Goal: Task Accomplishment & Management: Use online tool/utility

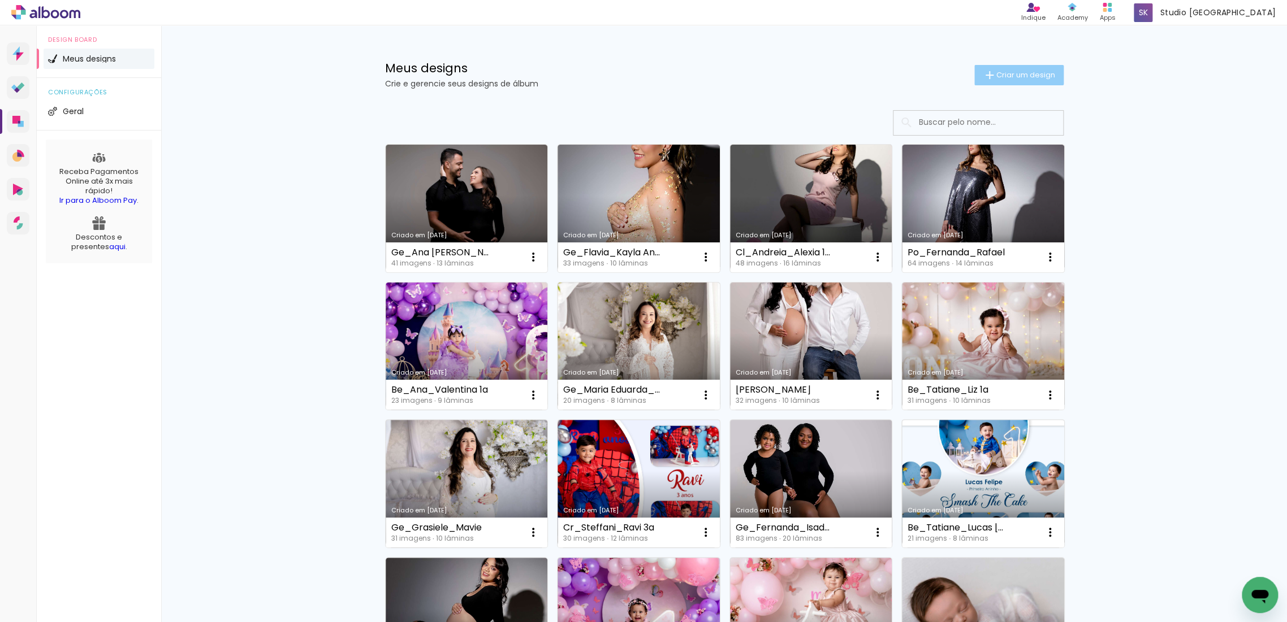
click at [1023, 76] on span "Criar um design" at bounding box center [1025, 74] width 59 height 7
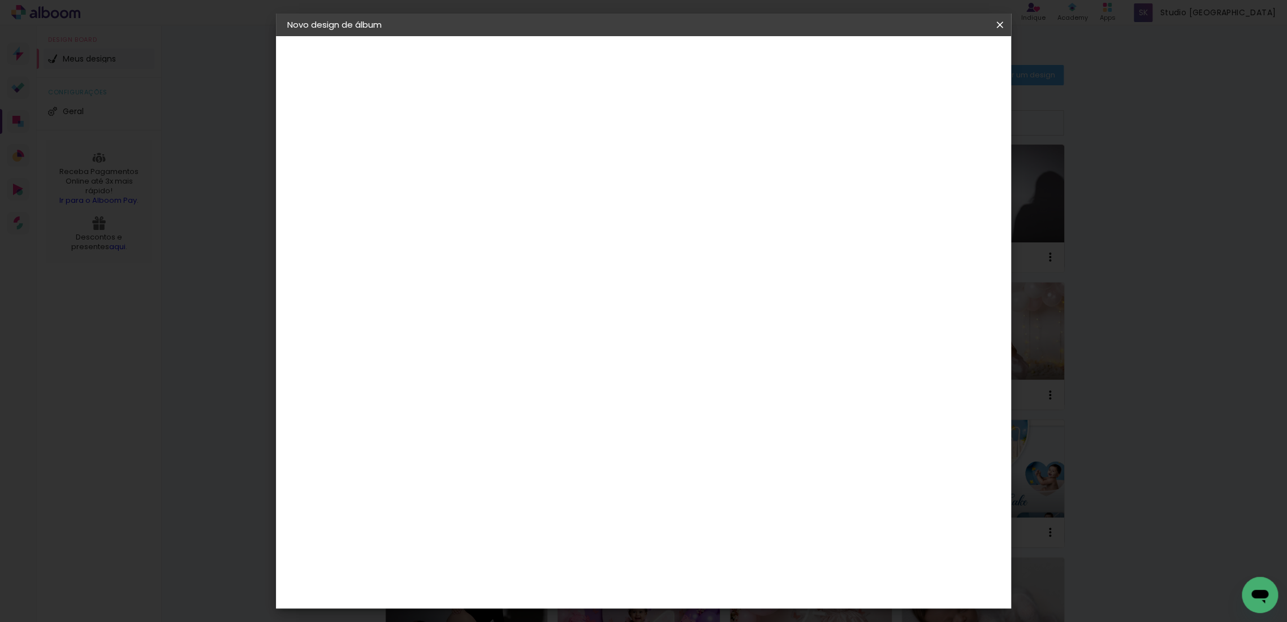
click at [472, 147] on input at bounding box center [472, 152] width 0 height 18
type input "g"
type input "Ge_Sarah_Bernardo"
type paper-input "Ge_Sarah_Bernardo"
click at [0, 0] on slot "Avançar" at bounding box center [0, 0] width 0 height 0
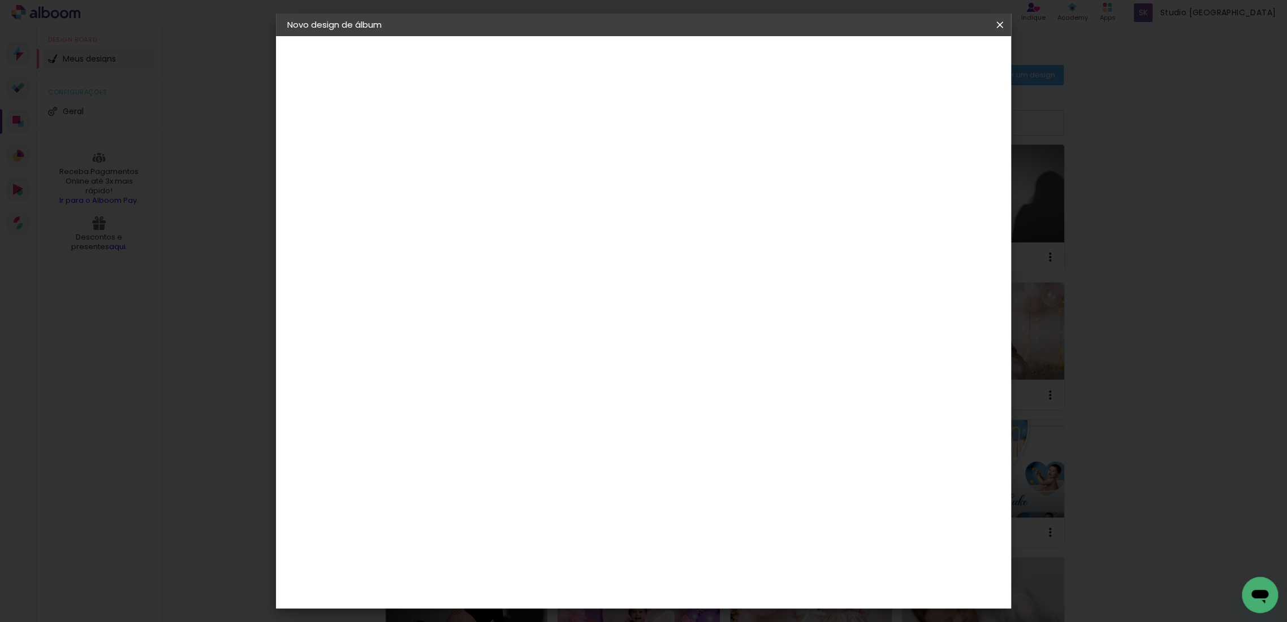
click at [552, 212] on input at bounding box center [501, 215] width 114 height 14
type input "lui"
type paper-input "lui"
click at [540, 256] on div "[PERSON_NAME]" at bounding box center [502, 255] width 75 height 9
click at [0, 0] on slot "Avançar" at bounding box center [0, 0] width 0 height 0
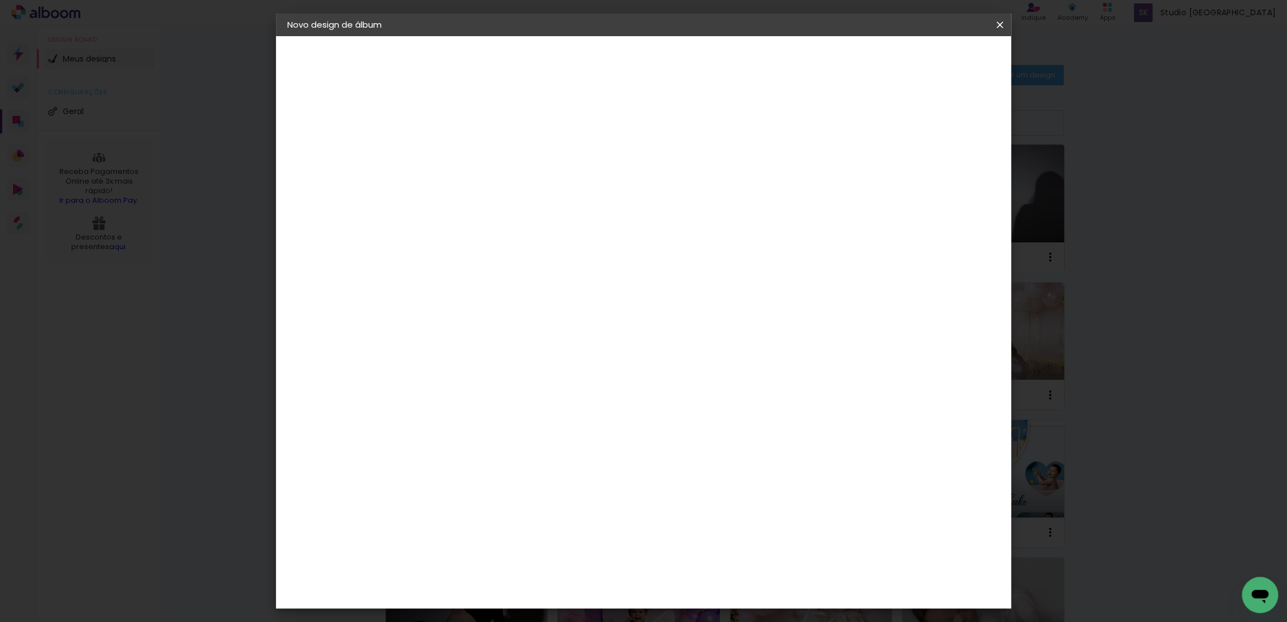
click at [516, 193] on input "text" at bounding box center [494, 197] width 44 height 18
click at [0, 0] on slot "Slim Book" at bounding box center [0, 0] width 0 height 0
type input "Slim Book"
click at [548, 487] on span "25 x 50" at bounding box center [522, 498] width 53 height 23
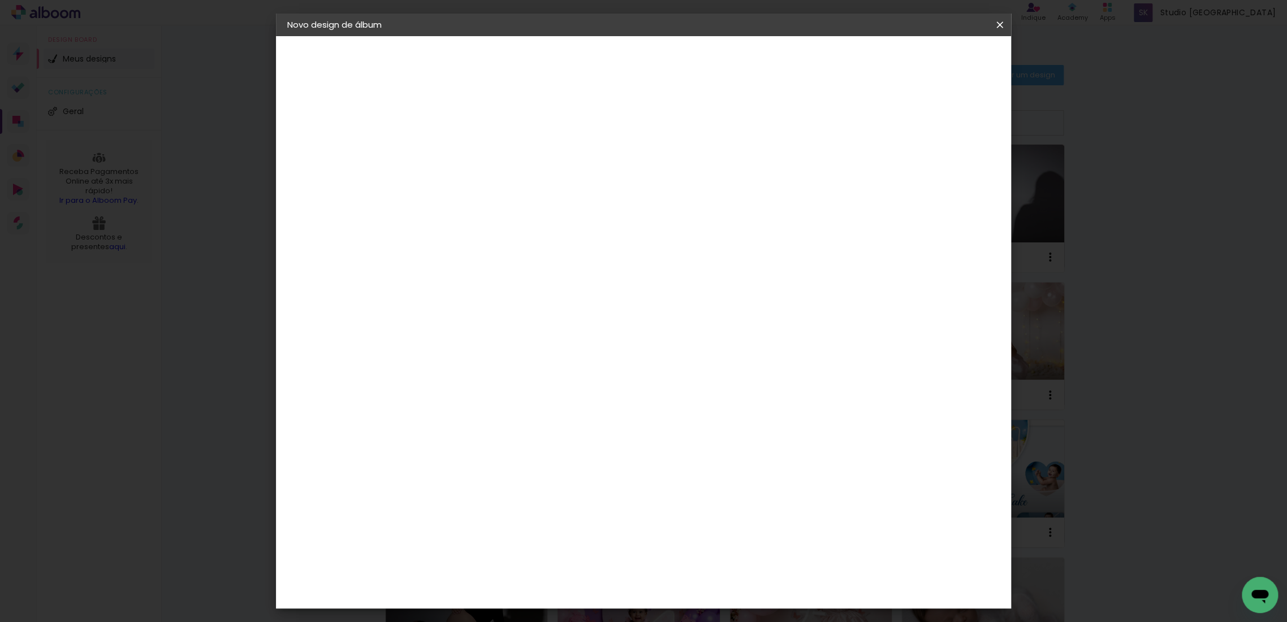
click at [0, 0] on slot "Avançar" at bounding box center [0, 0] width 0 height 0
click at [928, 62] on span "Iniciar design" at bounding box center [901, 60] width 51 height 8
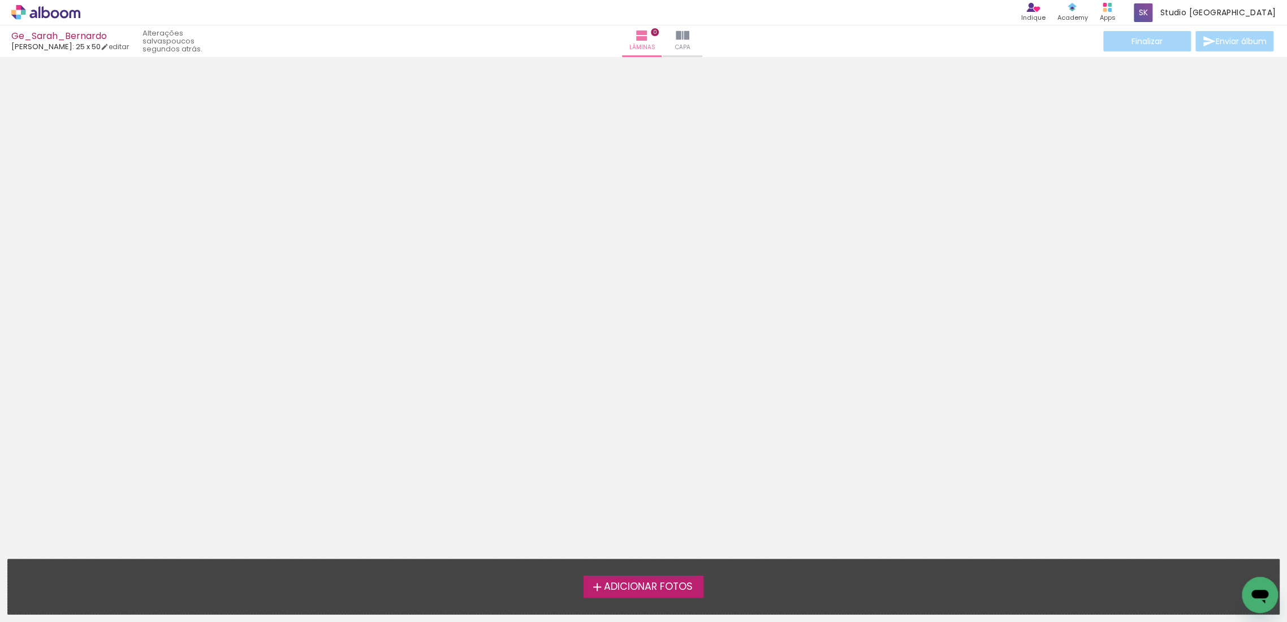
click at [605, 569] on div "Adicionar Fotos Solte suas fotos aqui..." at bounding box center [643, 587] width 1271 height 55
click at [607, 579] on label "Adicionar Fotos" at bounding box center [643, 586] width 120 height 21
click at [0, 0] on input "file" at bounding box center [0, 0] width 0 height 0
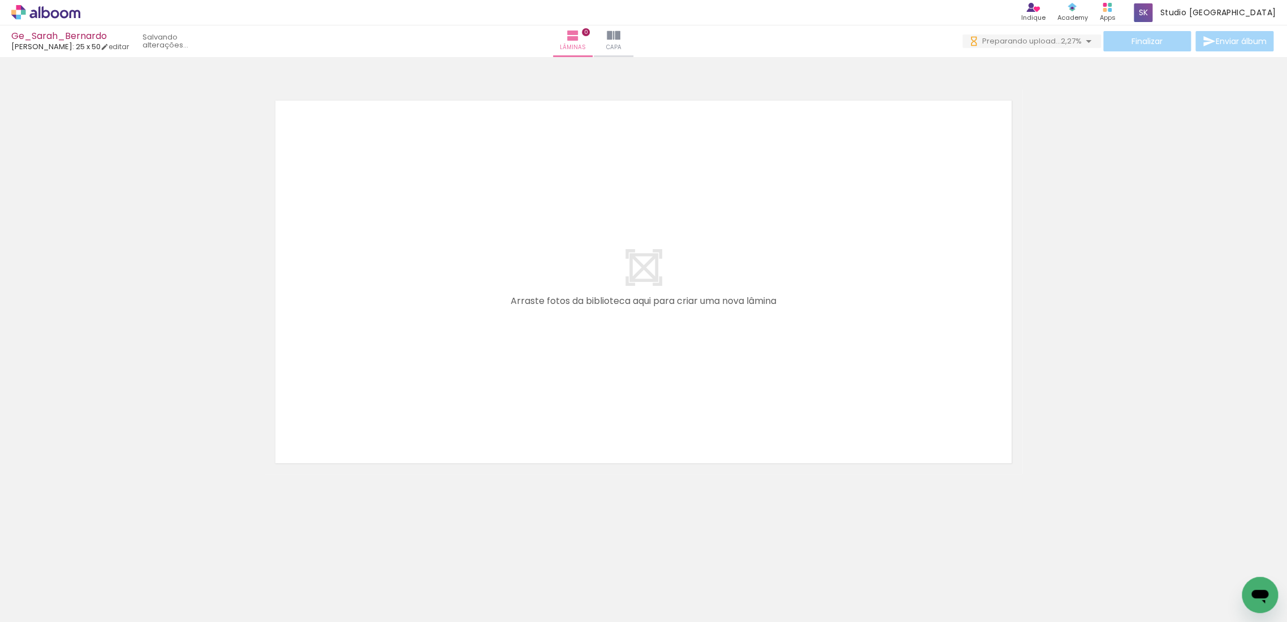
scroll to position [0, 1659]
drag, startPoint x: 414, startPoint y: 618, endPoint x: 3, endPoint y: 25, distance: 721.6
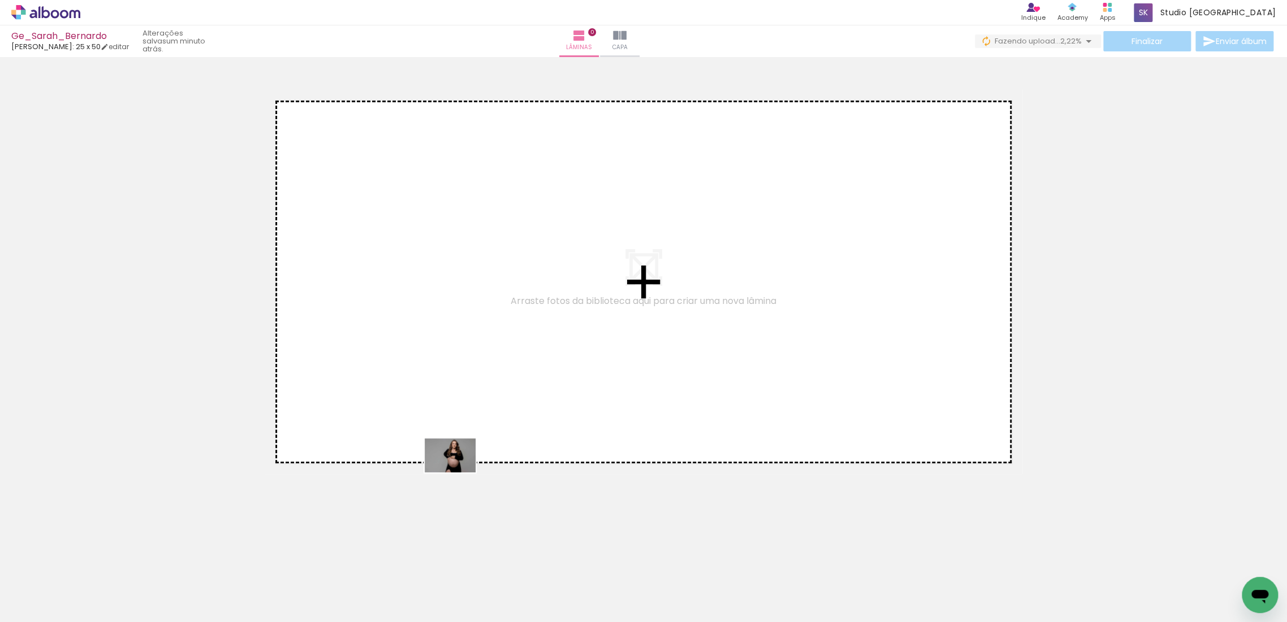
drag, startPoint x: 473, startPoint y: 592, endPoint x: 458, endPoint y: 473, distance: 120.8
click at [458, 473] on quentale-workspace at bounding box center [643, 311] width 1287 height 622
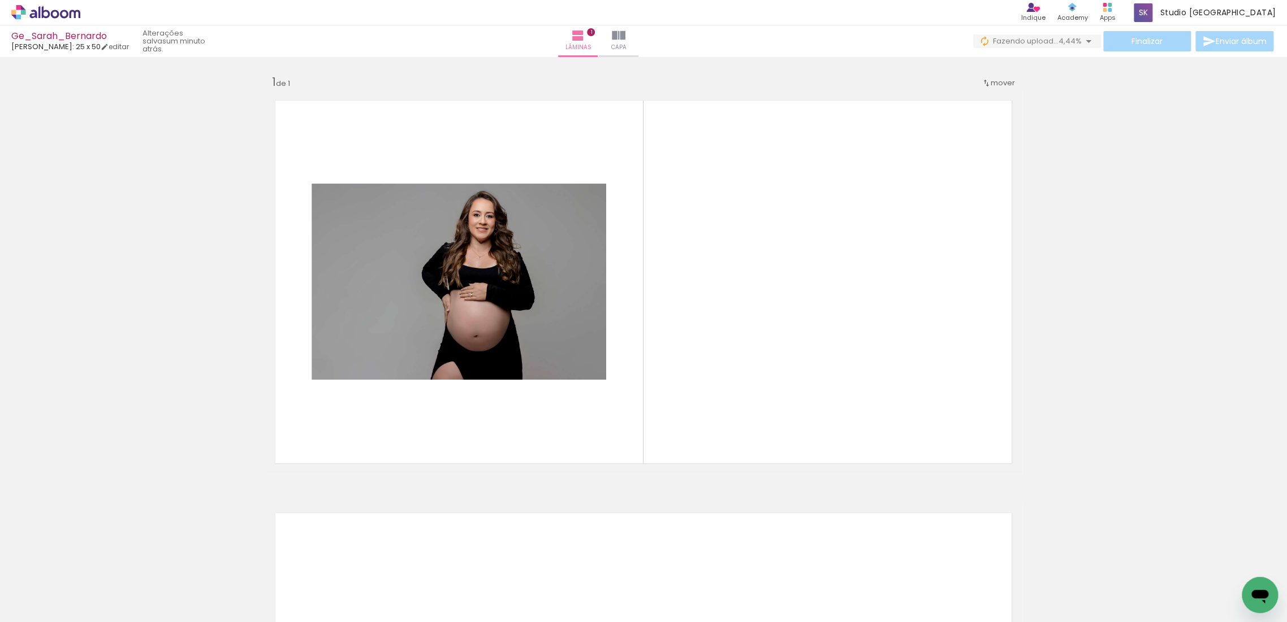
scroll to position [0, 1085]
drag, startPoint x: 1182, startPoint y: 591, endPoint x: 914, endPoint y: 444, distance: 305.6
click at [968, 434] on quentale-workspace at bounding box center [643, 311] width 1287 height 622
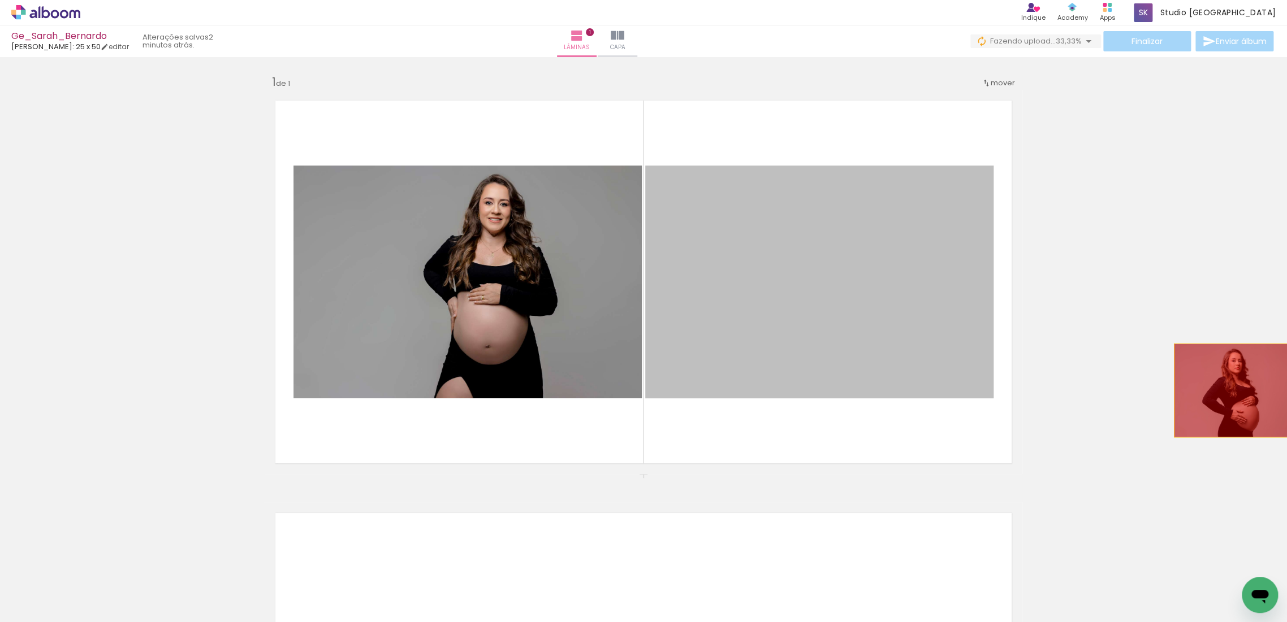
drag, startPoint x: 753, startPoint y: 283, endPoint x: 1239, endPoint y: 391, distance: 497.4
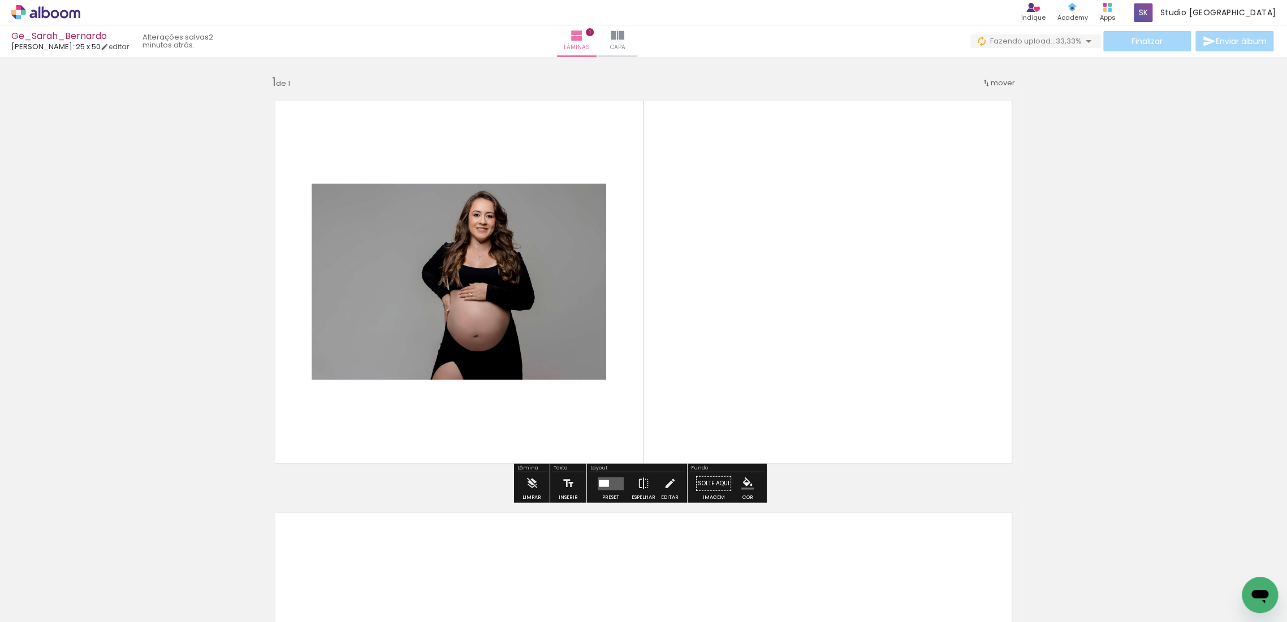
click at [605, 488] on quentale-layouter at bounding box center [611, 483] width 26 height 13
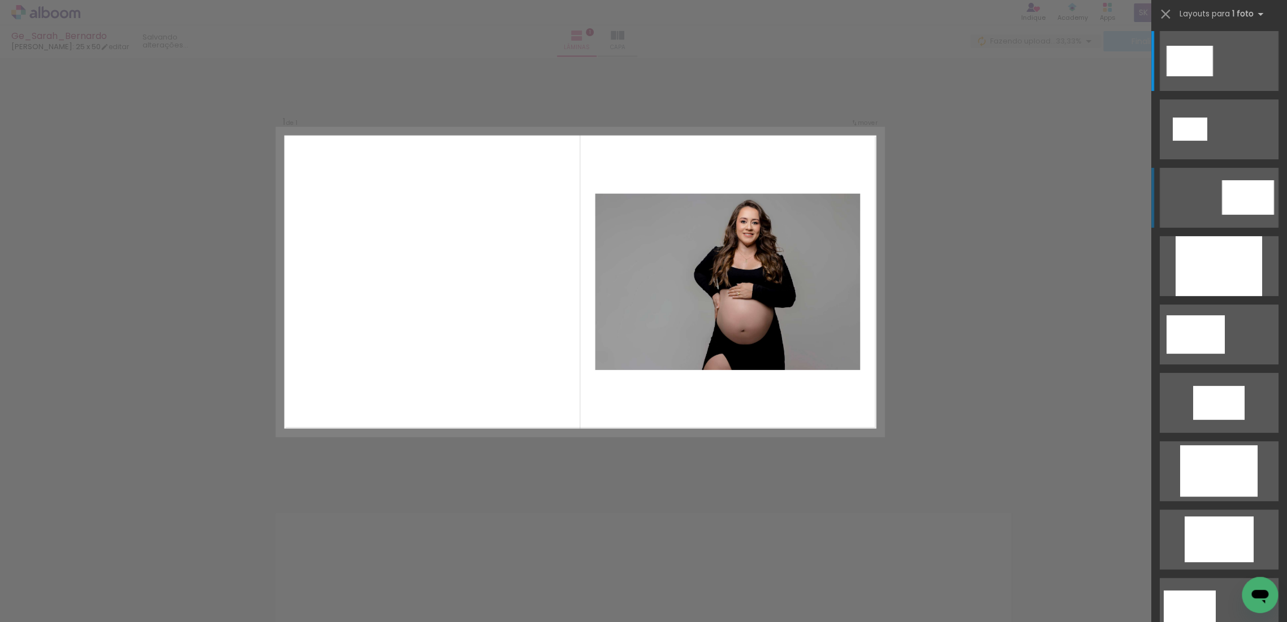
scroll to position [0, 0]
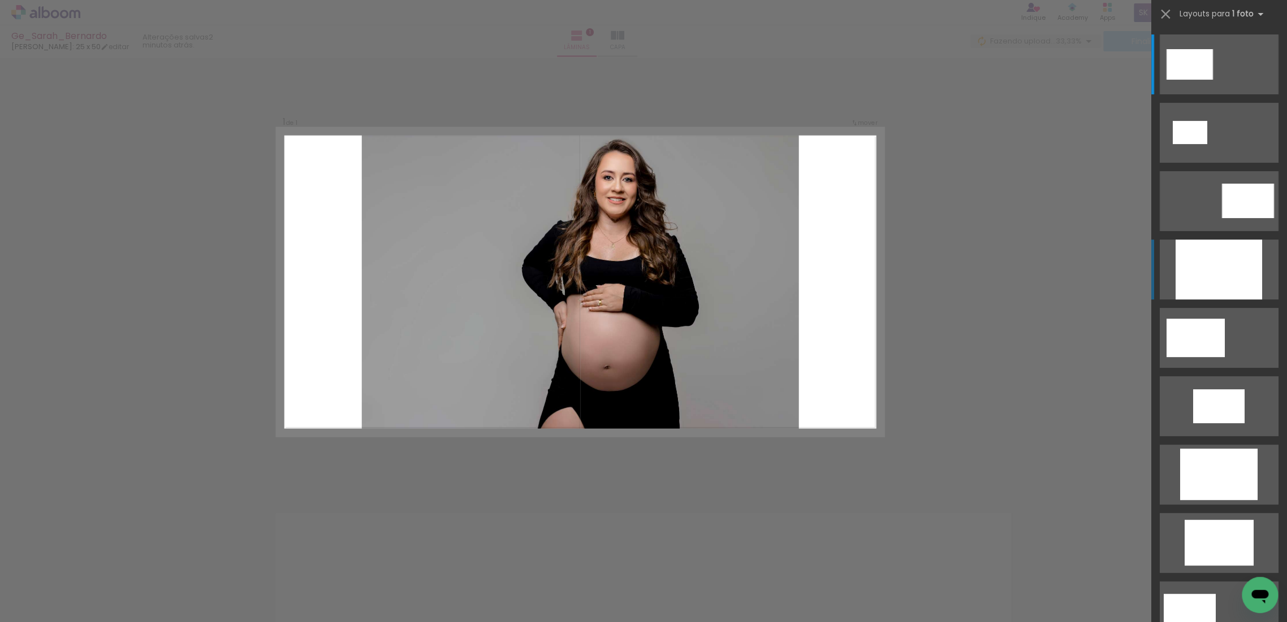
click at [1231, 286] on div at bounding box center [1218, 270] width 86 height 60
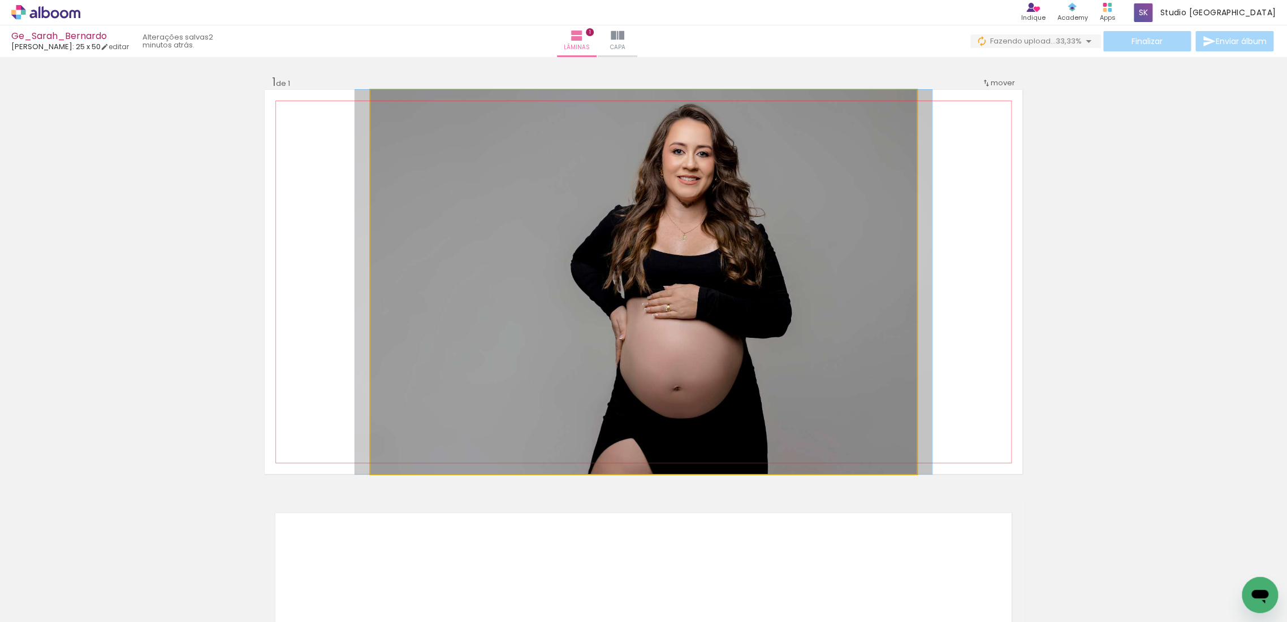
click at [763, 256] on quentale-photo at bounding box center [643, 282] width 546 height 384
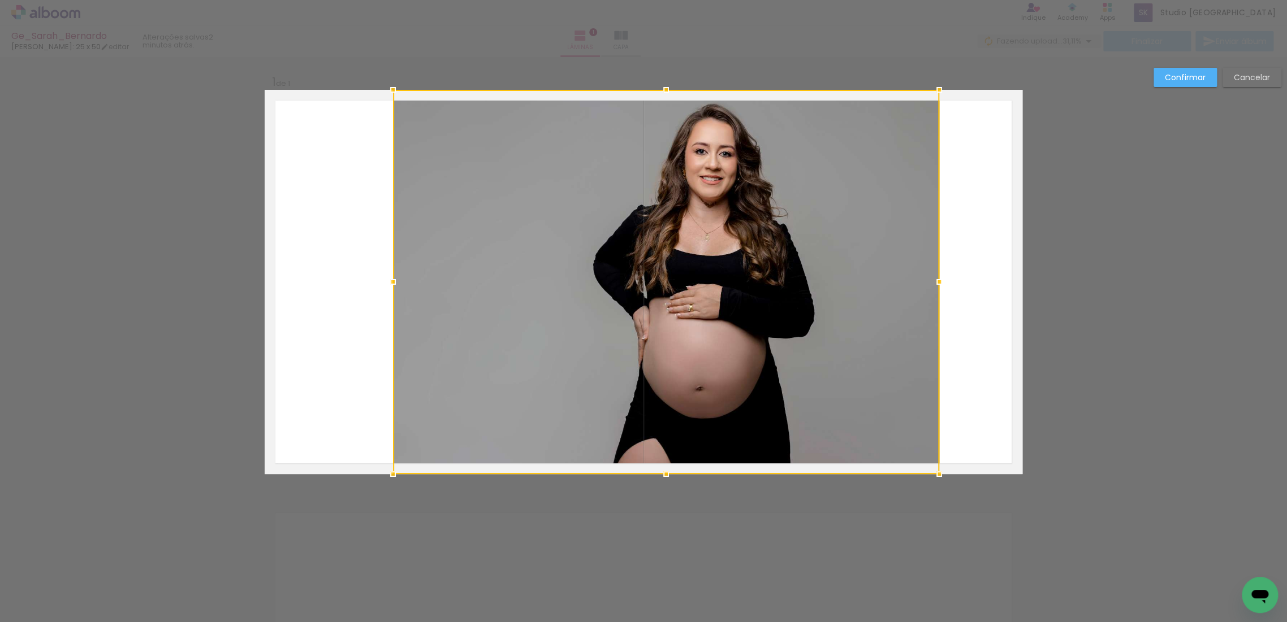
drag, startPoint x: 801, startPoint y: 181, endPoint x: 529, endPoint y: 157, distance: 273.0
click at [824, 254] on div at bounding box center [666, 282] width 546 height 384
click at [0, 0] on slot "Cancelar" at bounding box center [0, 0] width 0 height 0
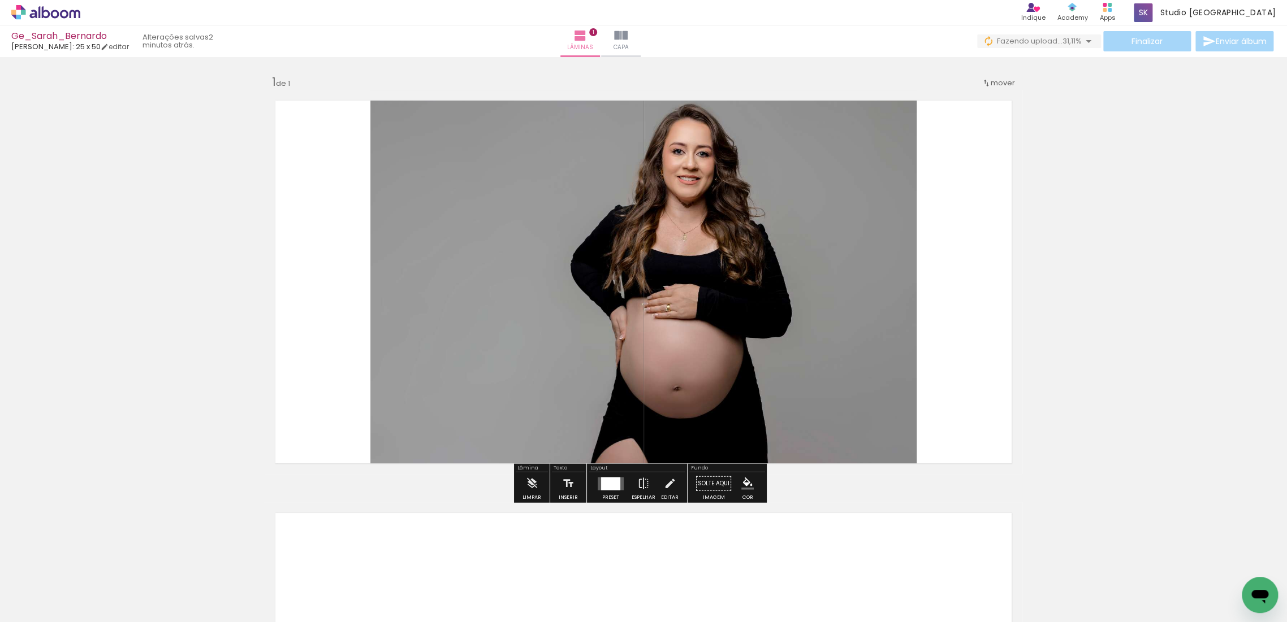
click at [611, 481] on div at bounding box center [610, 483] width 19 height 13
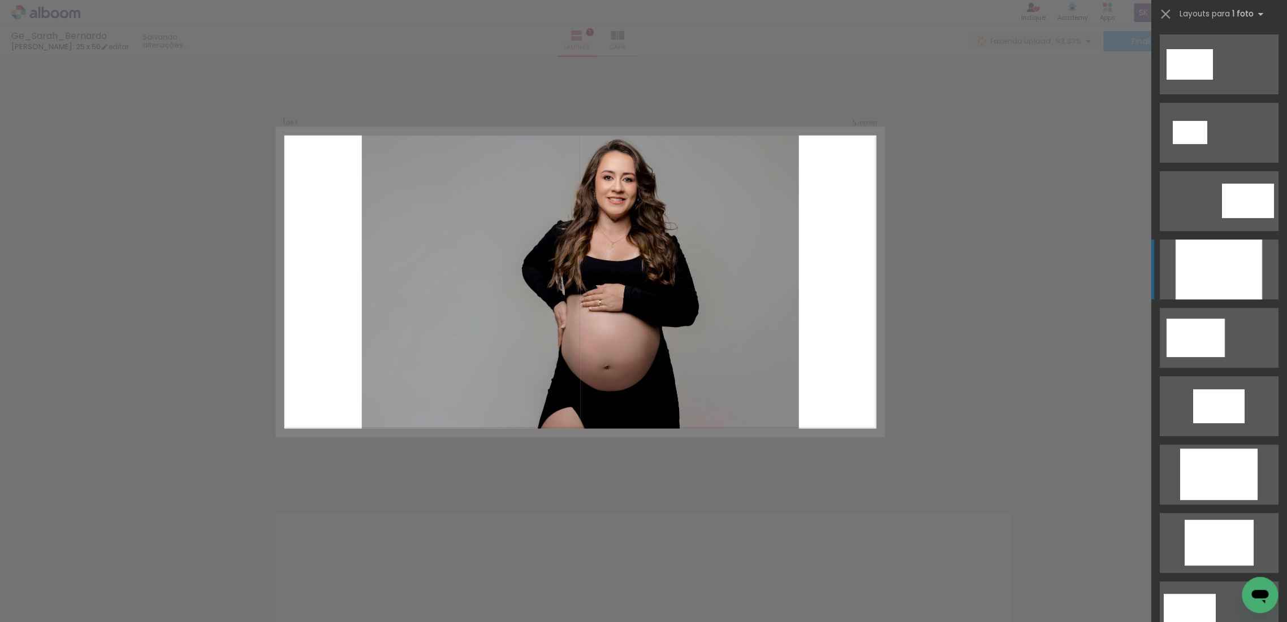
click at [1222, 257] on div at bounding box center [1218, 270] width 86 height 60
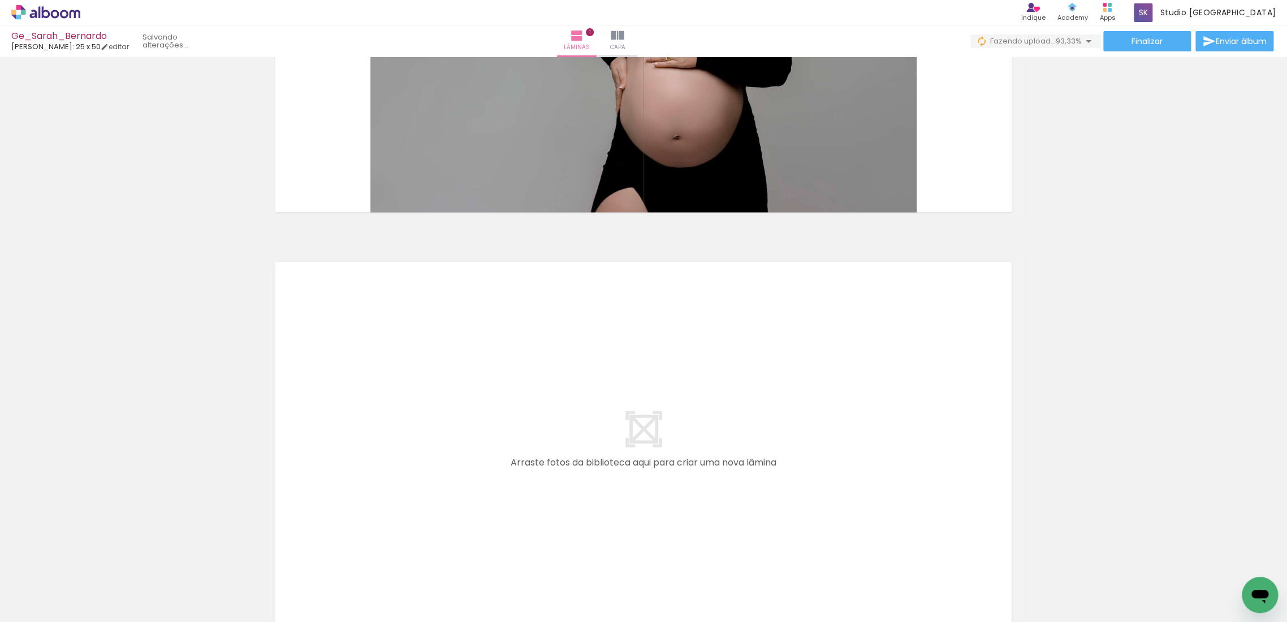
scroll to position [375, 0]
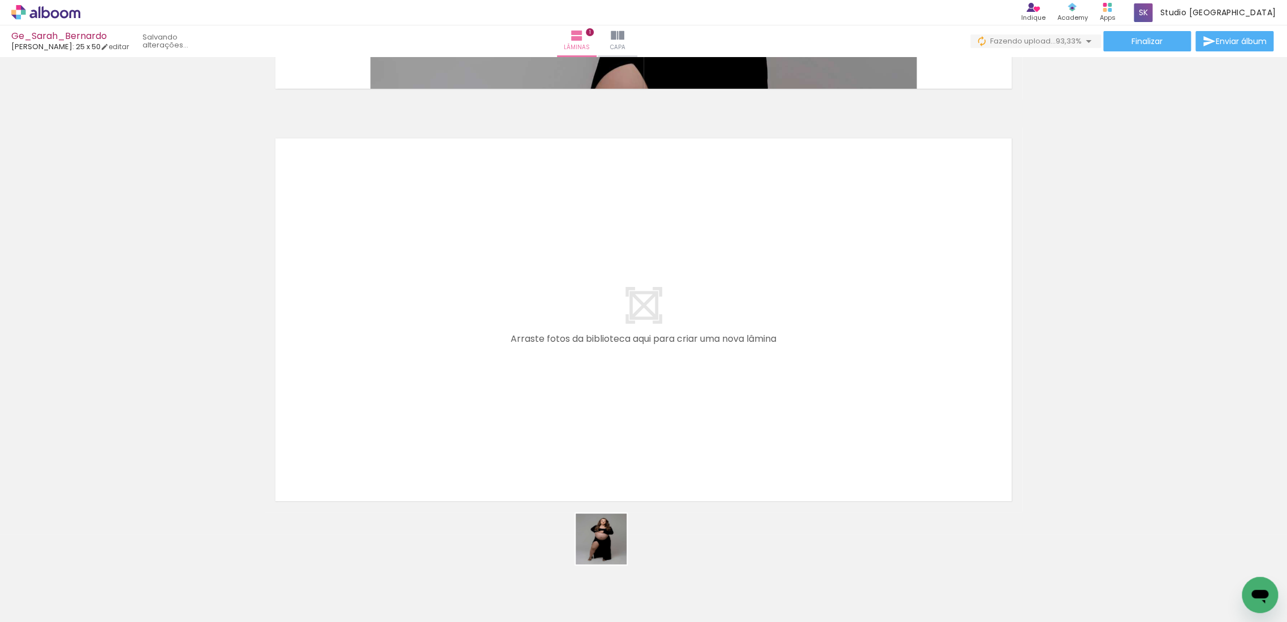
drag, startPoint x: 616, startPoint y: 592, endPoint x: 598, endPoint y: 445, distance: 148.1
click at [598, 445] on quentale-workspace at bounding box center [643, 311] width 1287 height 622
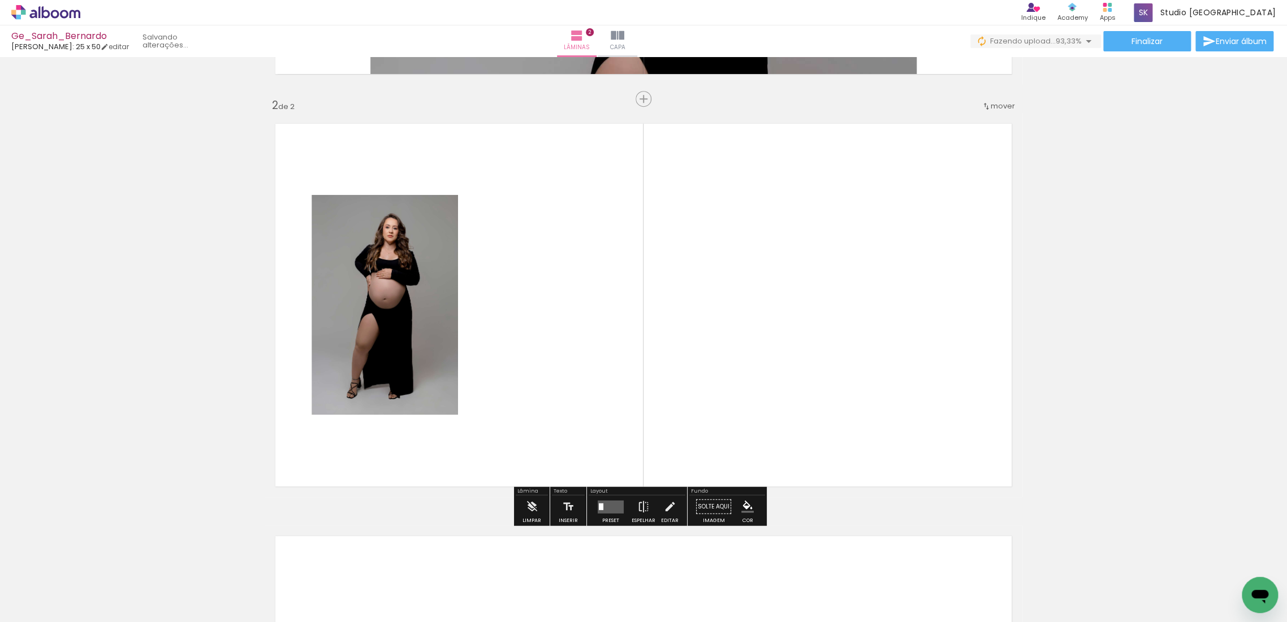
scroll to position [390, 0]
drag, startPoint x: 1062, startPoint y: 588, endPoint x: 1069, endPoint y: 503, distance: 85.1
click at [764, 307] on quentale-workspace at bounding box center [643, 311] width 1287 height 622
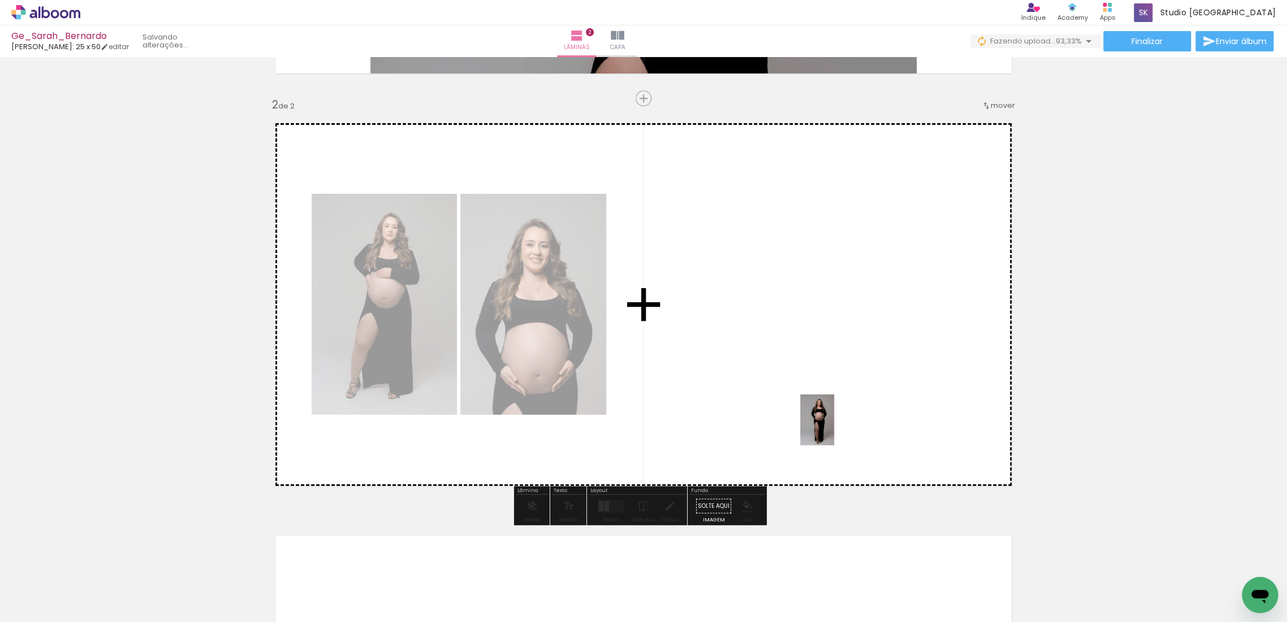
drag, startPoint x: 1125, startPoint y: 586, endPoint x: 889, endPoint y: 442, distance: 276.8
click at [819, 417] on quentale-workspace at bounding box center [643, 311] width 1287 height 622
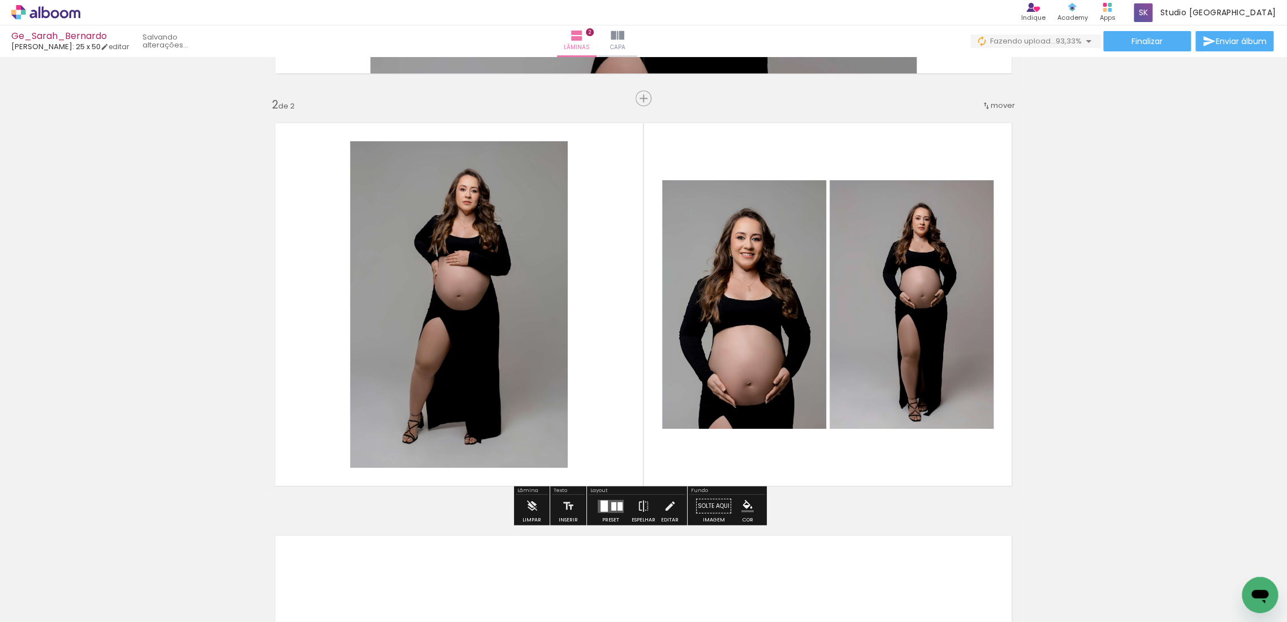
click at [611, 503] on div at bounding box center [613, 506] width 5 height 8
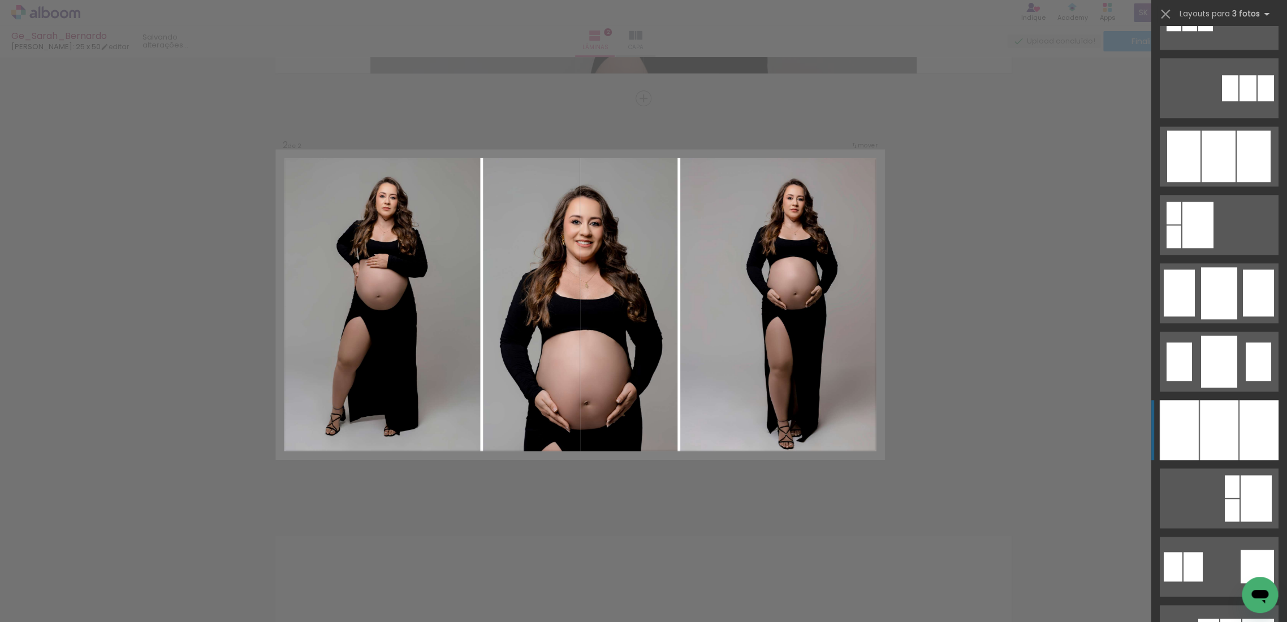
scroll to position [691, 0]
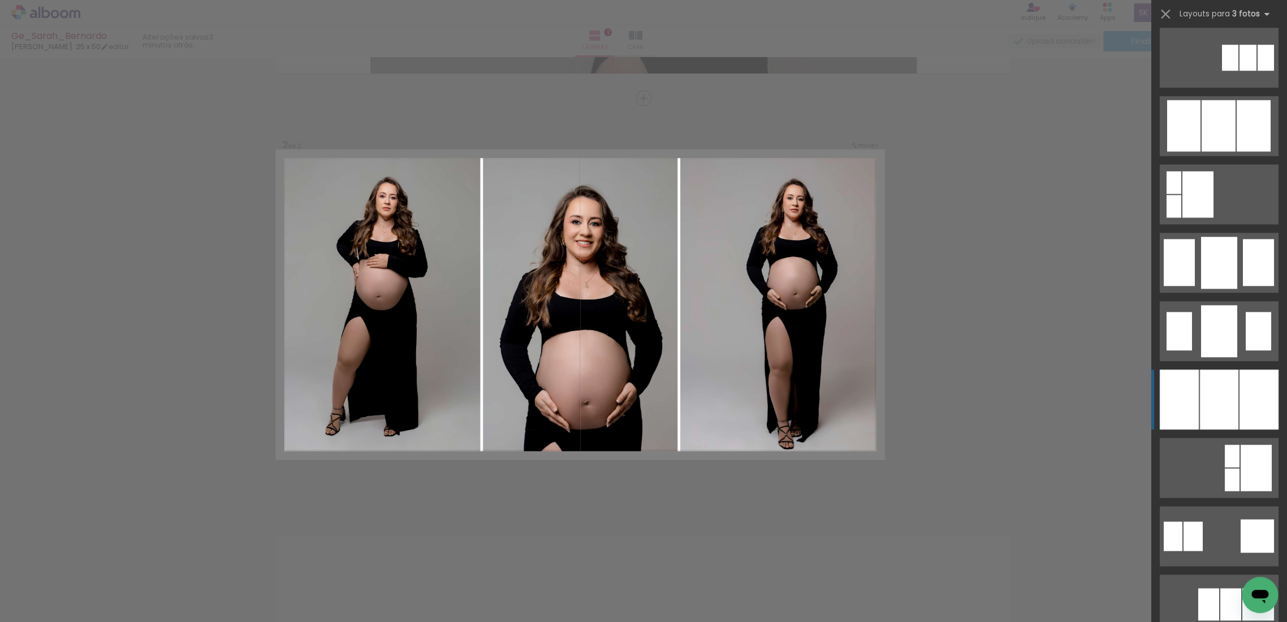
click at [1221, 407] on div at bounding box center [1219, 400] width 38 height 60
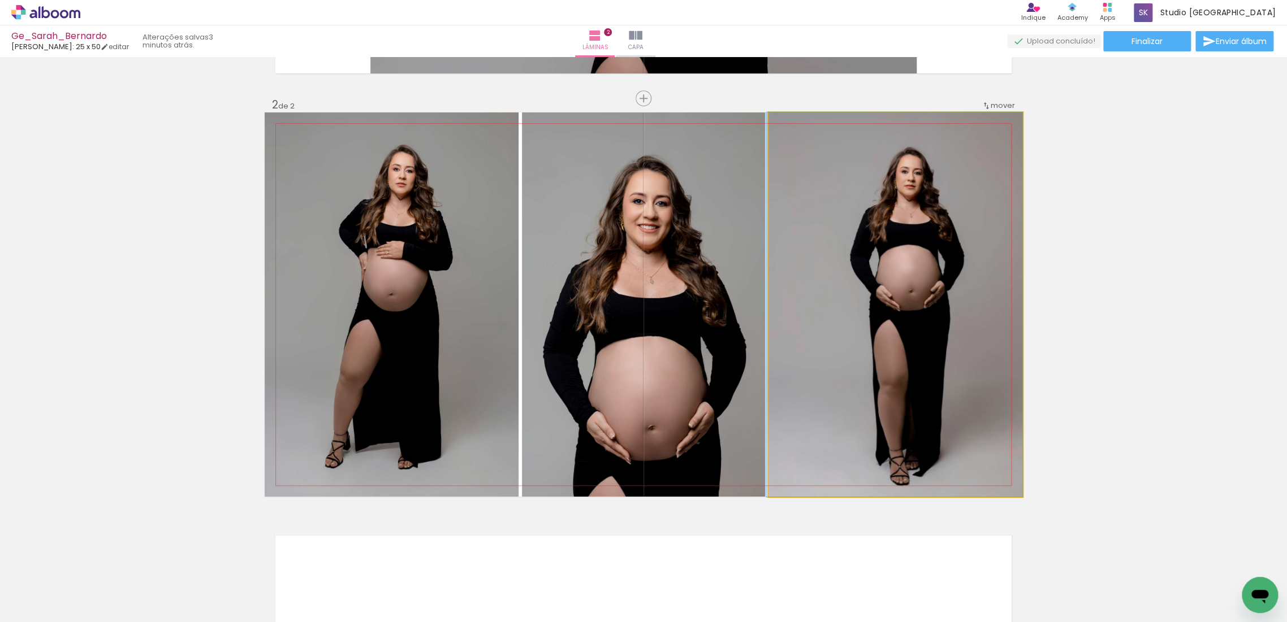
drag, startPoint x: 921, startPoint y: 344, endPoint x: 743, endPoint y: 344, distance: 178.1
click at [0, 0] on slot at bounding box center [0, 0] width 0 height 0
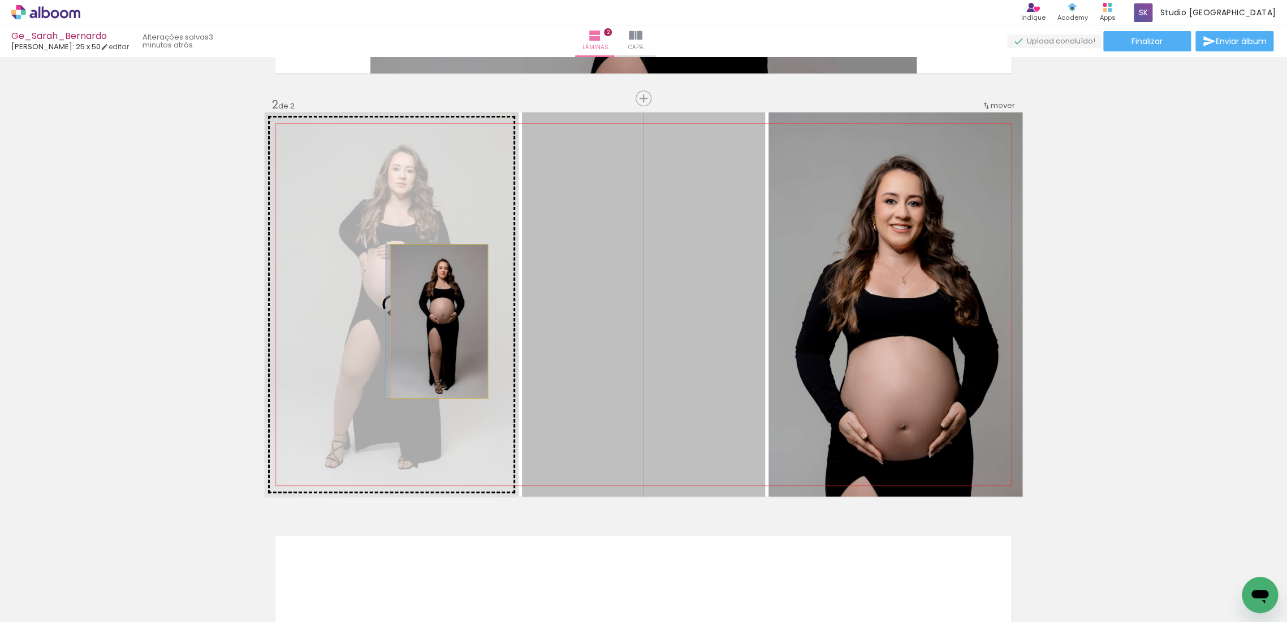
drag, startPoint x: 703, startPoint y: 326, endPoint x: 434, endPoint y: 321, distance: 268.6
click at [0, 0] on slot at bounding box center [0, 0] width 0 height 0
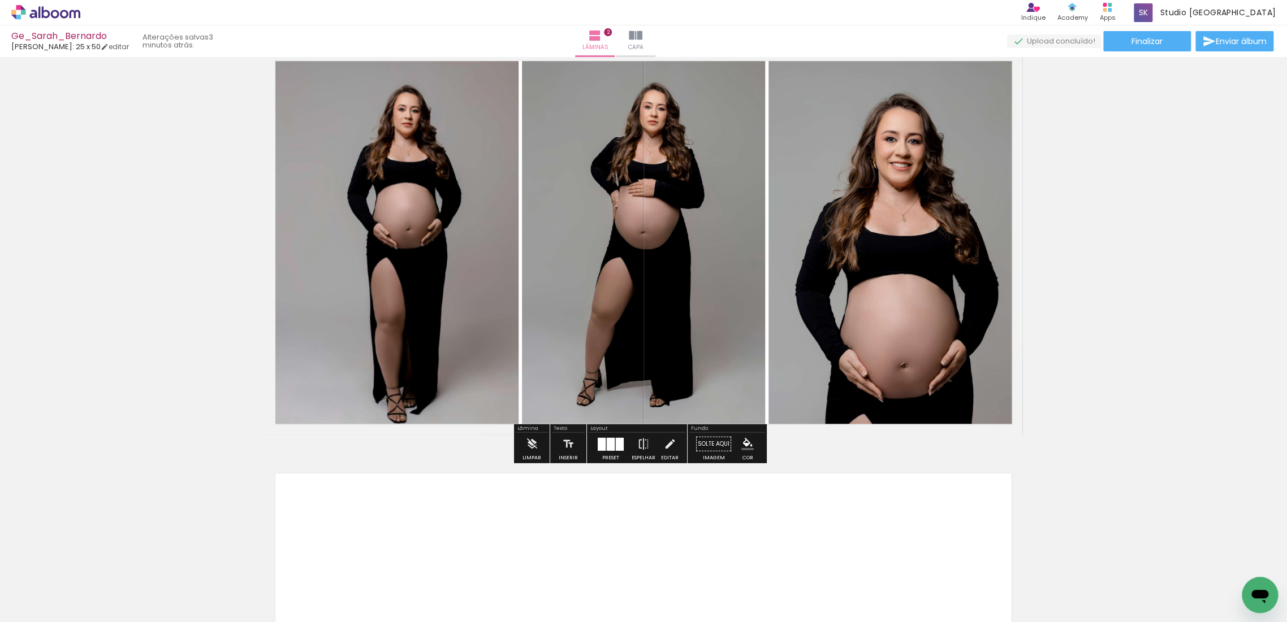
scroll to position [453, 0]
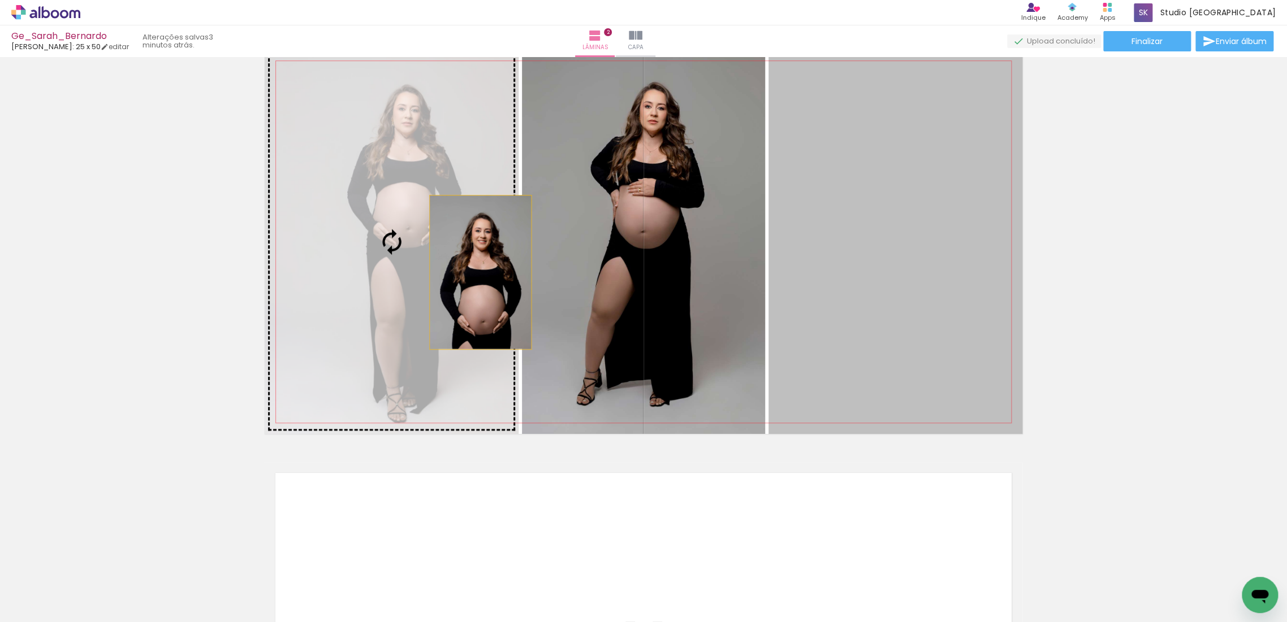
drag, startPoint x: 910, startPoint y: 266, endPoint x: 456, endPoint y: 272, distance: 454.0
click at [0, 0] on slot at bounding box center [0, 0] width 0 height 0
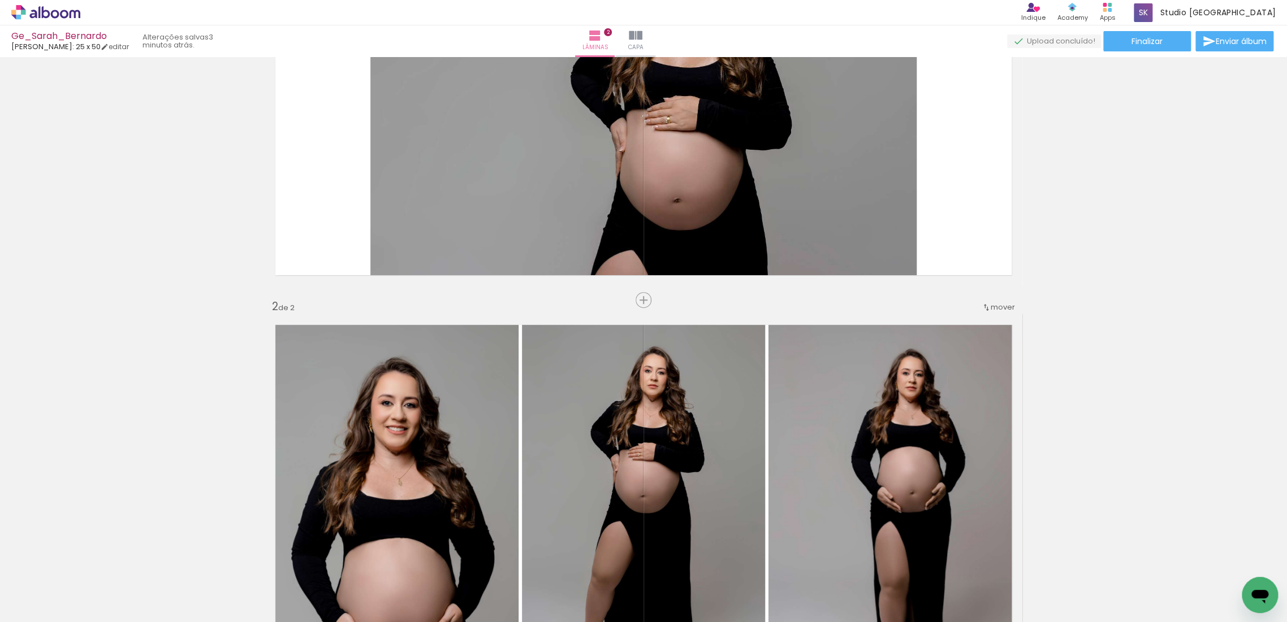
scroll to position [314, 0]
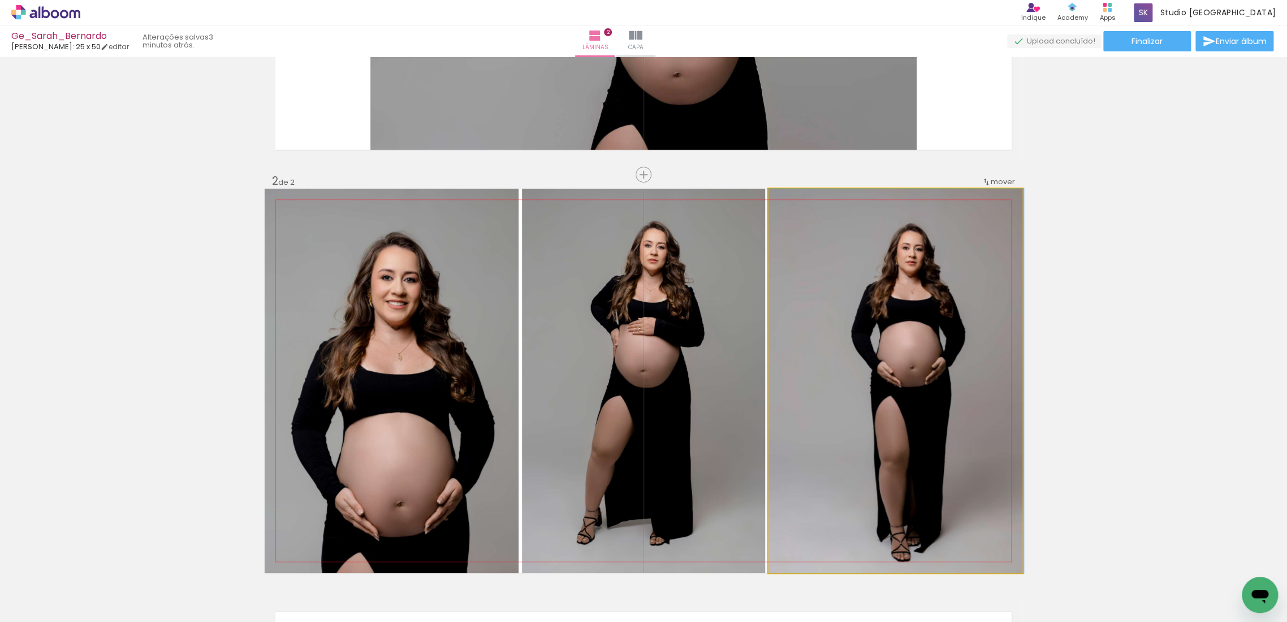
drag, startPoint x: 829, startPoint y: 465, endPoint x: 838, endPoint y: 459, distance: 10.5
click at [829, 464] on quentale-photo at bounding box center [895, 381] width 254 height 384
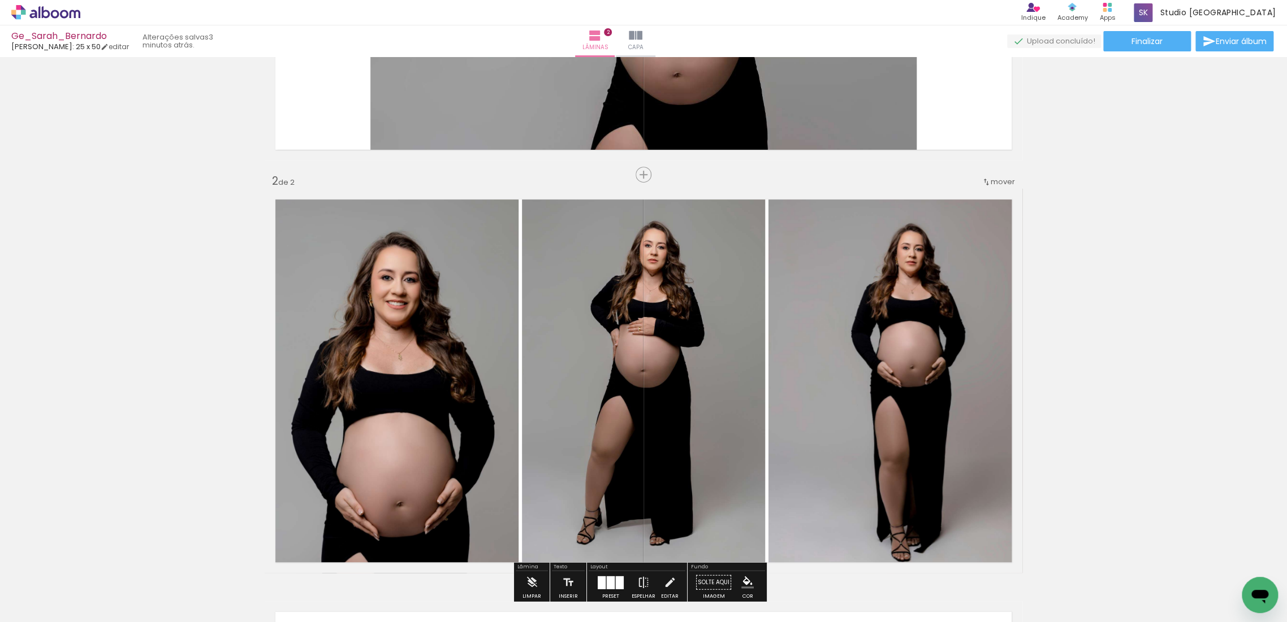
click at [840, 458] on quentale-photo at bounding box center [895, 381] width 254 height 384
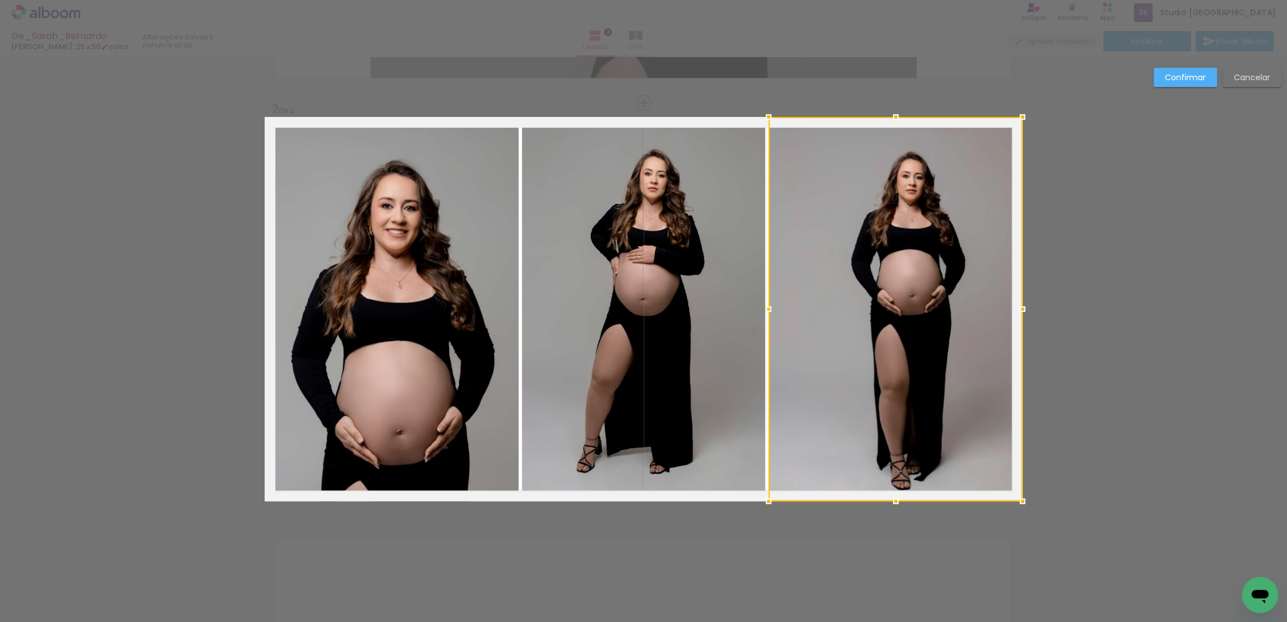
scroll to position [390, 0]
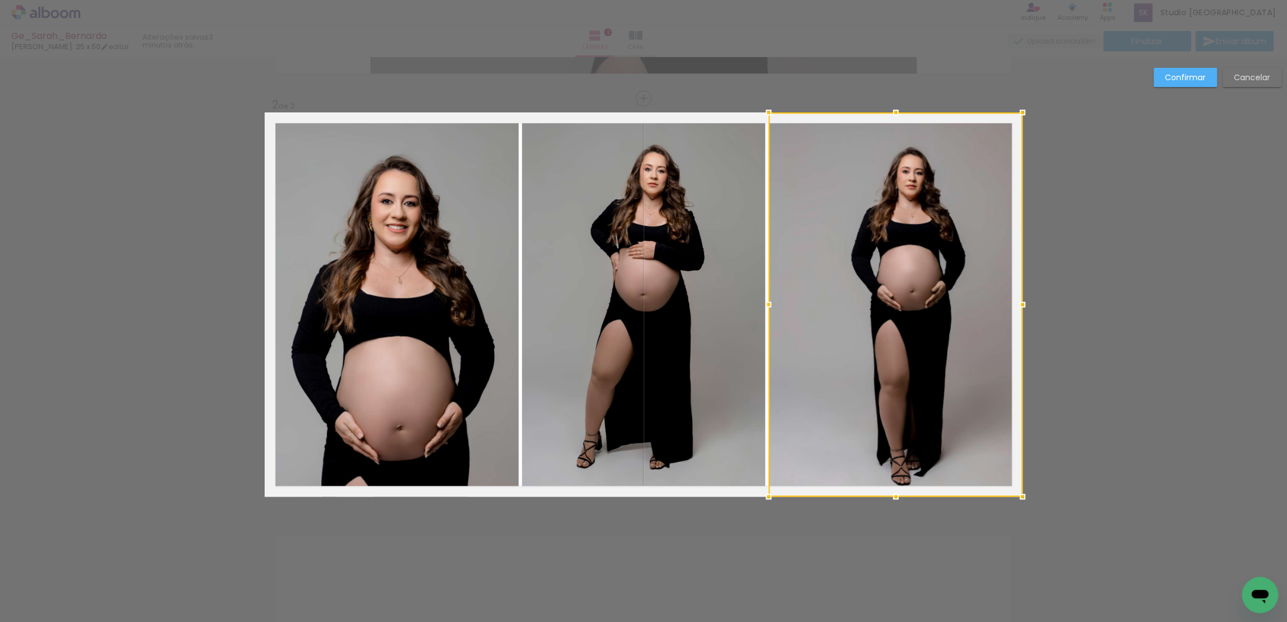
click at [1185, 397] on div "Confirmar Cancelar" at bounding box center [643, 299] width 1287 height 1265
click at [0, 0] on slot "Cancelar" at bounding box center [0, 0] width 0 height 0
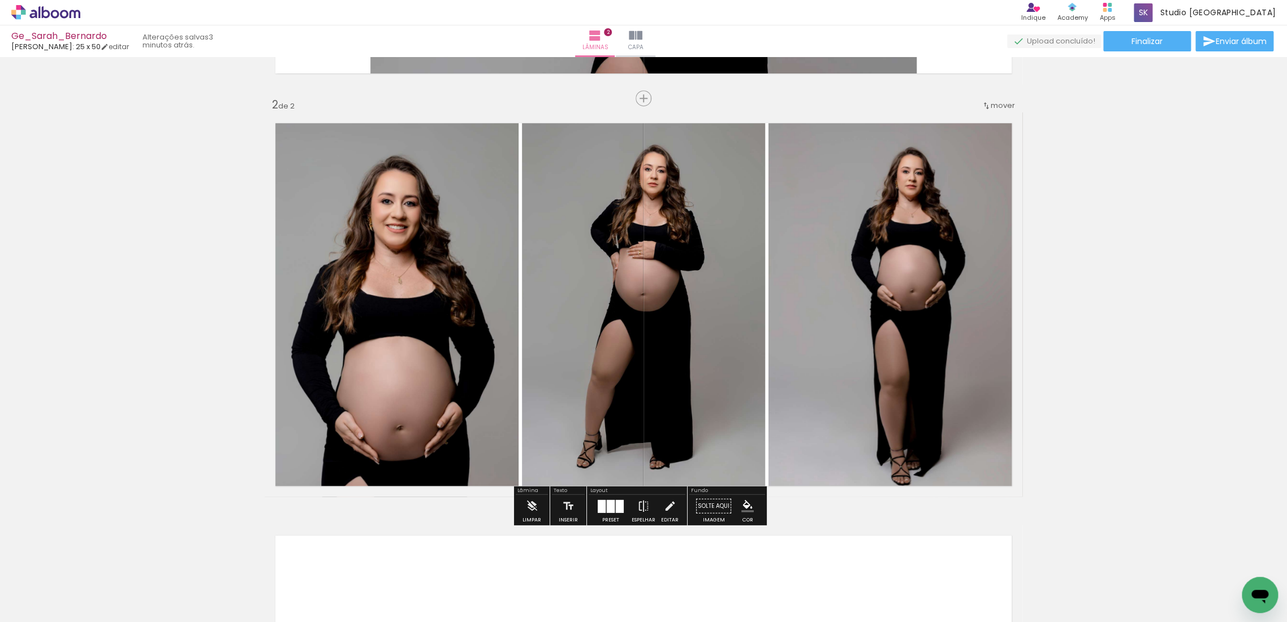
drag, startPoint x: 817, startPoint y: 384, endPoint x: 640, endPoint y: 386, distance: 177.5
click at [0, 0] on slot at bounding box center [0, 0] width 0 height 0
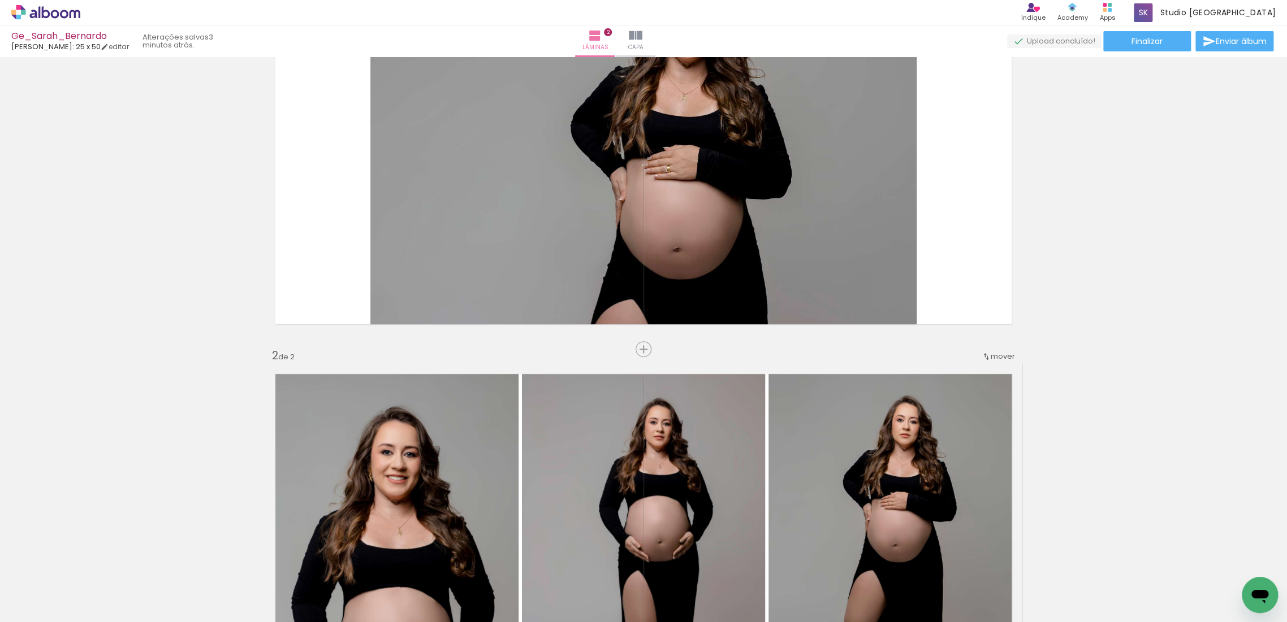
scroll to position [327, 0]
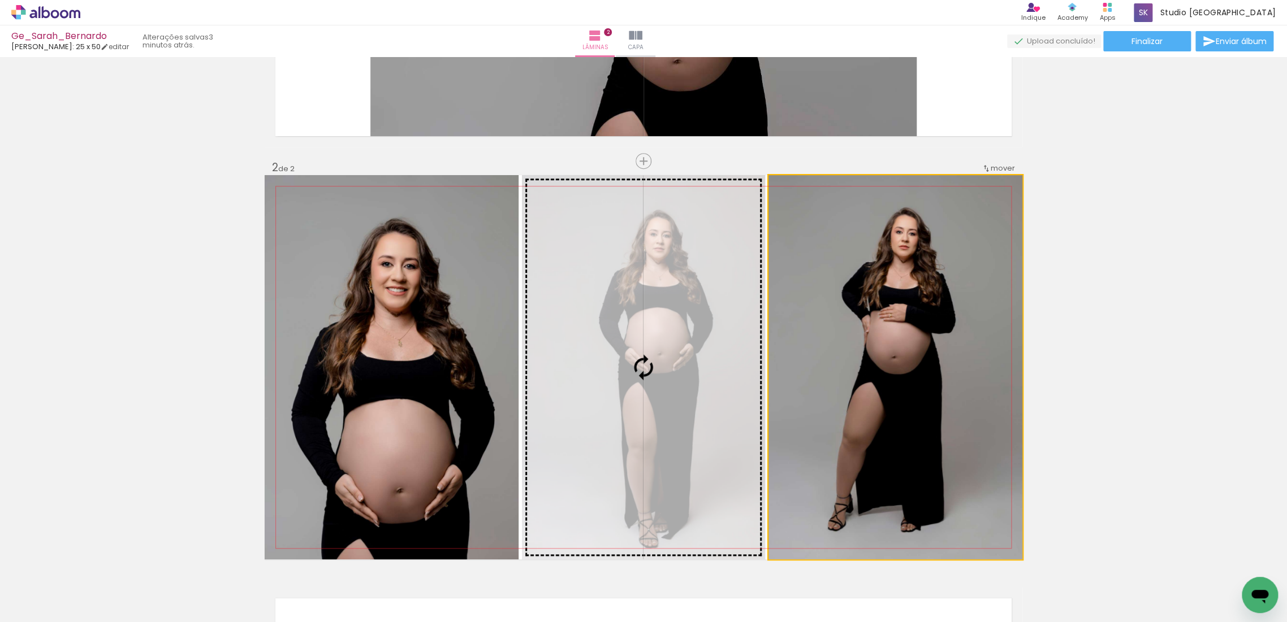
drag, startPoint x: 862, startPoint y: 396, endPoint x: 530, endPoint y: 388, distance: 331.4
click at [0, 0] on slot at bounding box center [0, 0] width 0 height 0
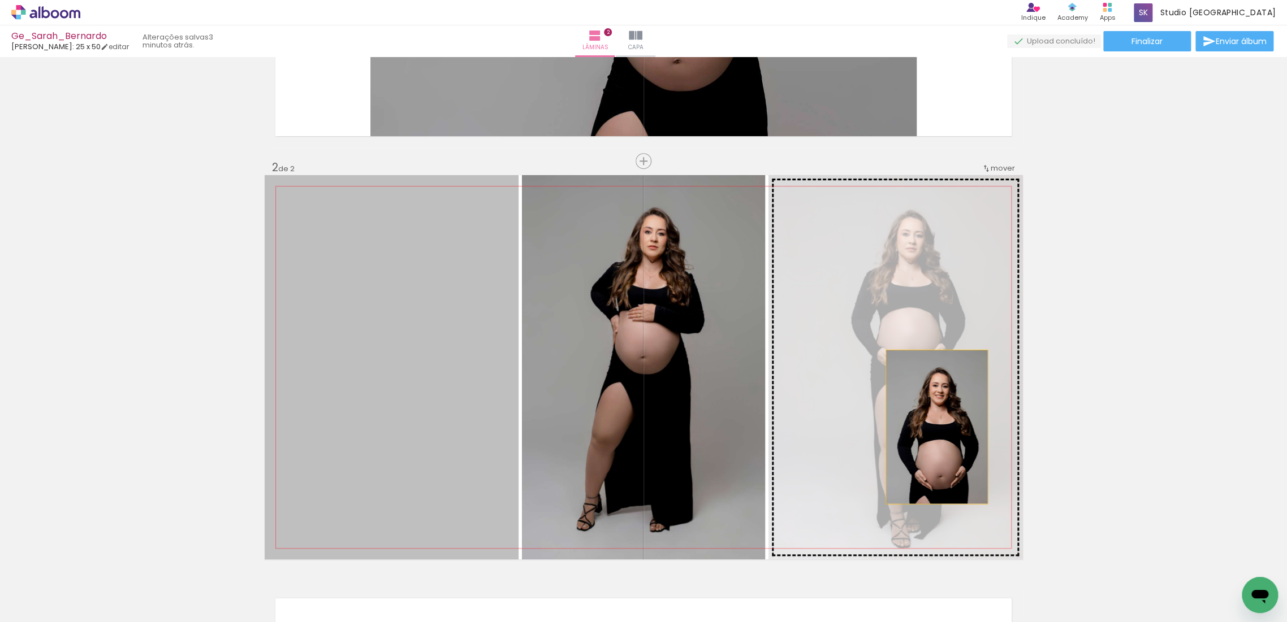
drag, startPoint x: 386, startPoint y: 385, endPoint x: 932, endPoint y: 427, distance: 547.2
click at [0, 0] on slot at bounding box center [0, 0] width 0 height 0
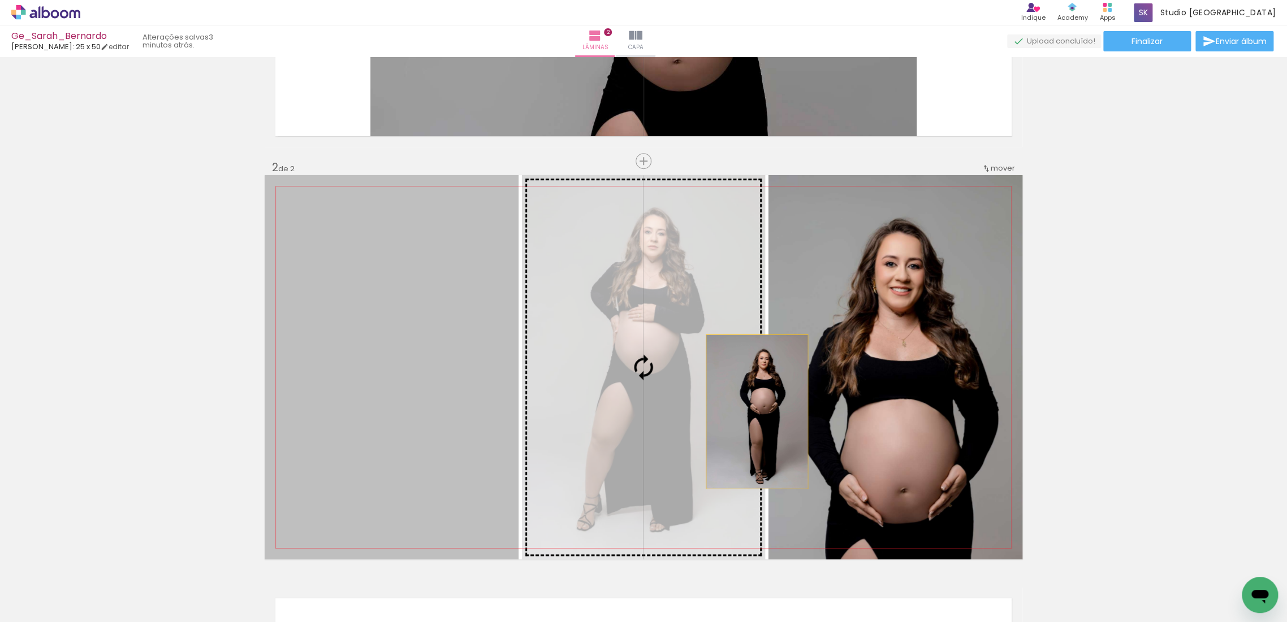
drag, startPoint x: 418, startPoint y: 345, endPoint x: 755, endPoint y: 409, distance: 343.0
click at [0, 0] on slot at bounding box center [0, 0] width 0 height 0
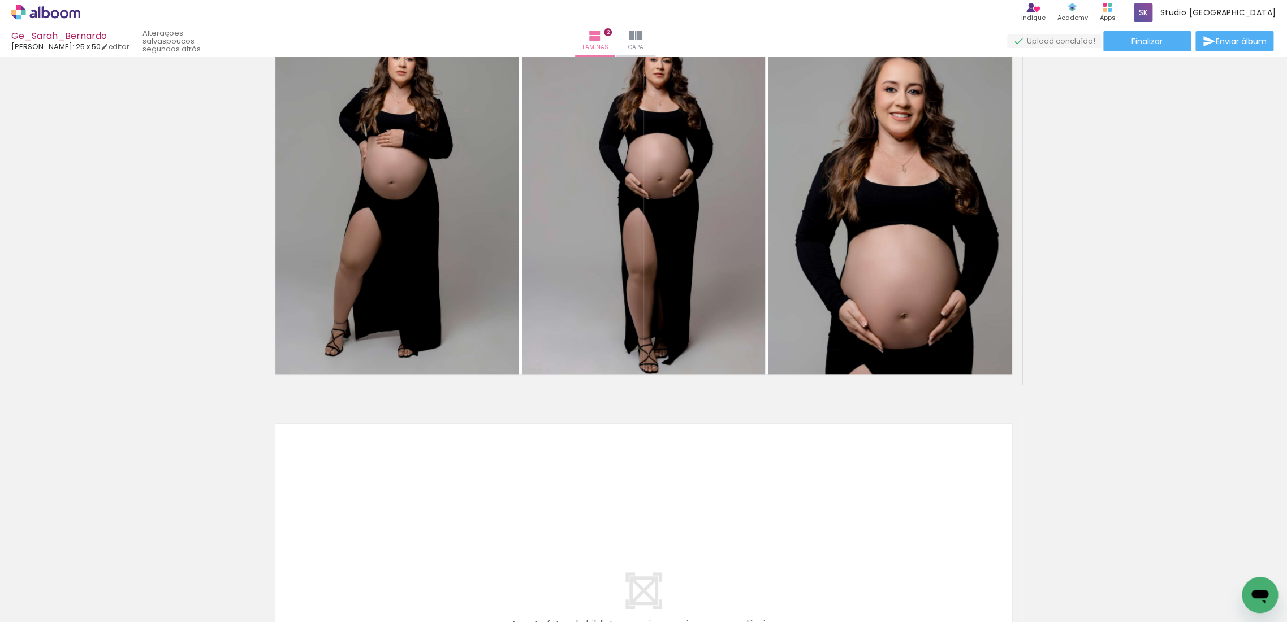
scroll to position [473, 0]
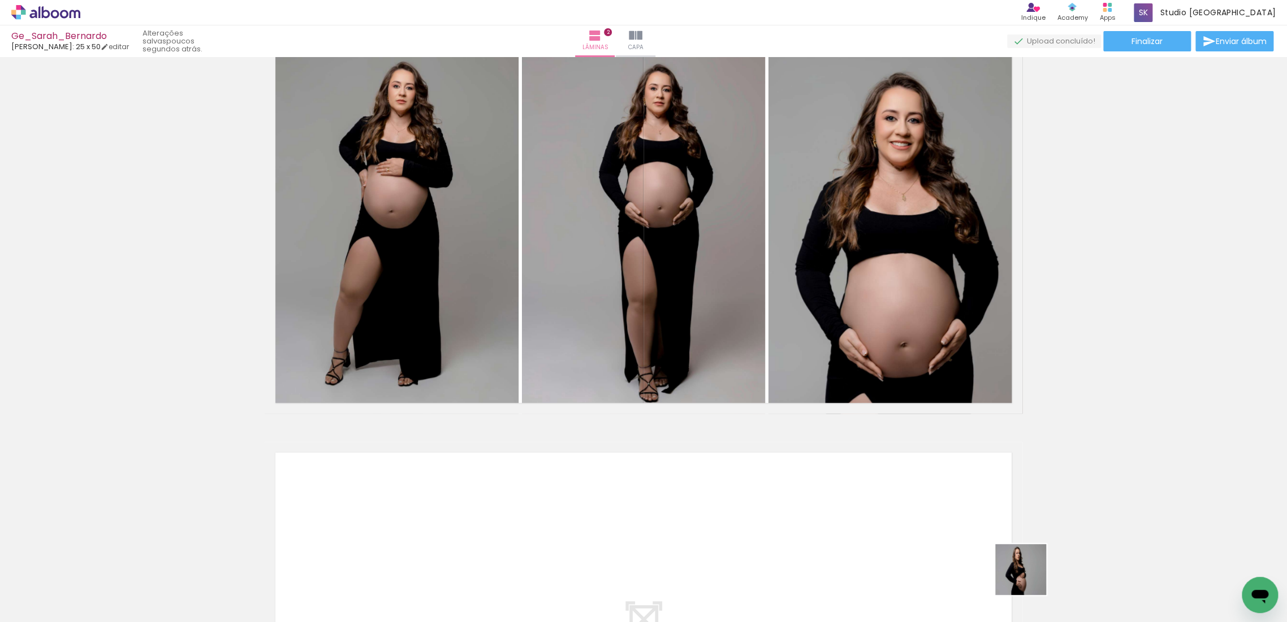
drag, startPoint x: 1033, startPoint y: 595, endPoint x: 919, endPoint y: 432, distance: 198.4
click at [919, 432] on quentale-workspace at bounding box center [643, 311] width 1287 height 622
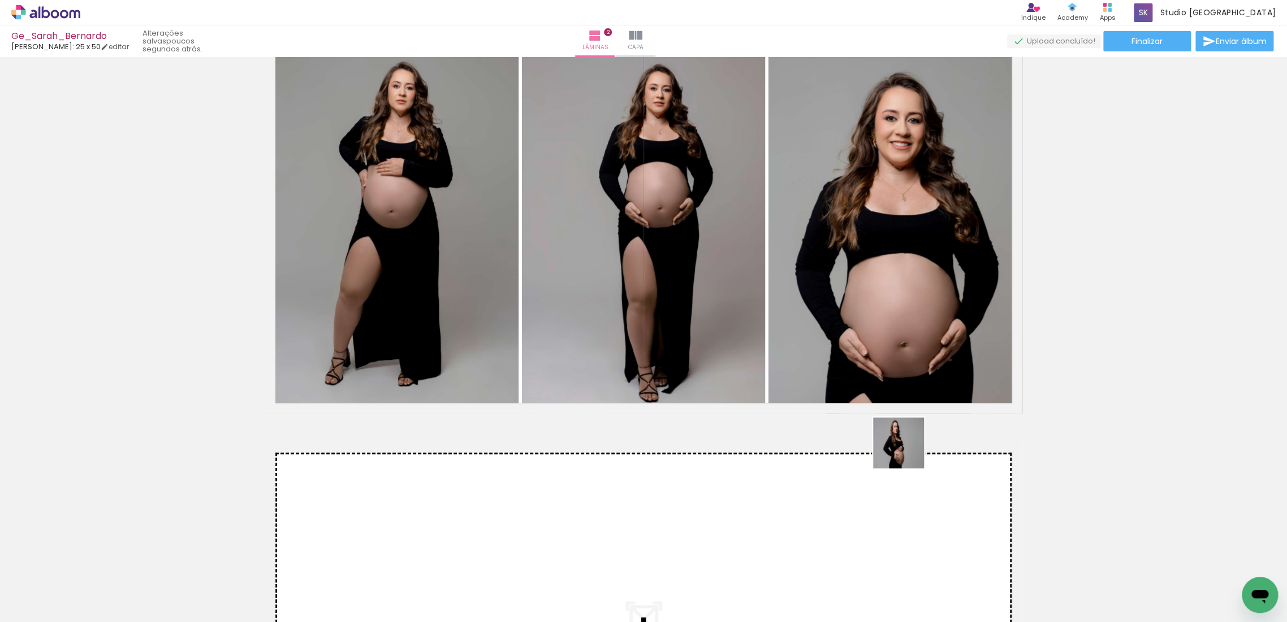
drag, startPoint x: 1023, startPoint y: 591, endPoint x: 586, endPoint y: 211, distance: 579.9
click at [586, 211] on quentale-workspace at bounding box center [643, 311] width 1287 height 622
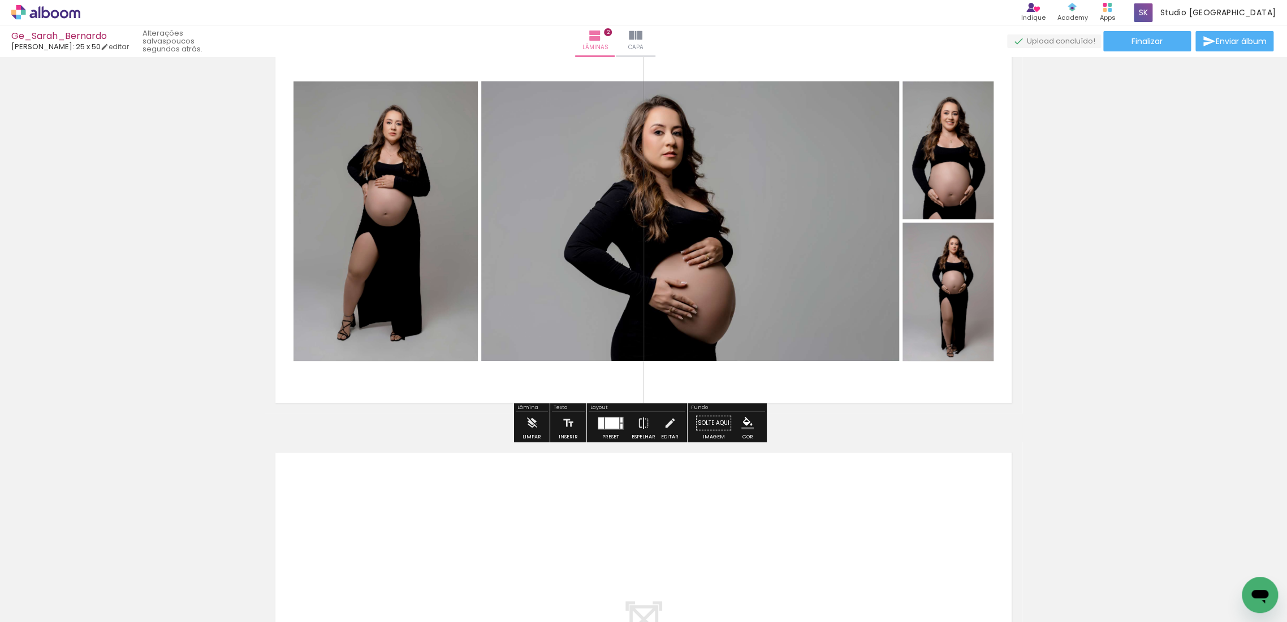
click at [605, 421] on div at bounding box center [612, 422] width 14 height 11
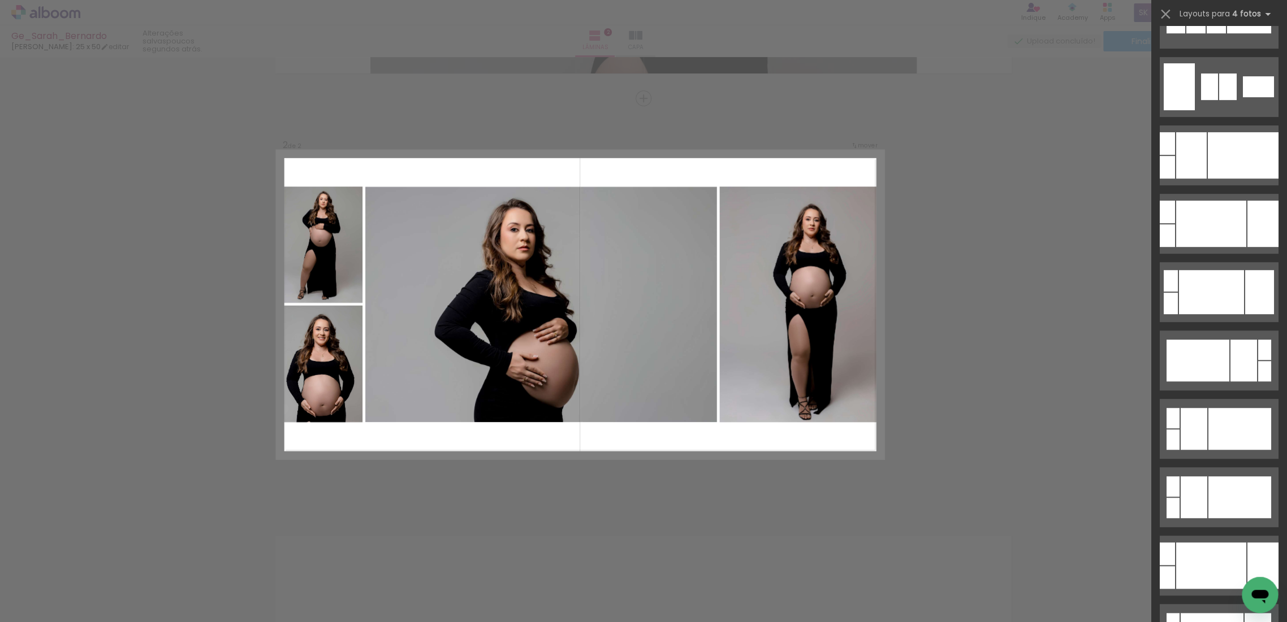
scroll to position [439, 0]
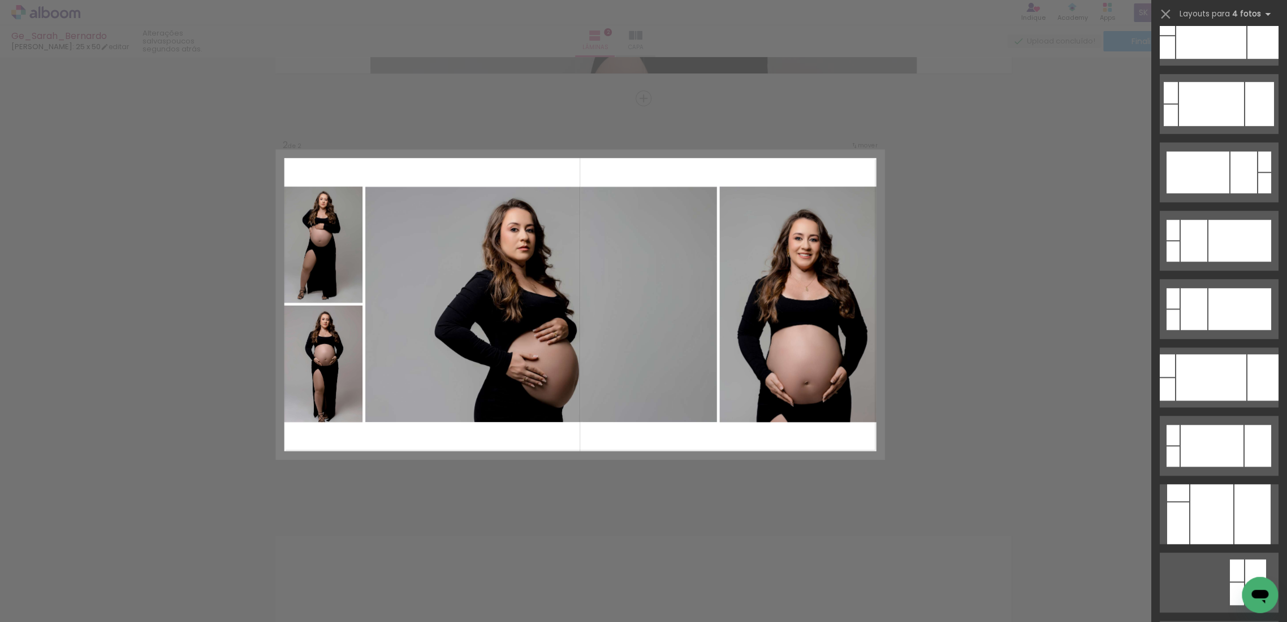
click at [1009, 221] on div "Confirmar Cancelar" at bounding box center [643, 299] width 1287 height 1265
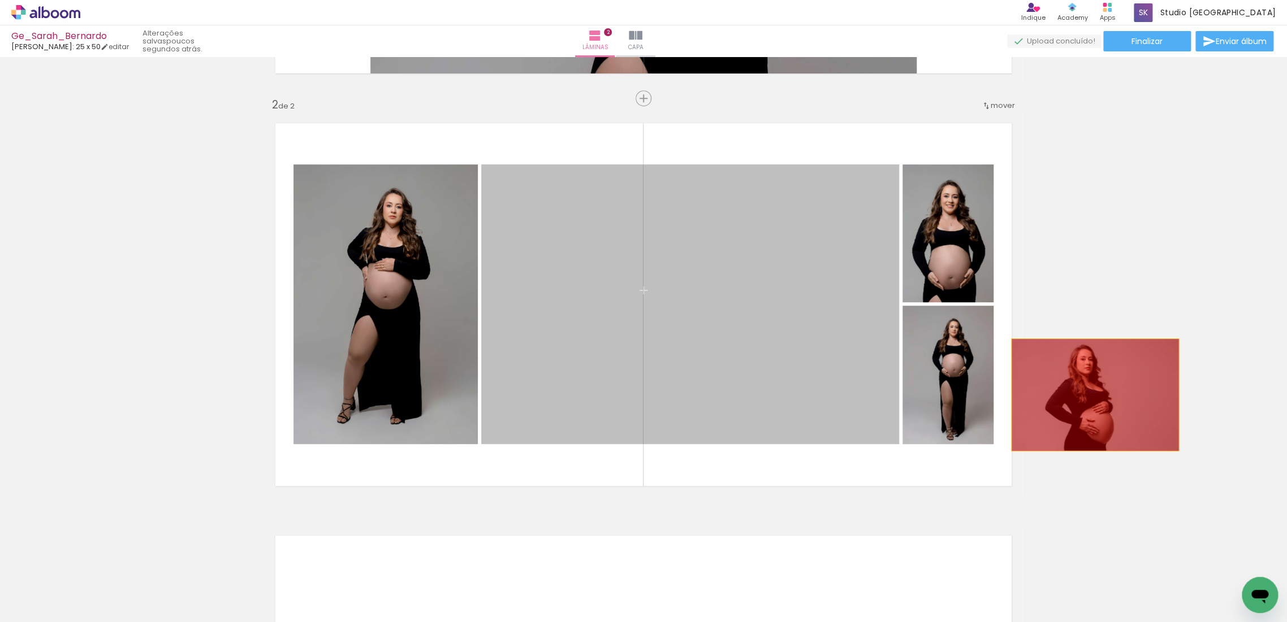
drag, startPoint x: 724, startPoint y: 338, endPoint x: 1090, endPoint y: 395, distance: 370.1
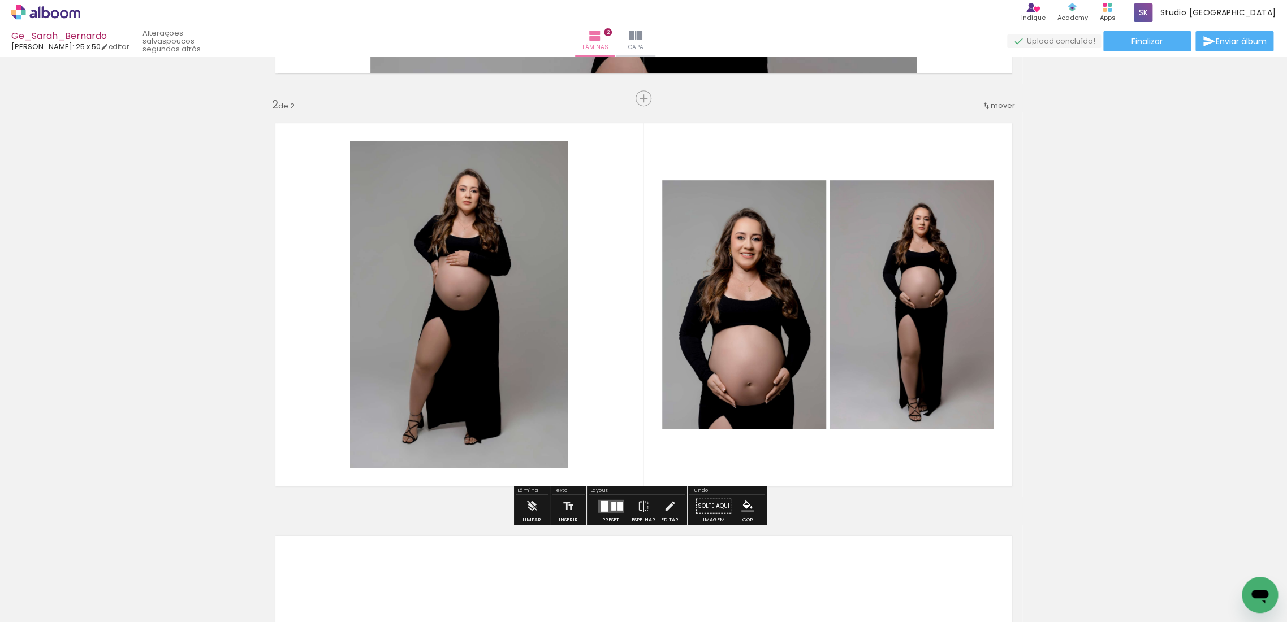
click at [602, 507] on div at bounding box center [603, 505] width 7 height 11
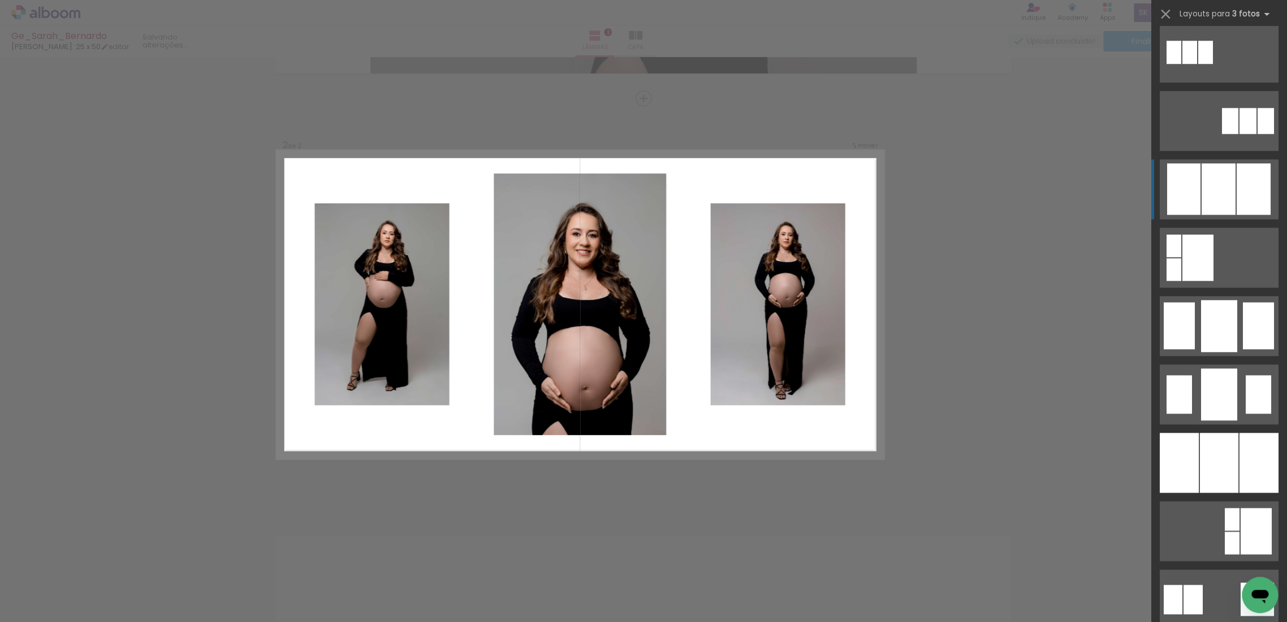
scroll to position [628, 0]
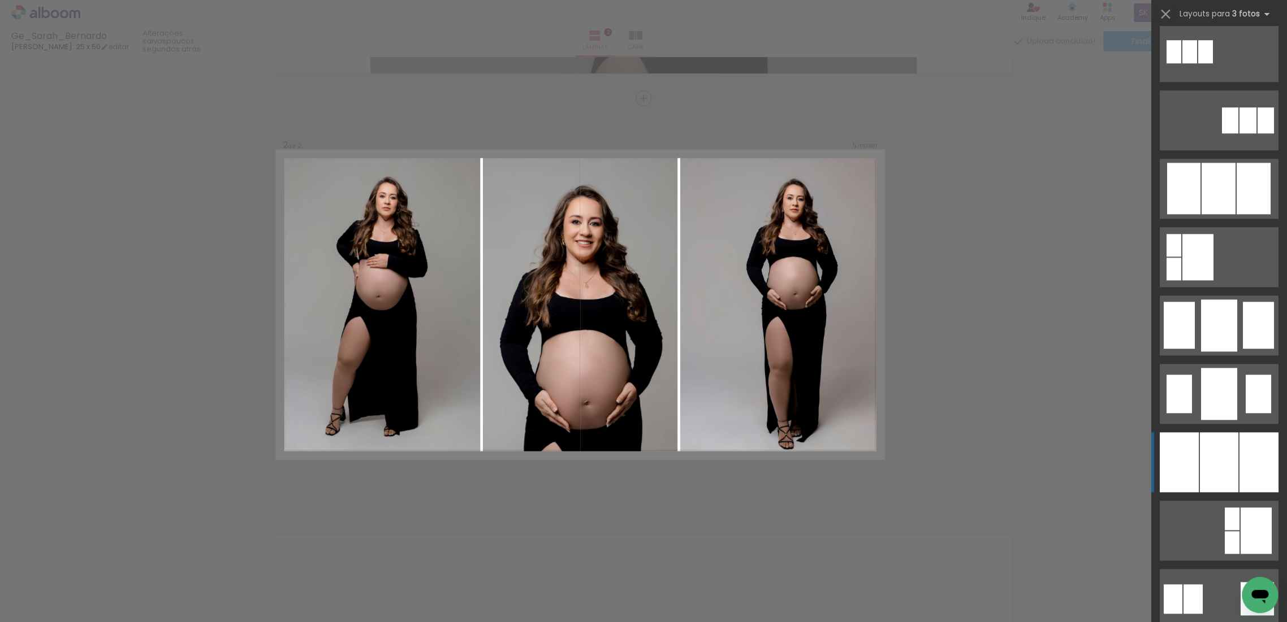
click at [1209, 450] on div at bounding box center [1219, 462] width 38 height 60
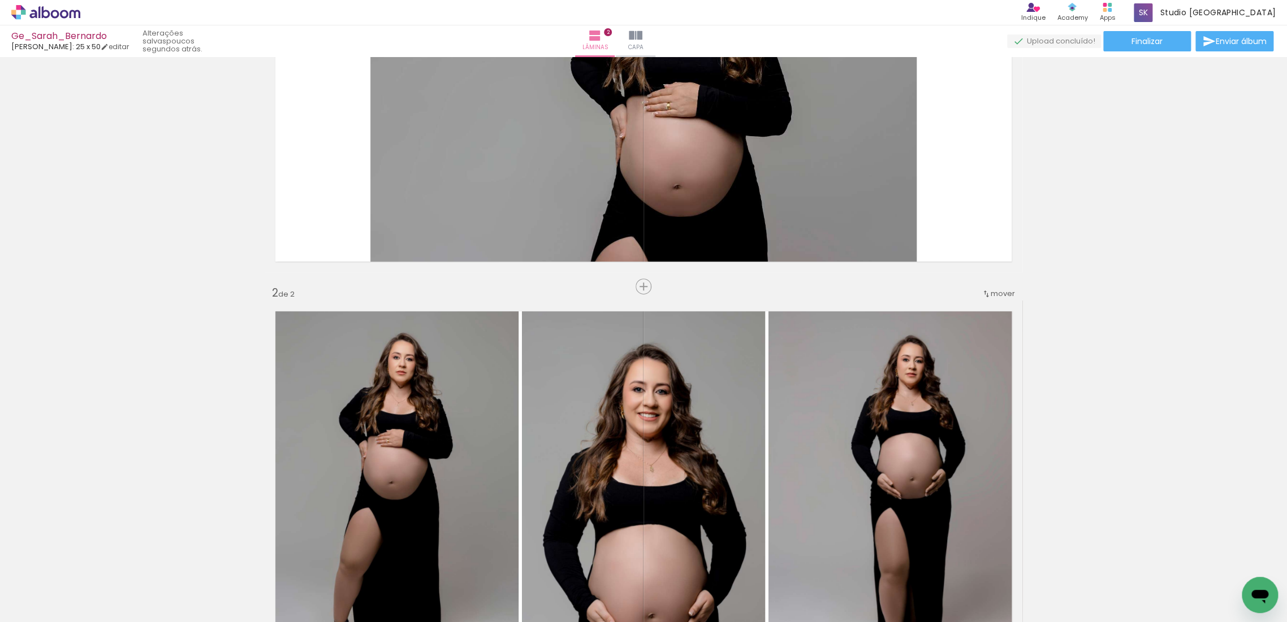
scroll to position [453, 0]
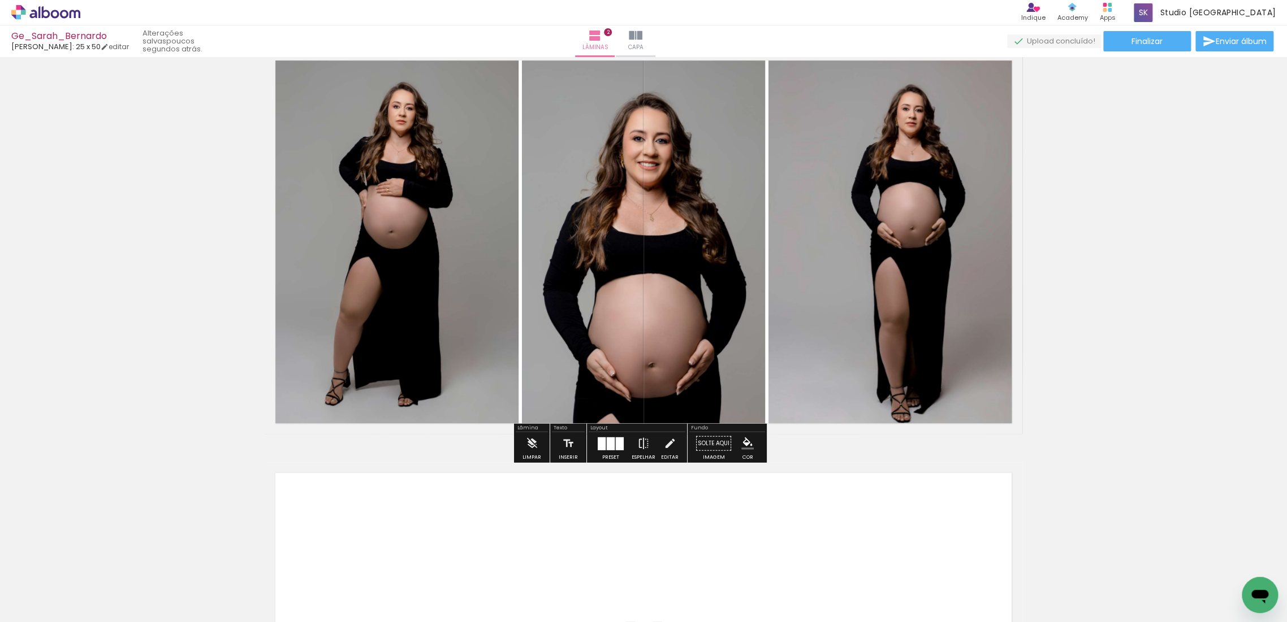
drag, startPoint x: 607, startPoint y: 442, endPoint x: 841, endPoint y: 439, distance: 233.5
click at [608, 442] on div at bounding box center [611, 443] width 8 height 13
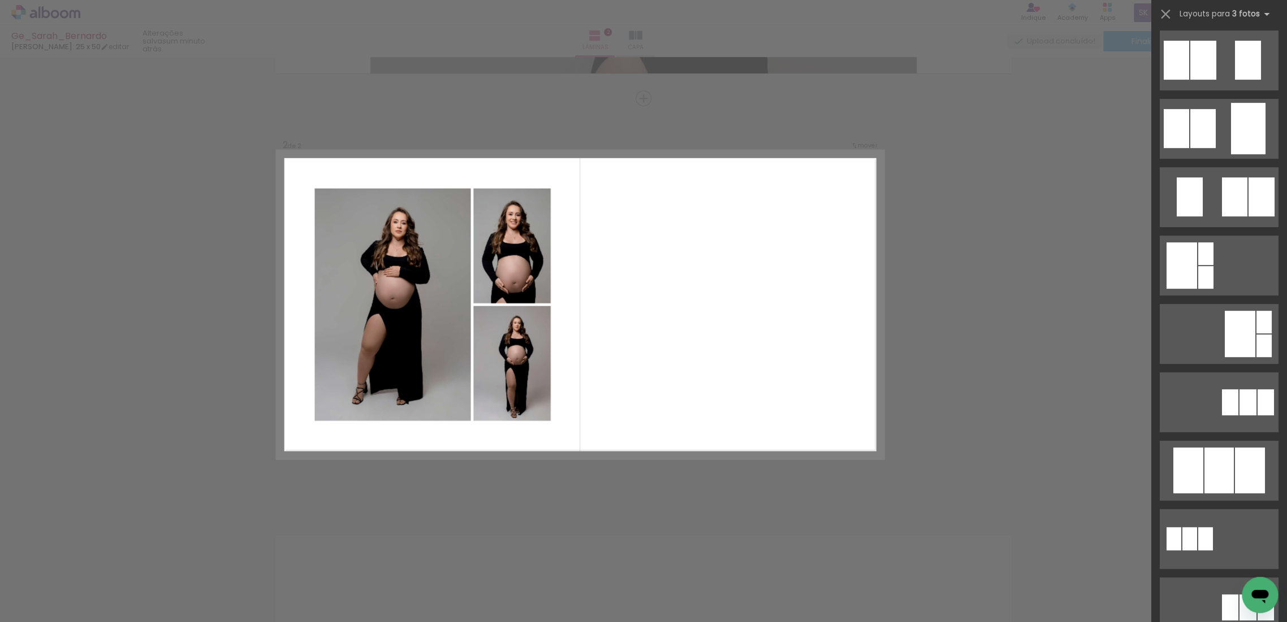
scroll to position [0, 0]
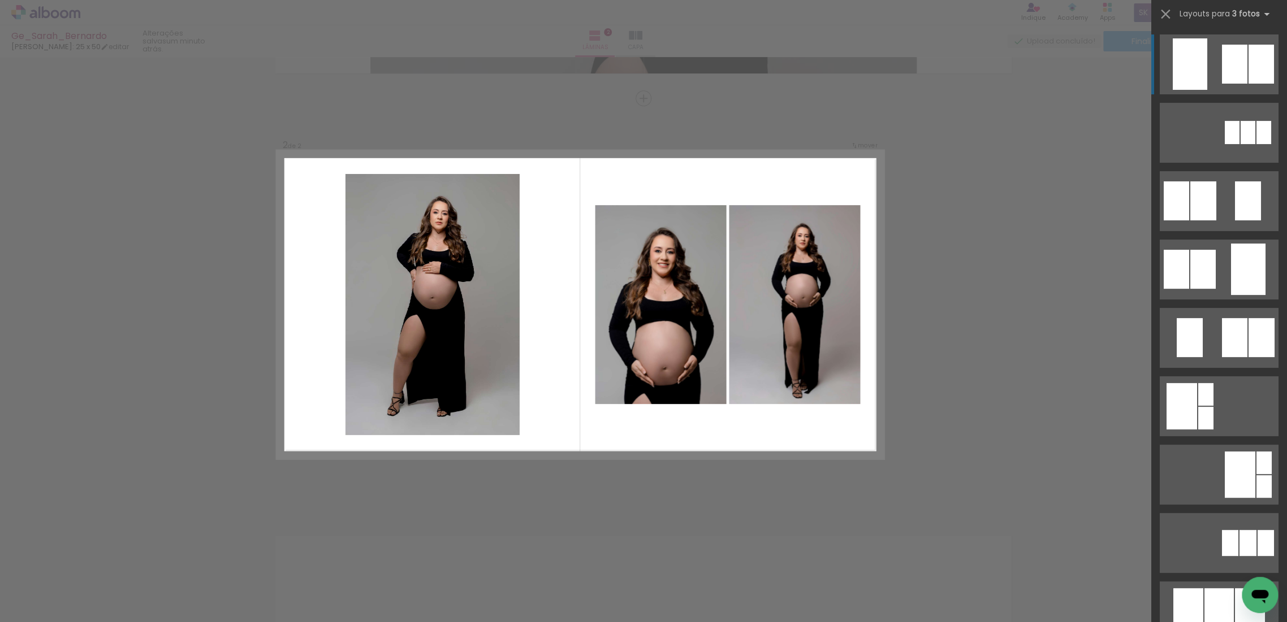
click at [1222, 58] on div at bounding box center [1234, 64] width 25 height 39
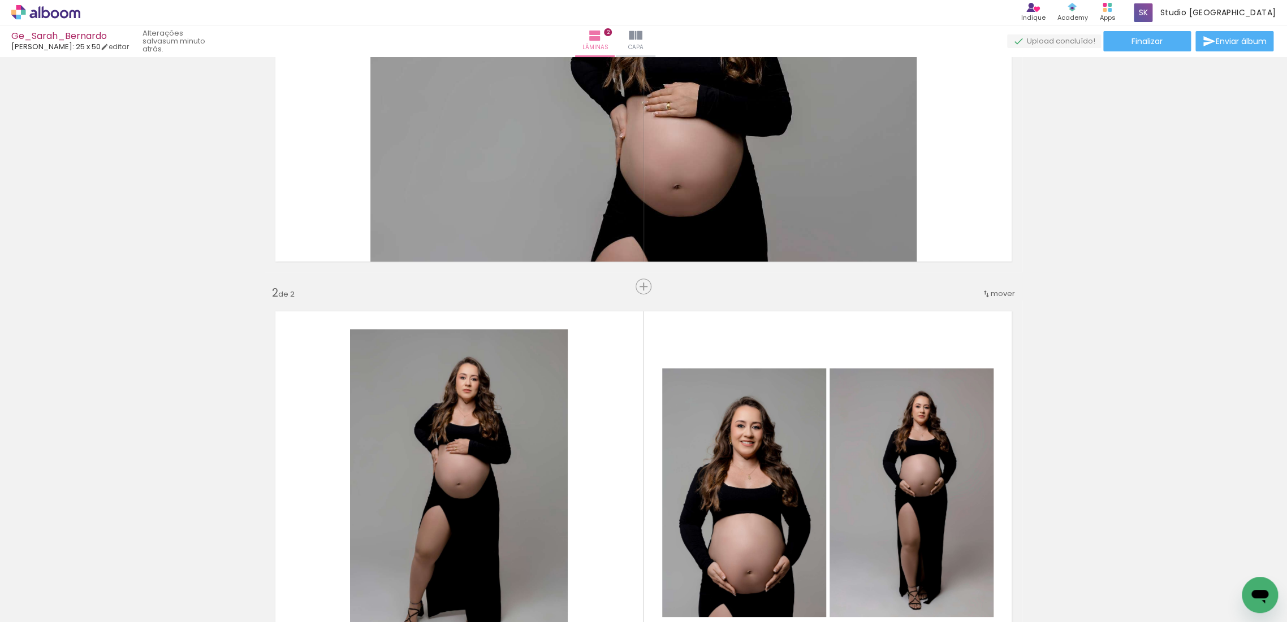
scroll to position [265, 0]
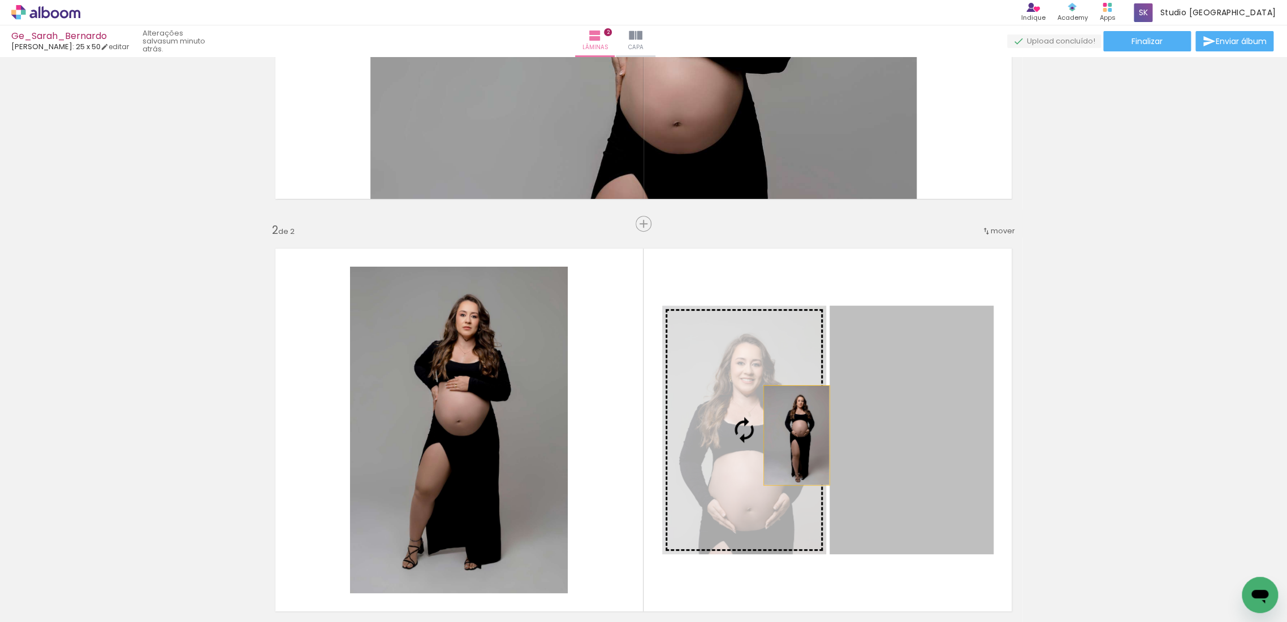
drag, startPoint x: 909, startPoint y: 433, endPoint x: 801, endPoint y: 432, distance: 108.6
click at [0, 0] on slot at bounding box center [0, 0] width 0 height 0
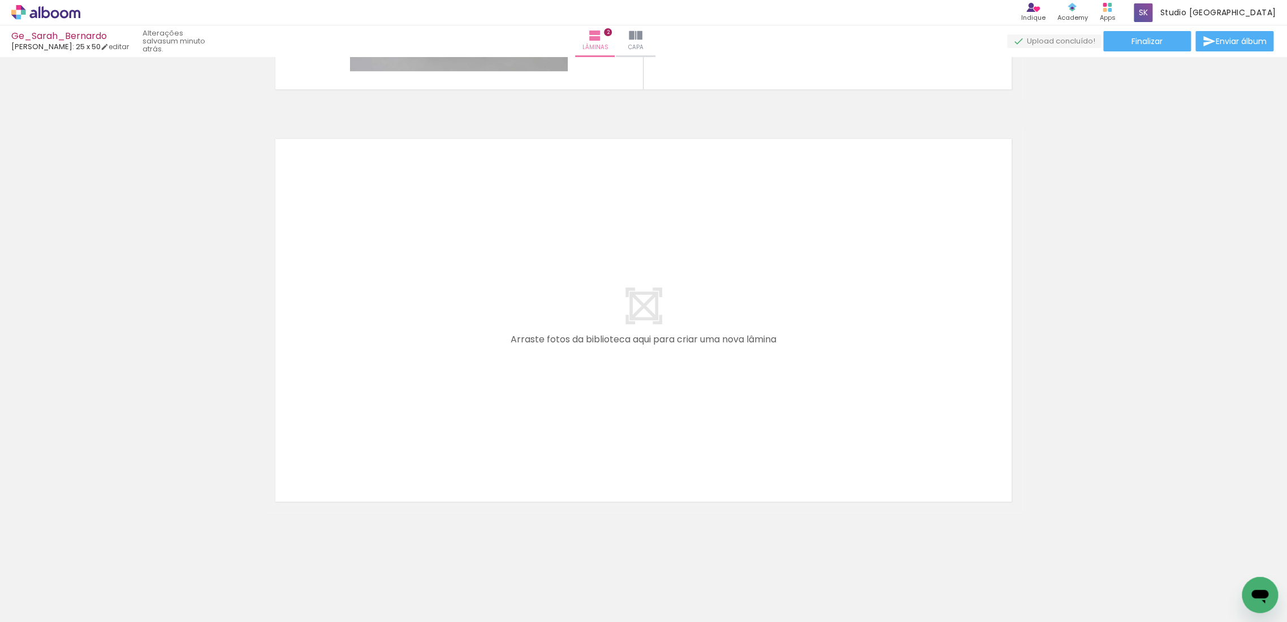
scroll to position [0, 1267]
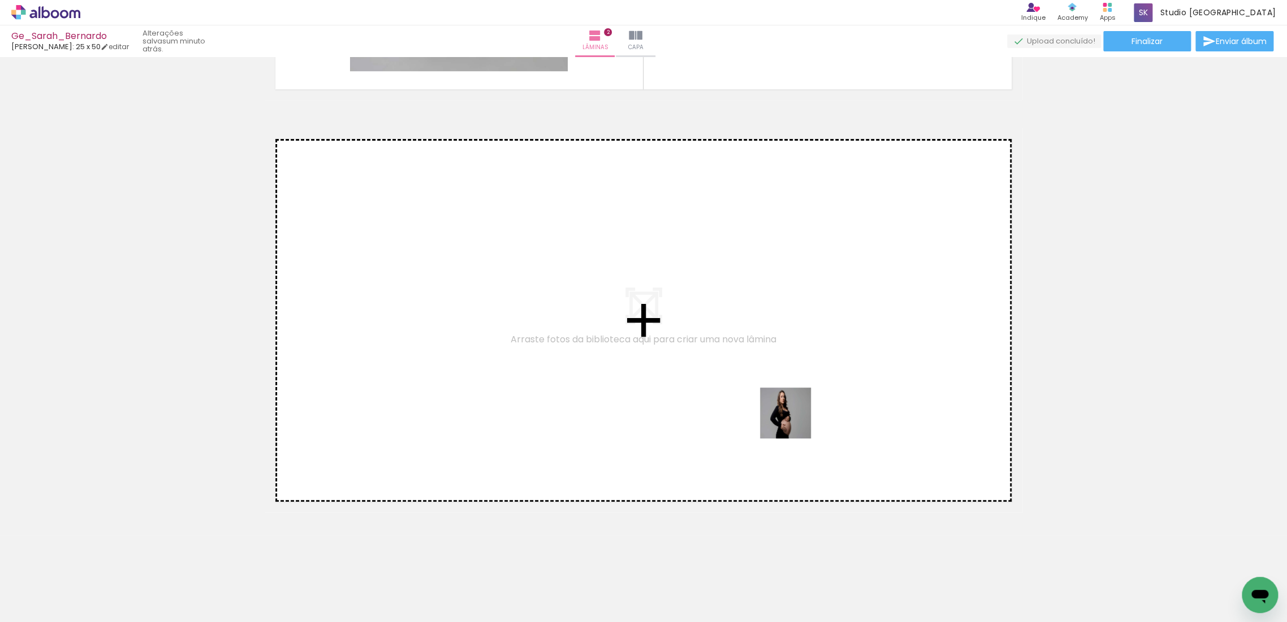
drag, startPoint x: 998, startPoint y: 591, endPoint x: 794, endPoint y: 422, distance: 265.0
click at [794, 422] on quentale-workspace at bounding box center [643, 311] width 1287 height 622
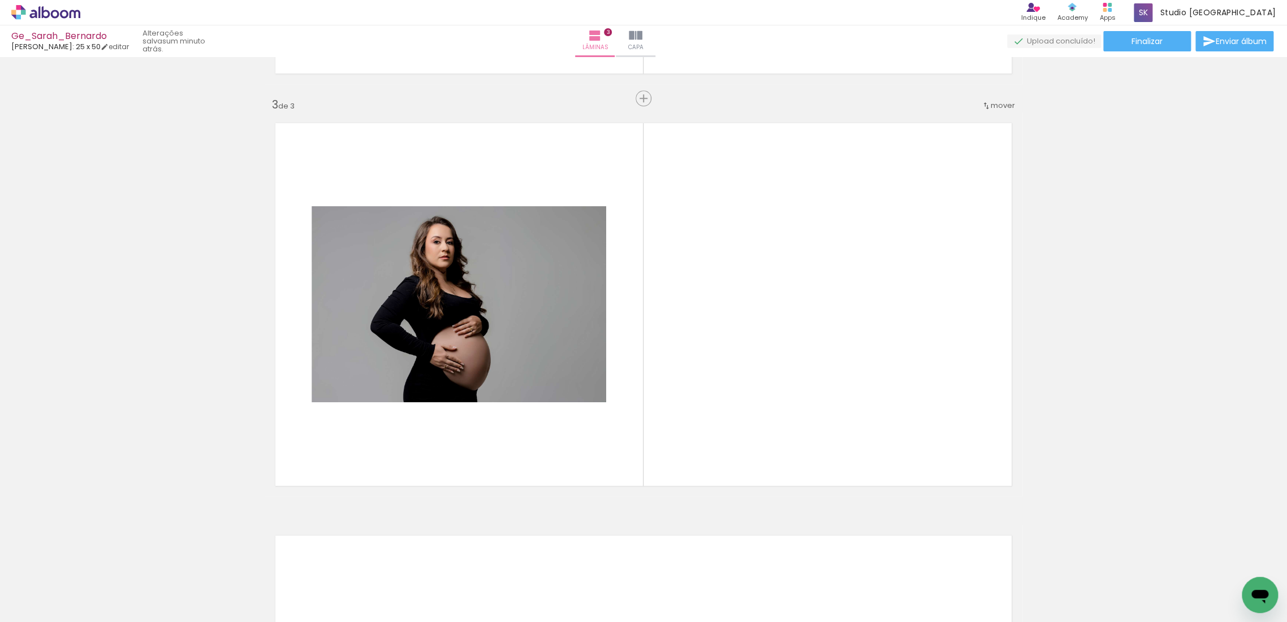
scroll to position [0, 1444]
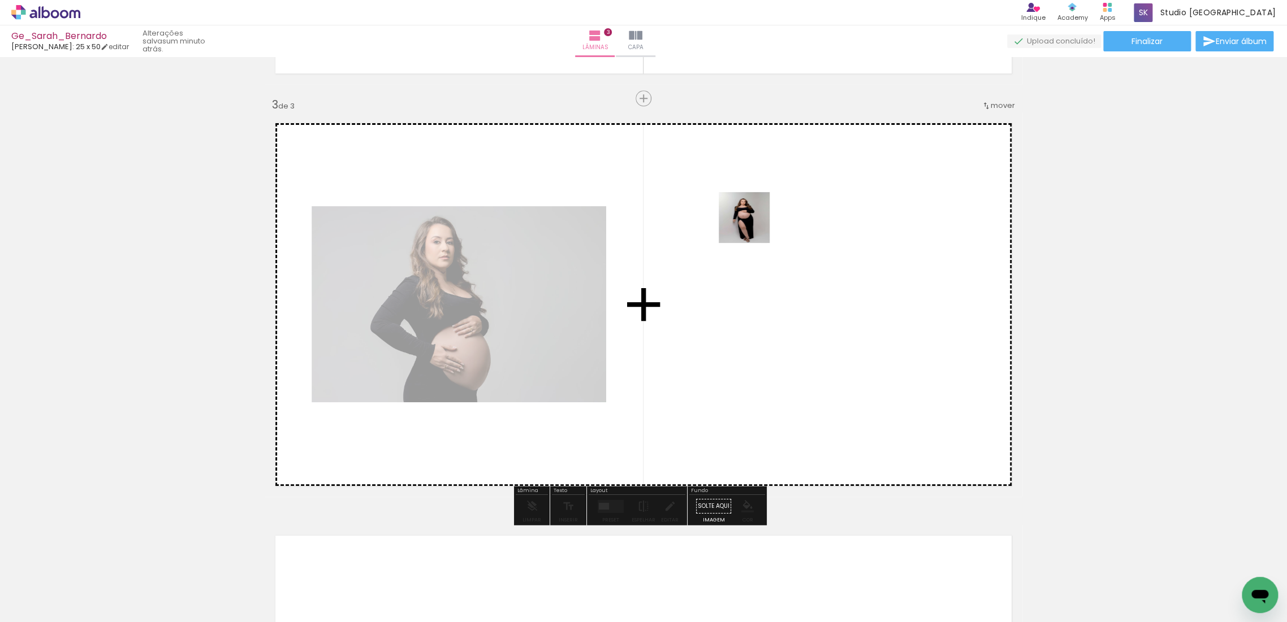
drag, startPoint x: 1018, startPoint y: 583, endPoint x: 793, endPoint y: 323, distance: 344.7
click at [732, 203] on quentale-workspace at bounding box center [643, 311] width 1287 height 622
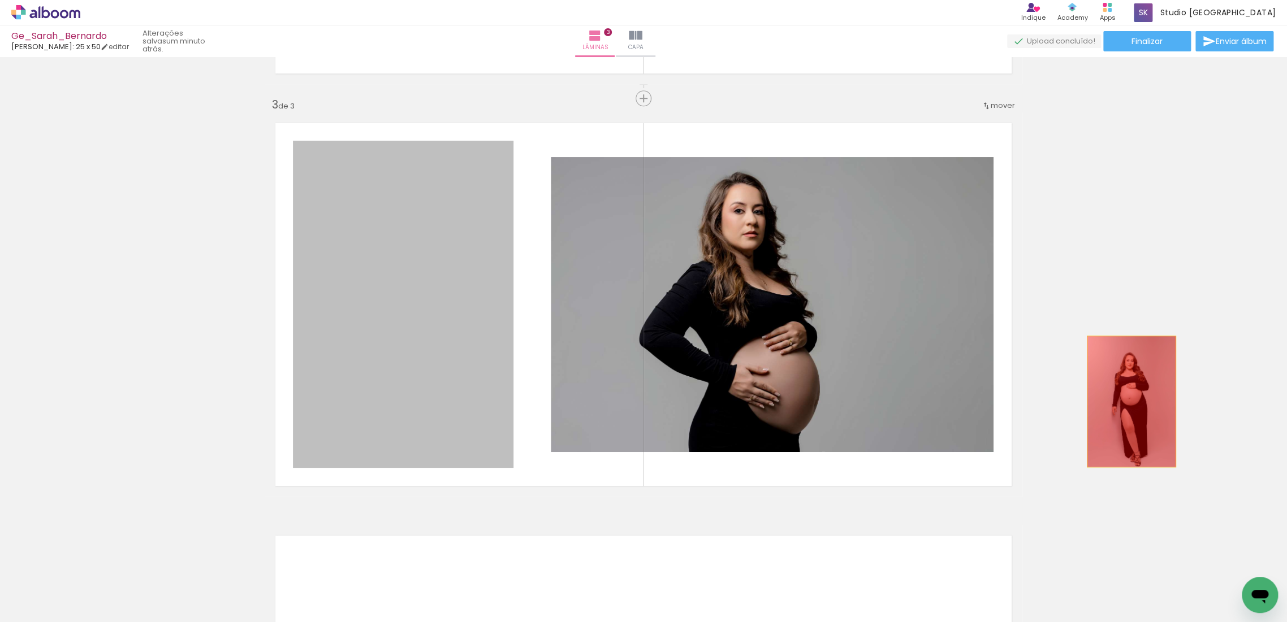
drag, startPoint x: 423, startPoint y: 343, endPoint x: 1132, endPoint y: 401, distance: 711.3
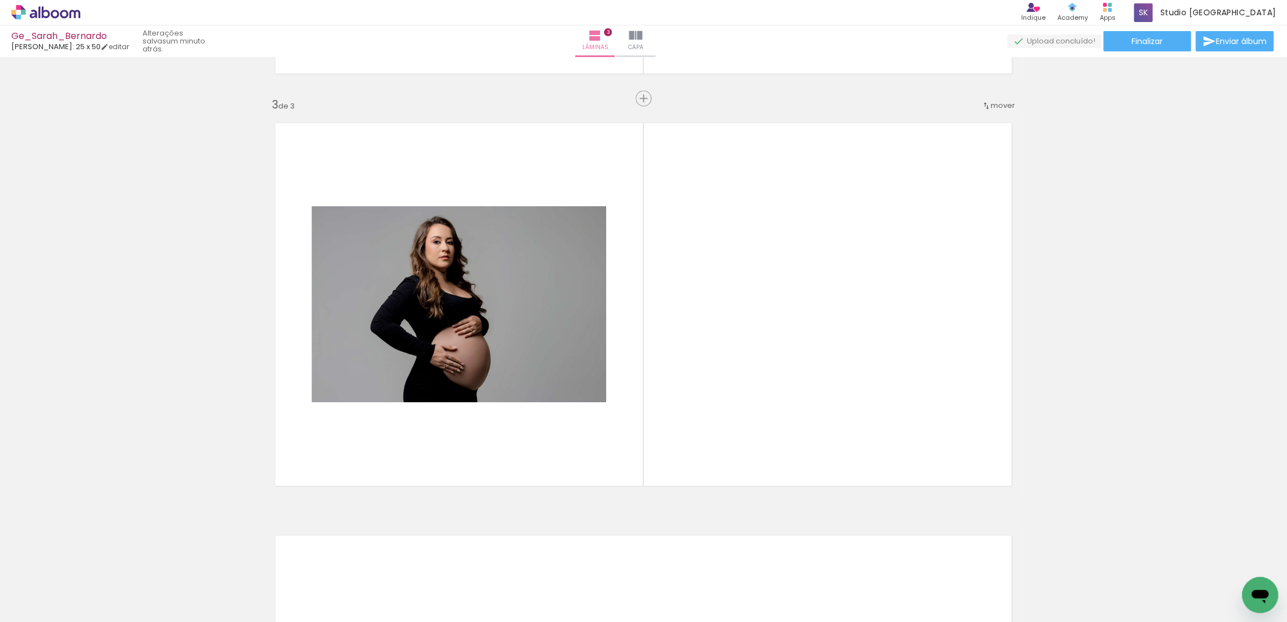
scroll to position [0, 1502]
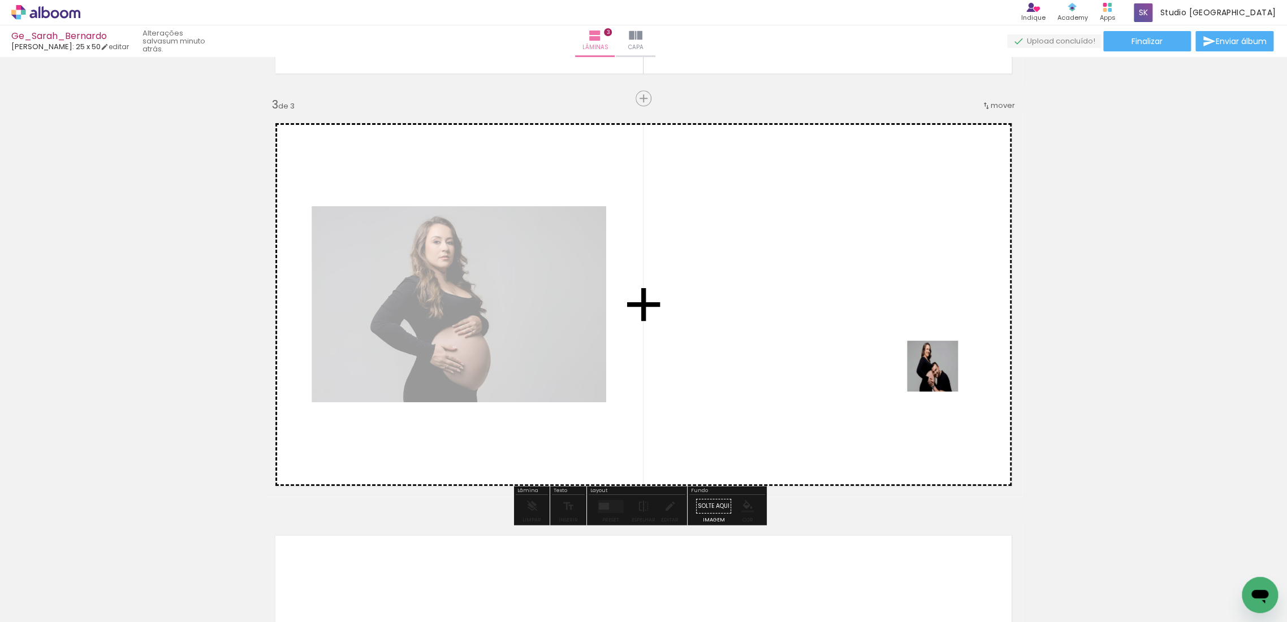
drag, startPoint x: 1152, startPoint y: 590, endPoint x: 898, endPoint y: 344, distance: 353.8
click at [898, 344] on quentale-workspace at bounding box center [643, 311] width 1287 height 622
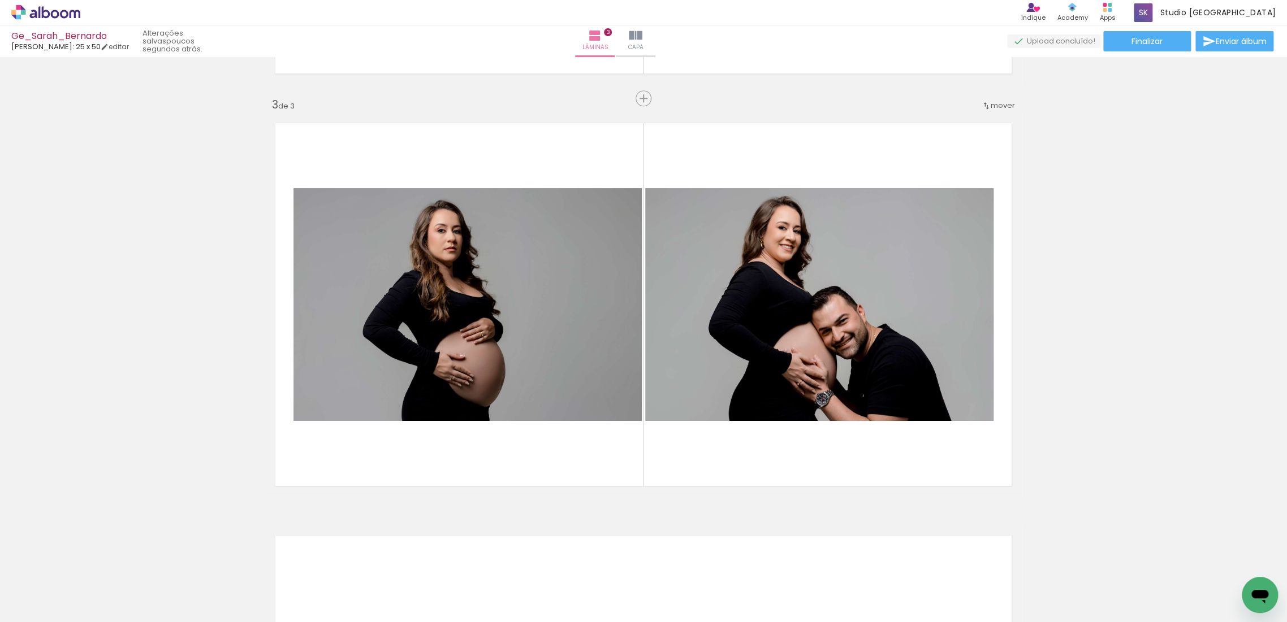
scroll to position [0, 1308]
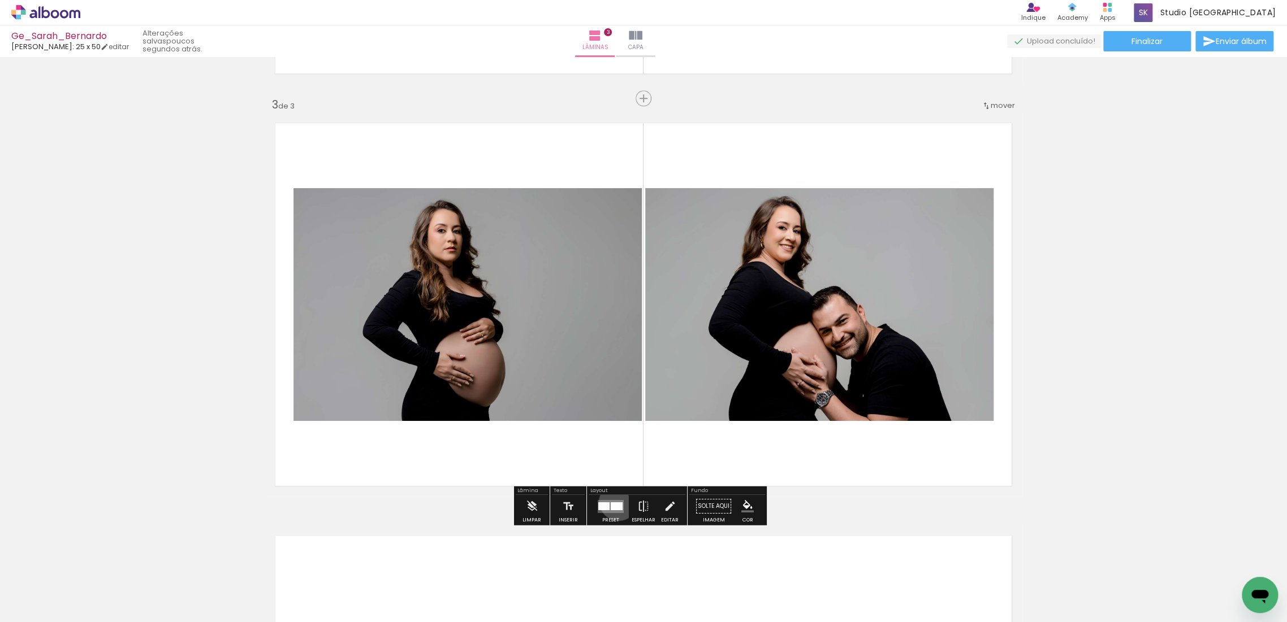
click at [616, 501] on quentale-layouter at bounding box center [611, 506] width 26 height 13
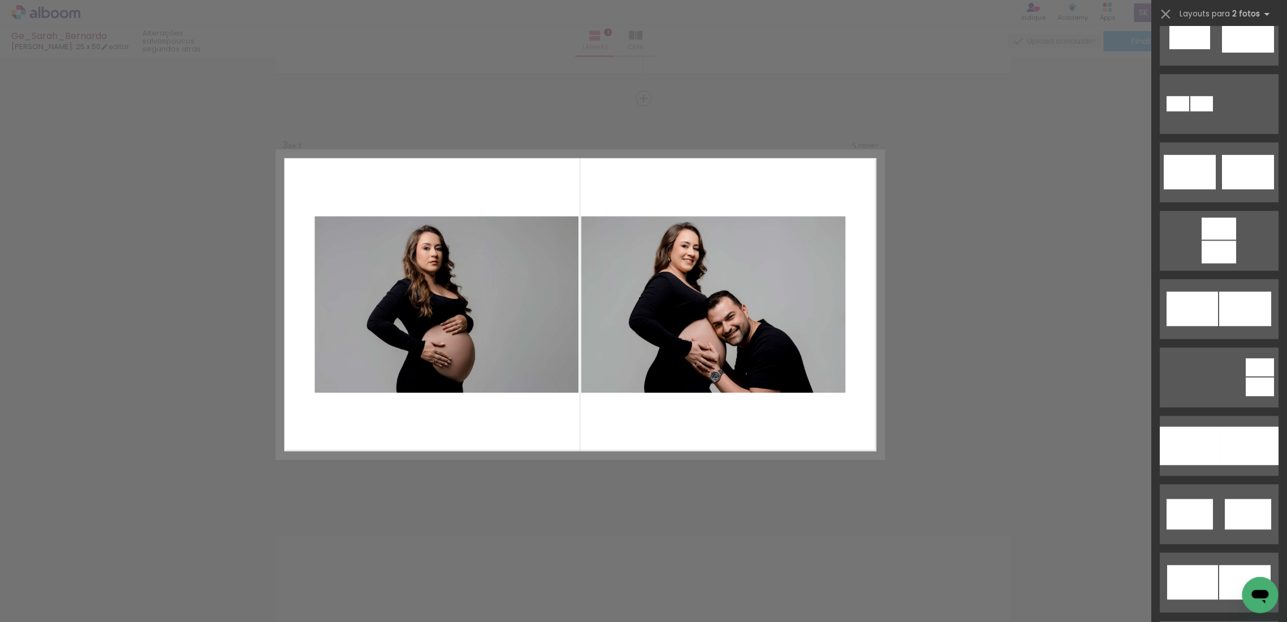
scroll to position [439, 0]
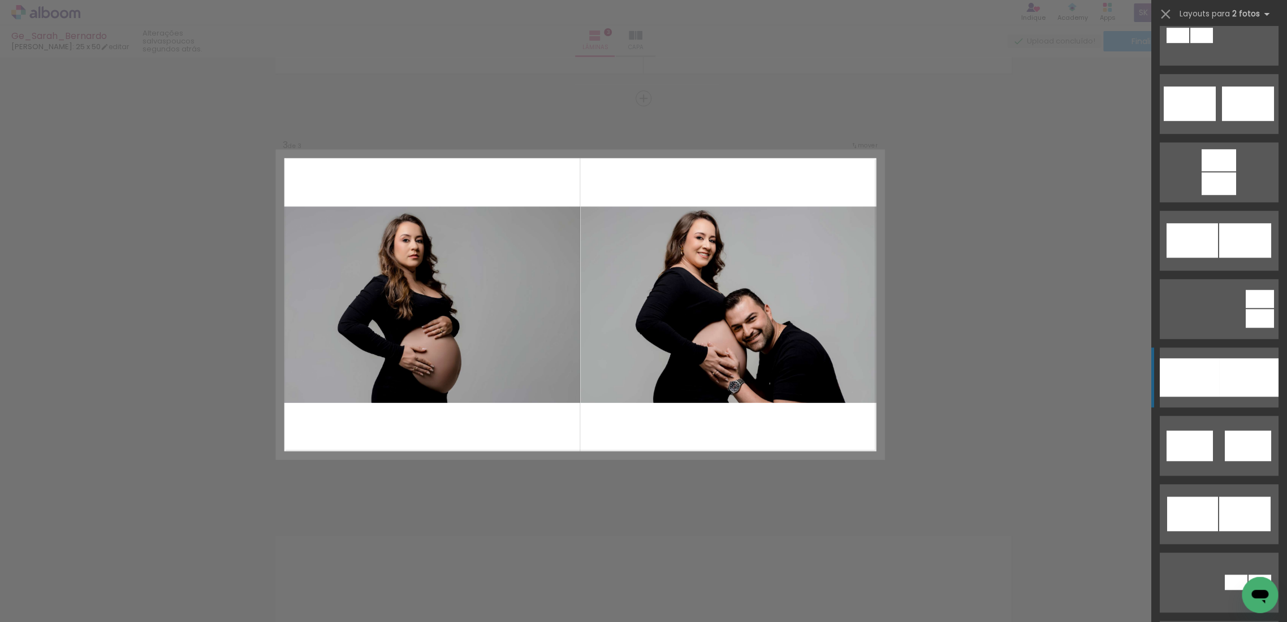
click at [1231, 393] on div at bounding box center [1248, 377] width 59 height 38
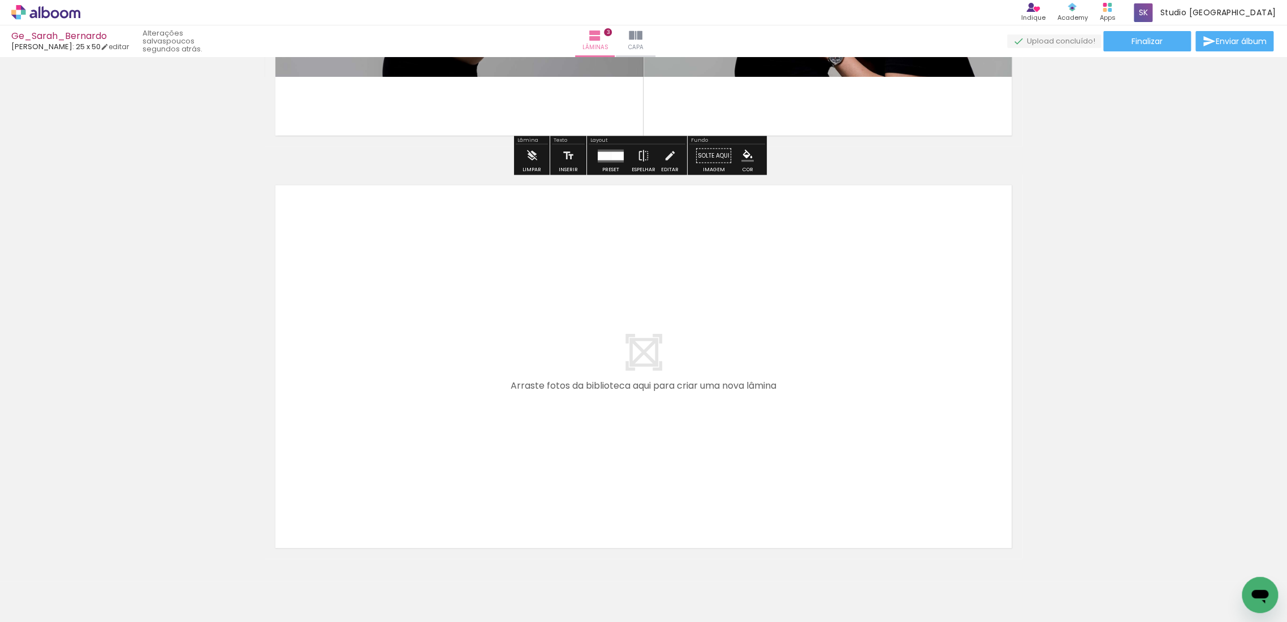
scroll to position [1200, 0]
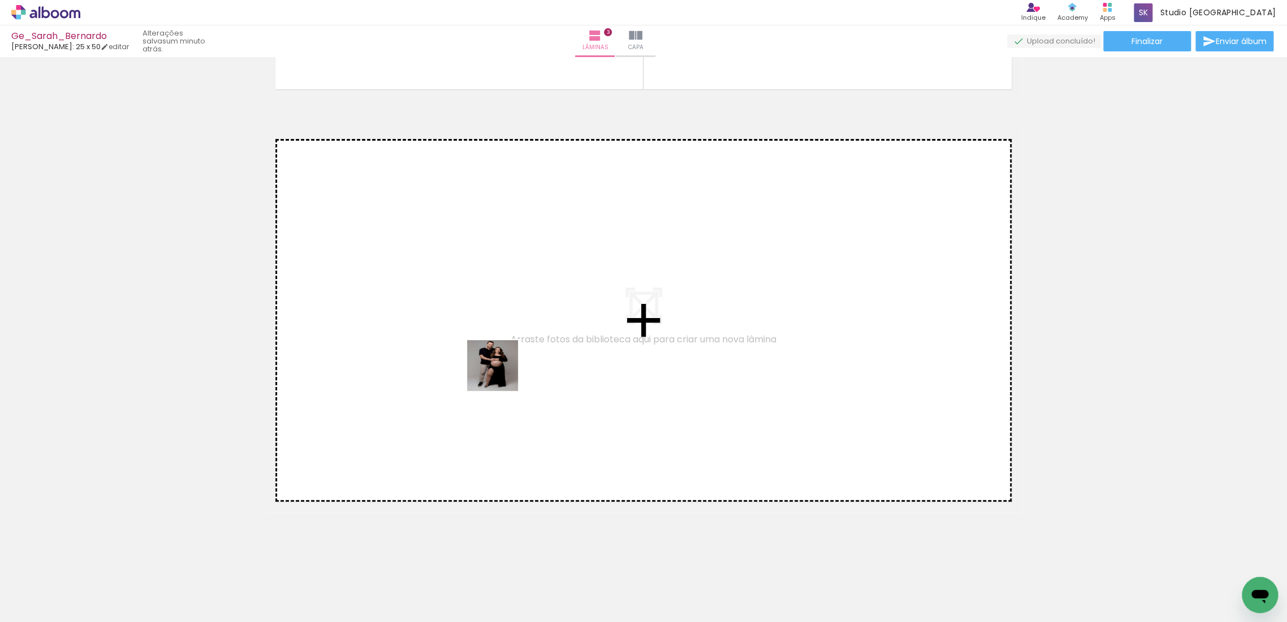
drag, startPoint x: 537, startPoint y: 587, endPoint x: 629, endPoint y: 532, distance: 107.5
click at [500, 373] on quentale-workspace at bounding box center [643, 311] width 1287 height 622
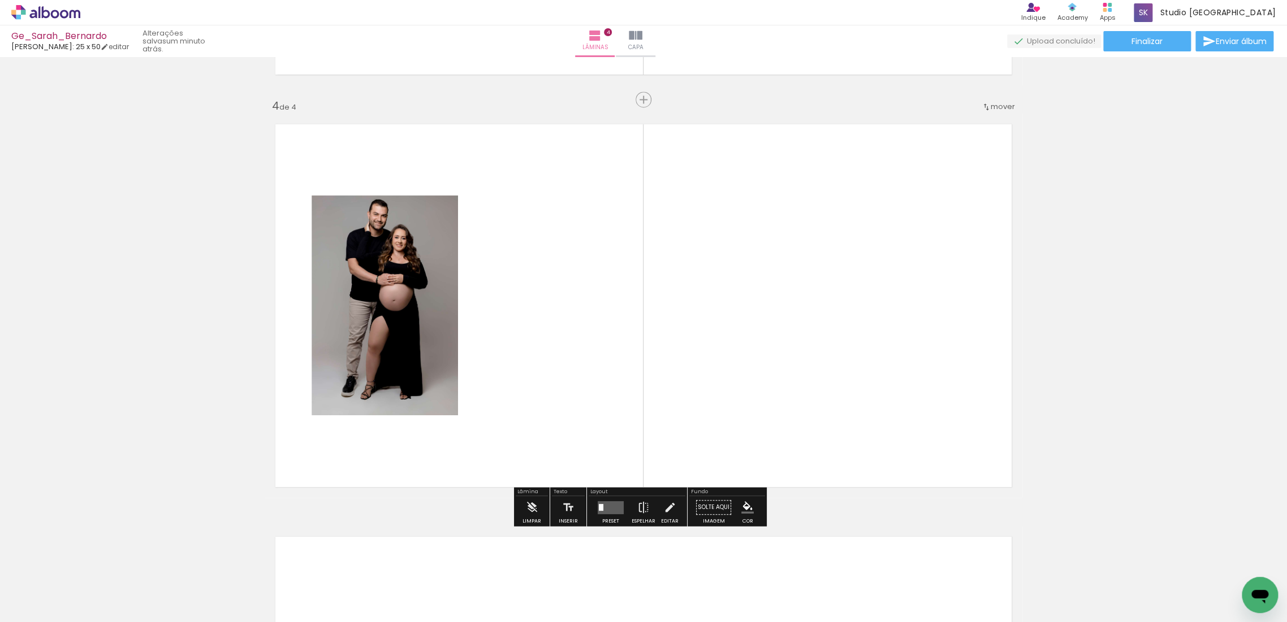
scroll to position [1216, 0]
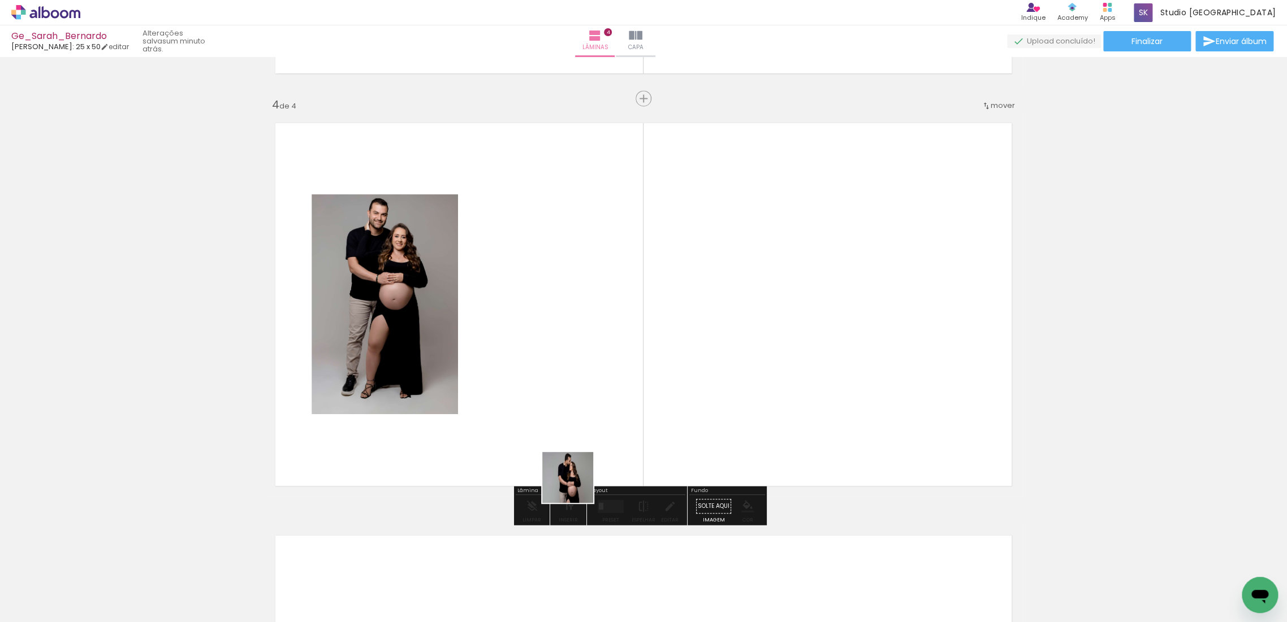
drag, startPoint x: 576, startPoint y: 486, endPoint x: 668, endPoint y: 533, distance: 103.2
click at [561, 388] on quentale-workspace at bounding box center [643, 311] width 1287 height 622
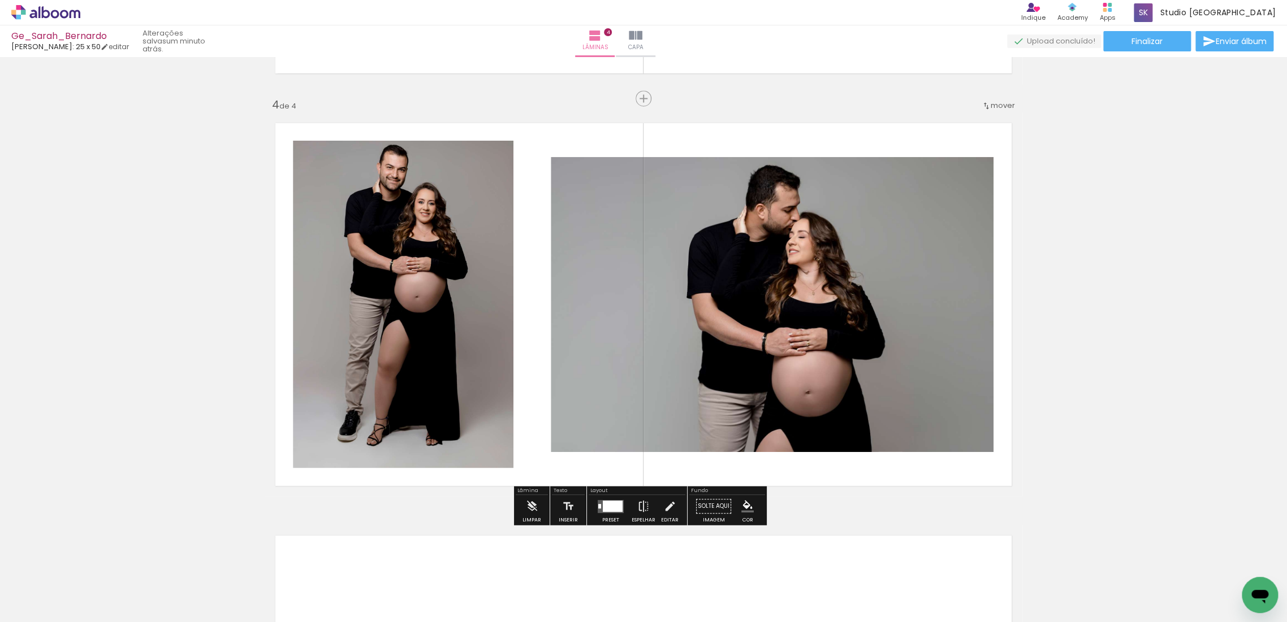
drag, startPoint x: 652, startPoint y: 594, endPoint x: 660, endPoint y: 473, distance: 121.2
click at [652, 462] on quentale-workspace at bounding box center [643, 311] width 1287 height 622
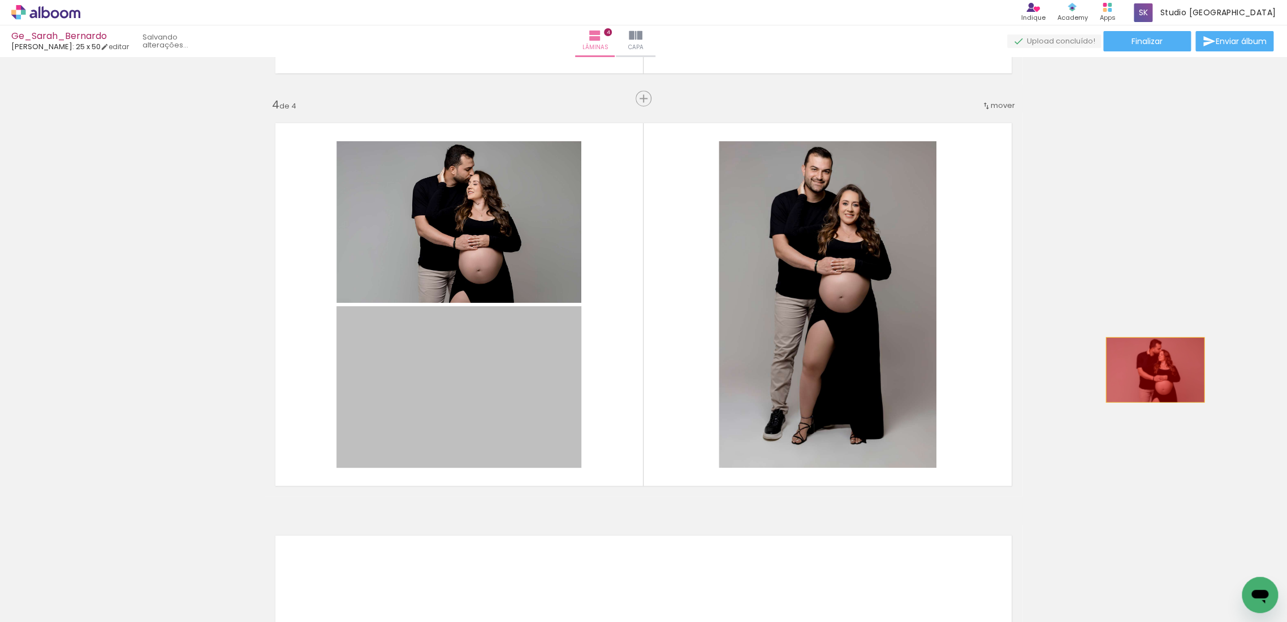
drag, startPoint x: 415, startPoint y: 366, endPoint x: 1153, endPoint y: 370, distance: 737.8
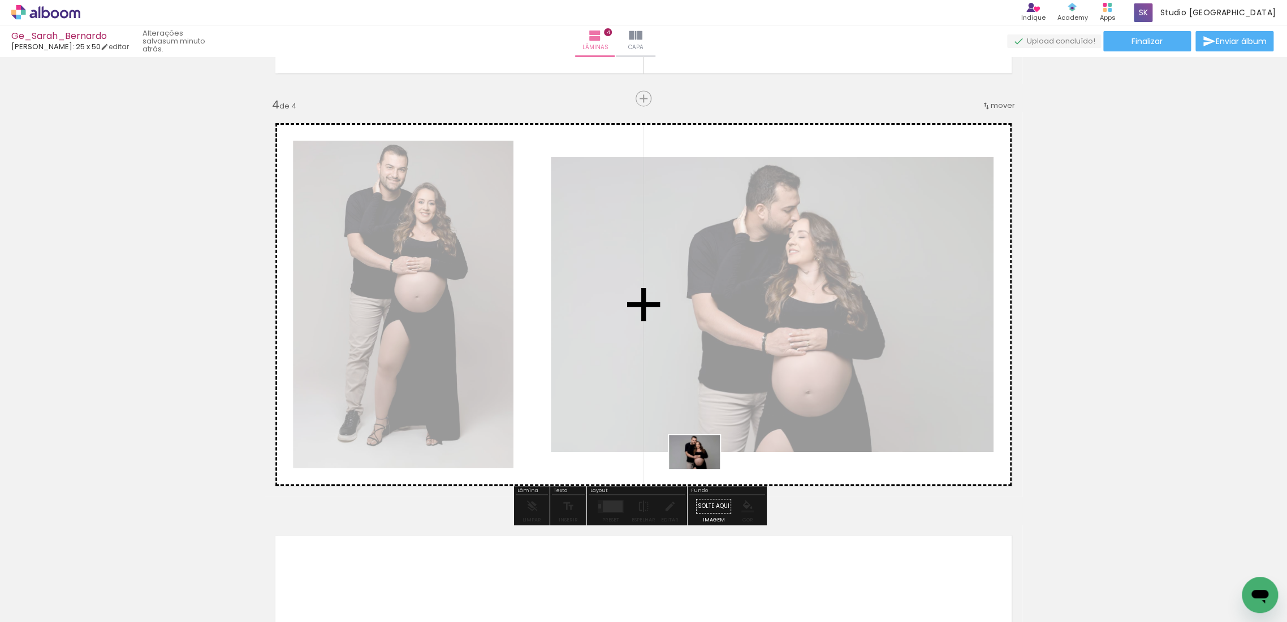
drag, startPoint x: 711, startPoint y: 592, endPoint x: 703, endPoint y: 469, distance: 123.0
click at [703, 469] on quentale-workspace at bounding box center [643, 311] width 1287 height 622
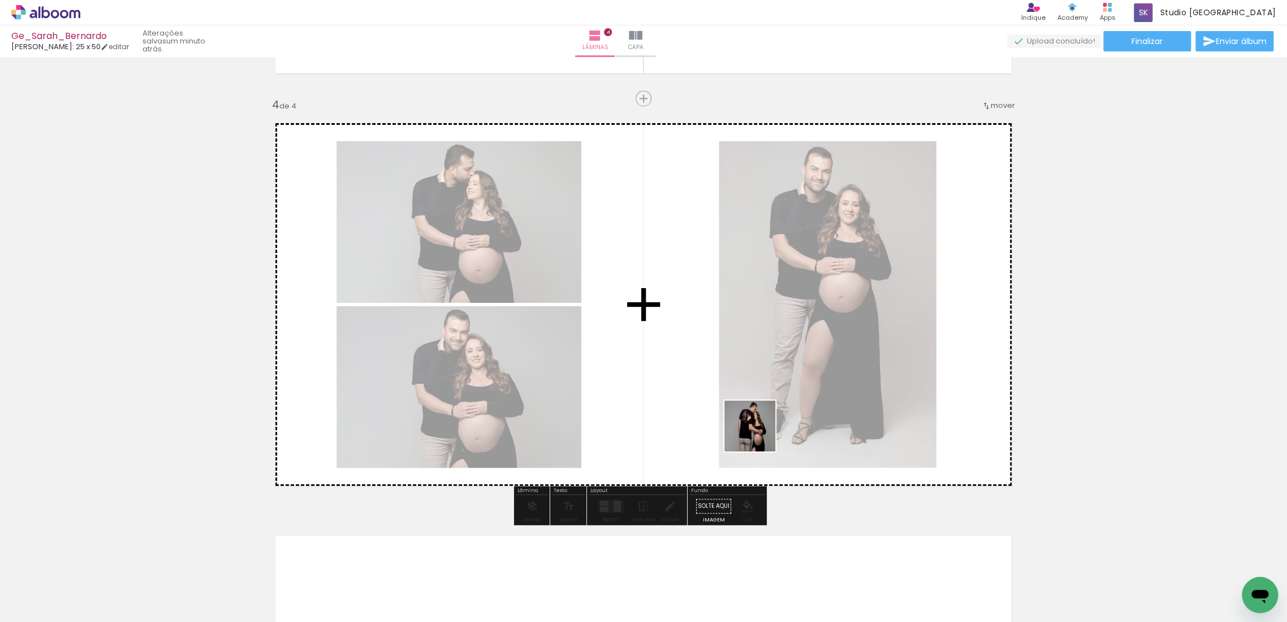
drag, startPoint x: 773, startPoint y: 585, endPoint x: 758, endPoint y: 435, distance: 150.6
click at [758, 435] on quentale-workspace at bounding box center [643, 311] width 1287 height 622
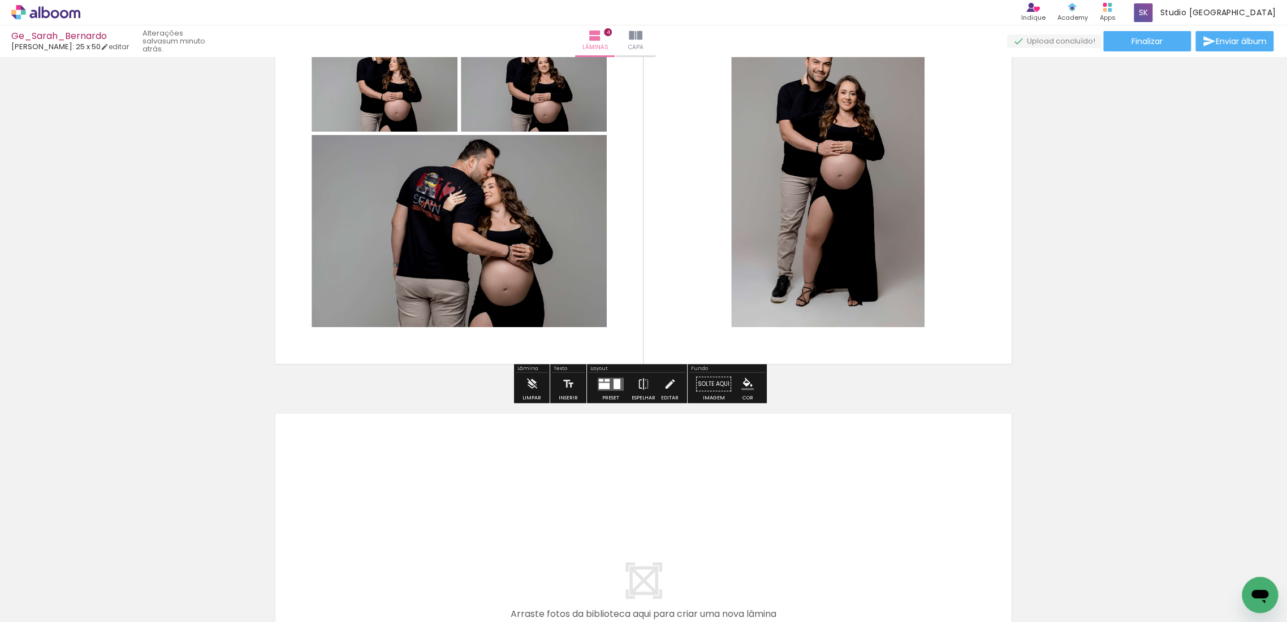
scroll to position [1341, 0]
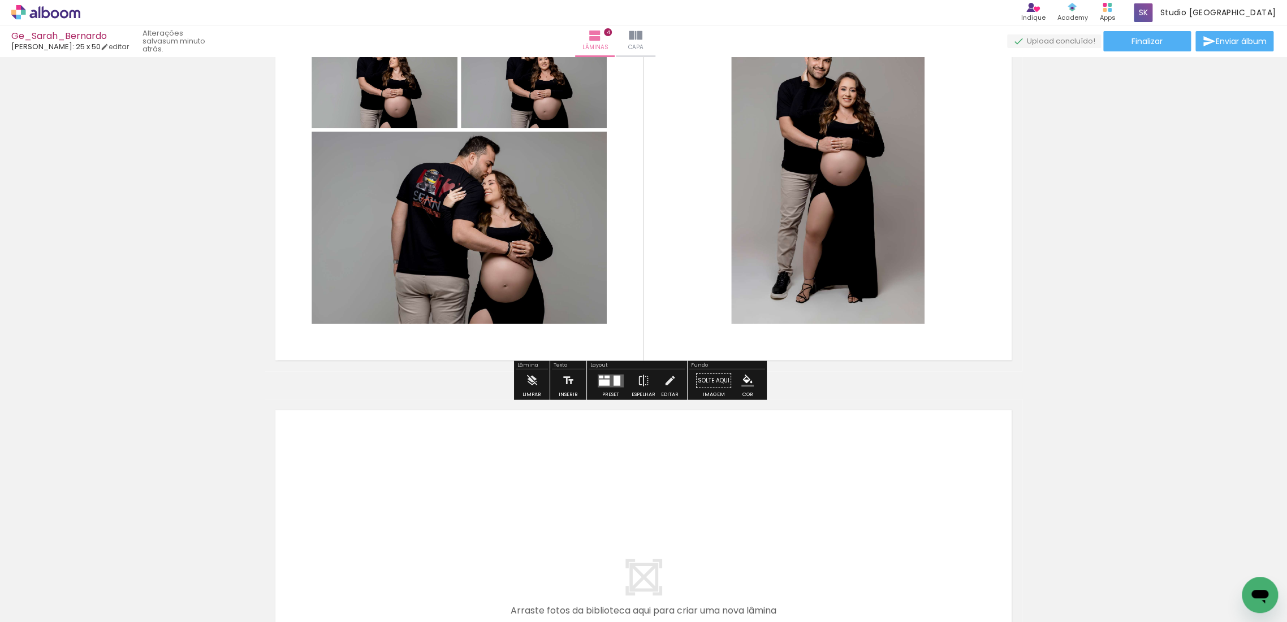
click at [620, 388] on div at bounding box center [610, 381] width 31 height 23
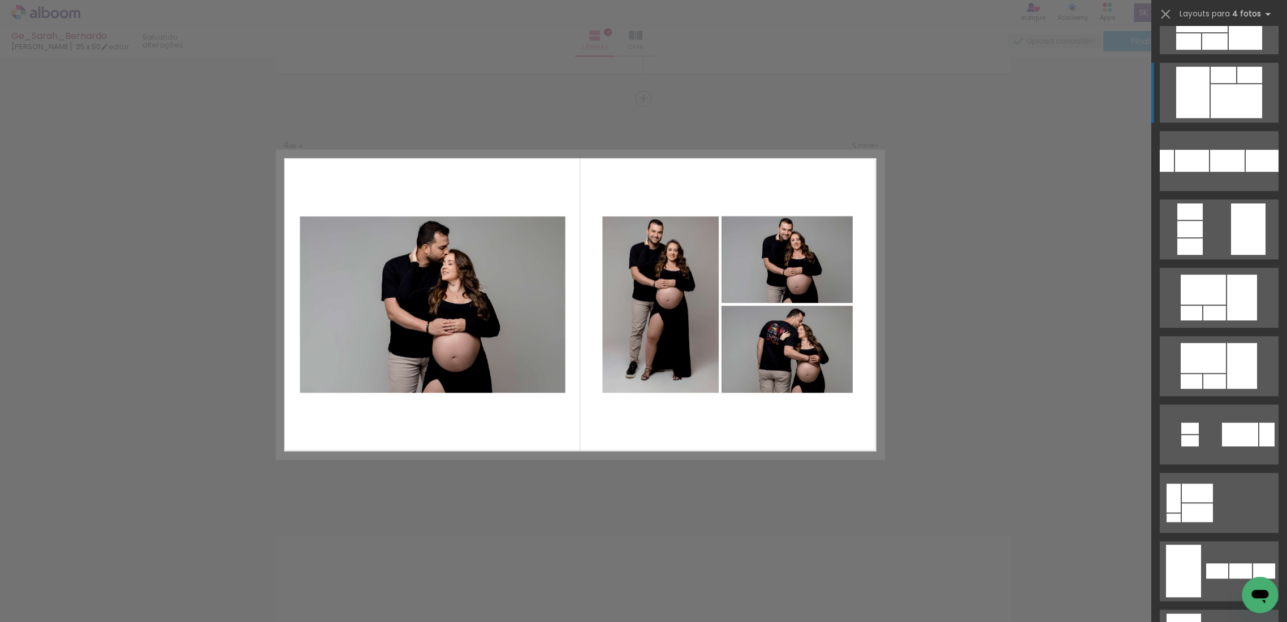
scroll to position [0, 0]
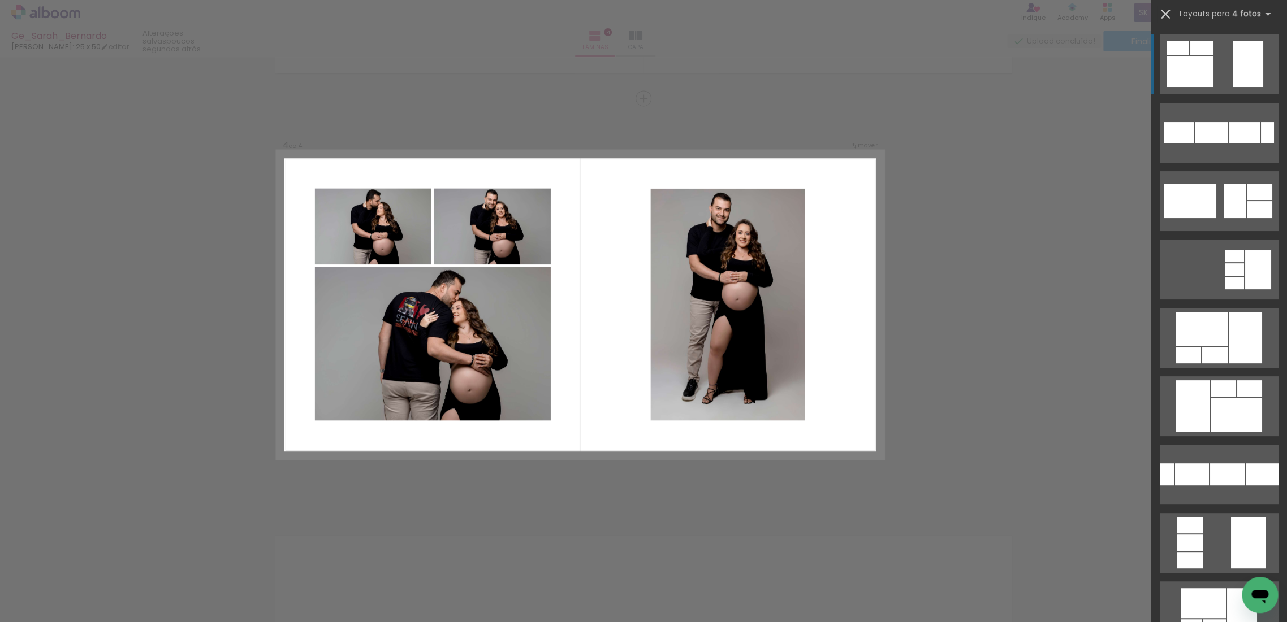
click at [1162, 20] on iron-icon at bounding box center [1165, 14] width 16 height 16
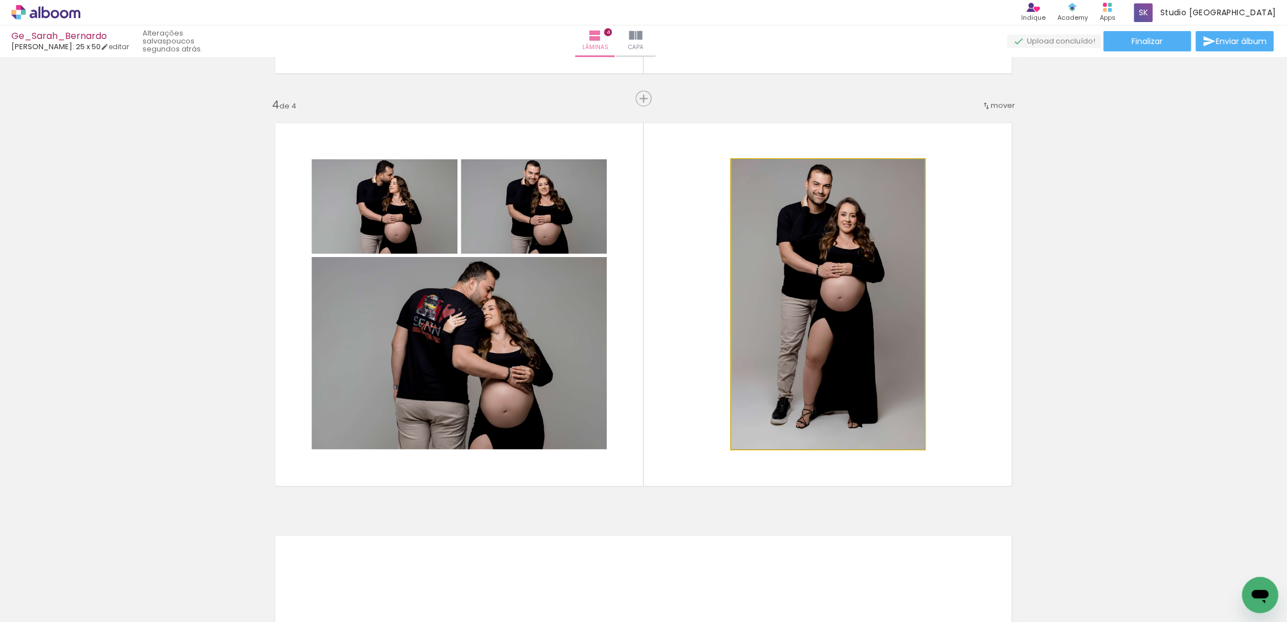
drag, startPoint x: 854, startPoint y: 341, endPoint x: 1077, endPoint y: 359, distance: 223.5
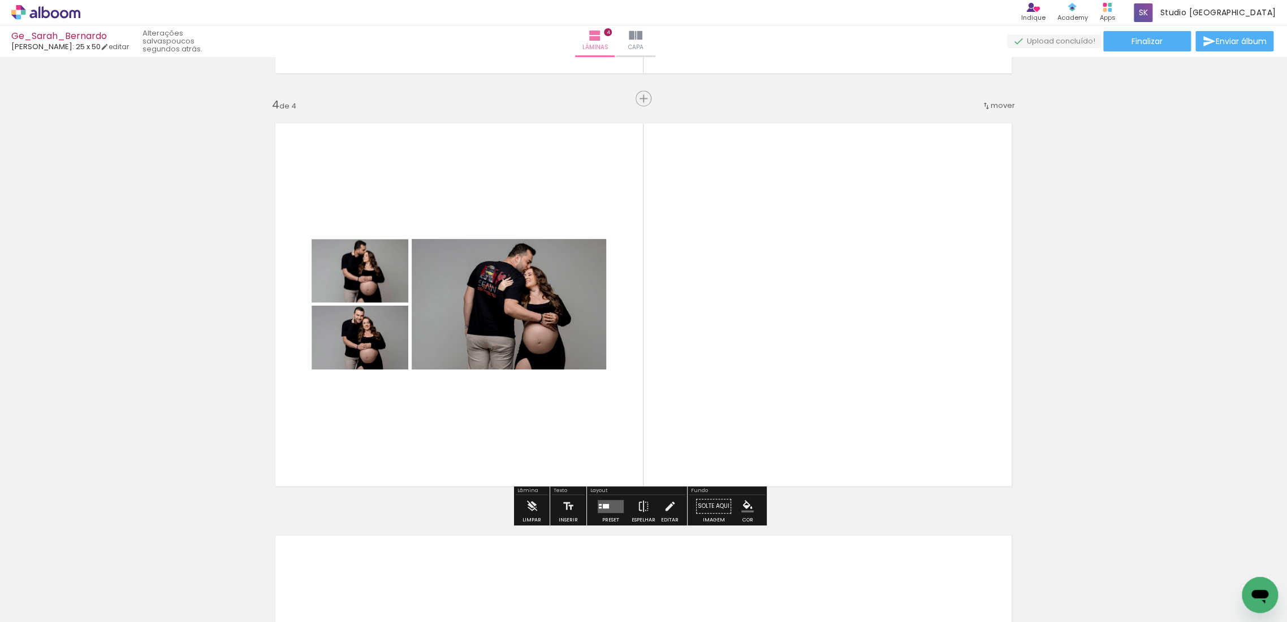
scroll to position [1341, 0]
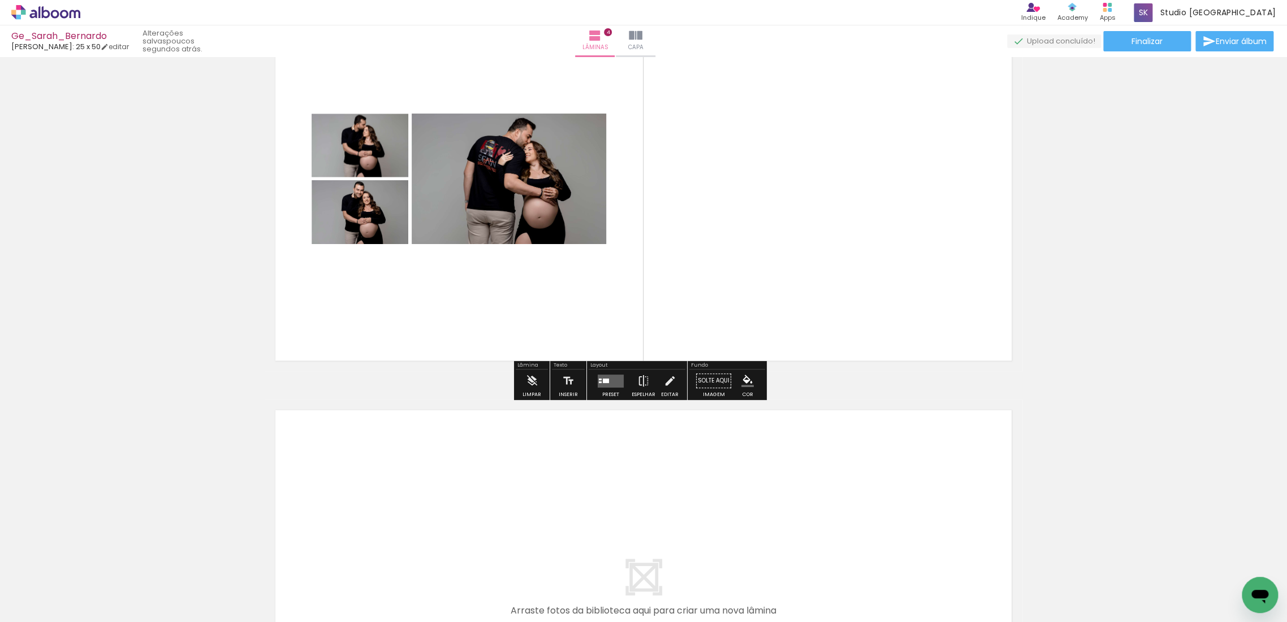
click at [603, 382] on div at bounding box center [606, 380] width 6 height 5
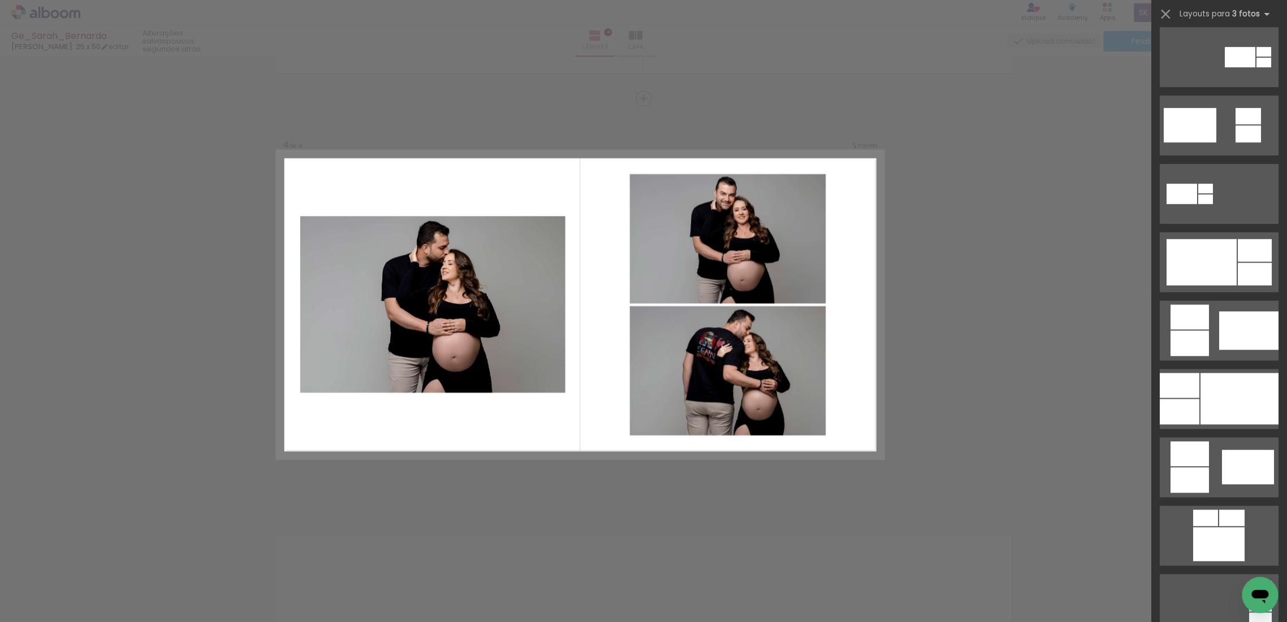
scroll to position [439, 0]
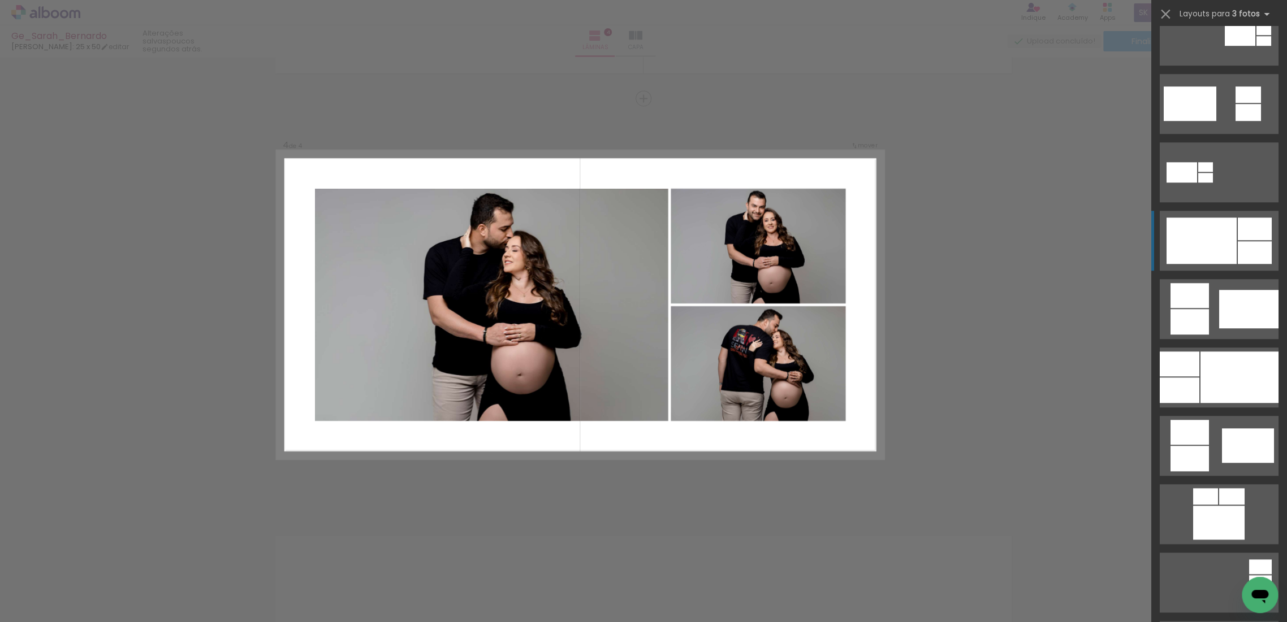
click at [1203, 228] on div at bounding box center [1201, 241] width 70 height 46
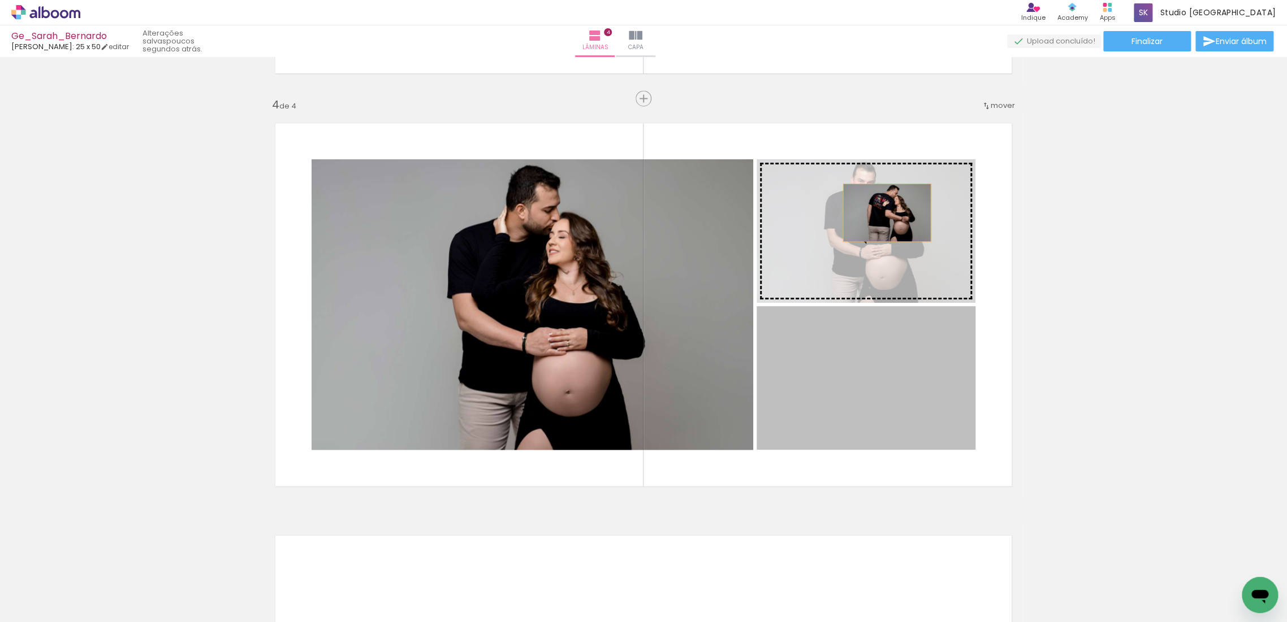
drag, startPoint x: 912, startPoint y: 389, endPoint x: 882, endPoint y: 213, distance: 179.0
click at [0, 0] on slot at bounding box center [0, 0] width 0 height 0
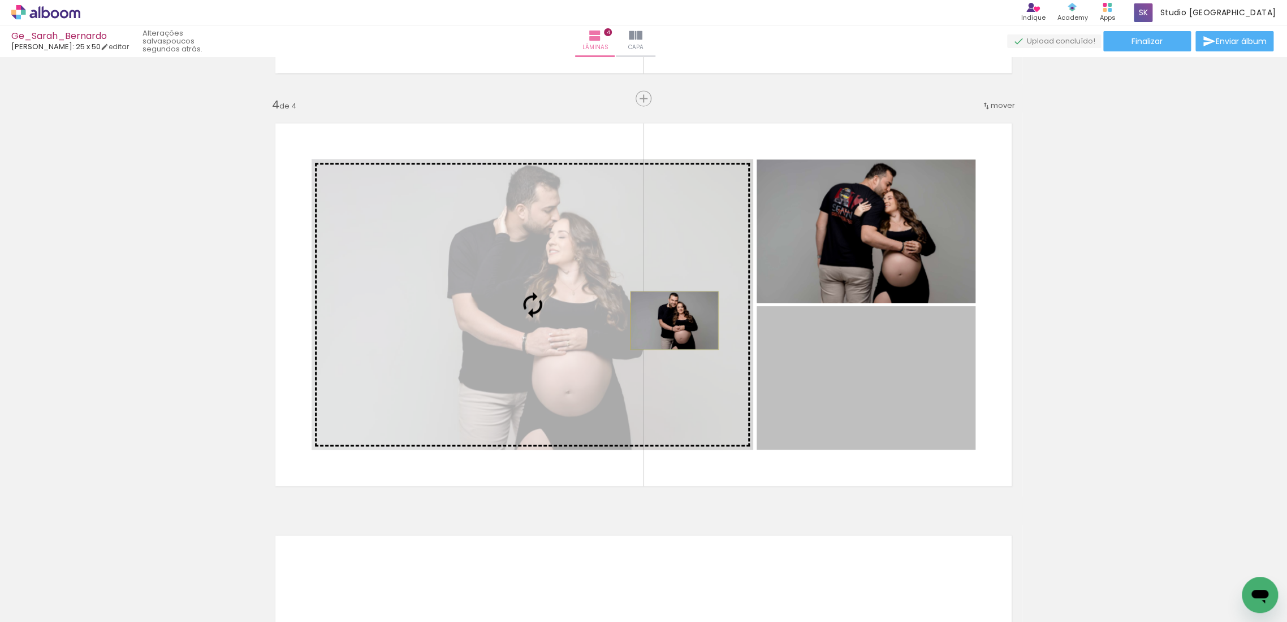
drag, startPoint x: 922, startPoint y: 375, endPoint x: 669, endPoint y: 321, distance: 258.5
click at [0, 0] on slot at bounding box center [0, 0] width 0 height 0
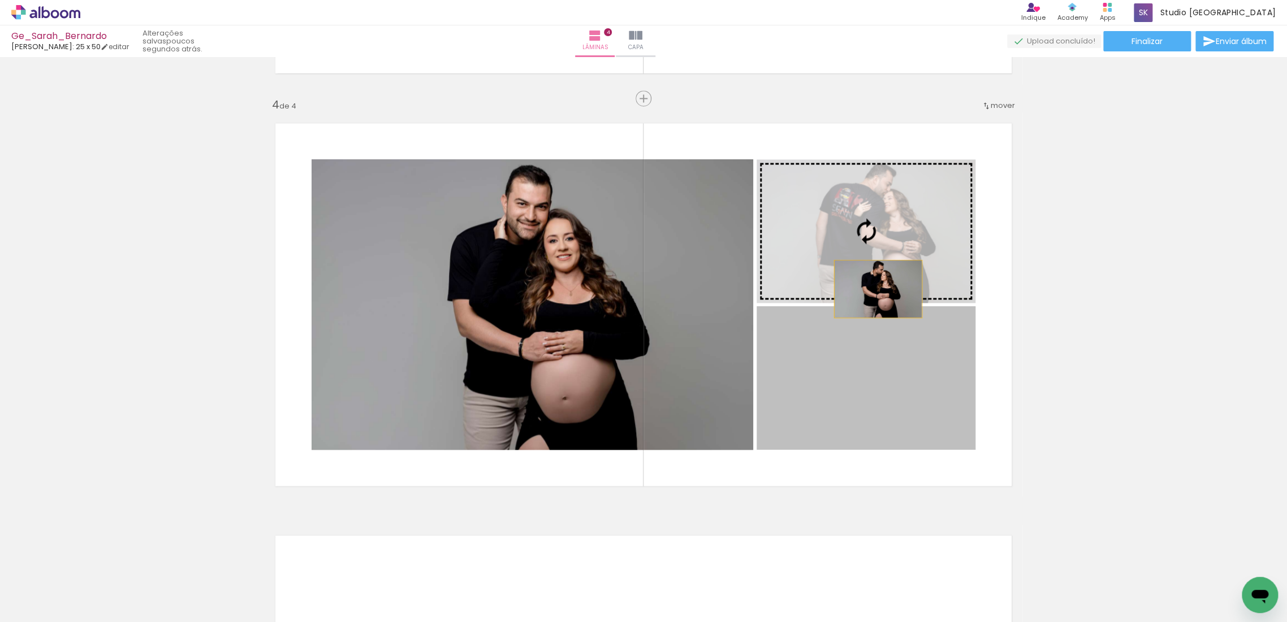
drag, startPoint x: 882, startPoint y: 366, endPoint x: 873, endPoint y: 289, distance: 77.4
click at [0, 0] on slot at bounding box center [0, 0] width 0 height 0
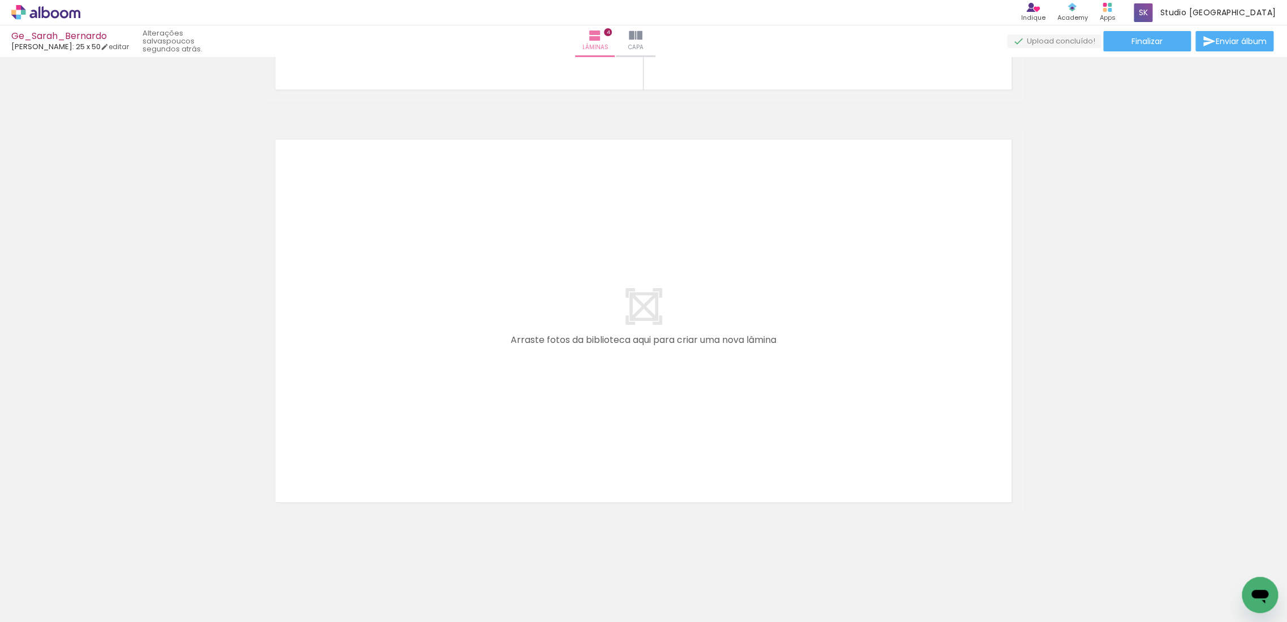
scroll to position [1612, 0]
drag, startPoint x: 443, startPoint y: 589, endPoint x: 597, endPoint y: 559, distance: 157.1
click at [475, 445] on quentale-workspace at bounding box center [643, 311] width 1287 height 622
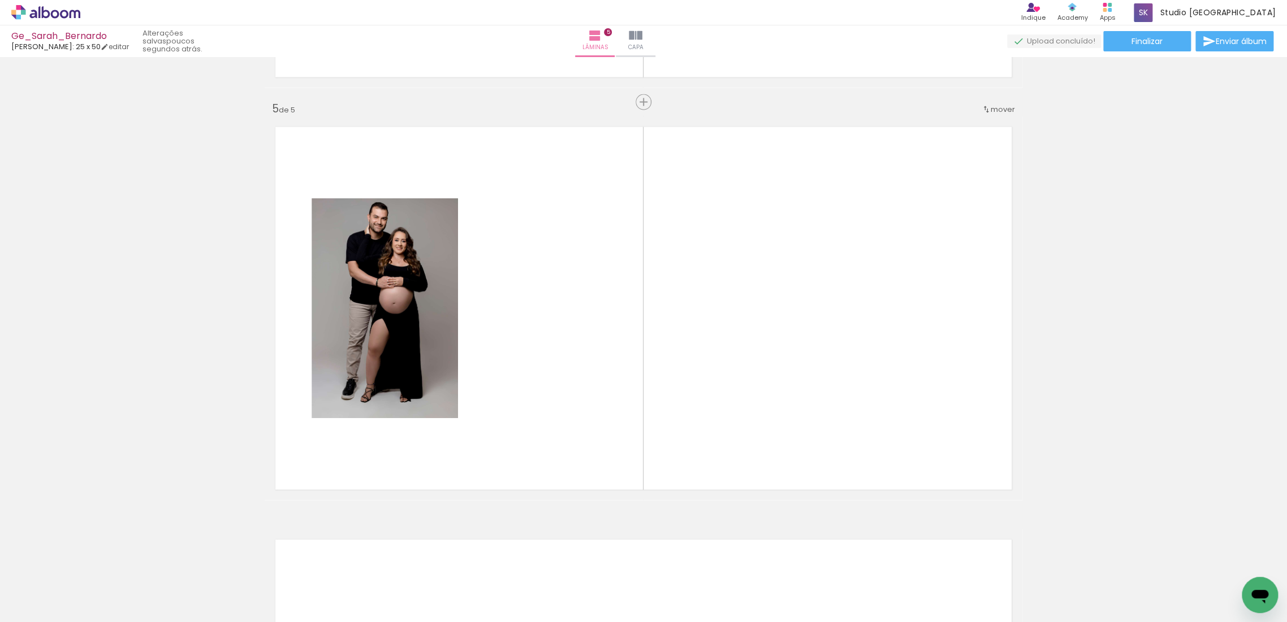
scroll to position [1628, 0]
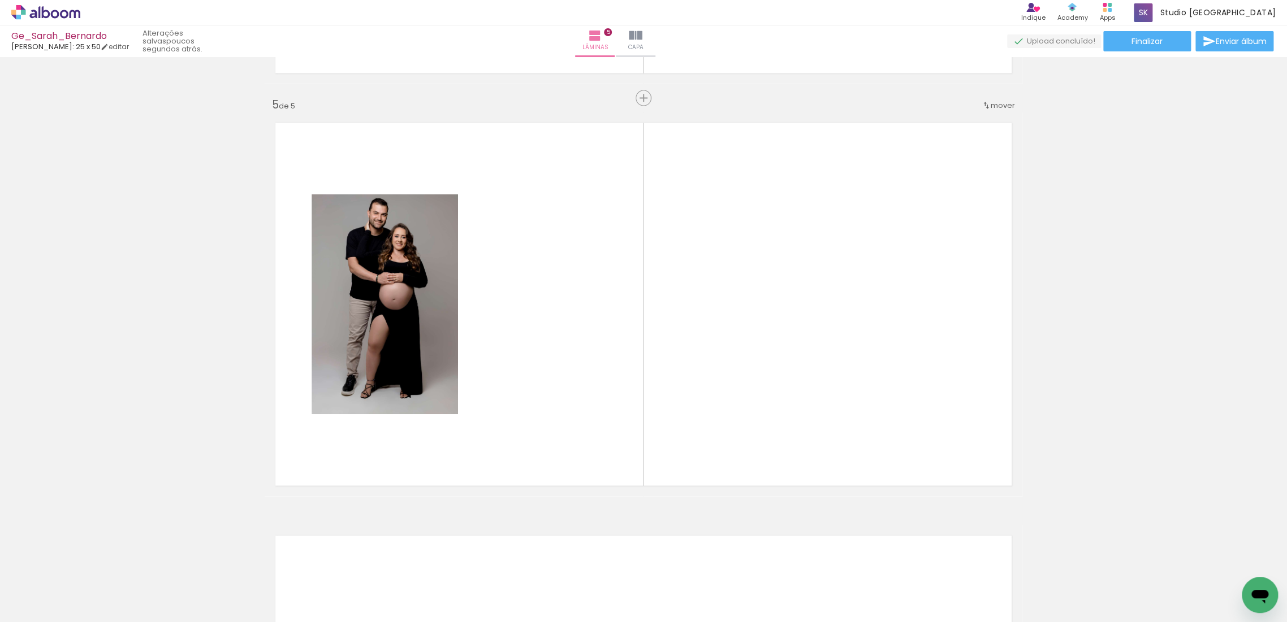
click at [541, 560] on iron-icon at bounding box center [539, 562] width 12 height 12
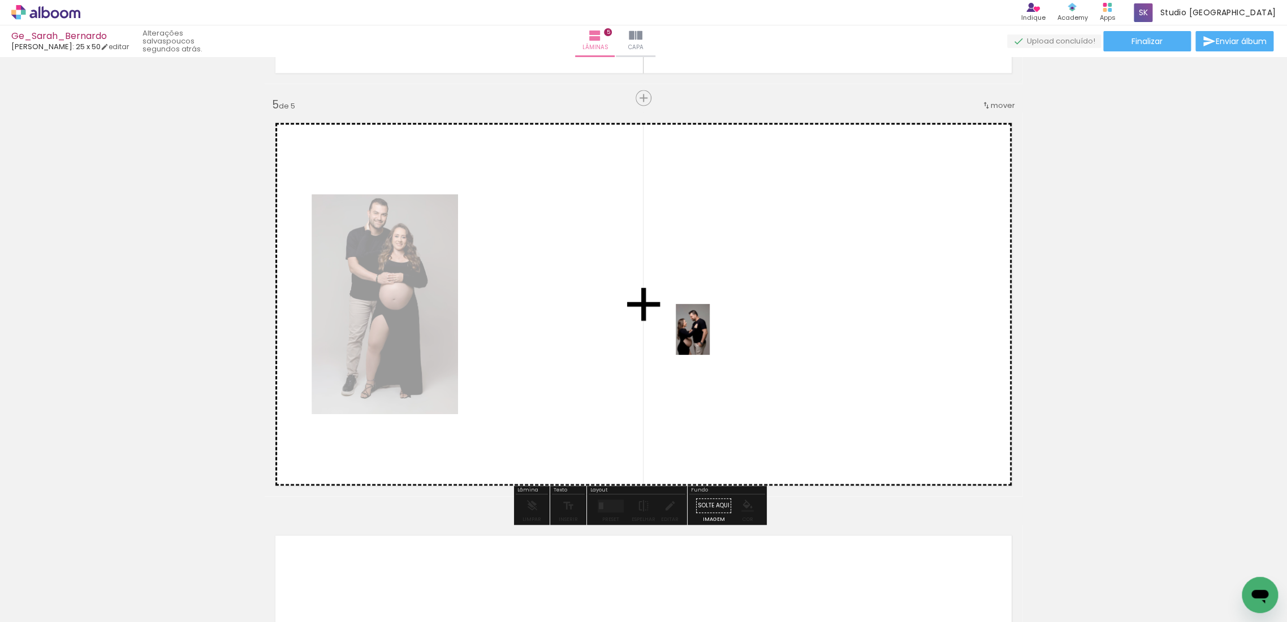
drag, startPoint x: 885, startPoint y: 587, endPoint x: 710, endPoint y: 338, distance: 304.6
click at [710, 338] on quentale-workspace at bounding box center [643, 311] width 1287 height 622
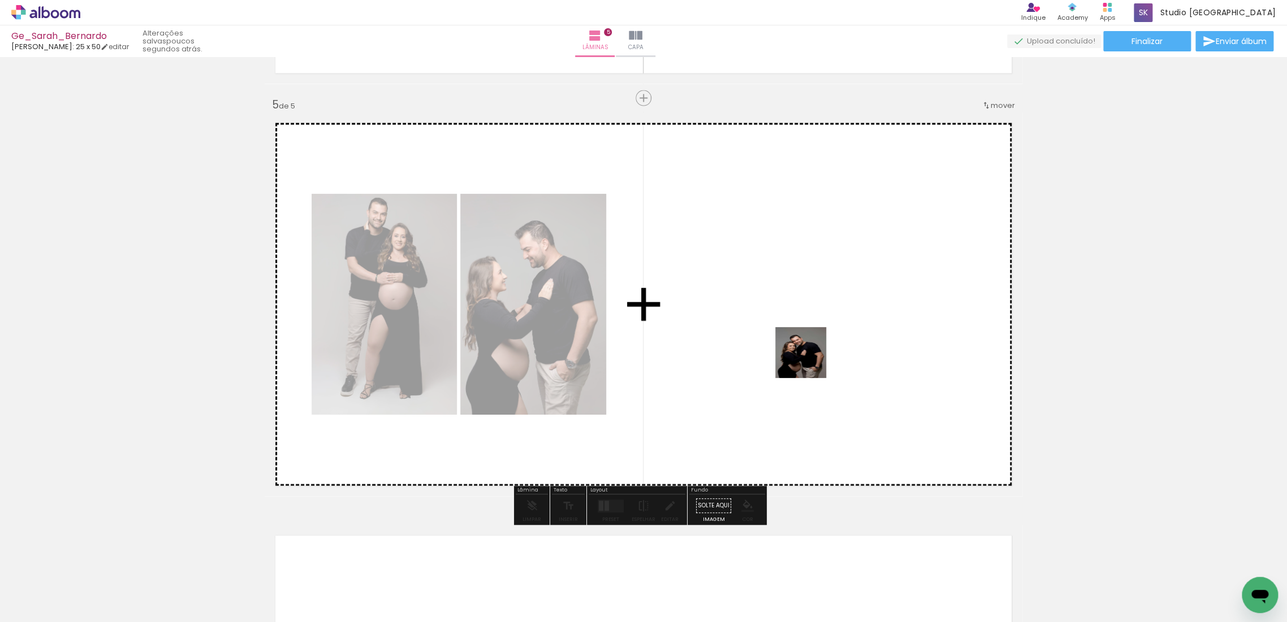
drag, startPoint x: 945, startPoint y: 585, endPoint x: 805, endPoint y: 356, distance: 268.0
click at [805, 356] on quentale-workspace at bounding box center [643, 311] width 1287 height 622
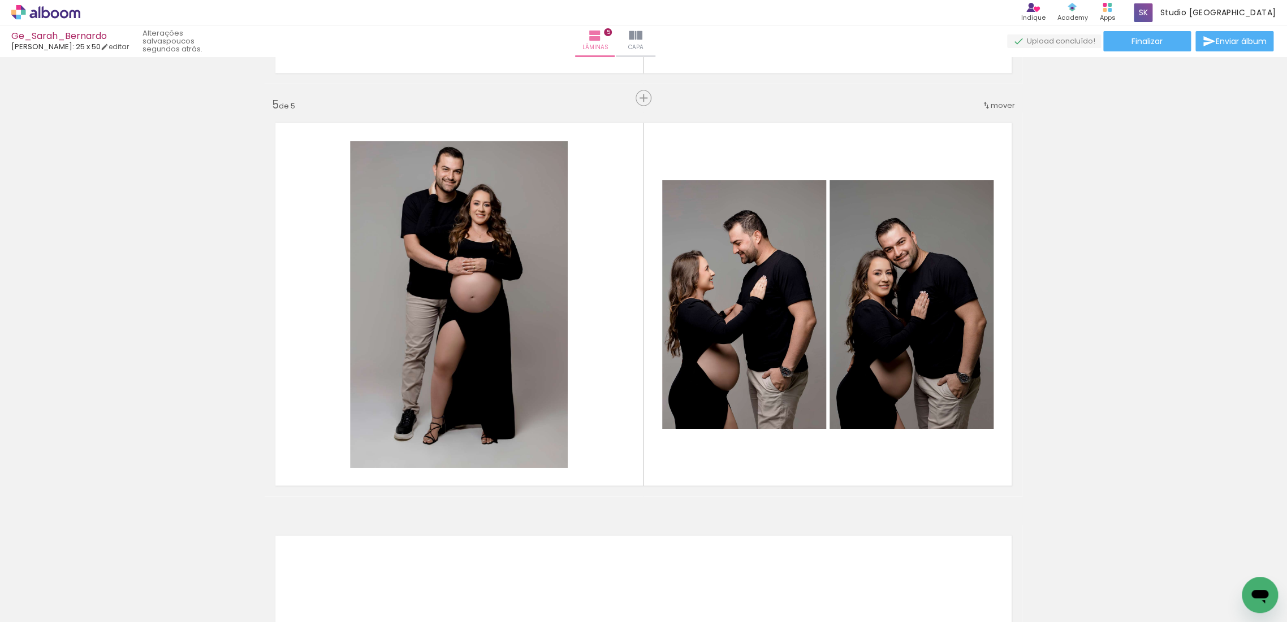
scroll to position [0, 1595]
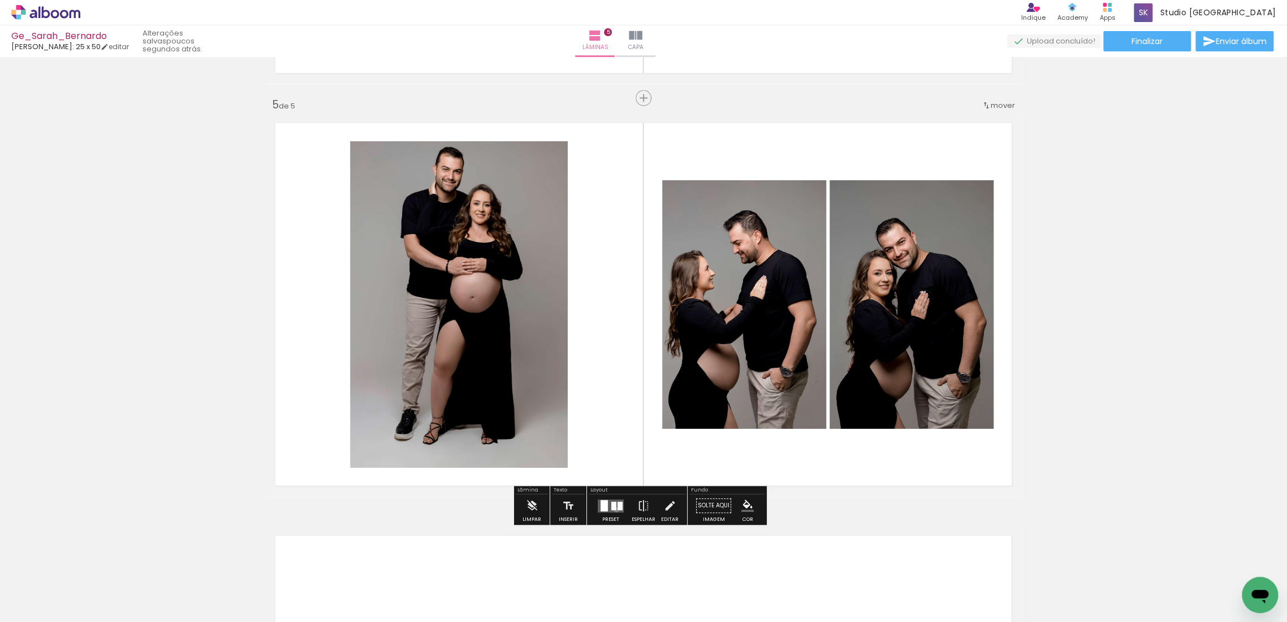
click at [613, 510] on quentale-layouter at bounding box center [611, 506] width 26 height 13
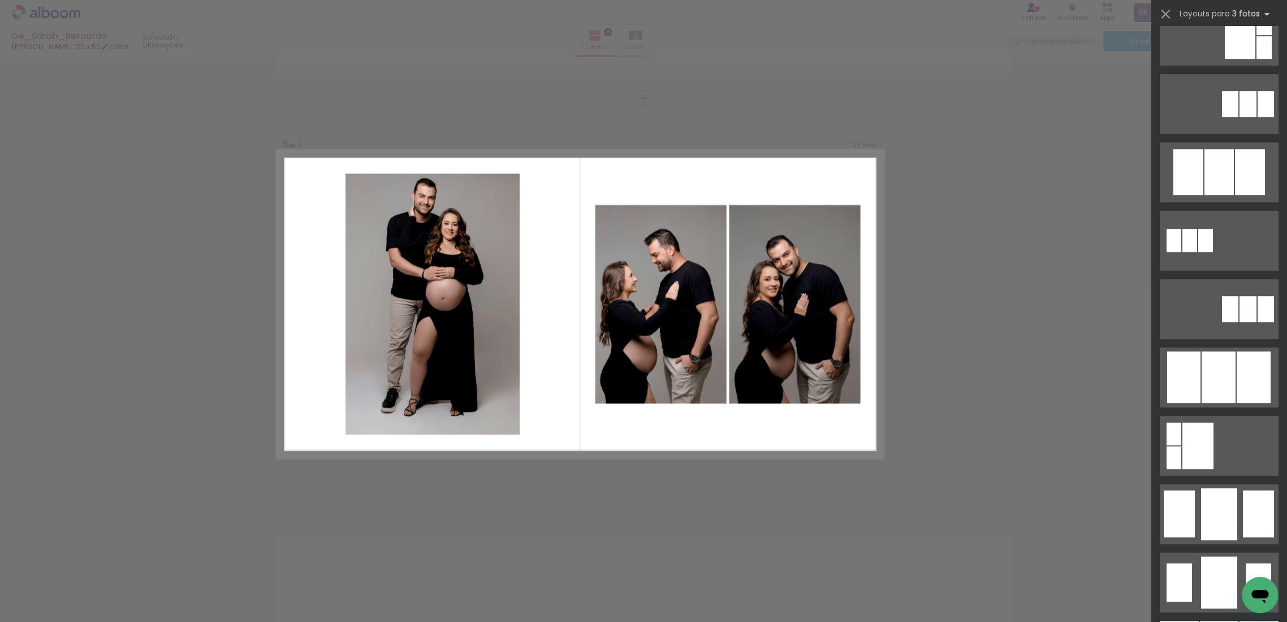
scroll to position [0, 0]
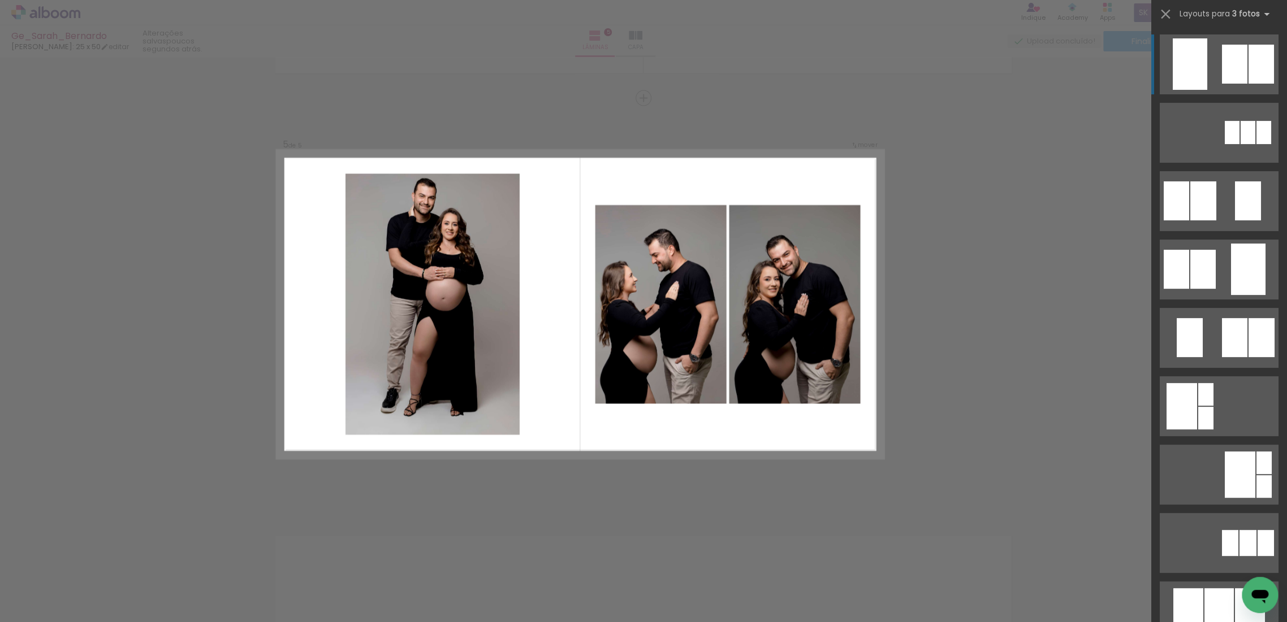
click at [1222, 58] on div at bounding box center [1234, 64] width 25 height 39
click at [1239, 68] on div at bounding box center [1234, 64] width 25 height 39
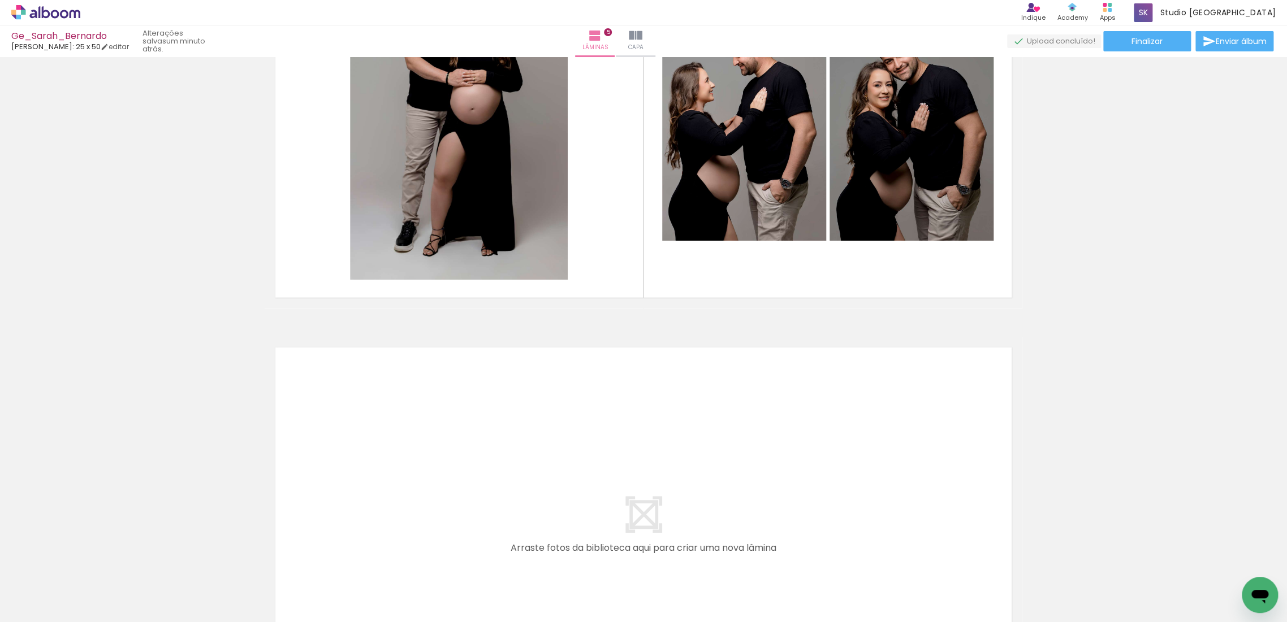
scroll to position [1628, 0]
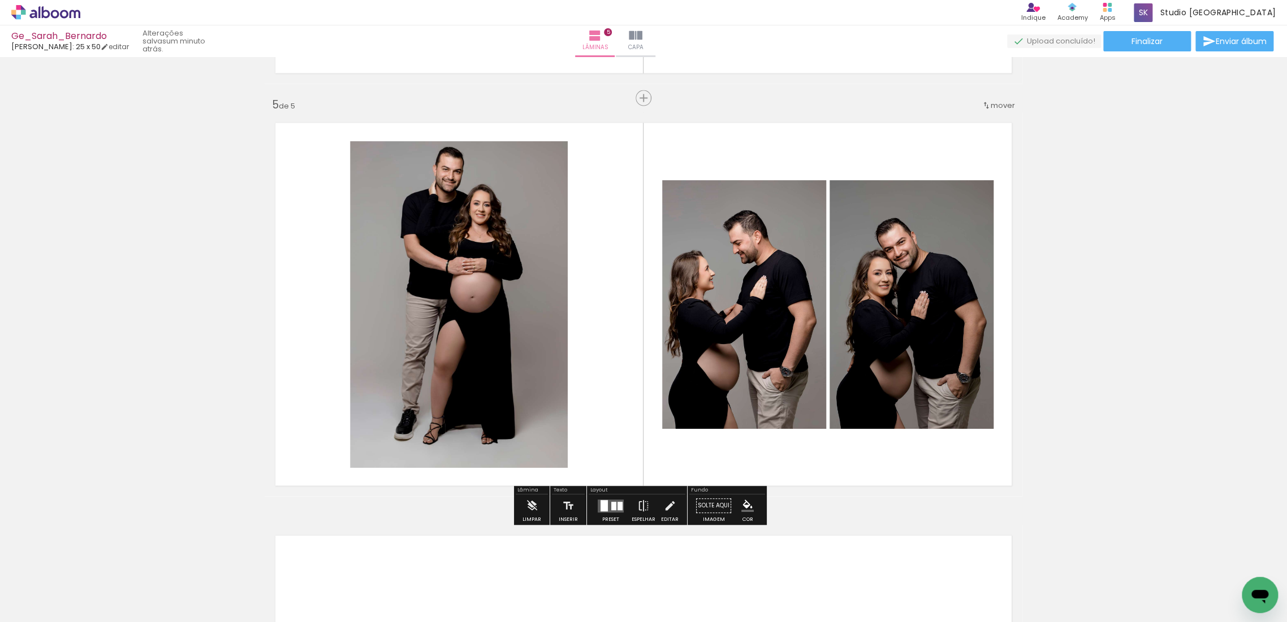
click at [607, 508] on quentale-layouter at bounding box center [611, 506] width 26 height 13
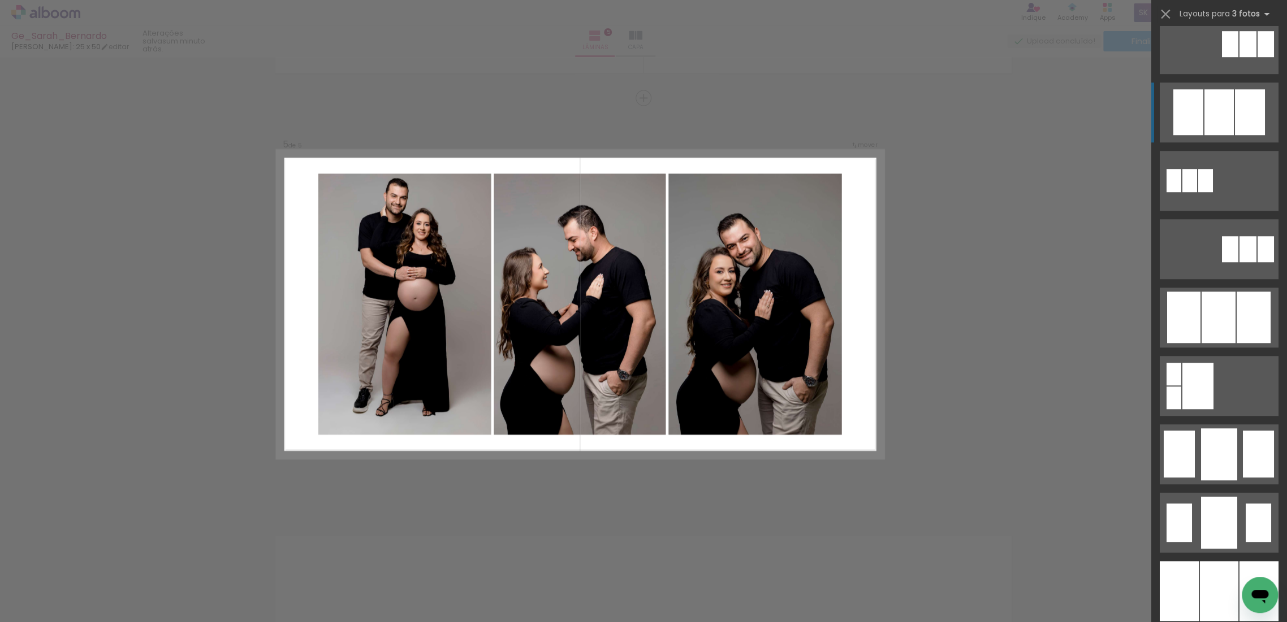
scroll to position [502, 0]
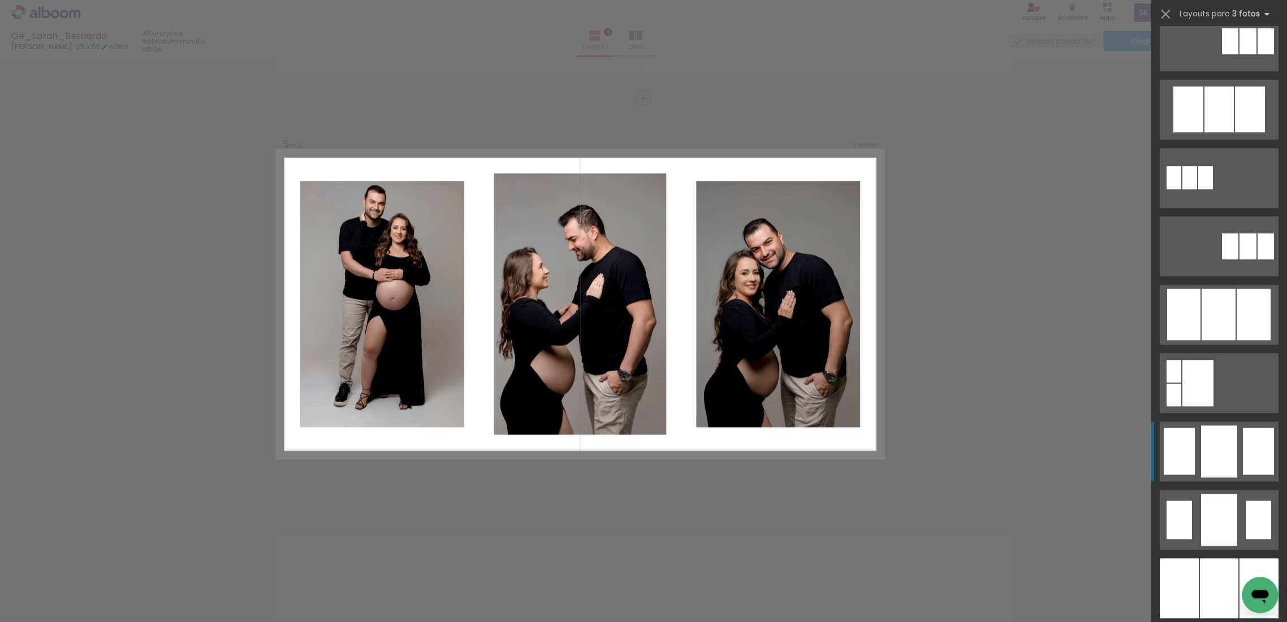
click at [1216, 441] on div at bounding box center [1219, 452] width 36 height 52
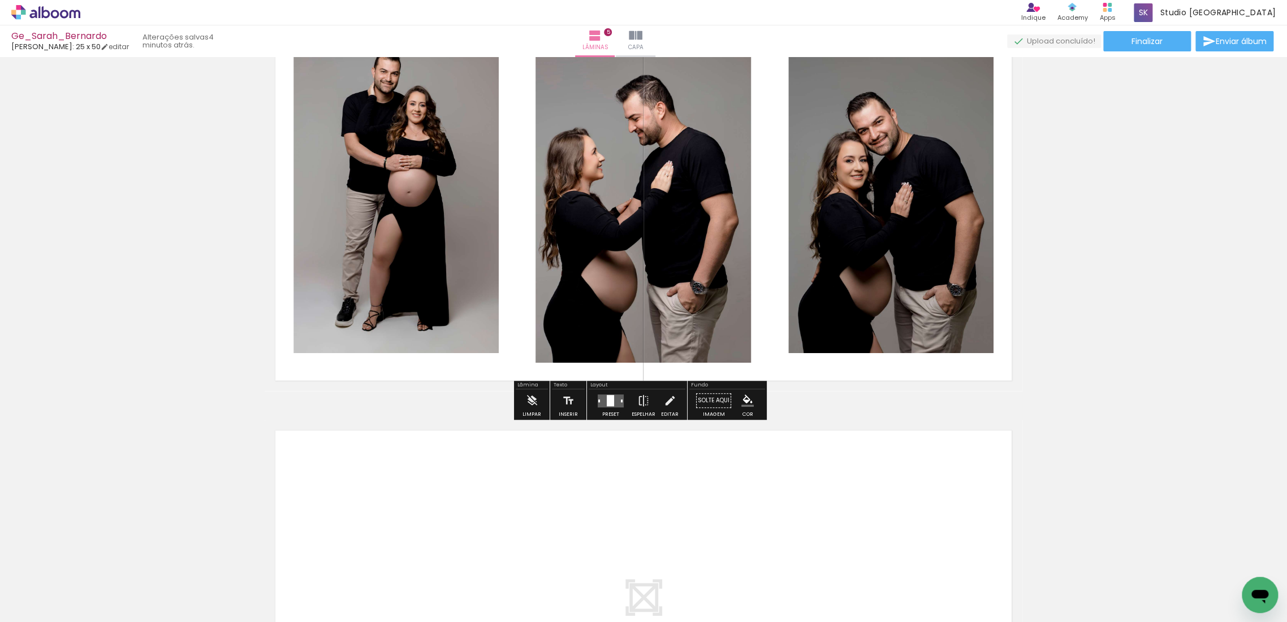
scroll to position [1759, 0]
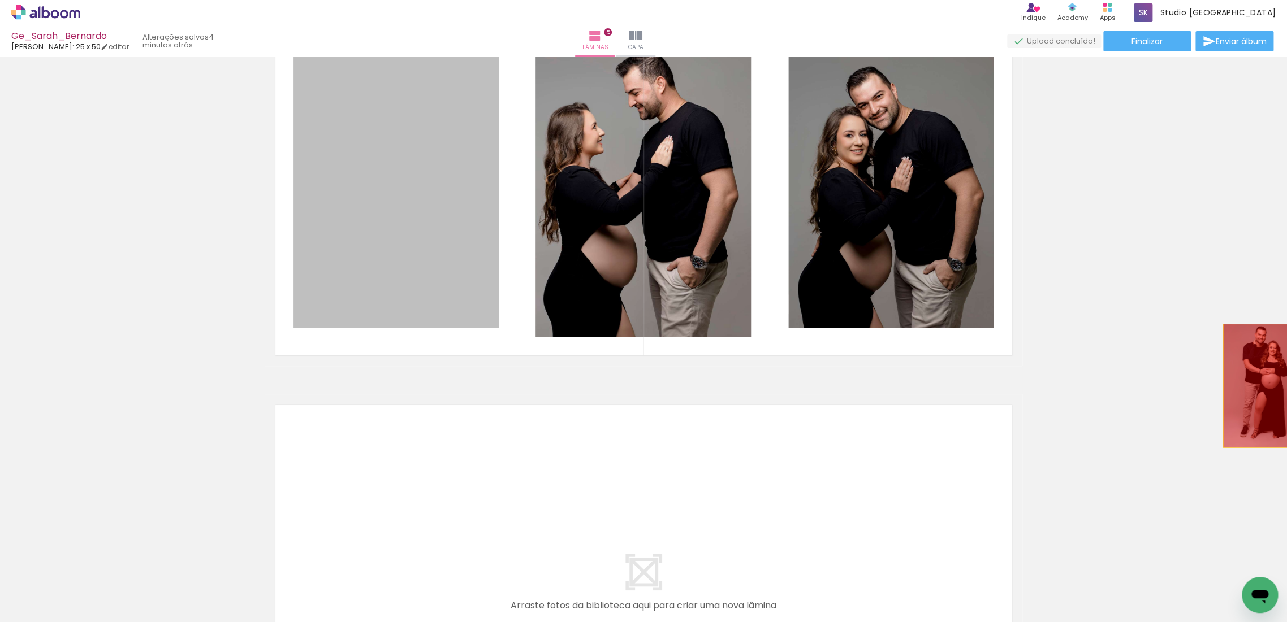
drag, startPoint x: 409, startPoint y: 233, endPoint x: 1286, endPoint y: 408, distance: 894.0
click at [1286, 408] on div "Inserir lâmina 1 de 5 Inserir lâmina 2 de 5 Inserir lâmina 3 de 5 Inserir lâmin…" at bounding box center [643, 339] width 1287 height 565
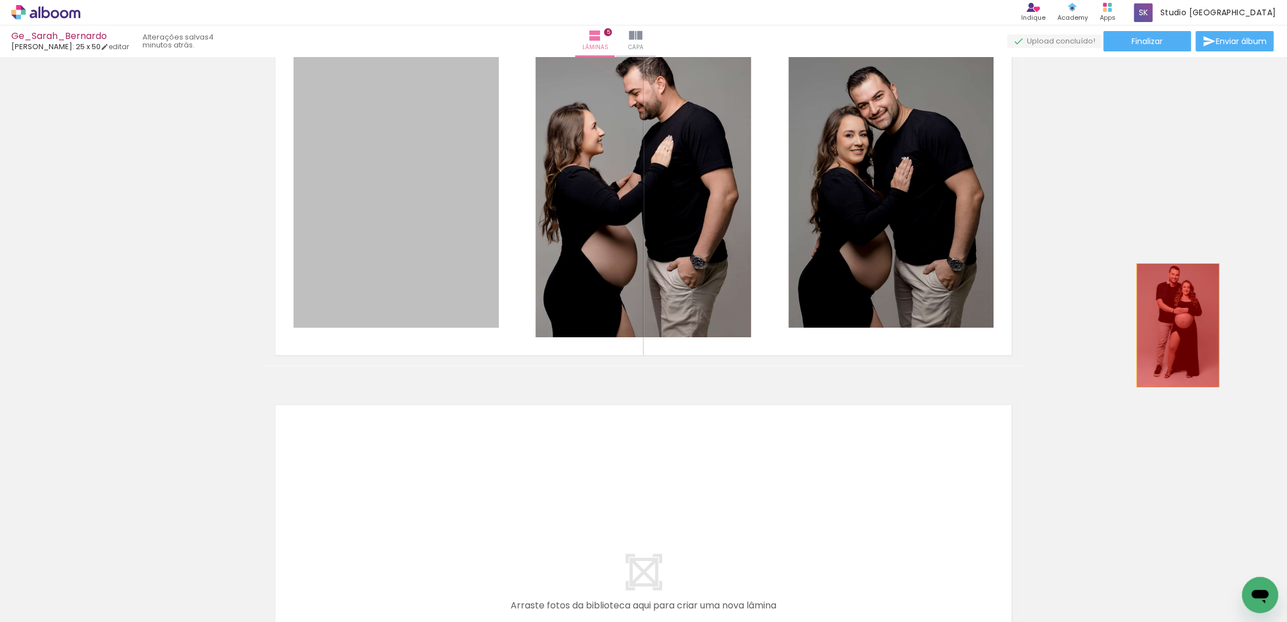
drag, startPoint x: 393, startPoint y: 177, endPoint x: 1189, endPoint y: 329, distance: 809.9
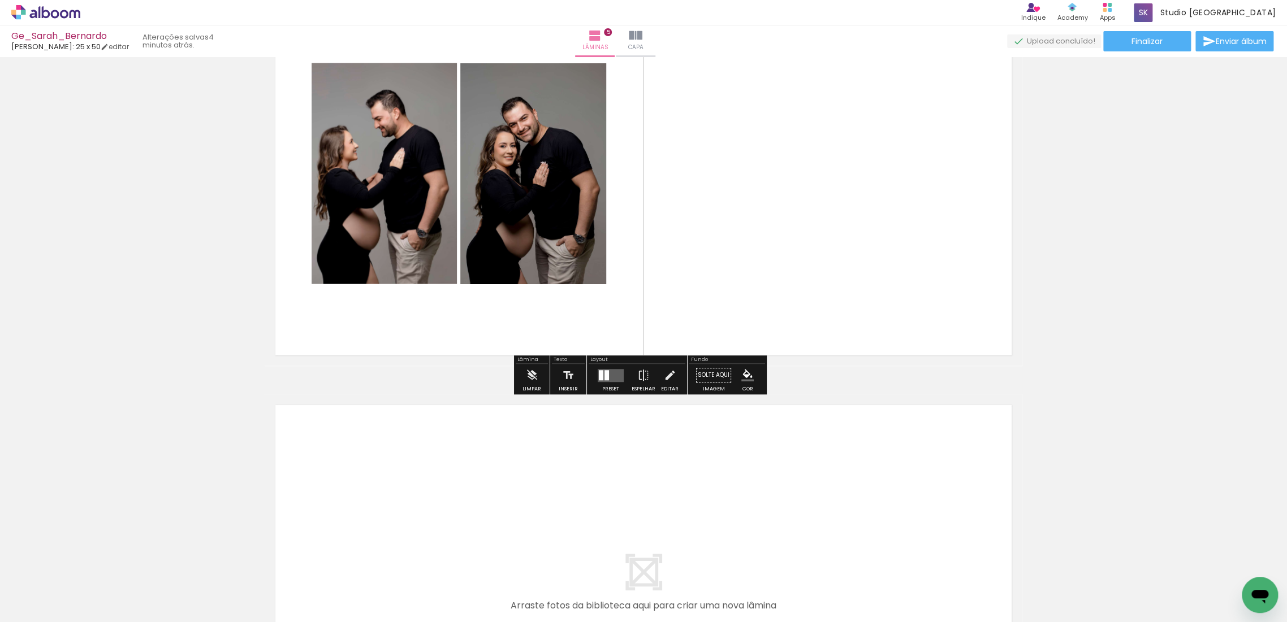
click at [604, 379] on div at bounding box center [606, 375] width 5 height 10
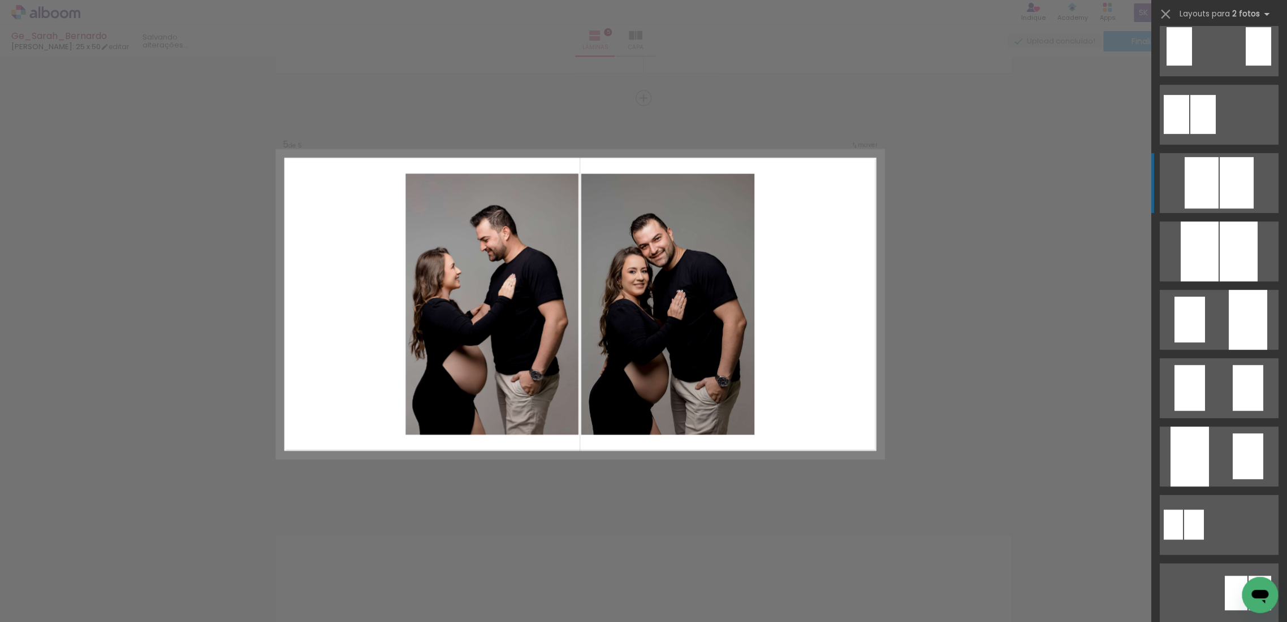
scroll to position [0, 0]
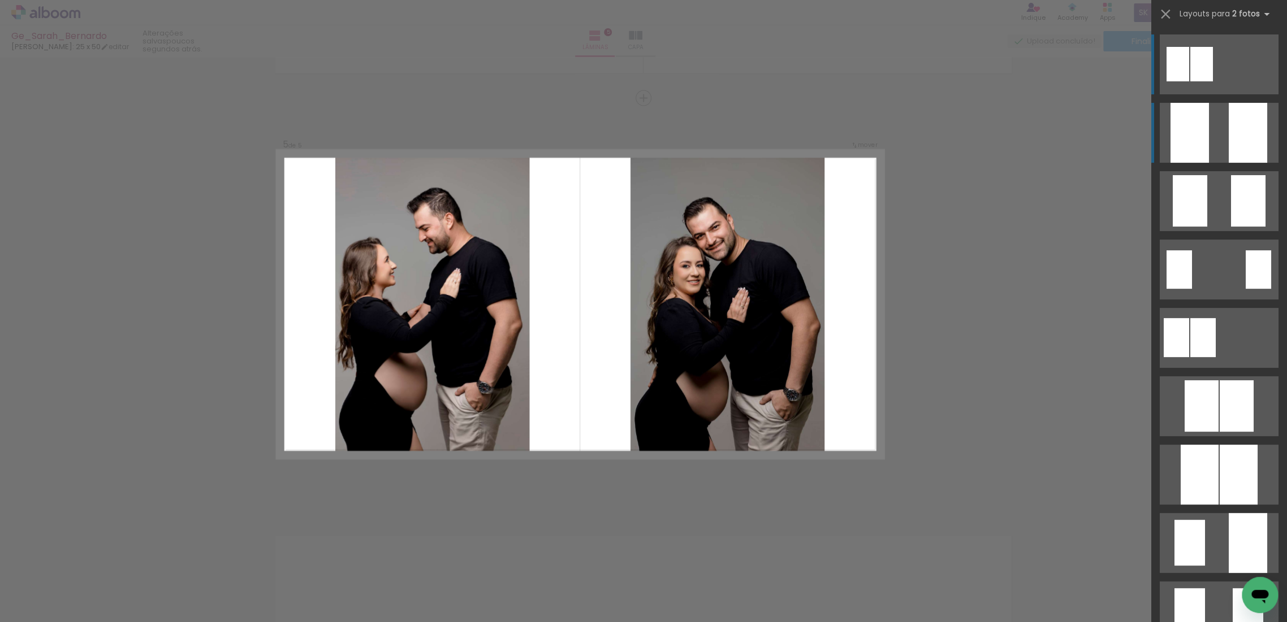
click at [1229, 133] on div at bounding box center [1248, 133] width 38 height 60
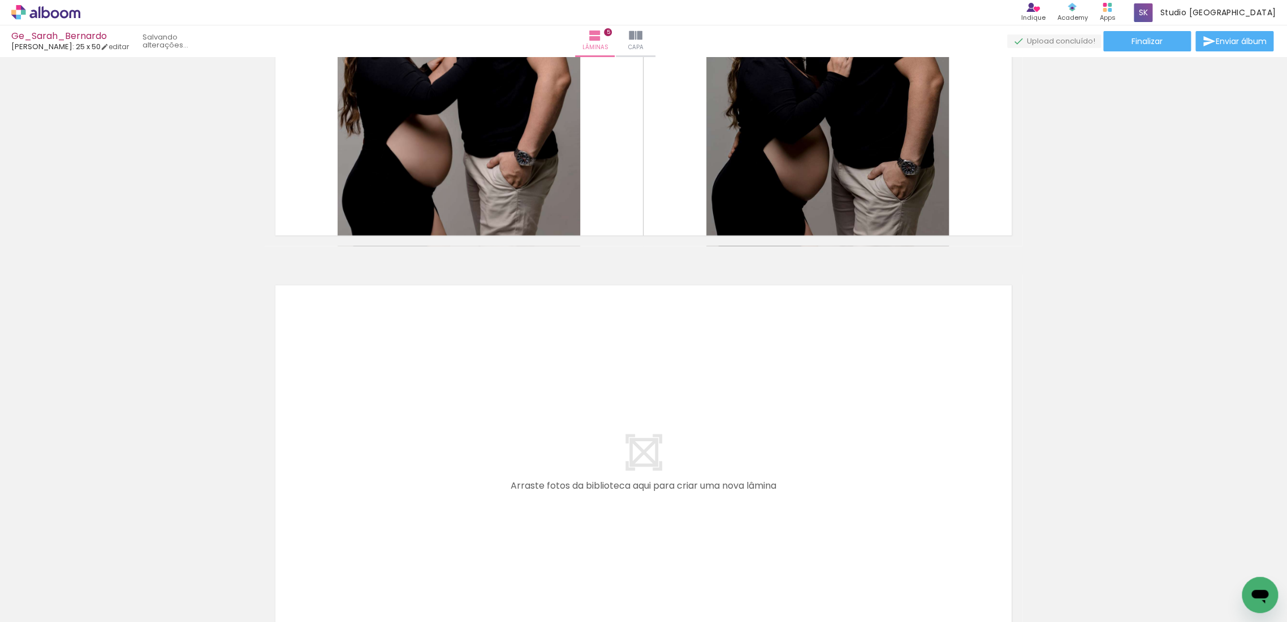
scroll to position [1942, 0]
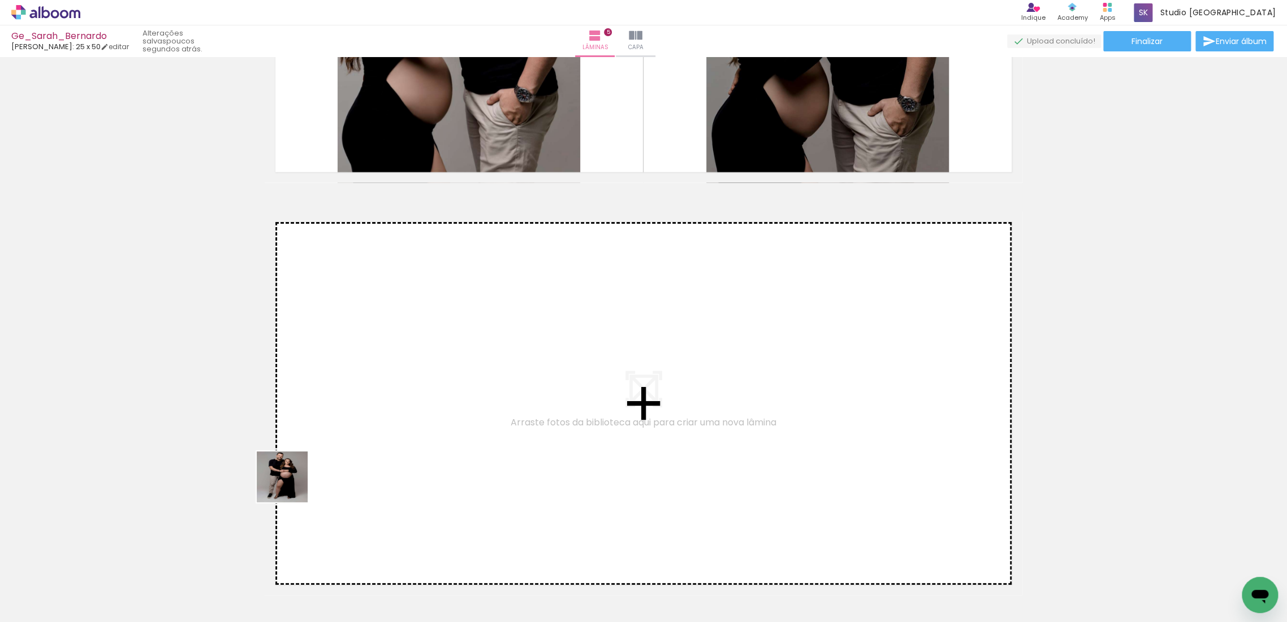
drag, startPoint x: 222, startPoint y: 576, endPoint x: 341, endPoint y: 452, distance: 171.9
click at [341, 452] on quentale-workspace at bounding box center [643, 311] width 1287 height 622
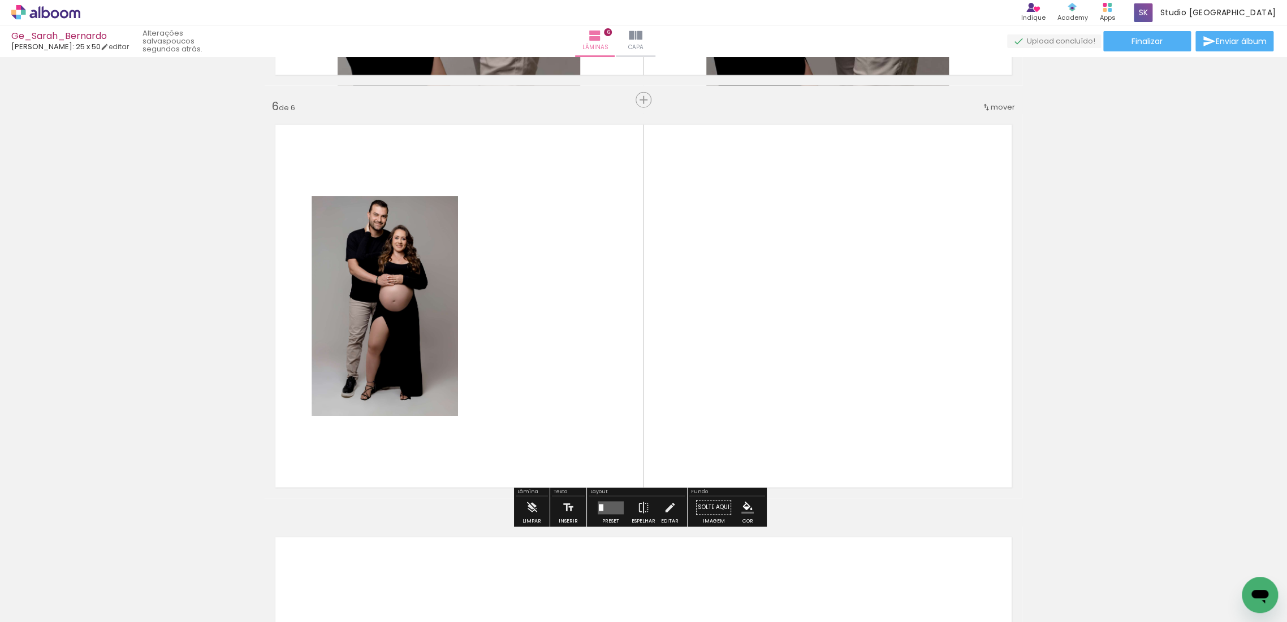
scroll to position [2041, 0]
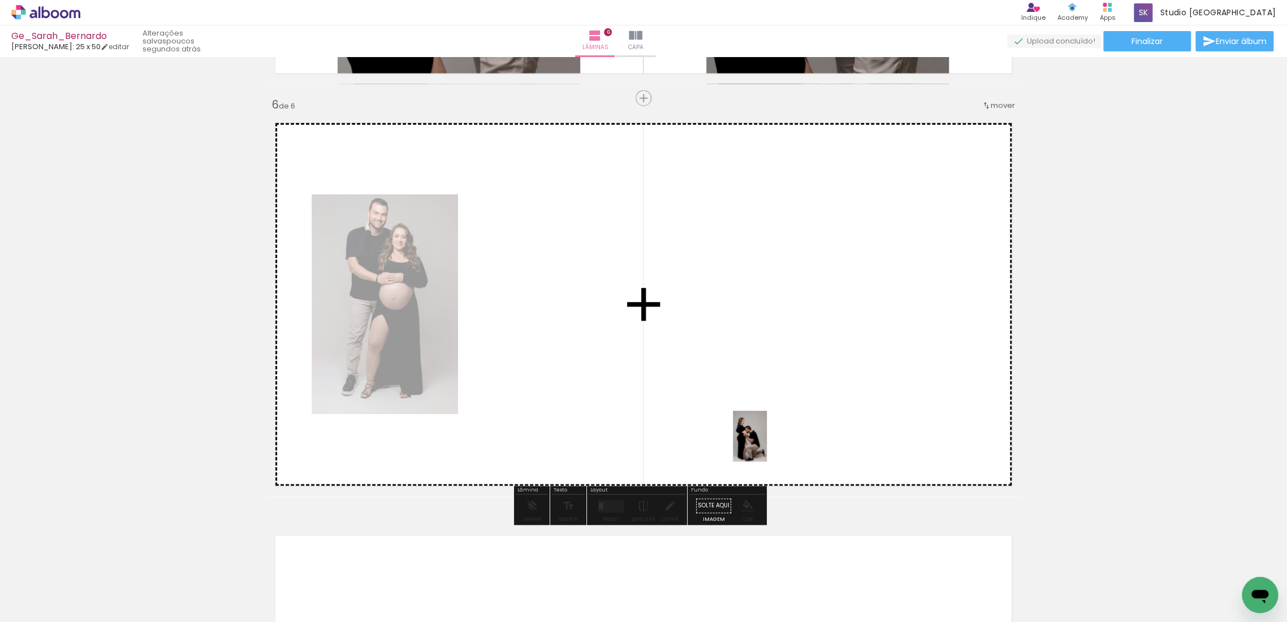
drag, startPoint x: 857, startPoint y: 570, endPoint x: 767, endPoint y: 445, distance: 154.2
click at [767, 445] on quentale-workspace at bounding box center [643, 311] width 1287 height 622
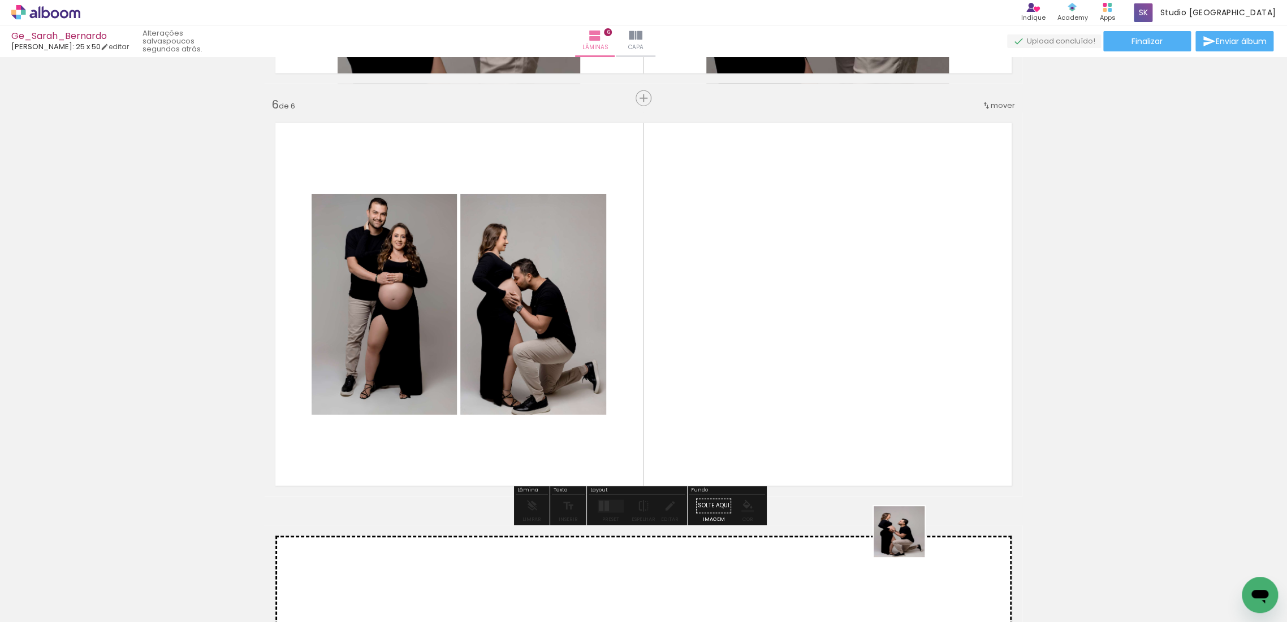
drag, startPoint x: 930, startPoint y: 595, endPoint x: 863, endPoint y: 465, distance: 146.6
click at [863, 465] on quentale-workspace at bounding box center [643, 311] width 1287 height 622
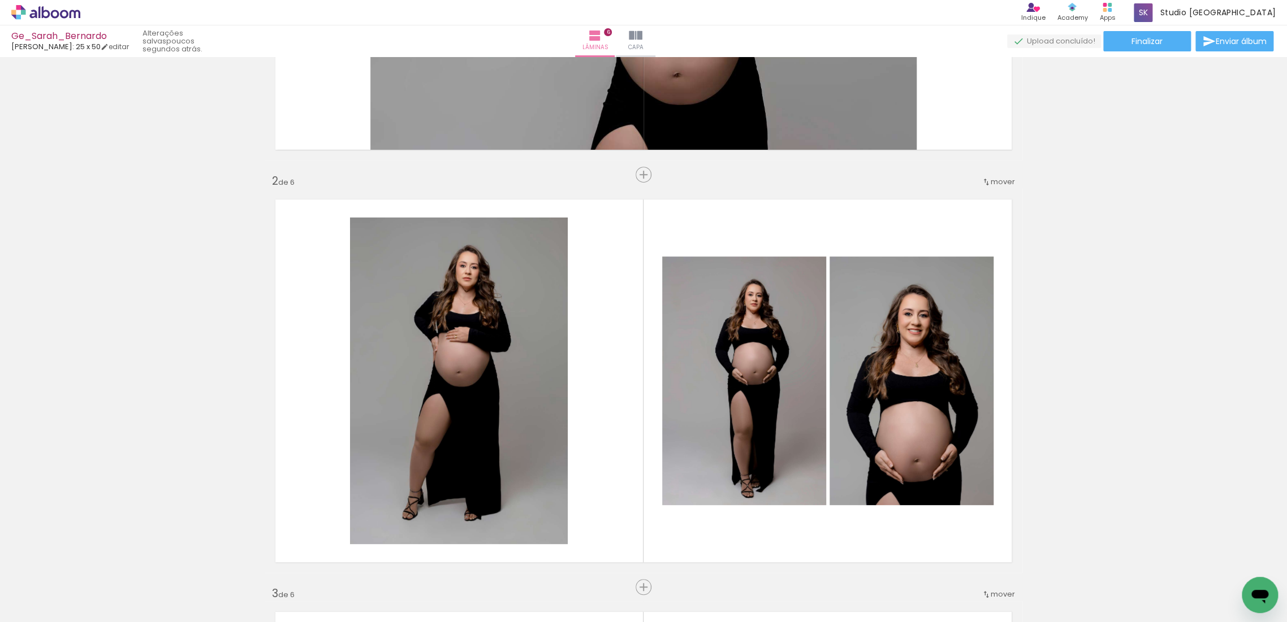
scroll to position [439, 0]
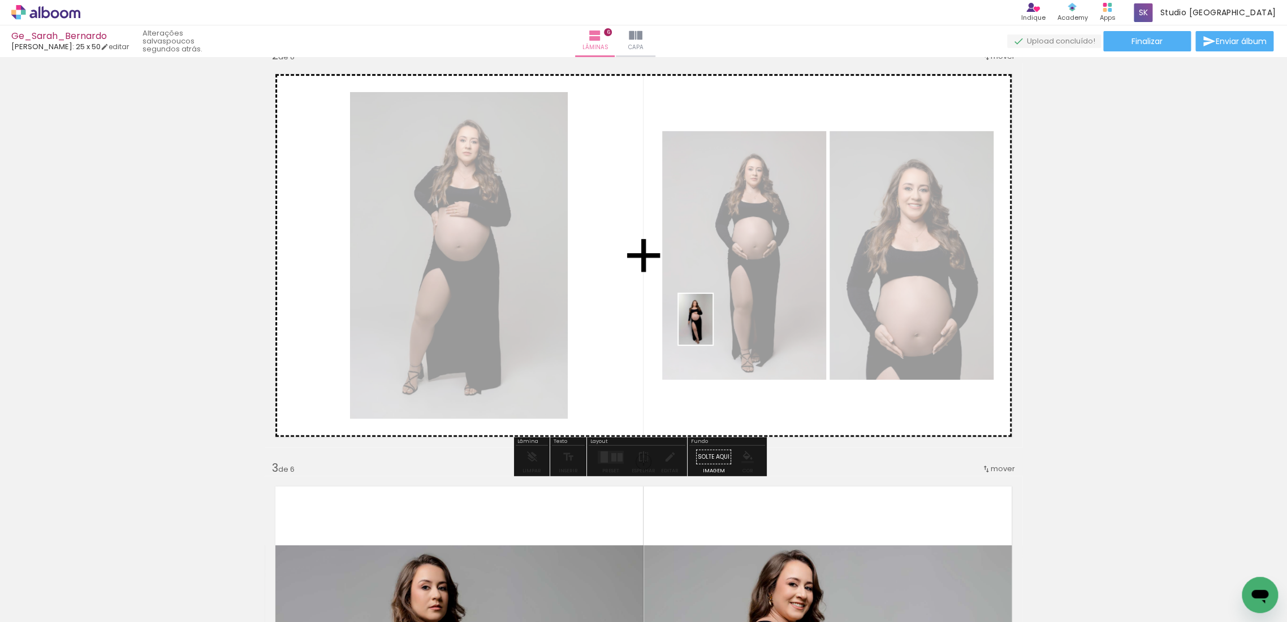
drag, startPoint x: 801, startPoint y: 587, endPoint x: 712, endPoint y: 328, distance: 273.5
click at [712, 328] on quentale-workspace at bounding box center [643, 311] width 1287 height 622
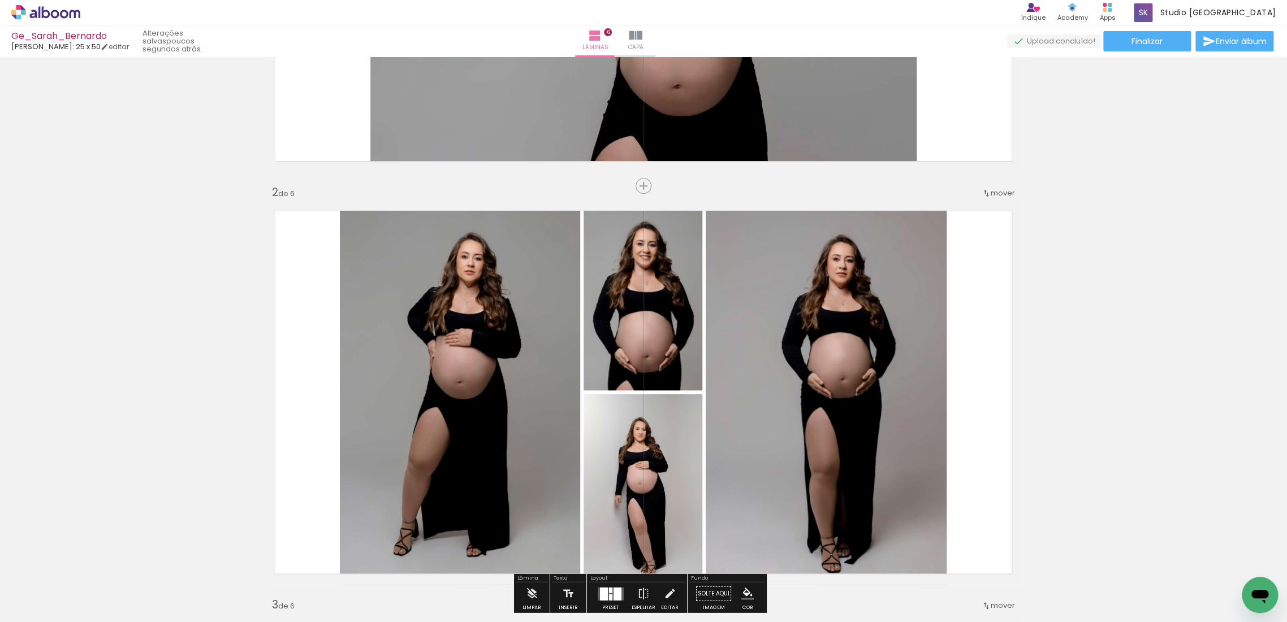
scroll to position [502, 0]
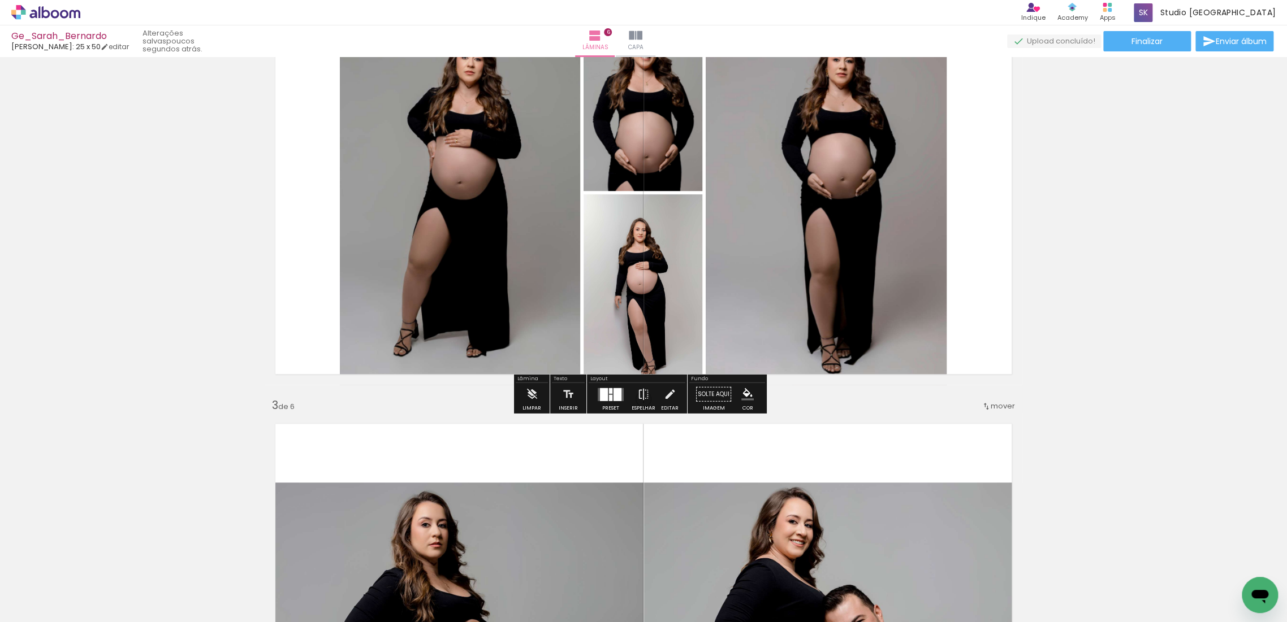
click at [613, 392] on div at bounding box center [617, 394] width 8 height 13
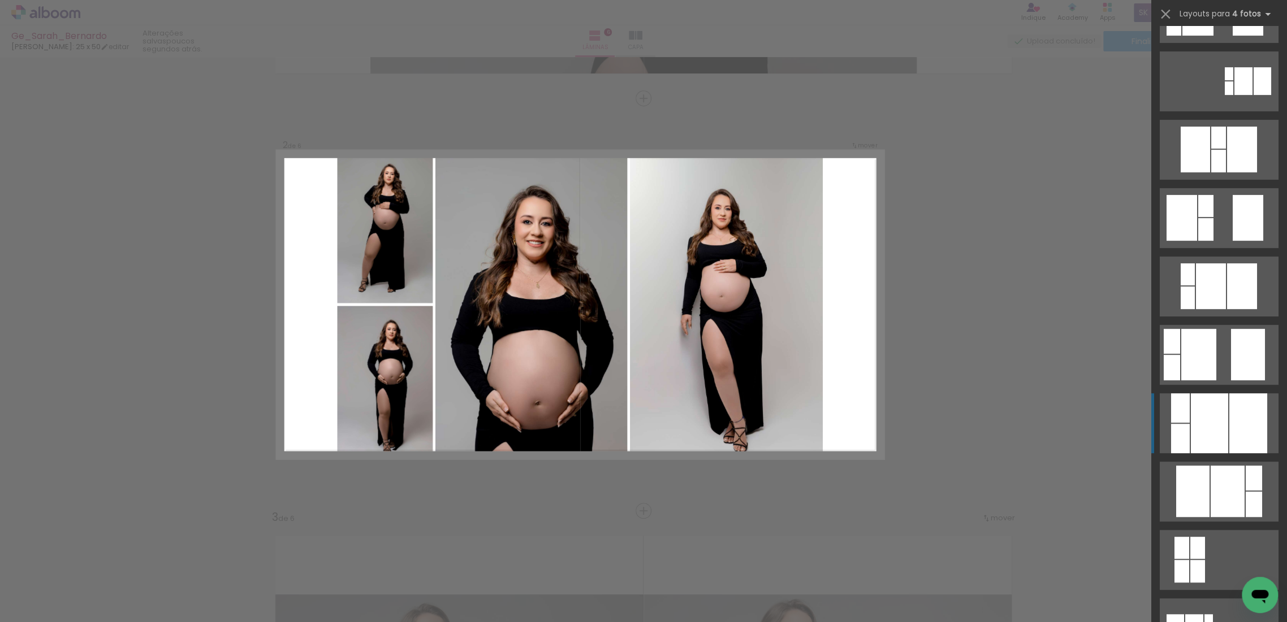
scroll to position [377, 0]
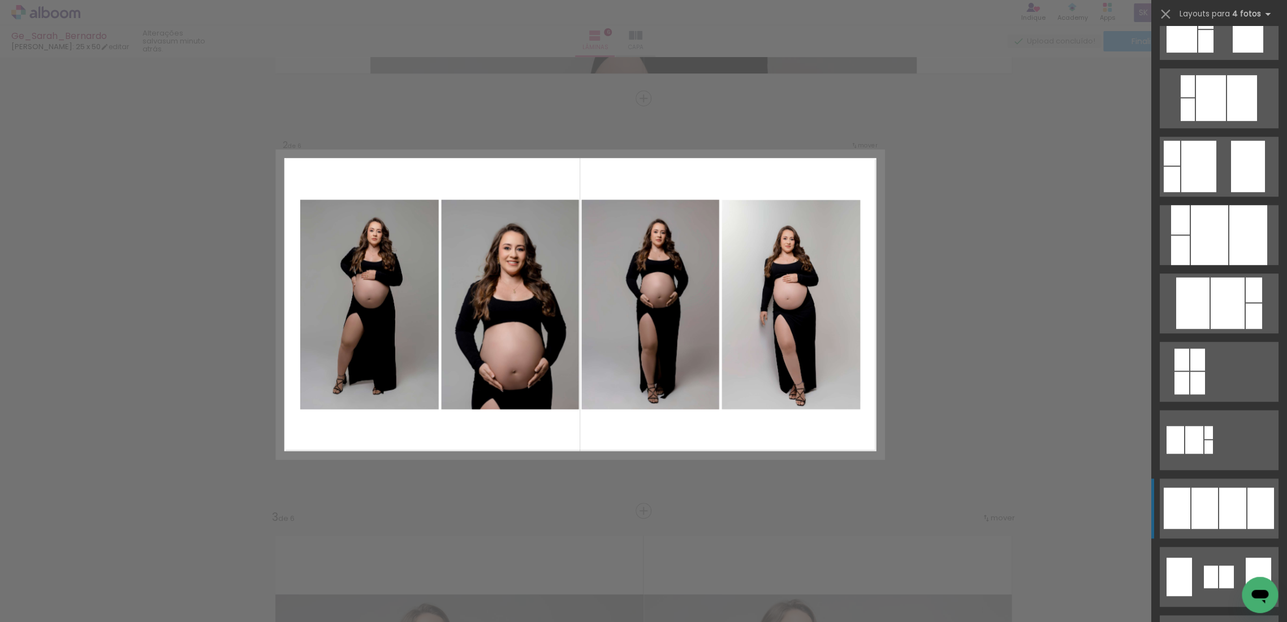
click at [1219, 499] on div at bounding box center [1232, 508] width 27 height 41
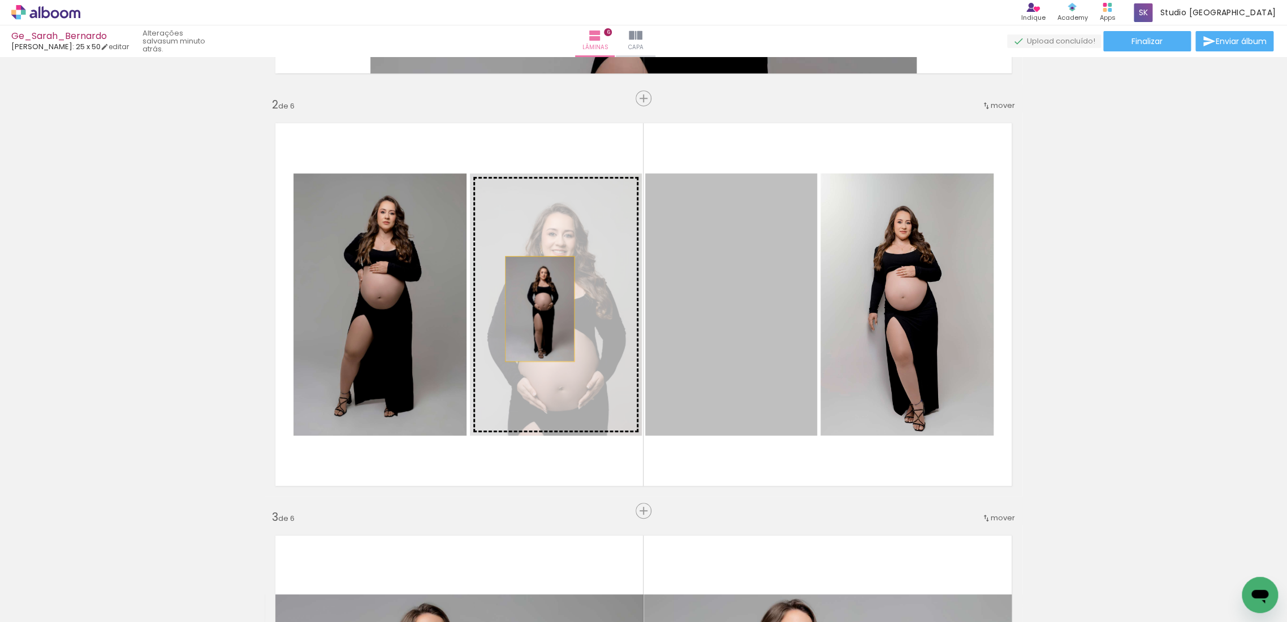
drag, startPoint x: 759, startPoint y: 324, endPoint x: 535, endPoint y: 309, distance: 225.0
click at [0, 0] on slot at bounding box center [0, 0] width 0 height 0
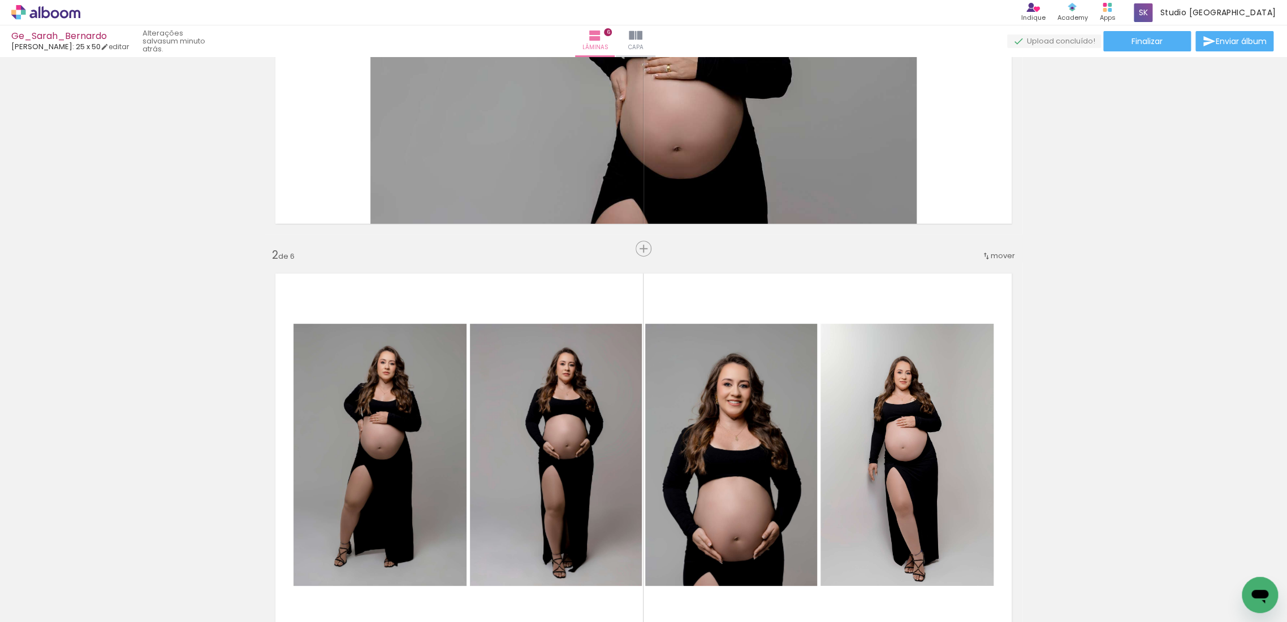
scroll to position [327, 0]
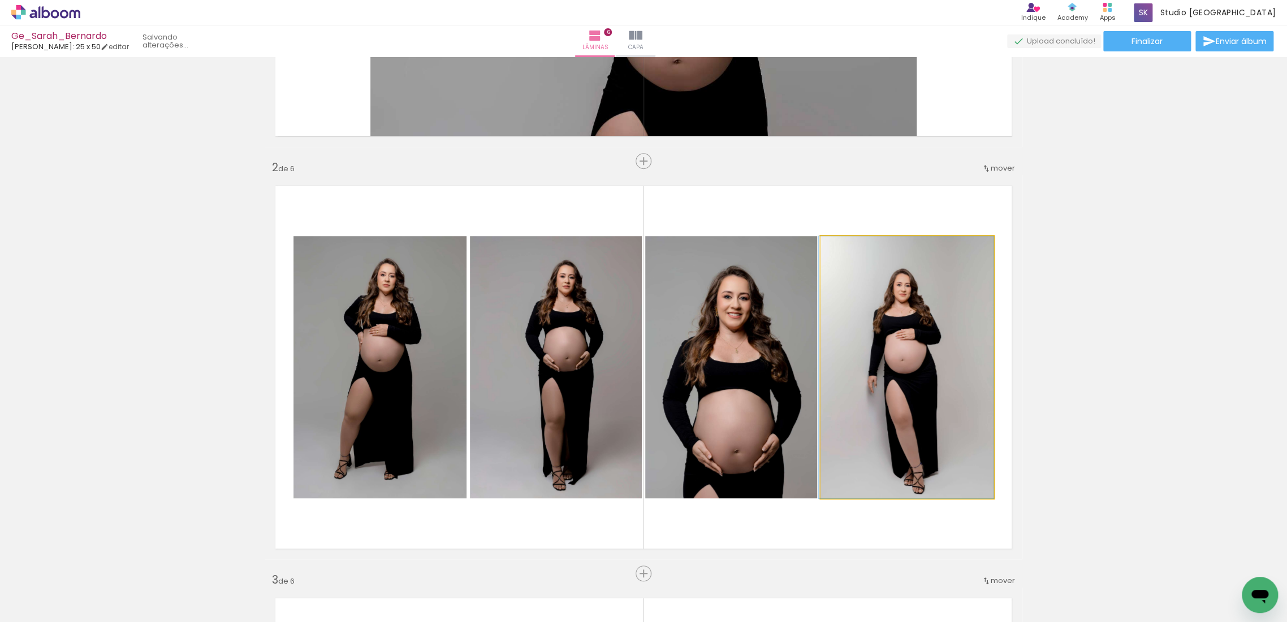
drag, startPoint x: 922, startPoint y: 378, endPoint x: 847, endPoint y: 370, distance: 75.0
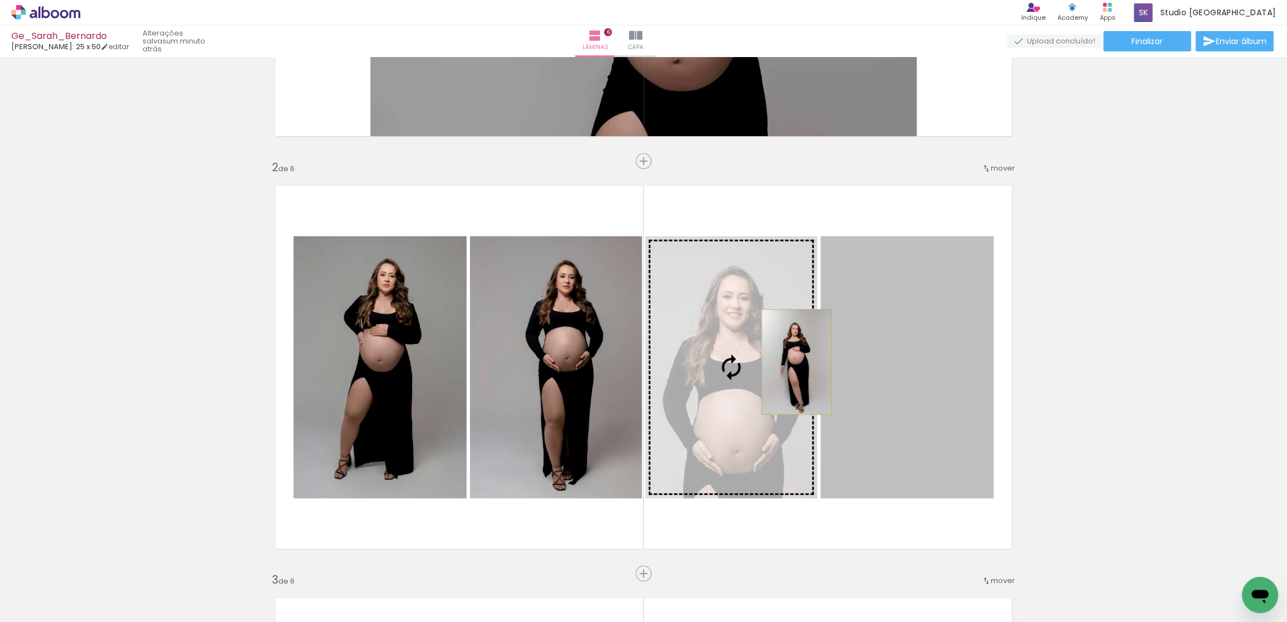
drag, startPoint x: 894, startPoint y: 370, endPoint x: 791, endPoint y: 362, distance: 102.7
click at [0, 0] on slot at bounding box center [0, 0] width 0 height 0
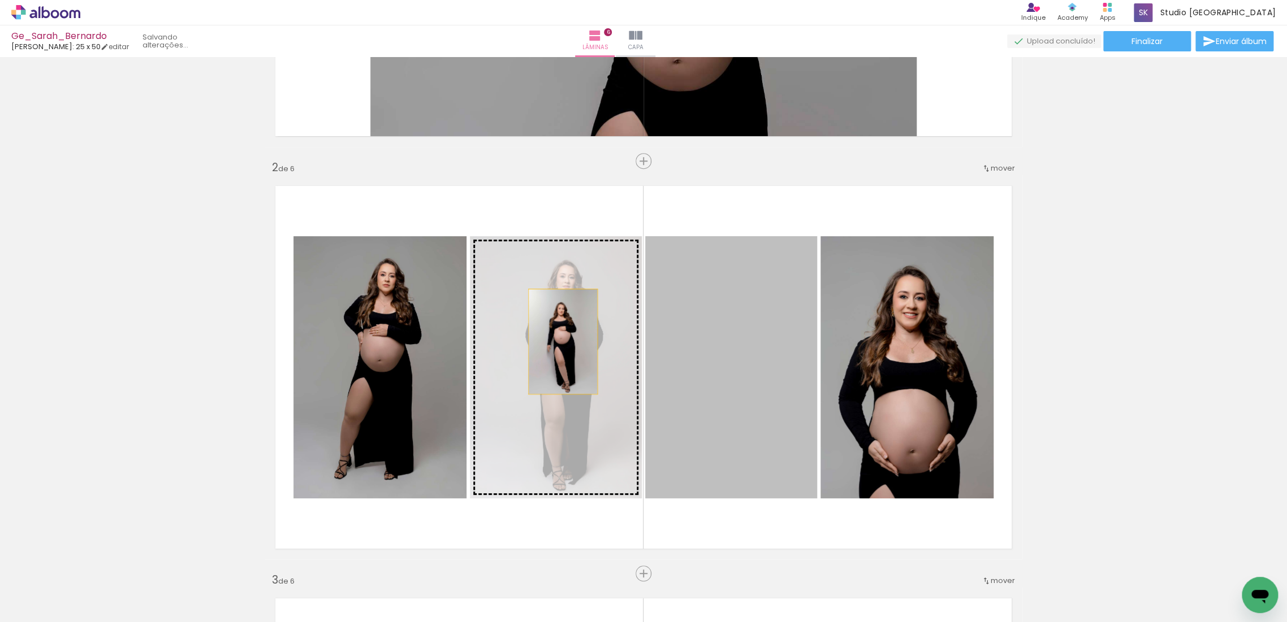
drag, startPoint x: 749, startPoint y: 370, endPoint x: 558, endPoint y: 341, distance: 193.2
click at [0, 0] on slot at bounding box center [0, 0] width 0 height 0
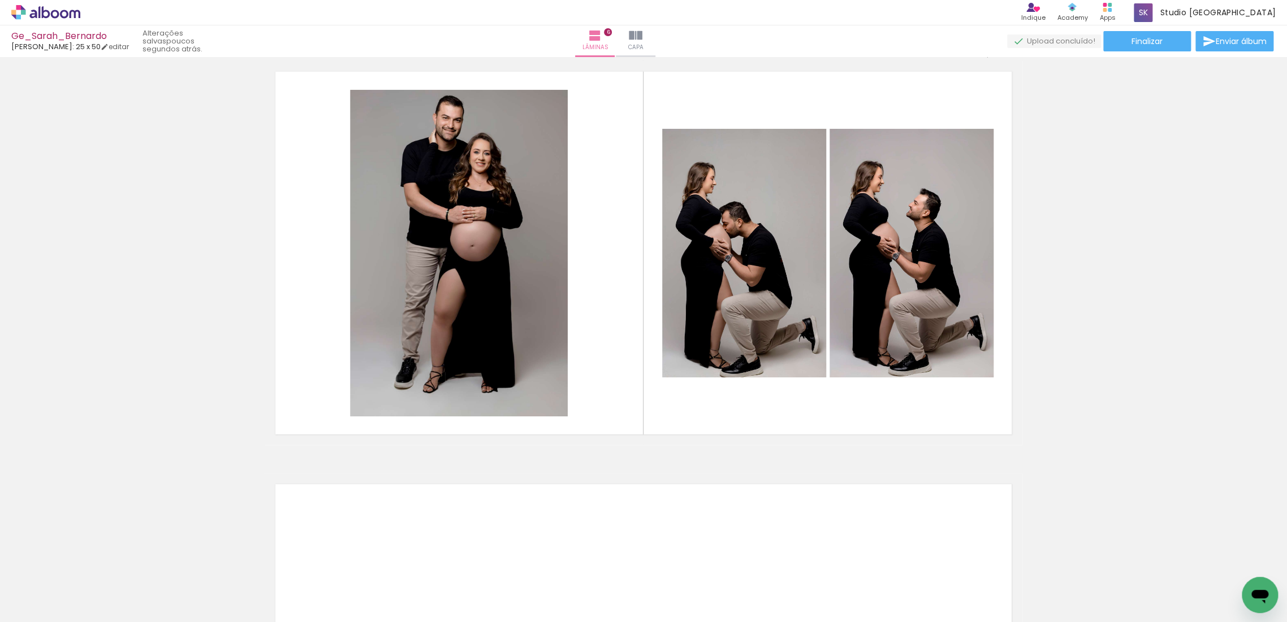
scroll to position [2073, 0]
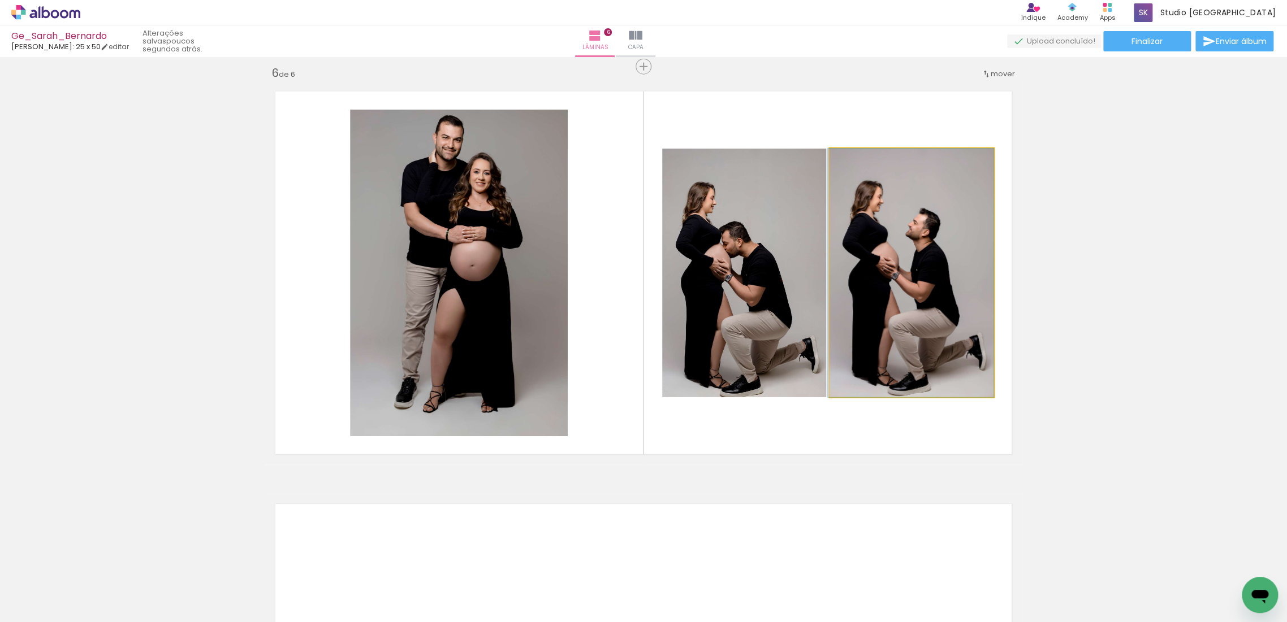
drag, startPoint x: 948, startPoint y: 327, endPoint x: 832, endPoint y: 310, distance: 117.2
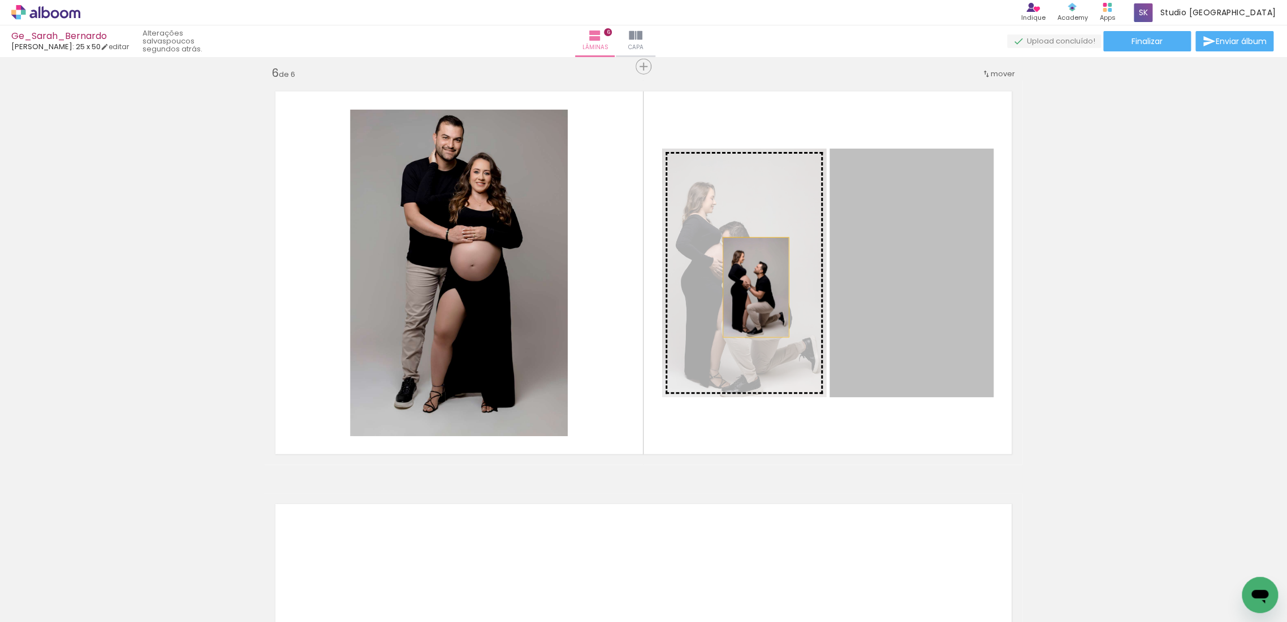
drag, startPoint x: 909, startPoint y: 317, endPoint x: 742, endPoint y: 285, distance: 169.9
click at [0, 0] on slot at bounding box center [0, 0] width 0 height 0
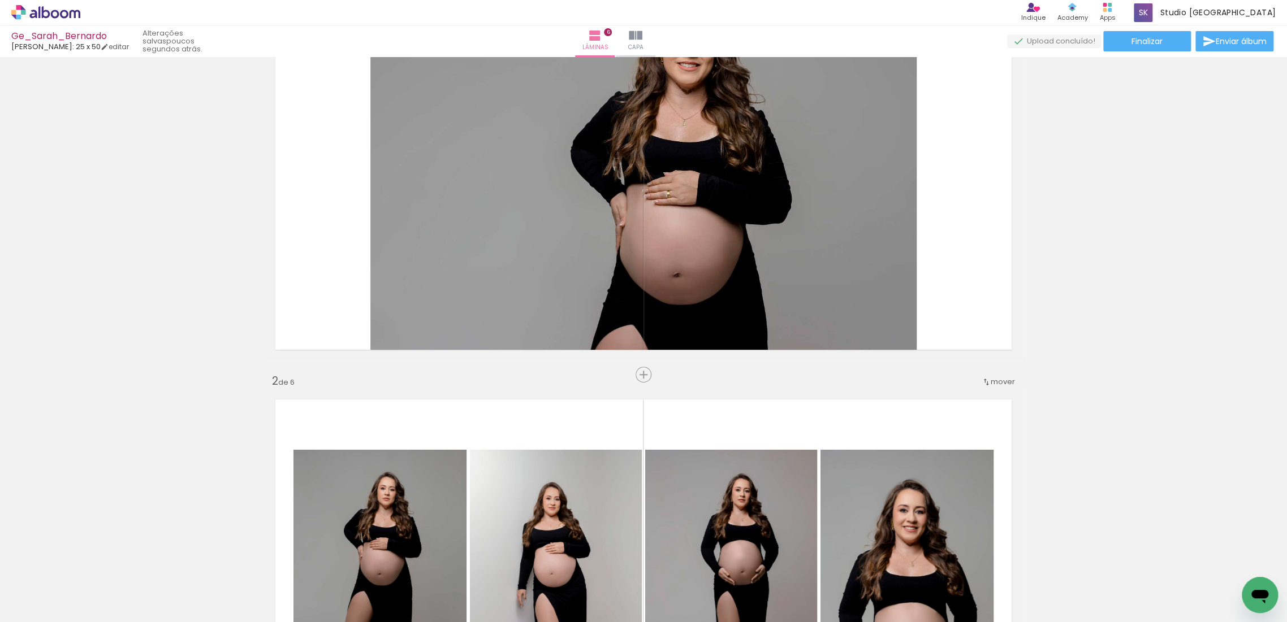
scroll to position [428, 0]
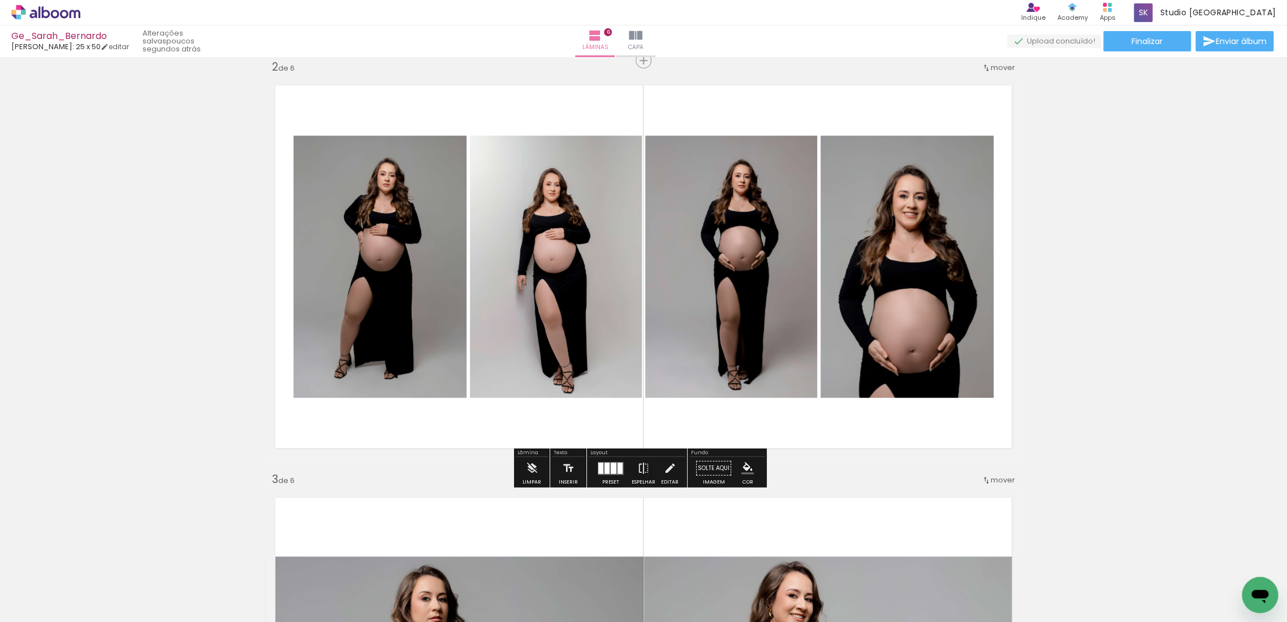
click at [611, 474] on quentale-layouter at bounding box center [611, 468] width 26 height 13
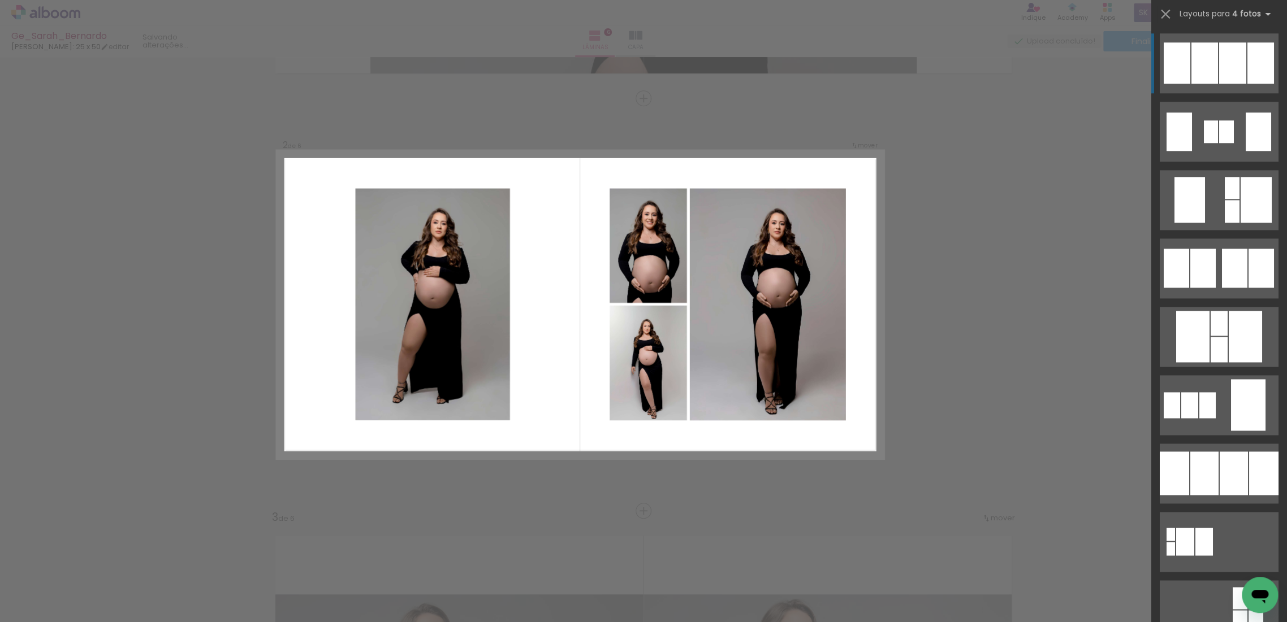
scroll to position [946, 0]
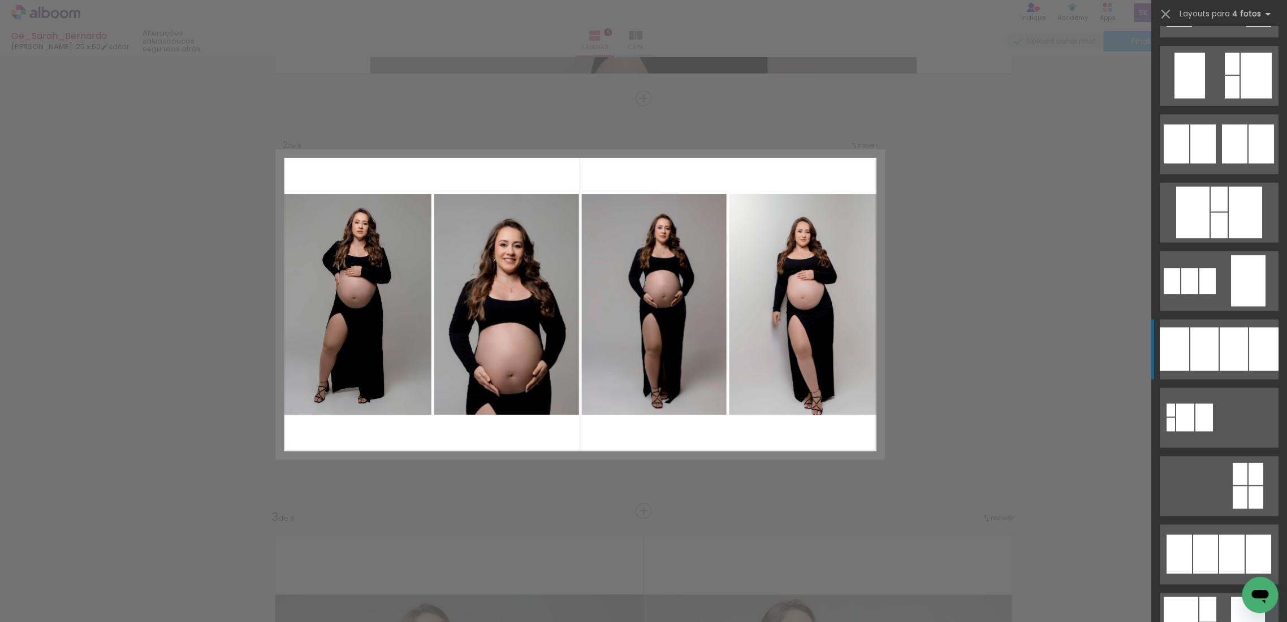
click at [1211, 342] on div at bounding box center [1204, 349] width 28 height 44
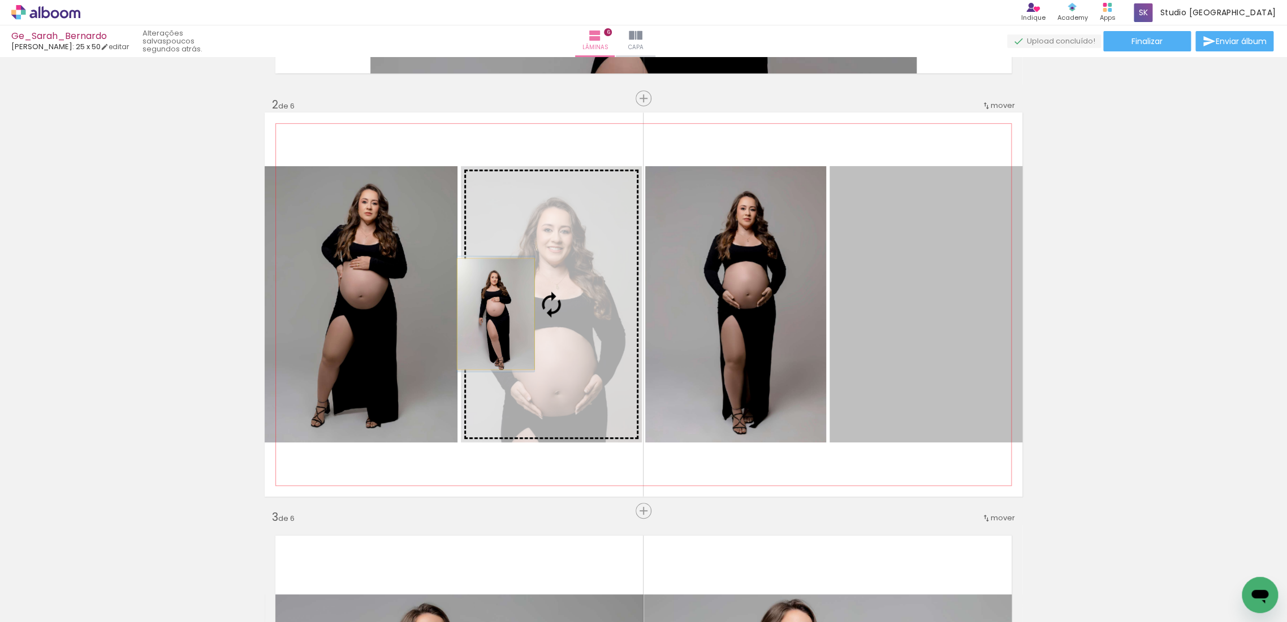
drag, startPoint x: 916, startPoint y: 313, endPoint x: 491, endPoint y: 314, distance: 425.1
click at [0, 0] on slot at bounding box center [0, 0] width 0 height 0
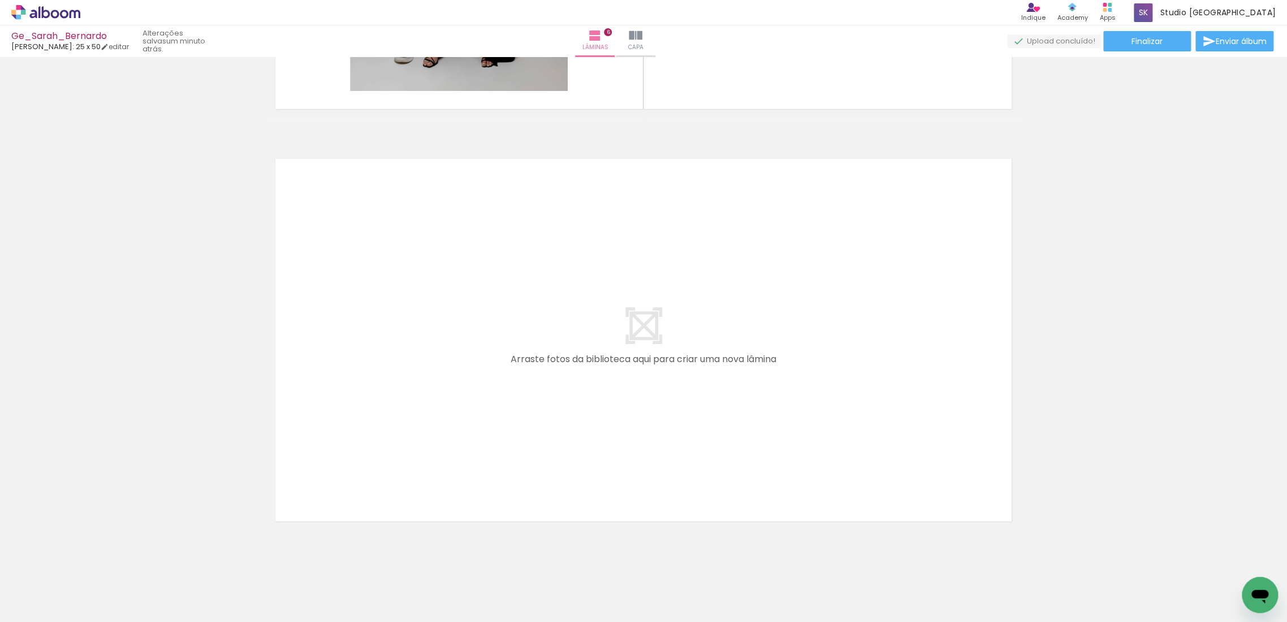
scroll to position [2438, 0]
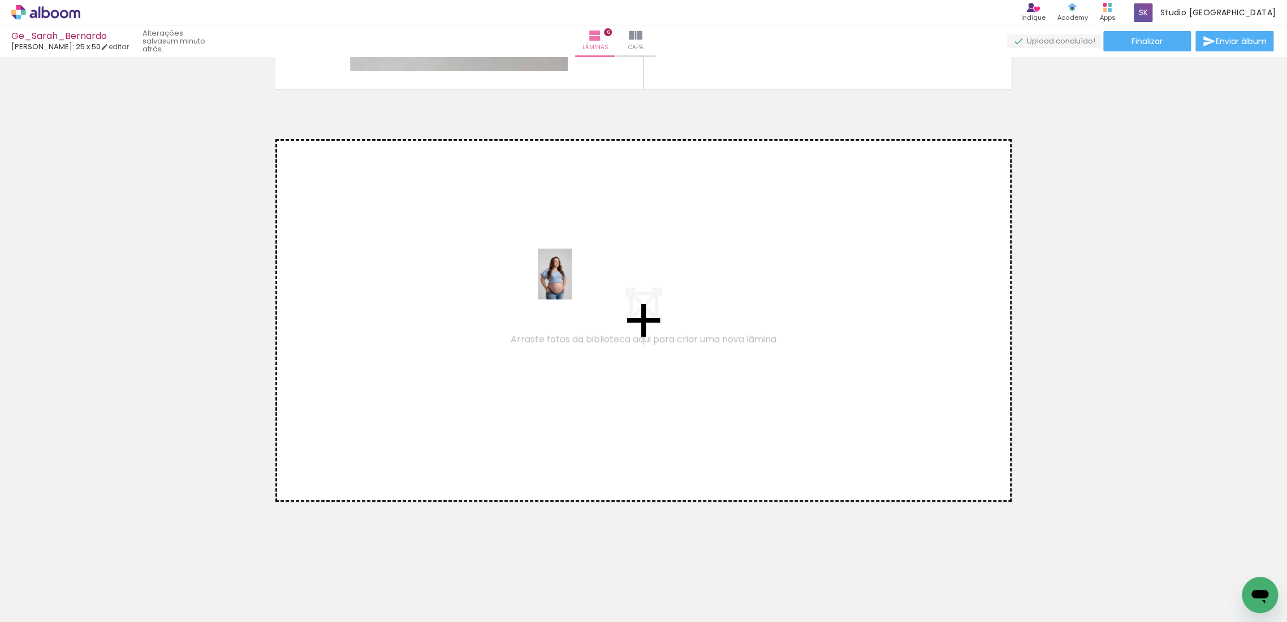
drag, startPoint x: 1124, startPoint y: 600, endPoint x: 569, endPoint y: 282, distance: 640.2
click at [569, 282] on quentale-workspace at bounding box center [643, 311] width 1287 height 622
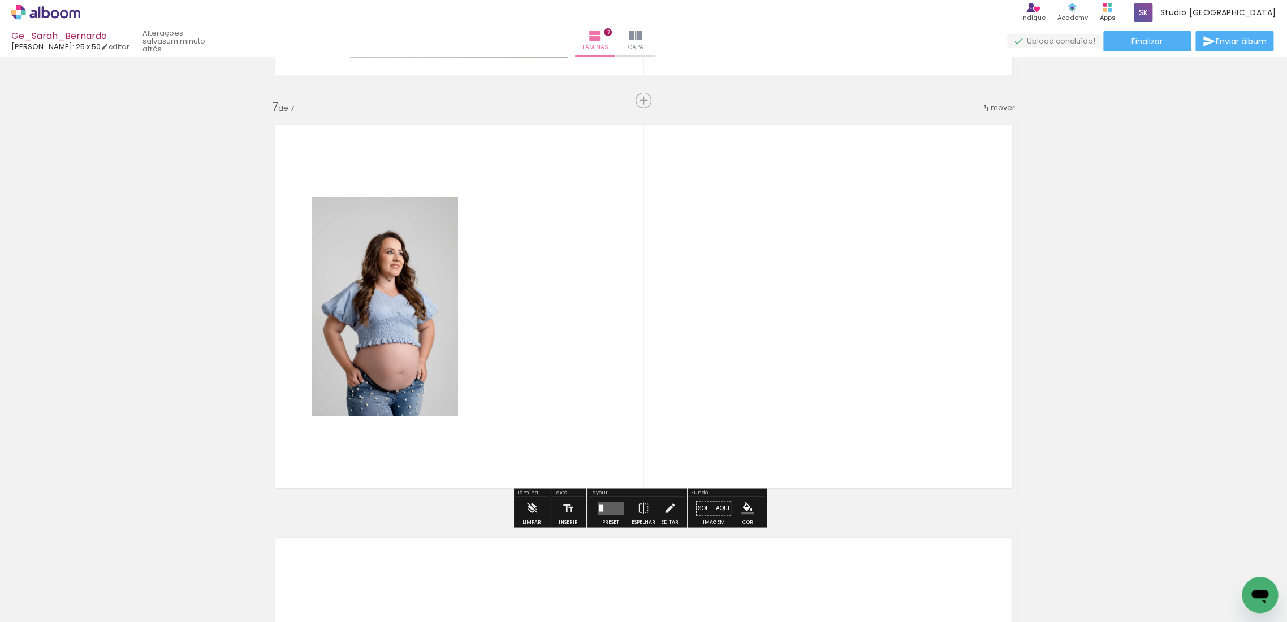
scroll to position [2454, 0]
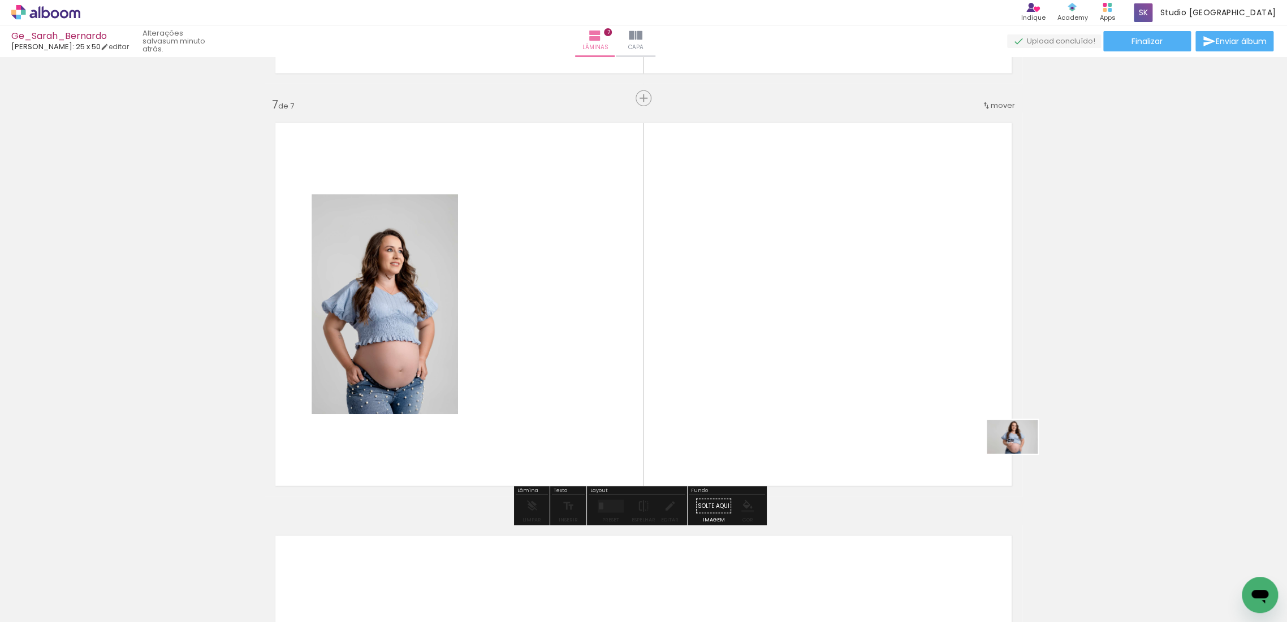
drag, startPoint x: 1184, startPoint y: 582, endPoint x: 1020, endPoint y: 454, distance: 208.2
click at [1020, 454] on quentale-workspace at bounding box center [643, 311] width 1287 height 622
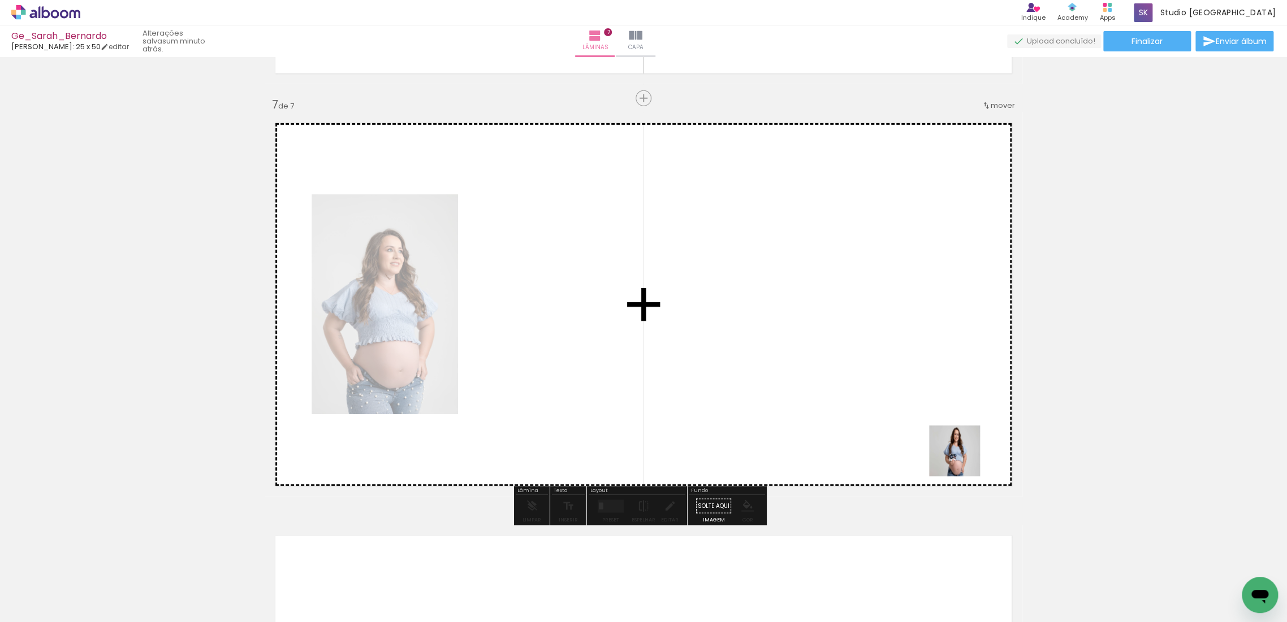
drag, startPoint x: 1186, startPoint y: 590, endPoint x: 953, endPoint y: 455, distance: 268.8
click at [953, 455] on quentale-workspace at bounding box center [643, 311] width 1287 height 622
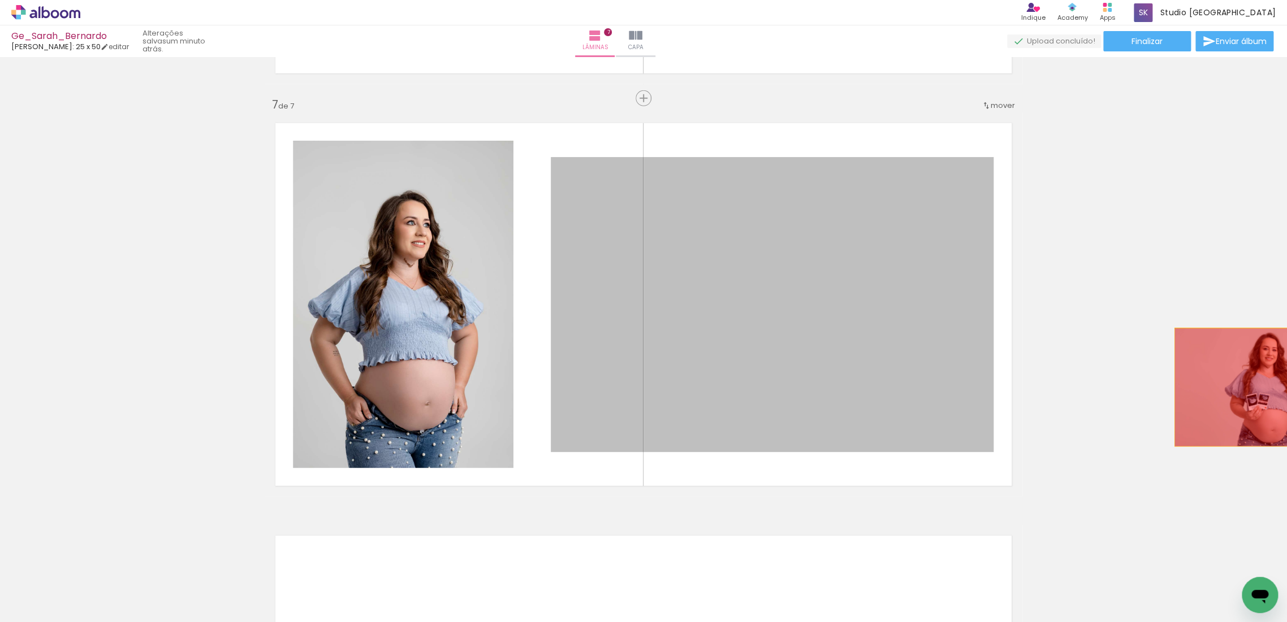
drag, startPoint x: 771, startPoint y: 358, endPoint x: 686, endPoint y: 290, distance: 109.0
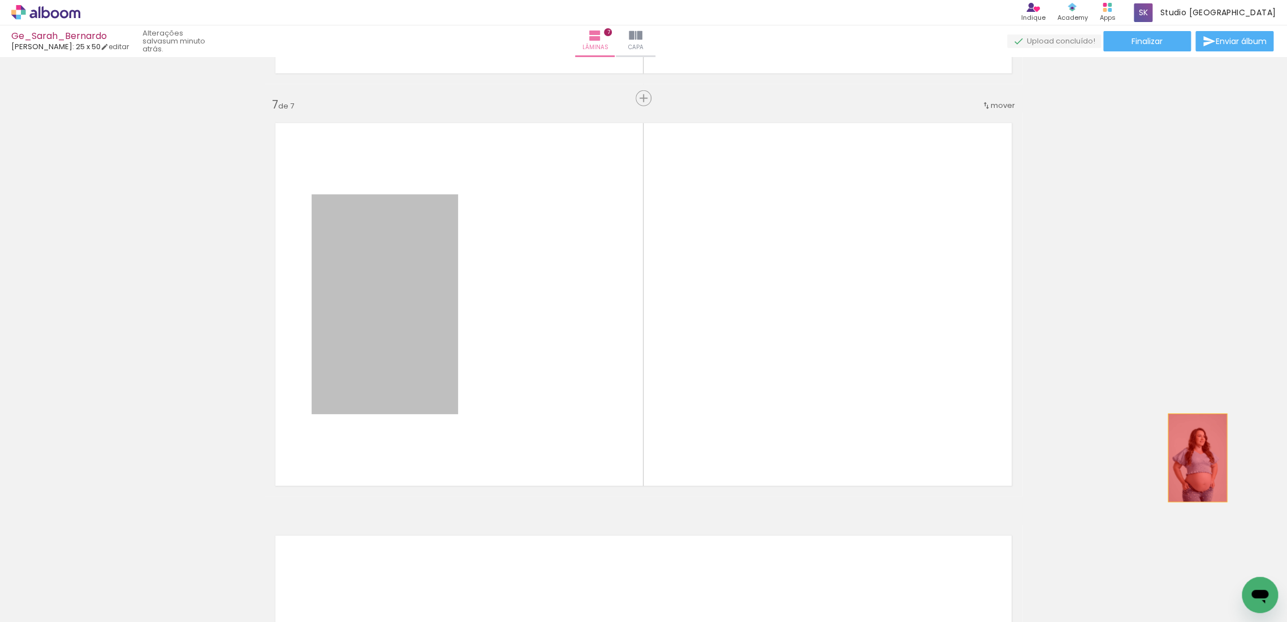
drag, startPoint x: 405, startPoint y: 306, endPoint x: 1192, endPoint y: 458, distance: 802.0
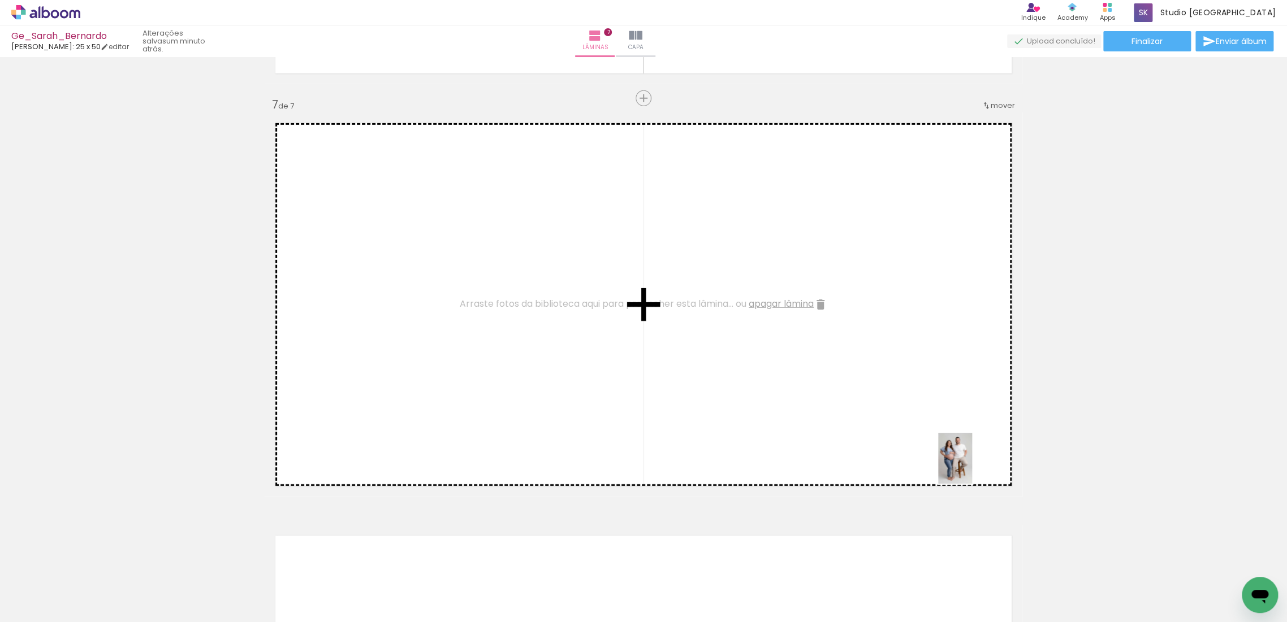
drag, startPoint x: 1066, startPoint y: 590, endPoint x: 972, endPoint y: 467, distance: 154.8
click at [972, 467] on quentale-workspace at bounding box center [643, 311] width 1287 height 622
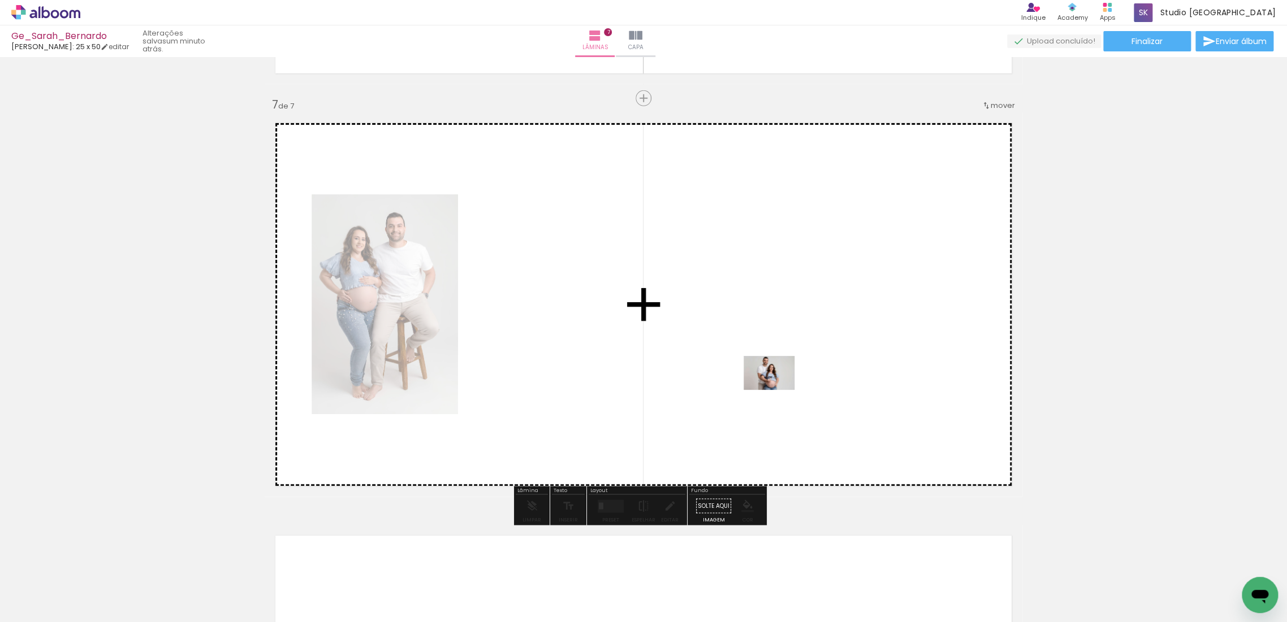
drag, startPoint x: 1235, startPoint y: 583, endPoint x: 777, endPoint y: 390, distance: 497.4
click at [777, 390] on quentale-workspace at bounding box center [643, 311] width 1287 height 622
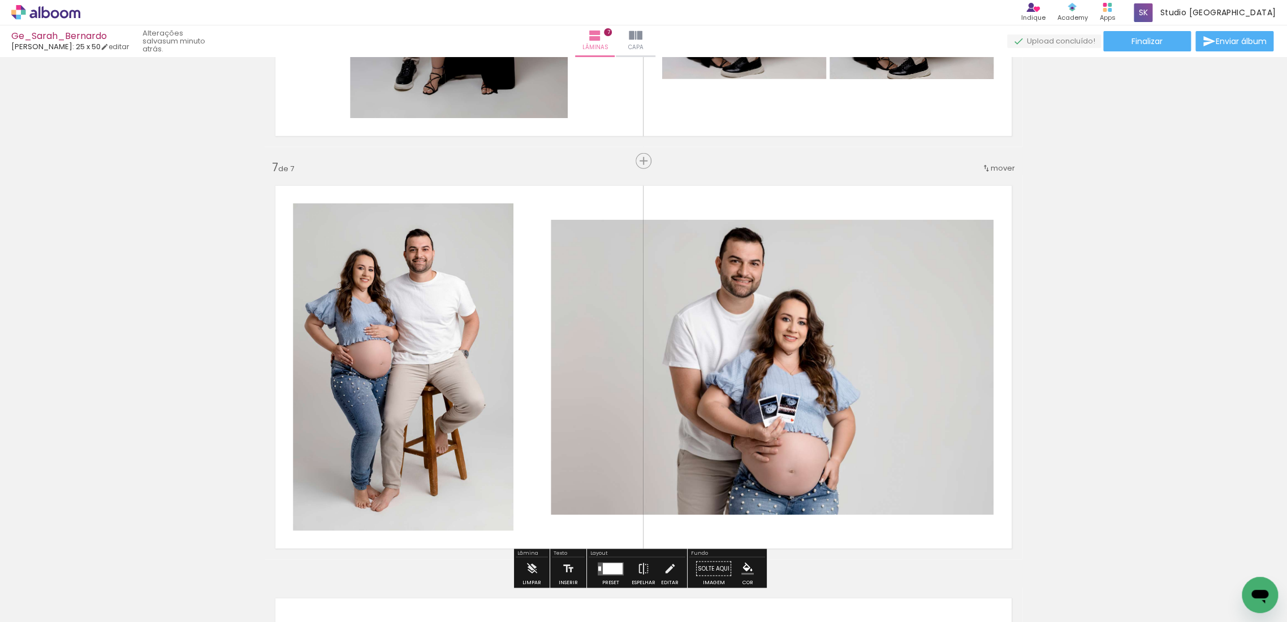
scroll to position [2516, 0]
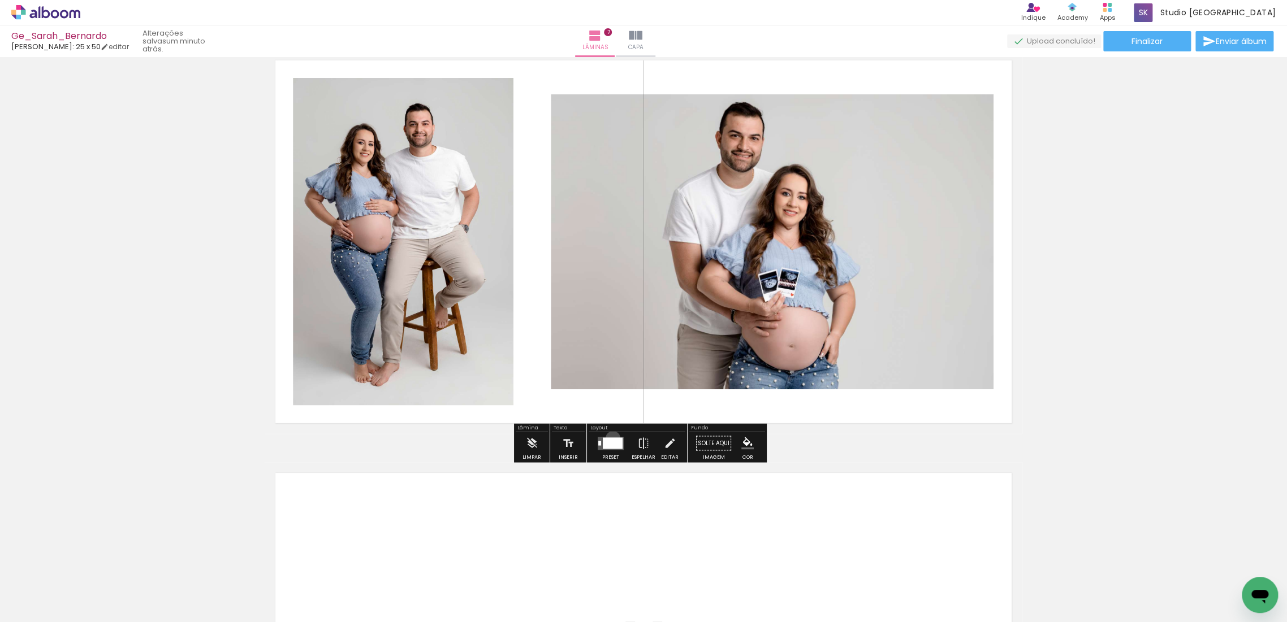
click at [610, 438] on div at bounding box center [613, 443] width 20 height 11
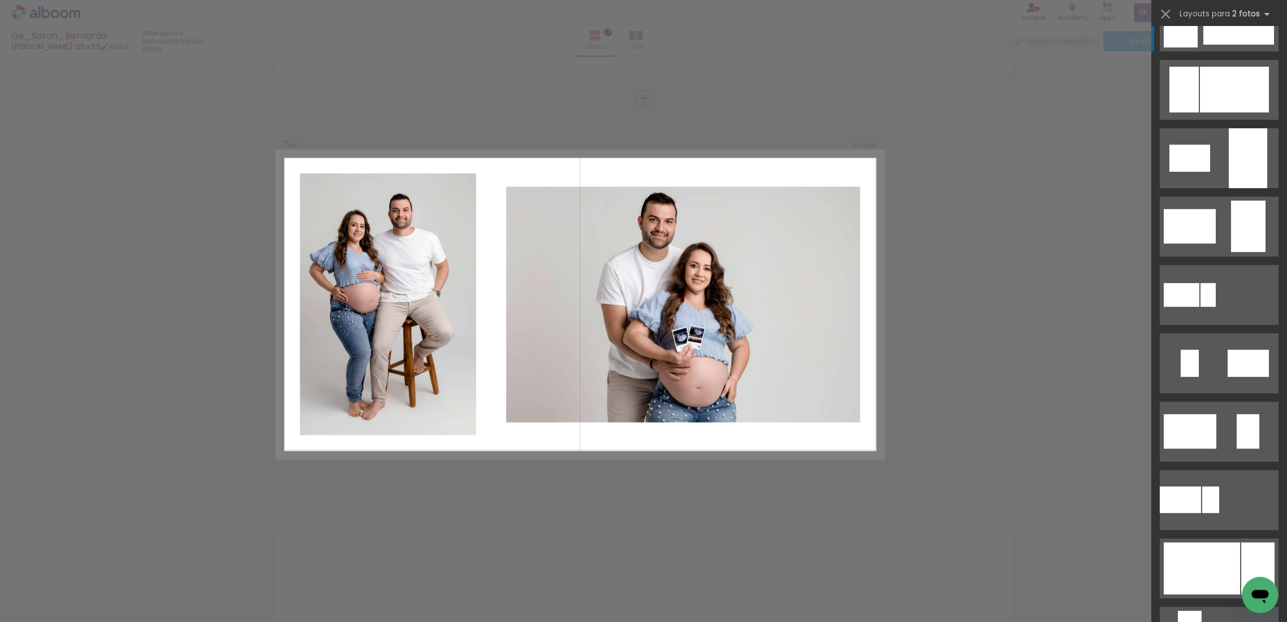
scroll to position [63, 0]
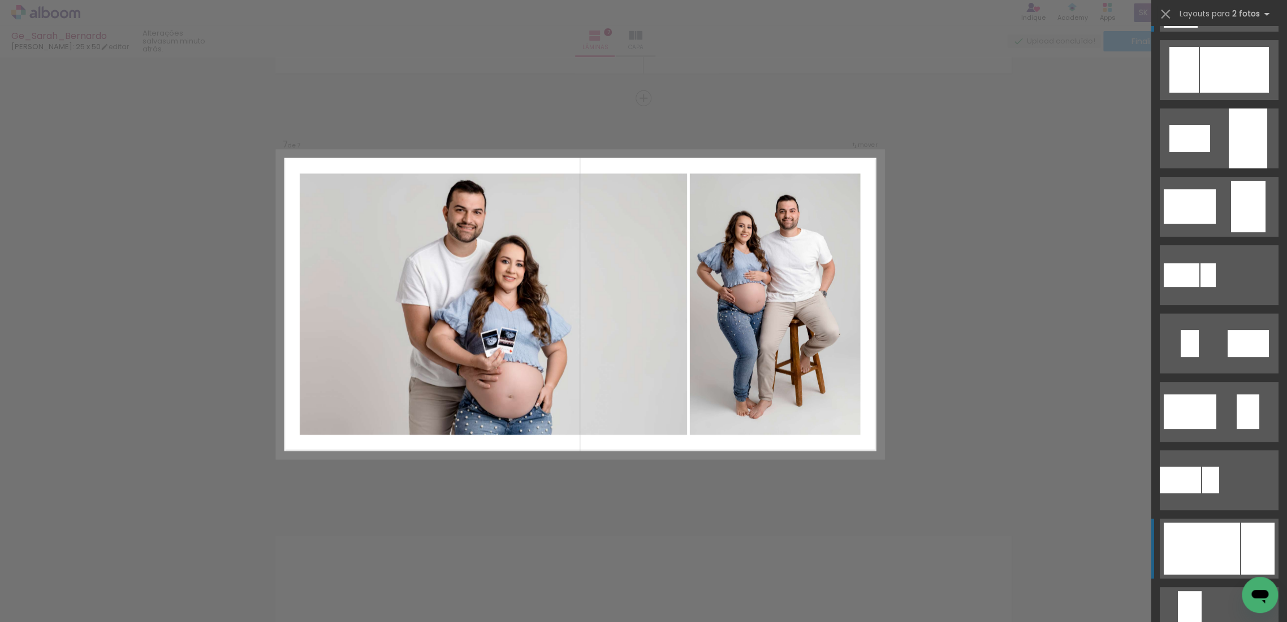
click at [1200, 538] on div at bounding box center [1201, 549] width 76 height 52
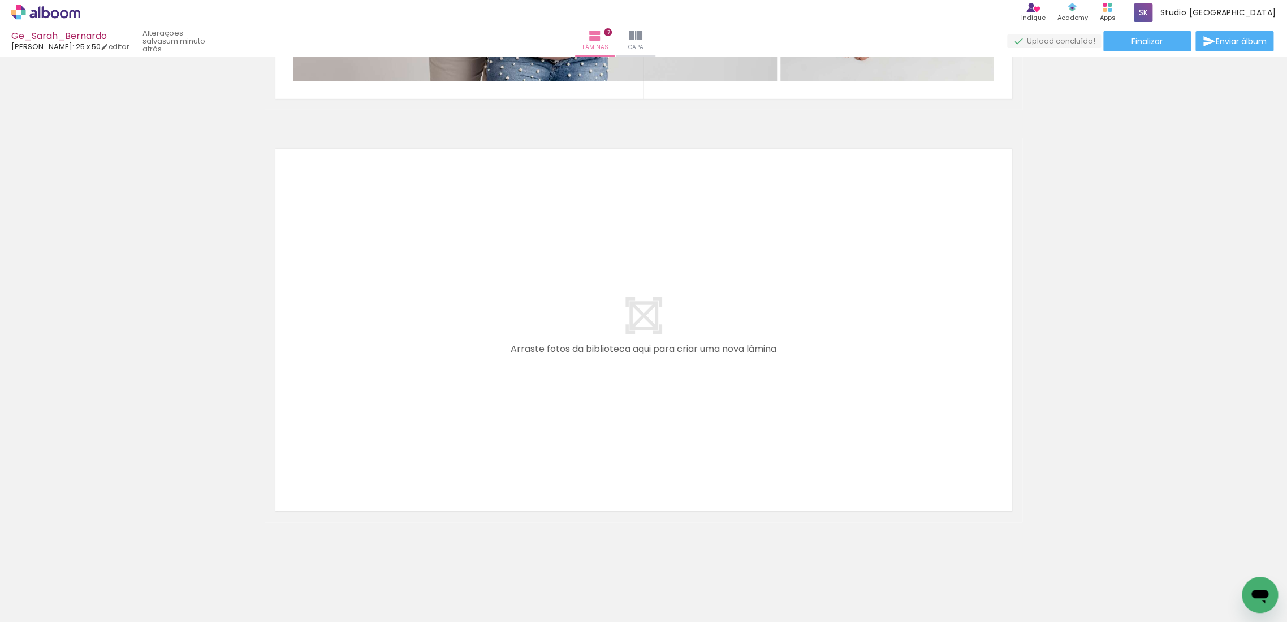
scroll to position [2850, 0]
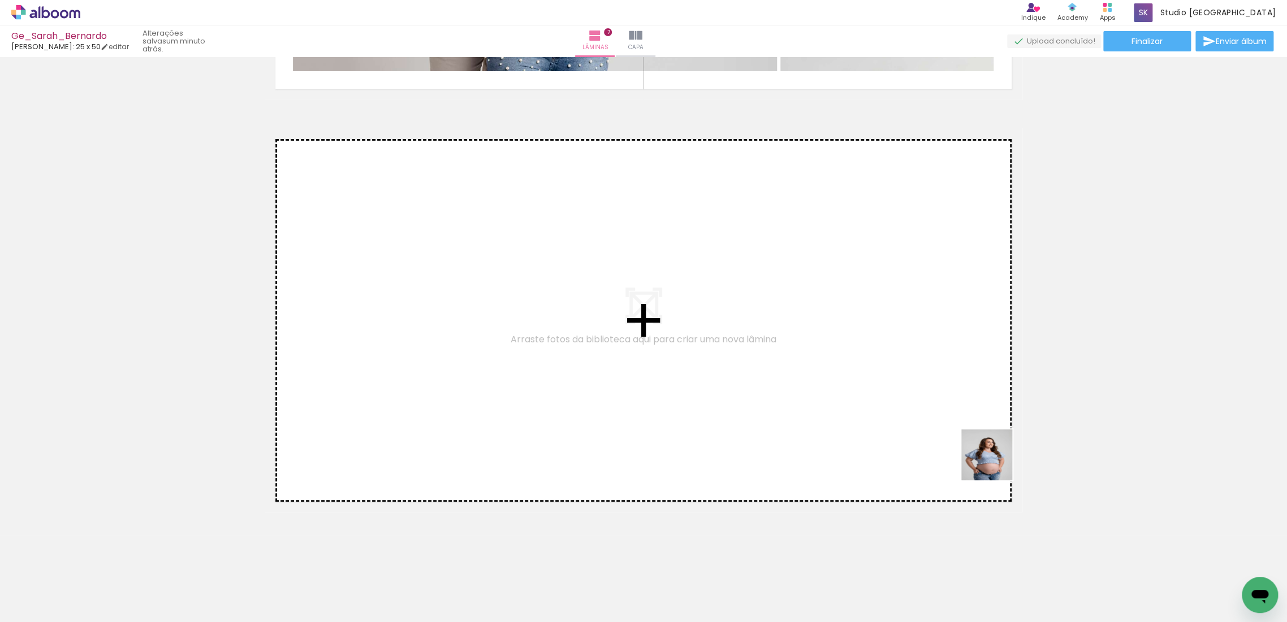
drag, startPoint x: 1121, startPoint y: 585, endPoint x: 669, endPoint y: 299, distance: 534.4
click at [669, 299] on quentale-workspace at bounding box center [643, 311] width 1287 height 622
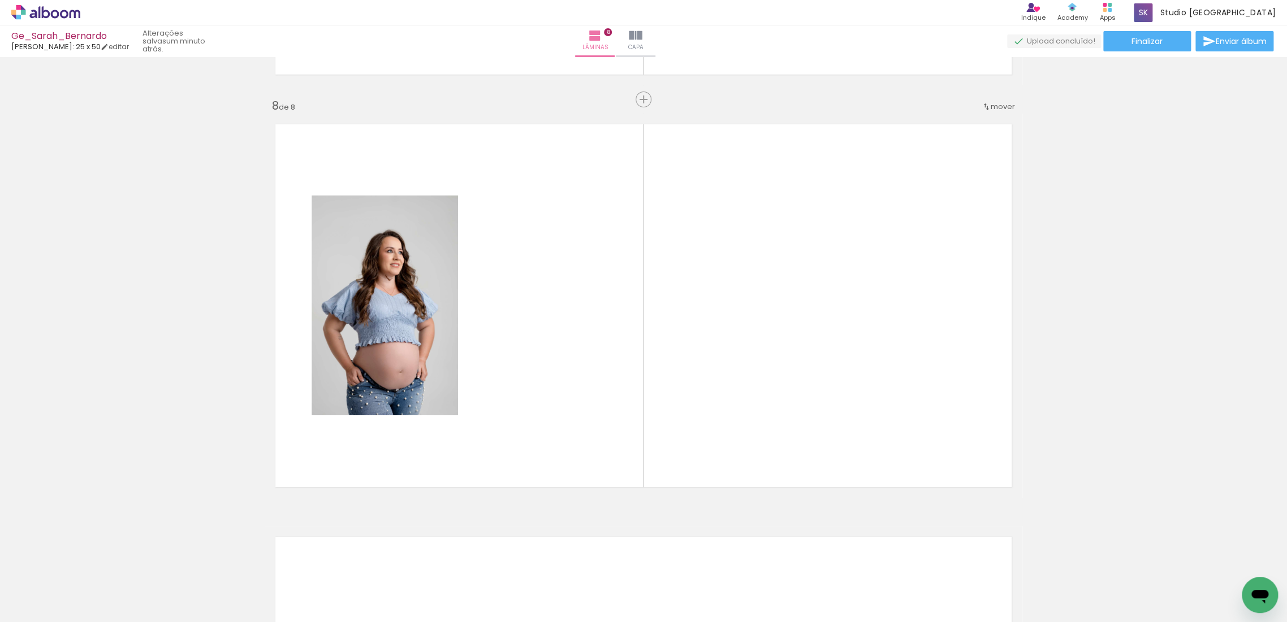
scroll to position [2866, 0]
drag, startPoint x: 1190, startPoint y: 586, endPoint x: 591, endPoint y: 209, distance: 707.6
click at [591, 209] on quentale-workspace at bounding box center [643, 311] width 1287 height 622
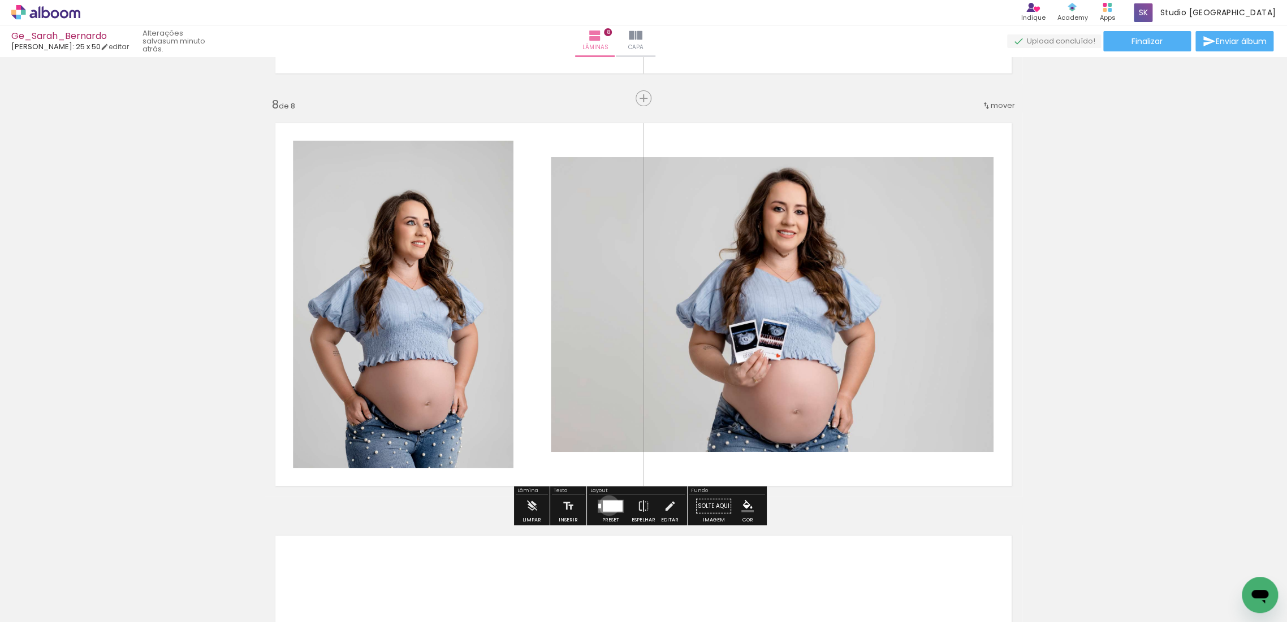
click at [606, 505] on div at bounding box center [613, 505] width 20 height 11
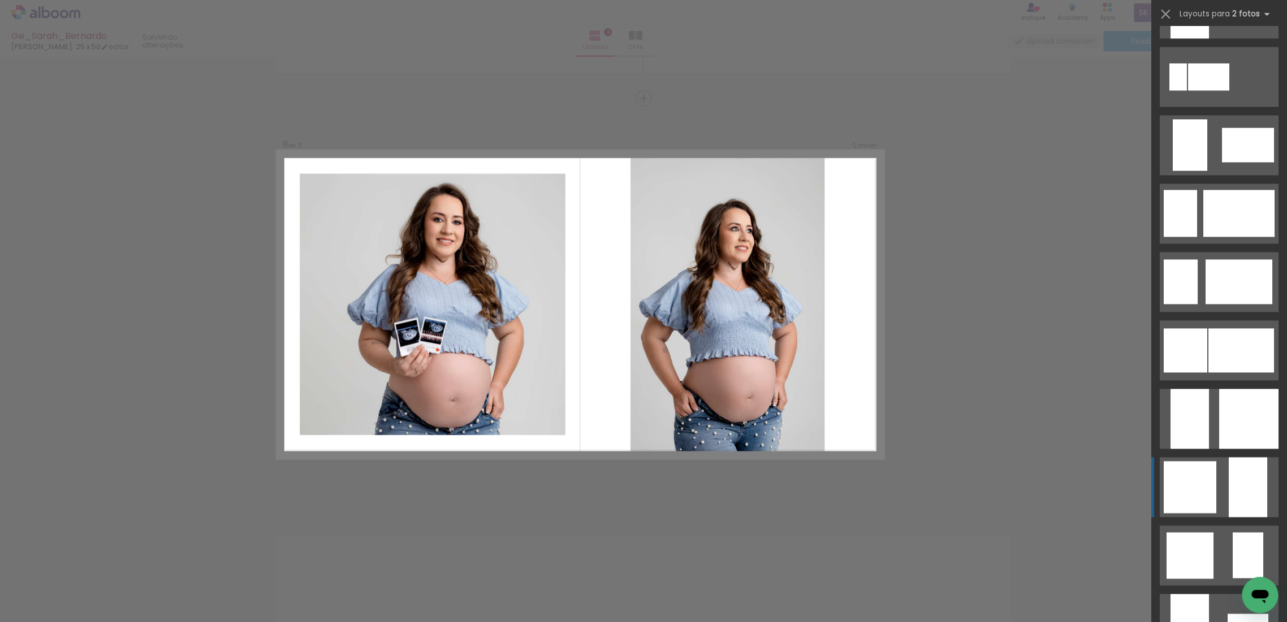
scroll to position [754, 0]
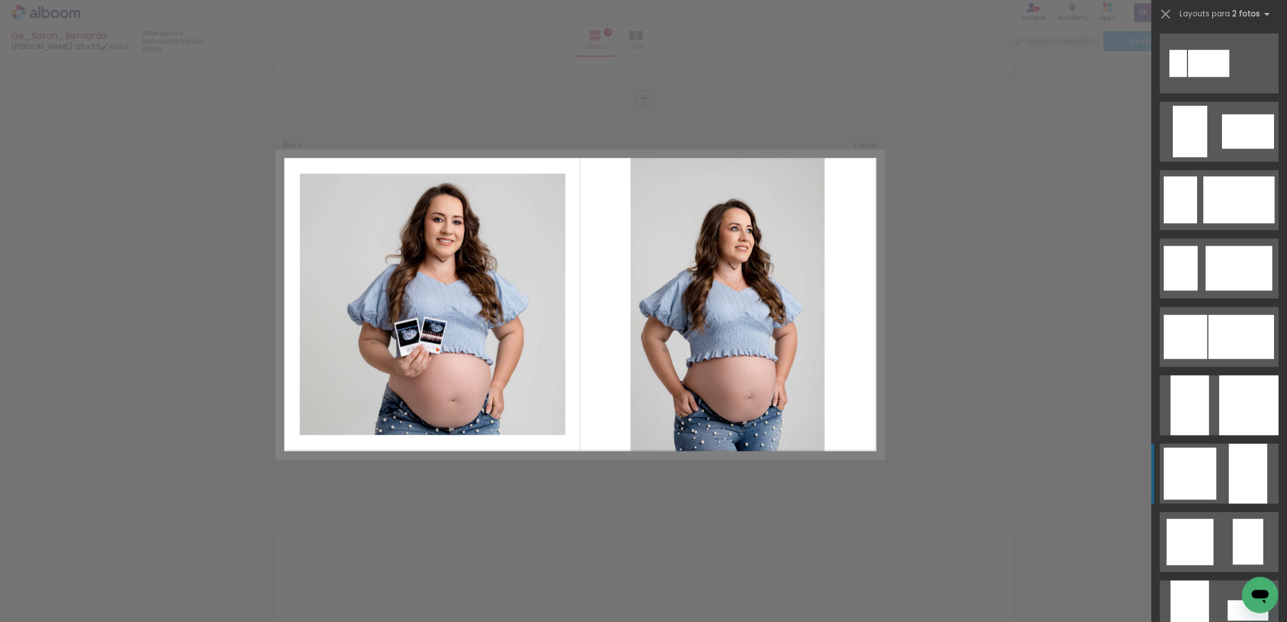
click at [1218, 455] on quentale-layouter at bounding box center [1219, 474] width 119 height 60
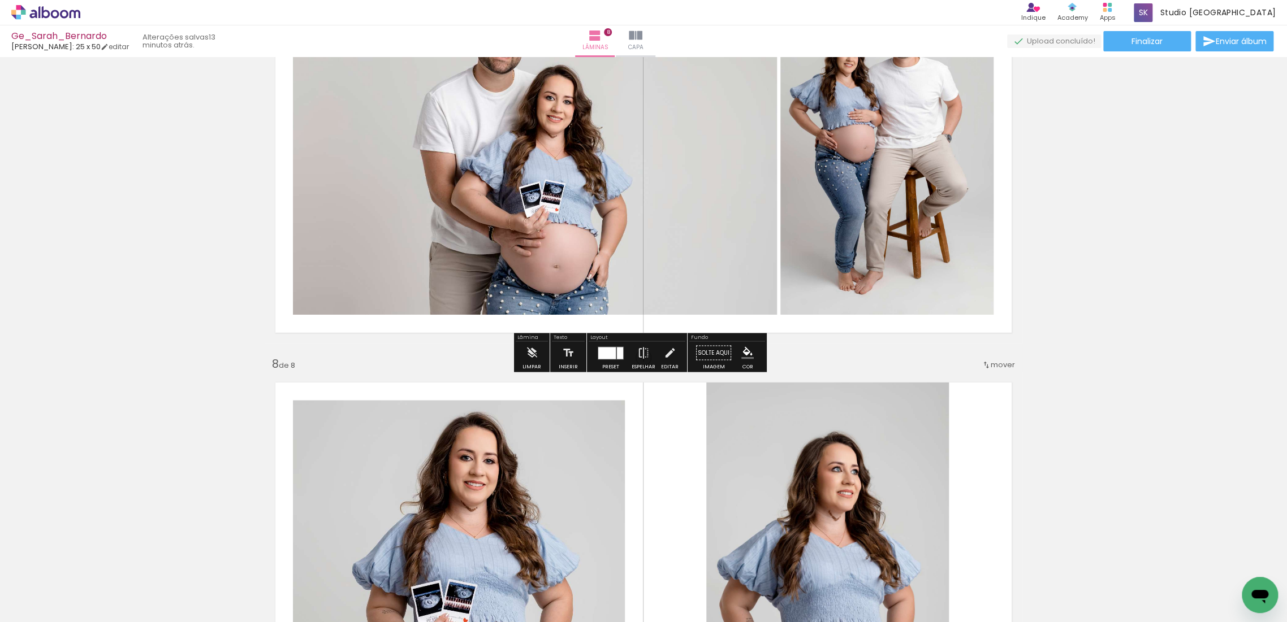
scroll to position [2701, 0]
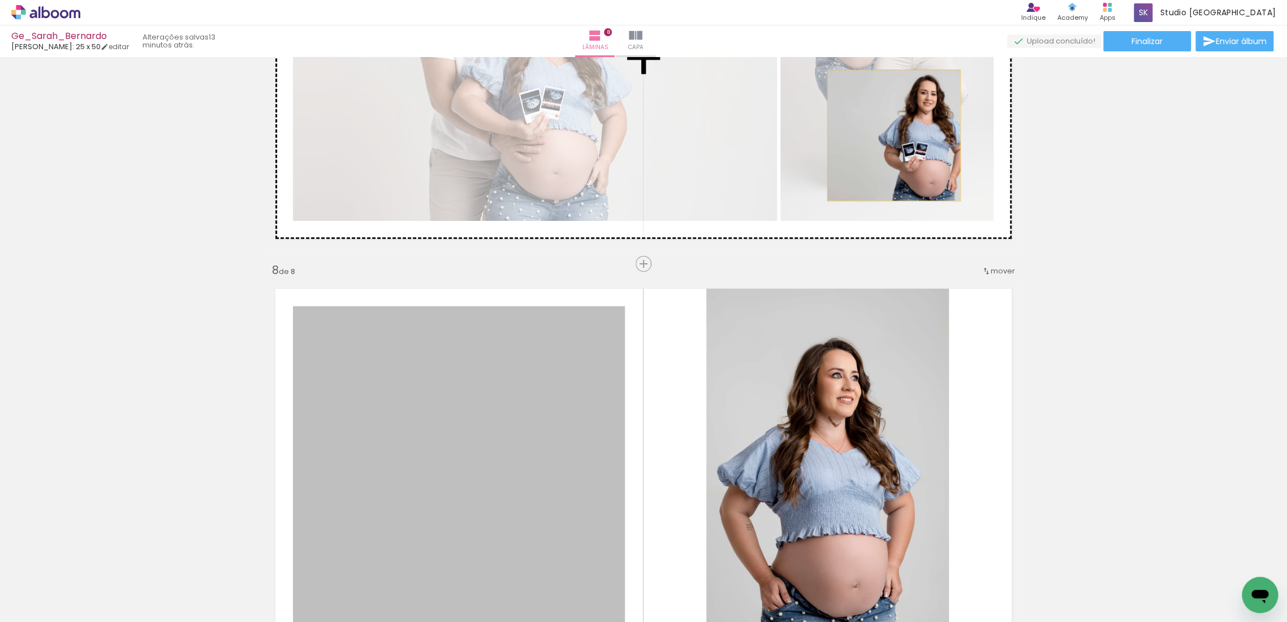
drag, startPoint x: 529, startPoint y: 431, endPoint x: 889, endPoint y: 135, distance: 465.9
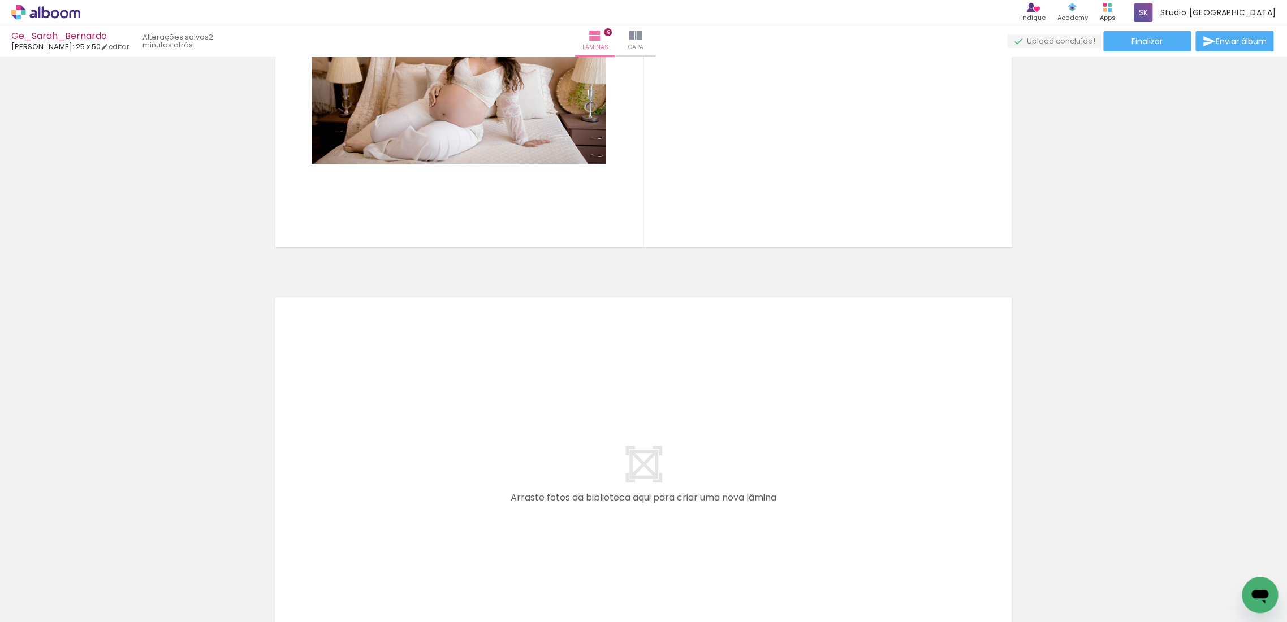
scroll to position [3266, 0]
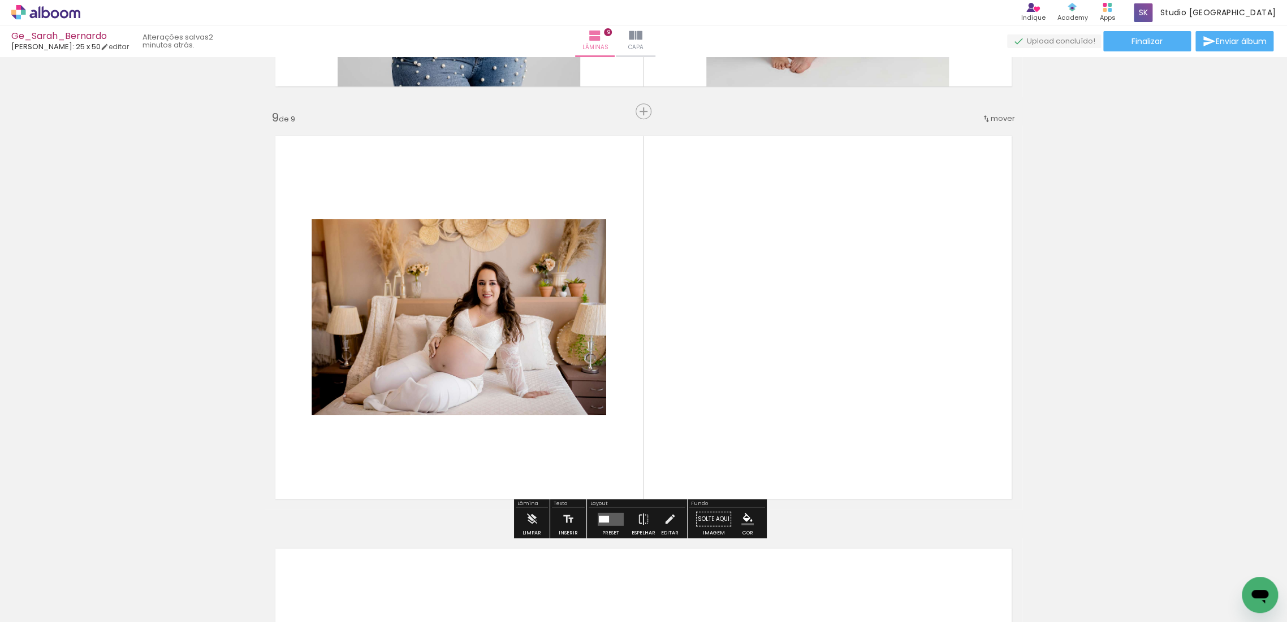
click at [611, 519] on quentale-layouter at bounding box center [611, 519] width 26 height 13
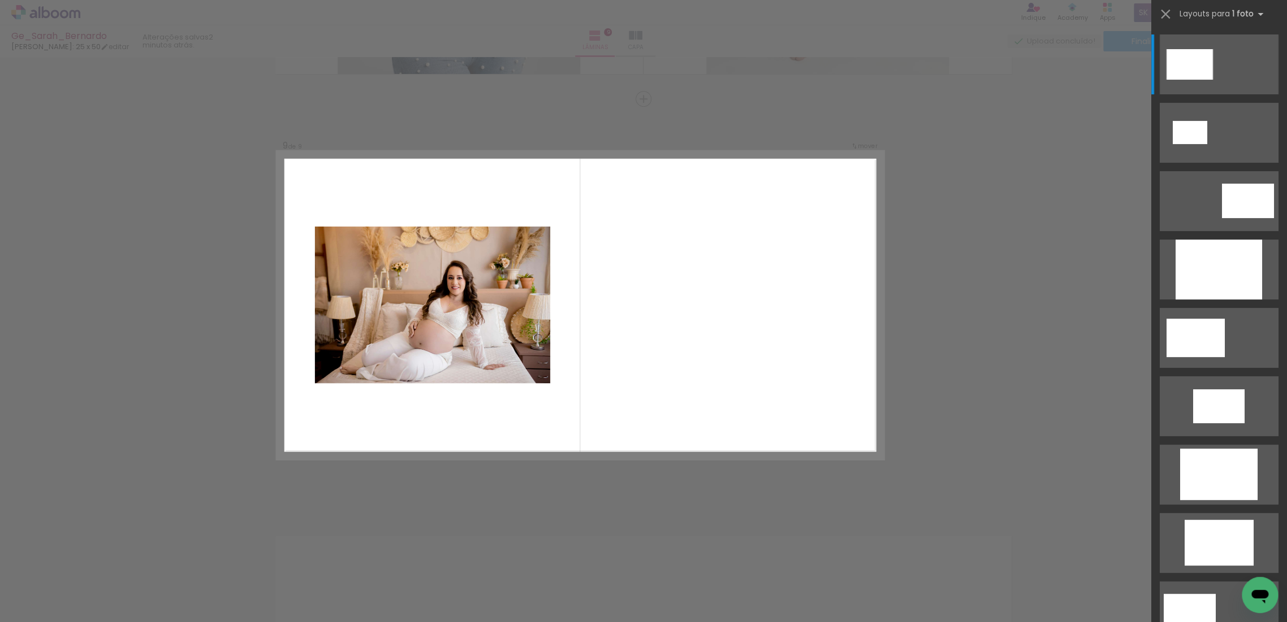
scroll to position [3279, 0]
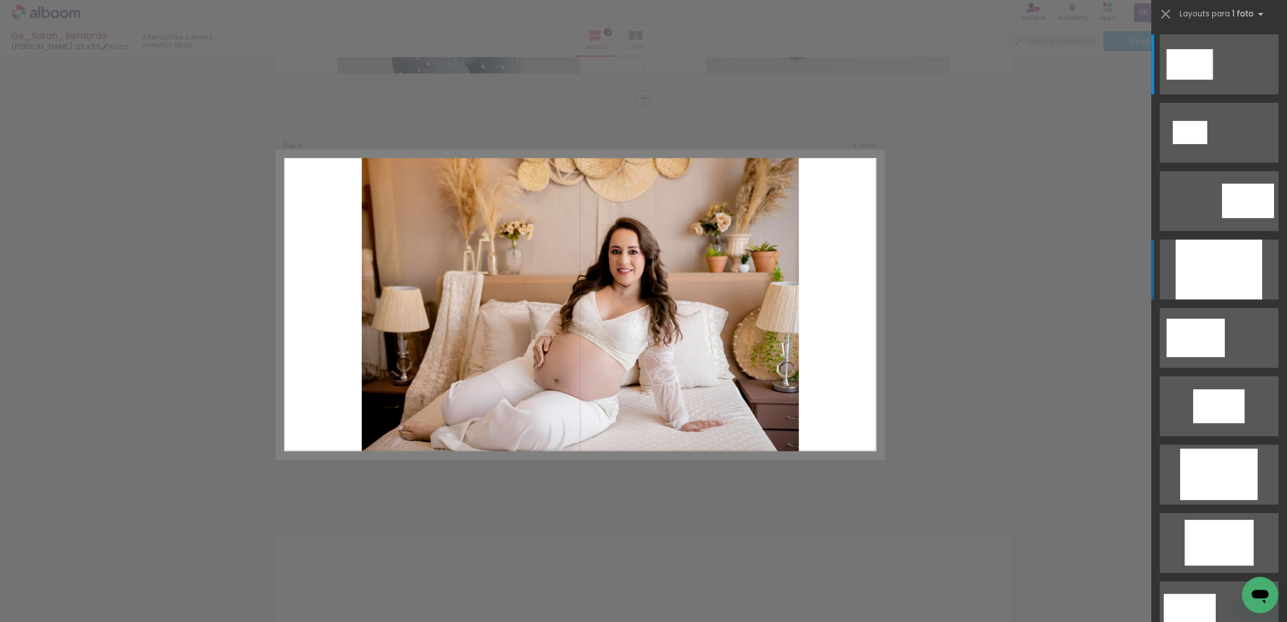
click at [1208, 289] on div at bounding box center [1218, 270] width 86 height 60
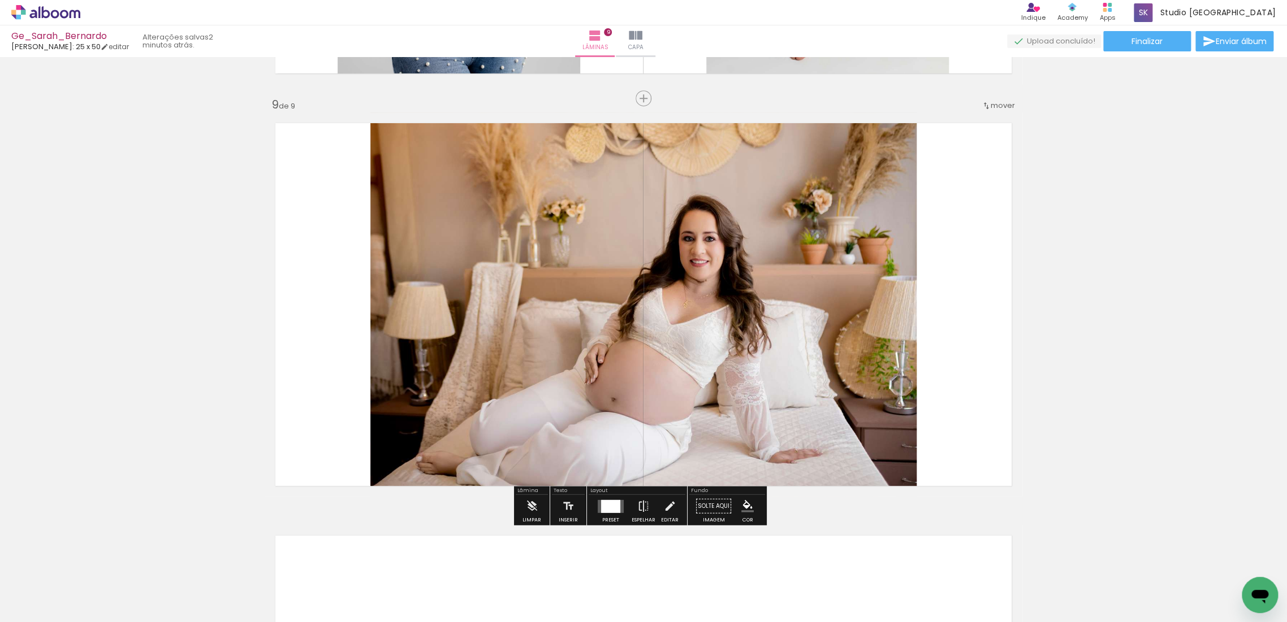
click at [918, 311] on quentale-layouter at bounding box center [644, 305] width 758 height 384
click at [889, 301] on quentale-photo at bounding box center [643, 305] width 546 height 384
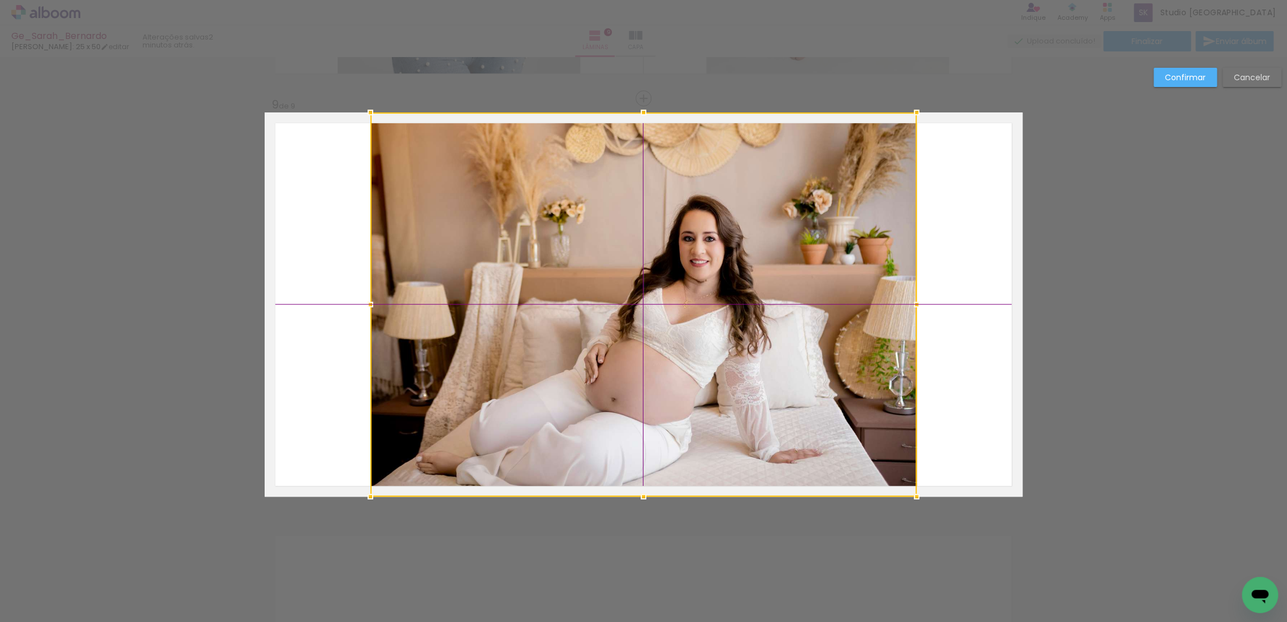
drag, startPoint x: 824, startPoint y: 391, endPoint x: 837, endPoint y: 279, distance: 112.1
click at [832, 302] on div at bounding box center [643, 305] width 546 height 384
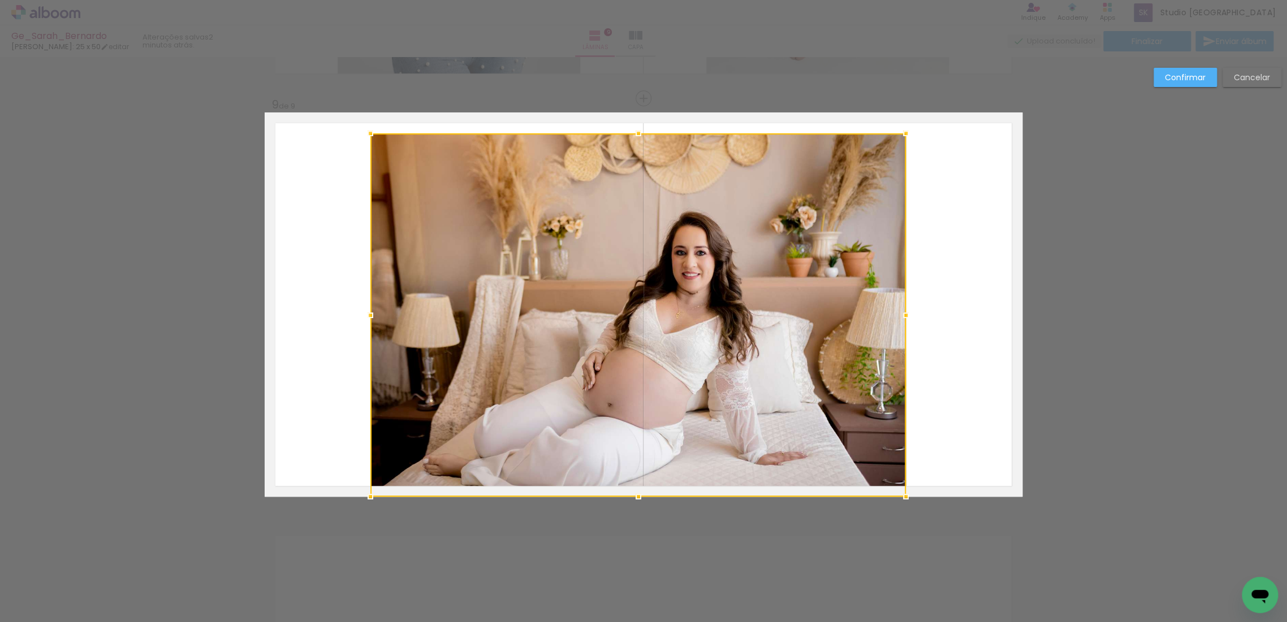
drag, startPoint x: 912, startPoint y: 109, endPoint x: 893, endPoint y: 218, distance: 110.7
click at [893, 218] on div at bounding box center [637, 315] width 535 height 364
click at [0, 0] on slot "Cancelar" at bounding box center [0, 0] width 0 height 0
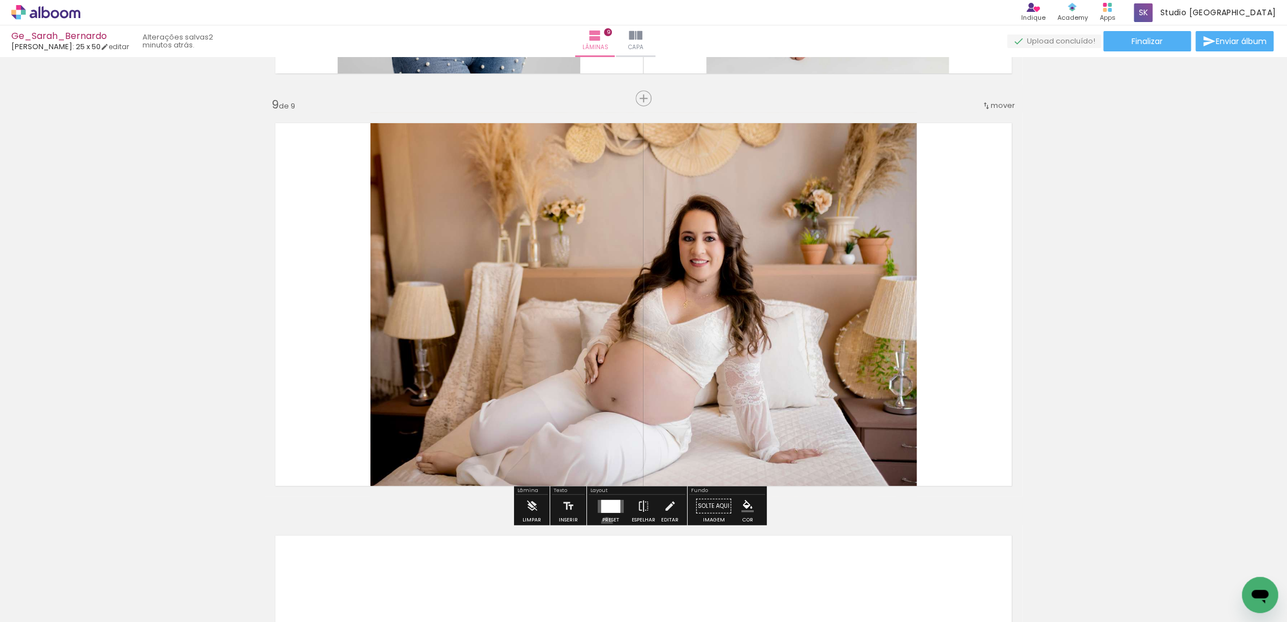
click at [604, 523] on div "Preset" at bounding box center [610, 520] width 17 height 5
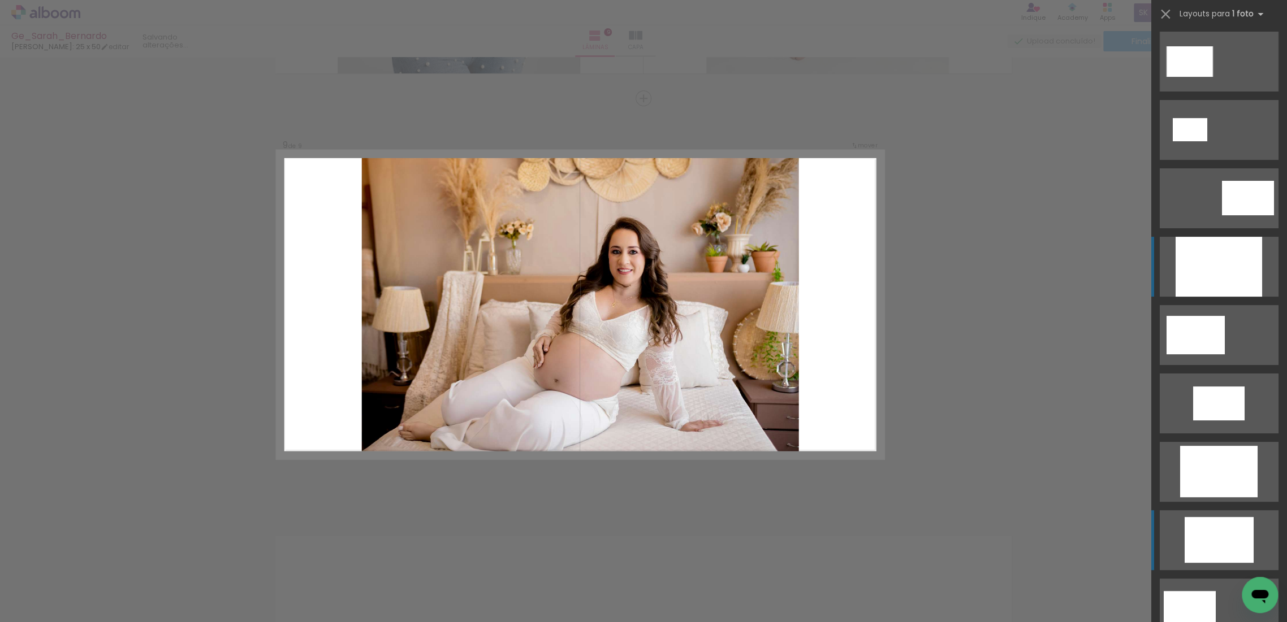
scroll to position [0, 0]
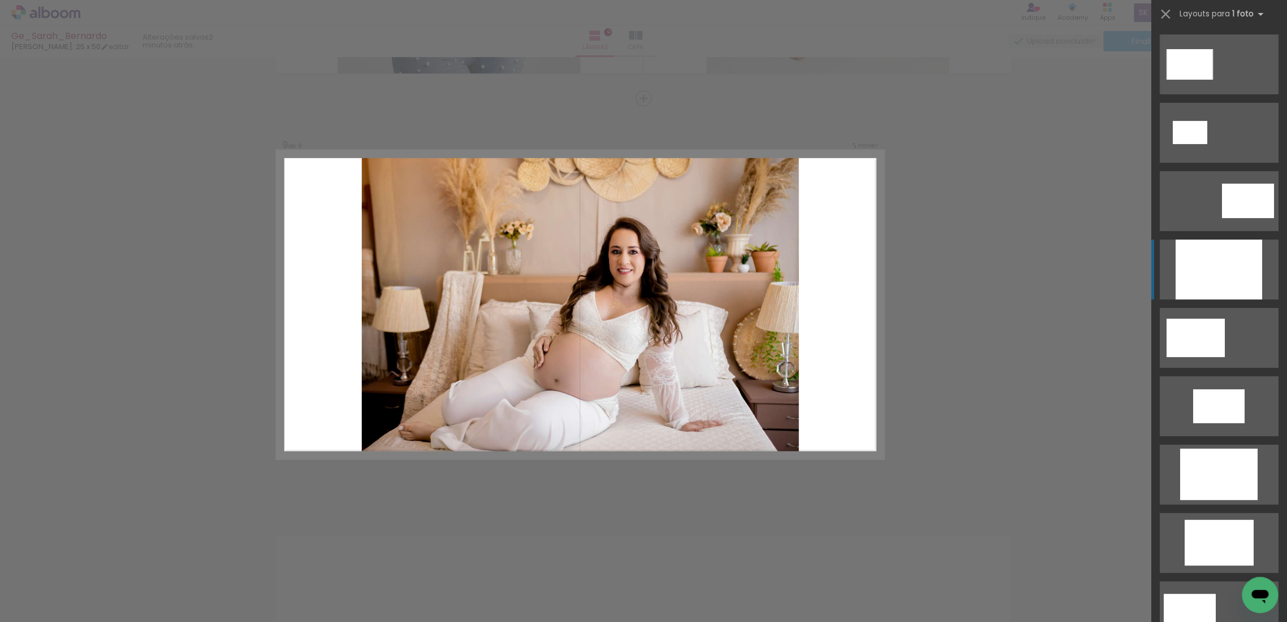
click at [1213, 275] on div at bounding box center [1218, 270] width 86 height 60
click at [1212, 280] on div at bounding box center [1218, 270] width 86 height 60
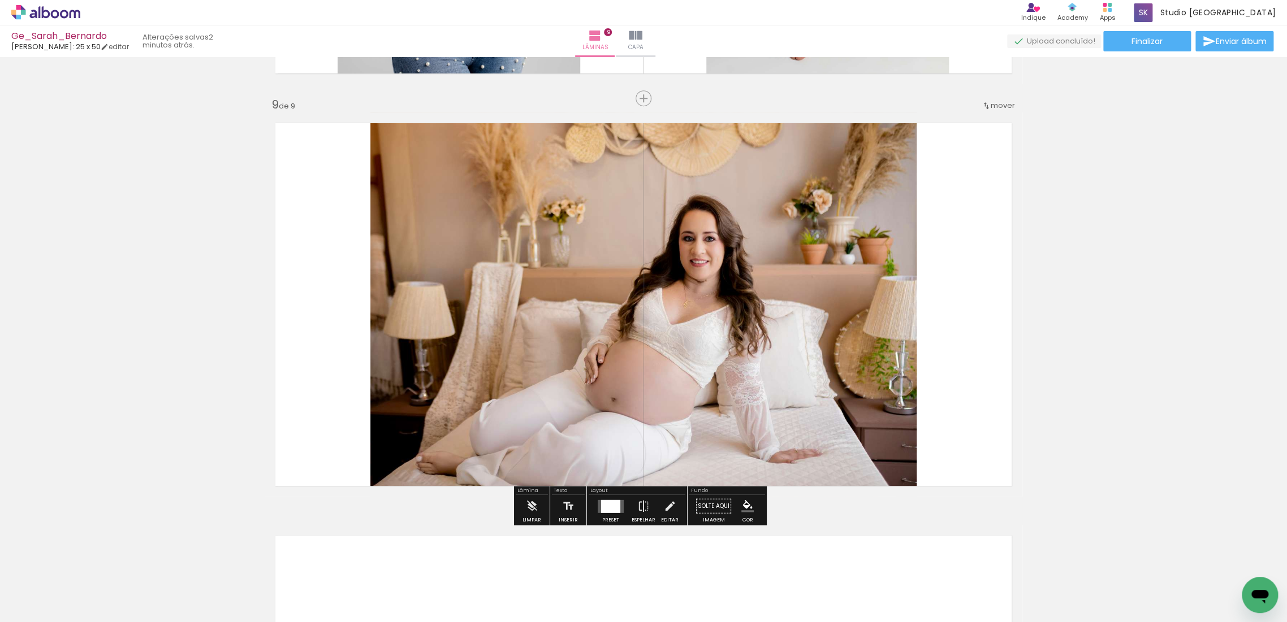
click at [854, 310] on quentale-photo at bounding box center [643, 305] width 546 height 384
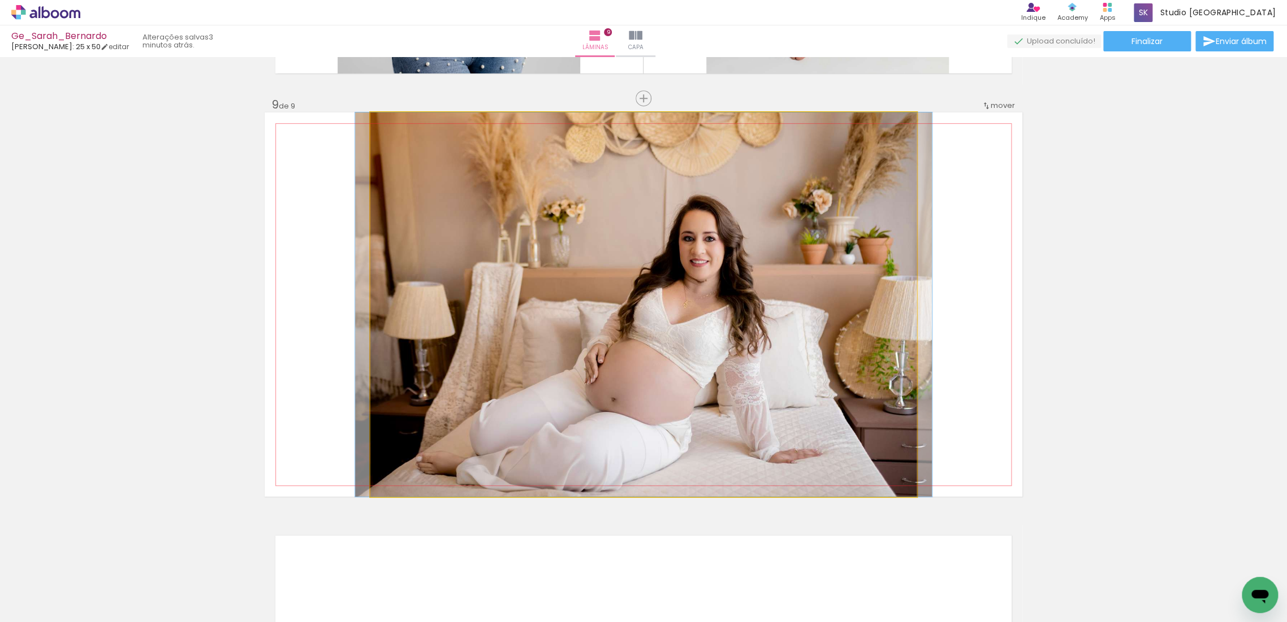
click at [854, 310] on quentale-photo at bounding box center [643, 305] width 546 height 384
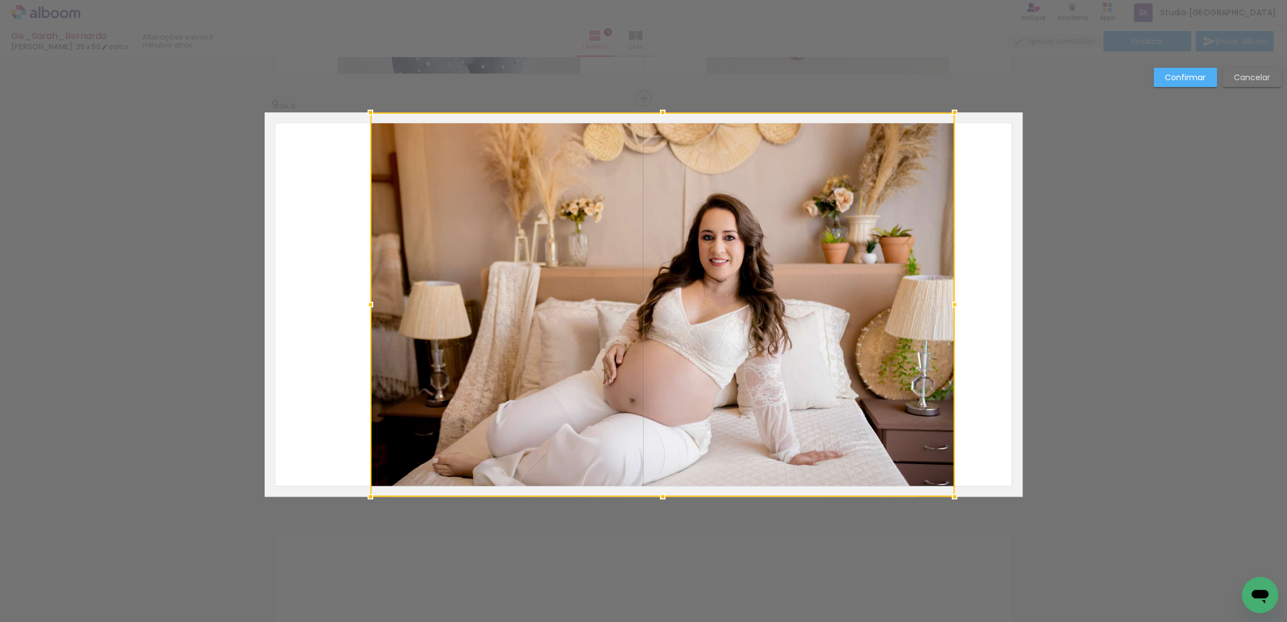
drag, startPoint x: 910, startPoint y: 304, endPoint x: 948, endPoint y: 325, distance: 43.0
click at [948, 325] on div at bounding box center [662, 305] width 584 height 384
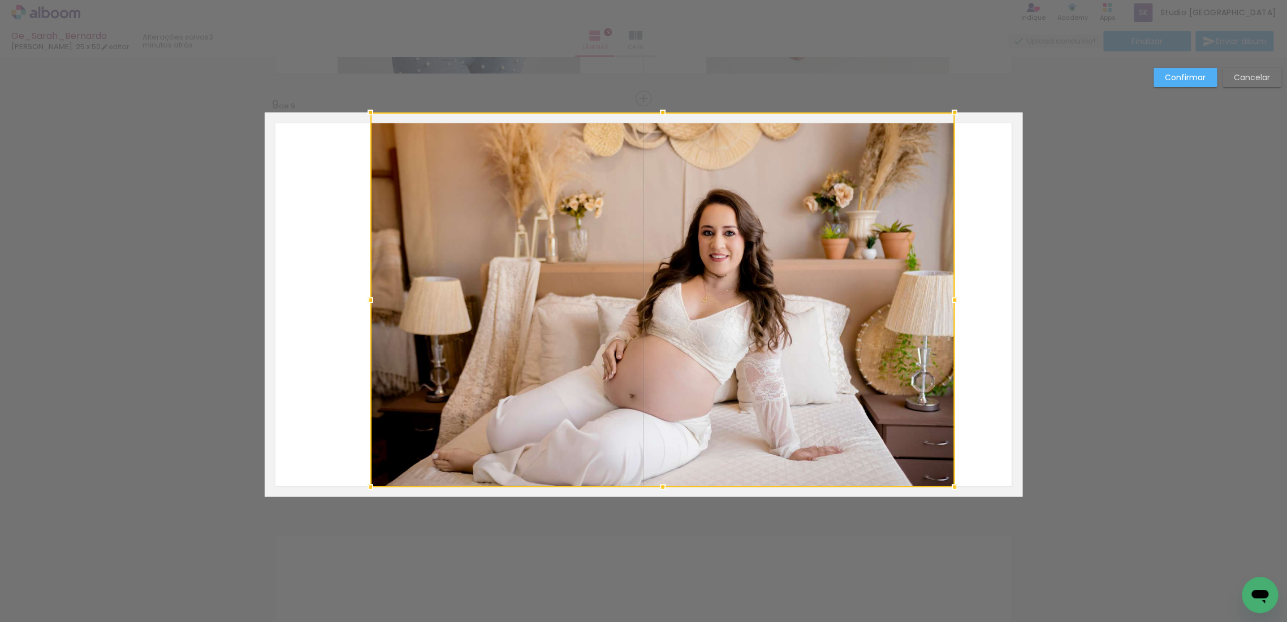
drag, startPoint x: 656, startPoint y: 490, endPoint x: 716, endPoint y: 479, distance: 61.4
click at [669, 486] on div at bounding box center [662, 300] width 584 height 375
click at [1242, 89] on div "Confirmar Cancelar" at bounding box center [1214, 82] width 133 height 28
click at [1242, 85] on paper-button "Cancelar" at bounding box center [1251, 77] width 59 height 19
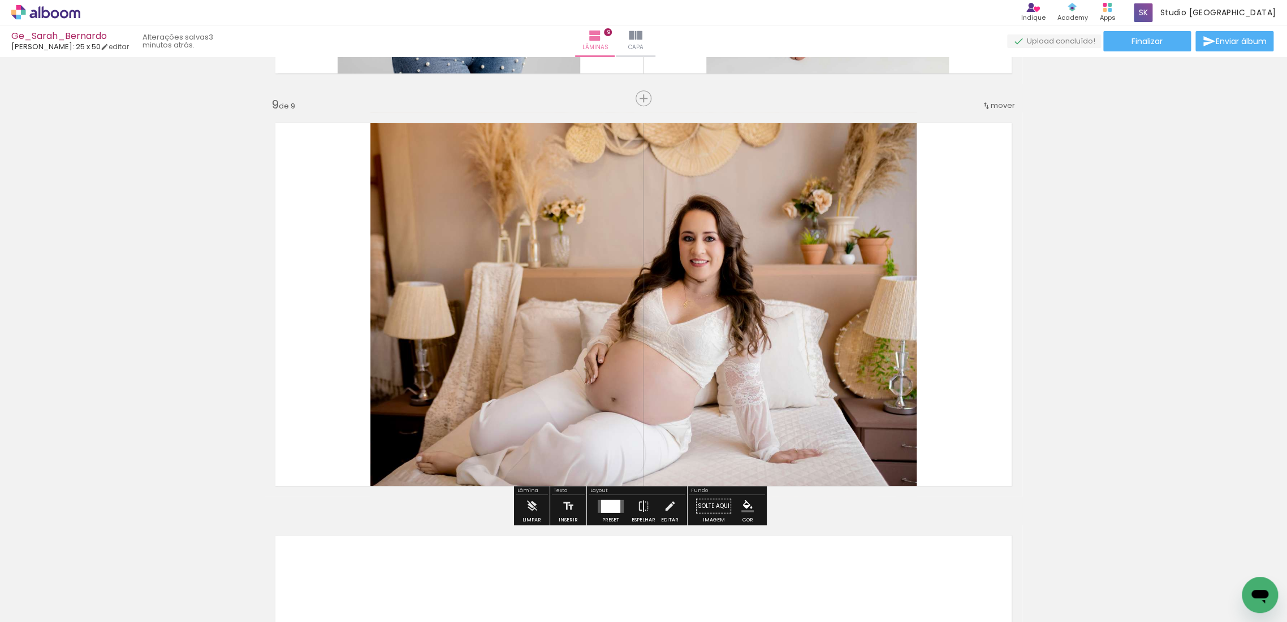
click at [613, 509] on div at bounding box center [610, 506] width 19 height 13
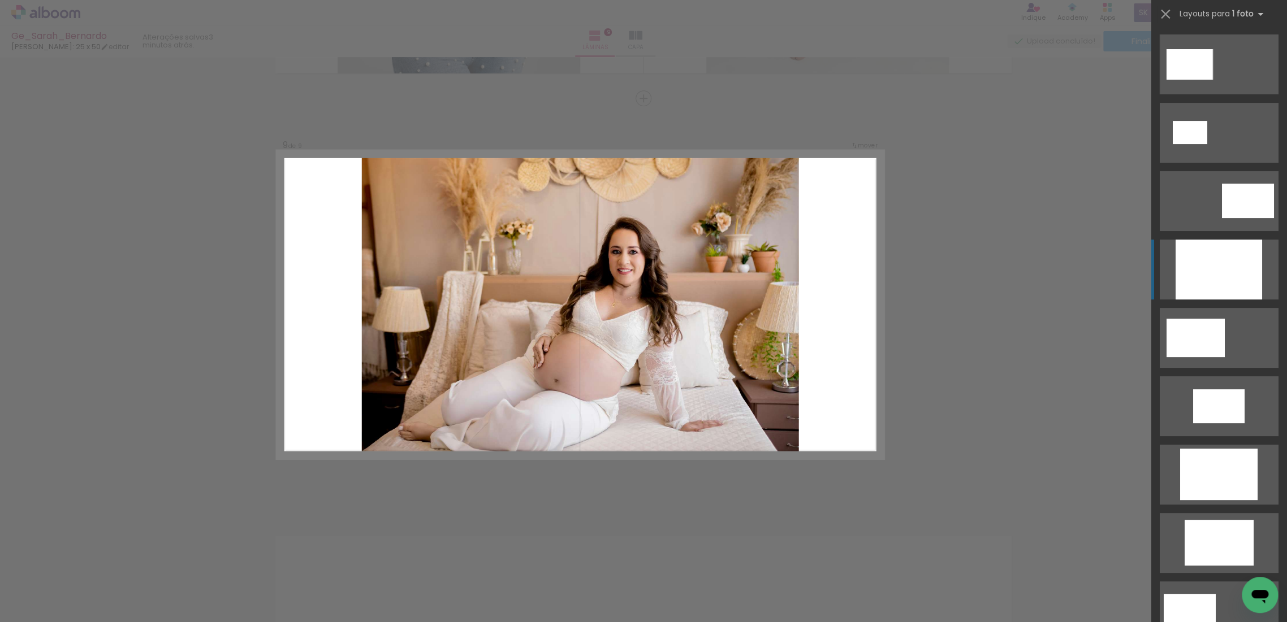
scroll to position [205, 0]
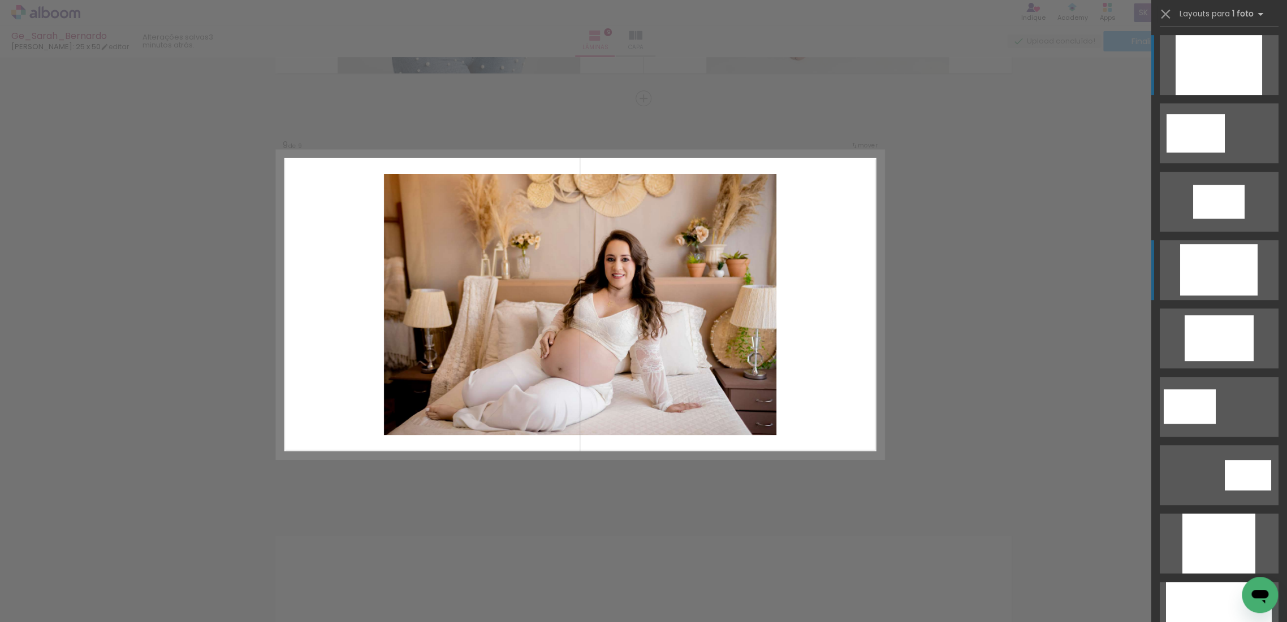
click at [1208, 253] on div at bounding box center [1218, 269] width 77 height 51
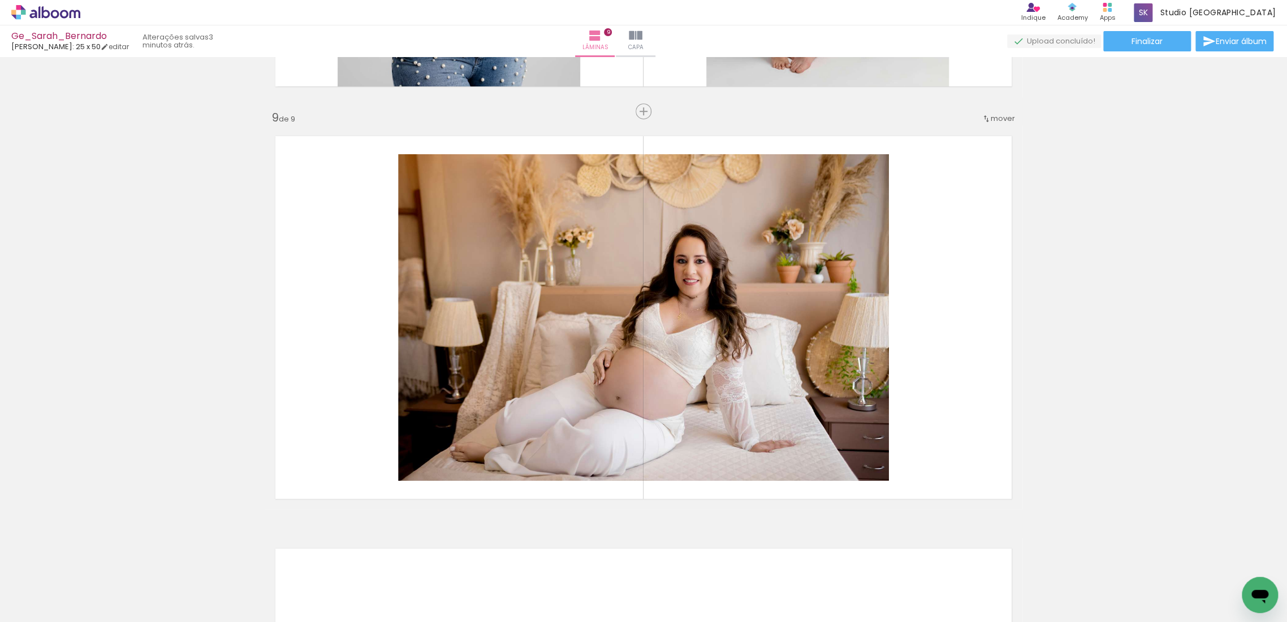
scroll to position [3279, 0]
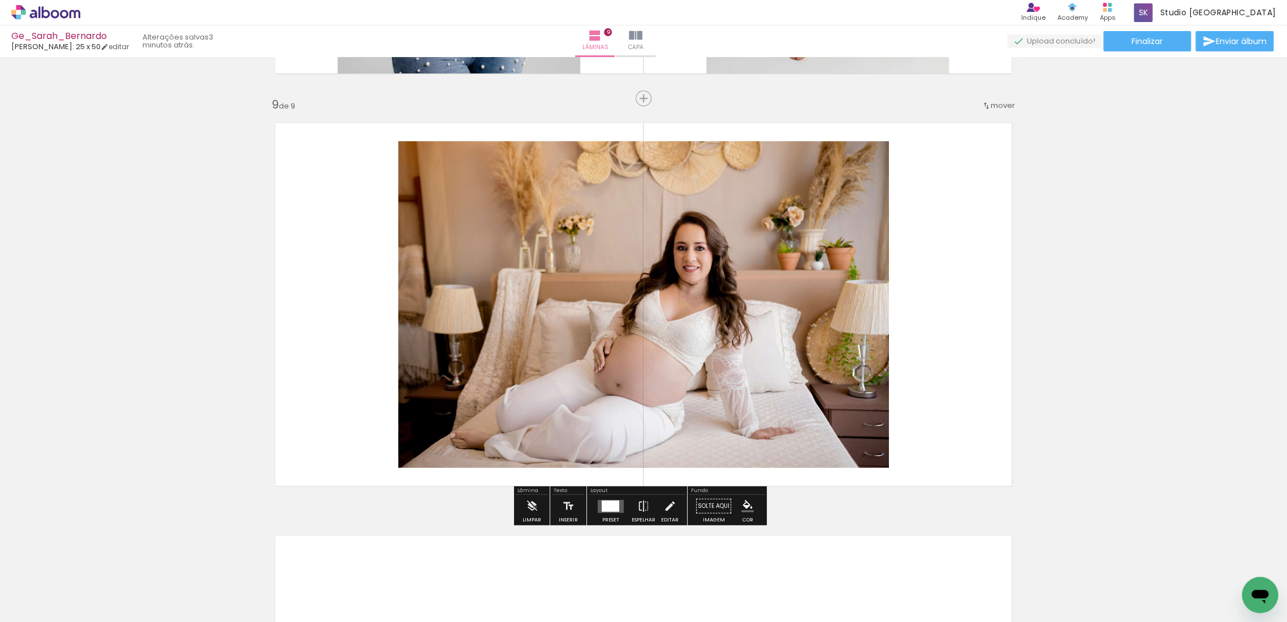
click at [796, 322] on quentale-photo at bounding box center [643, 304] width 491 height 327
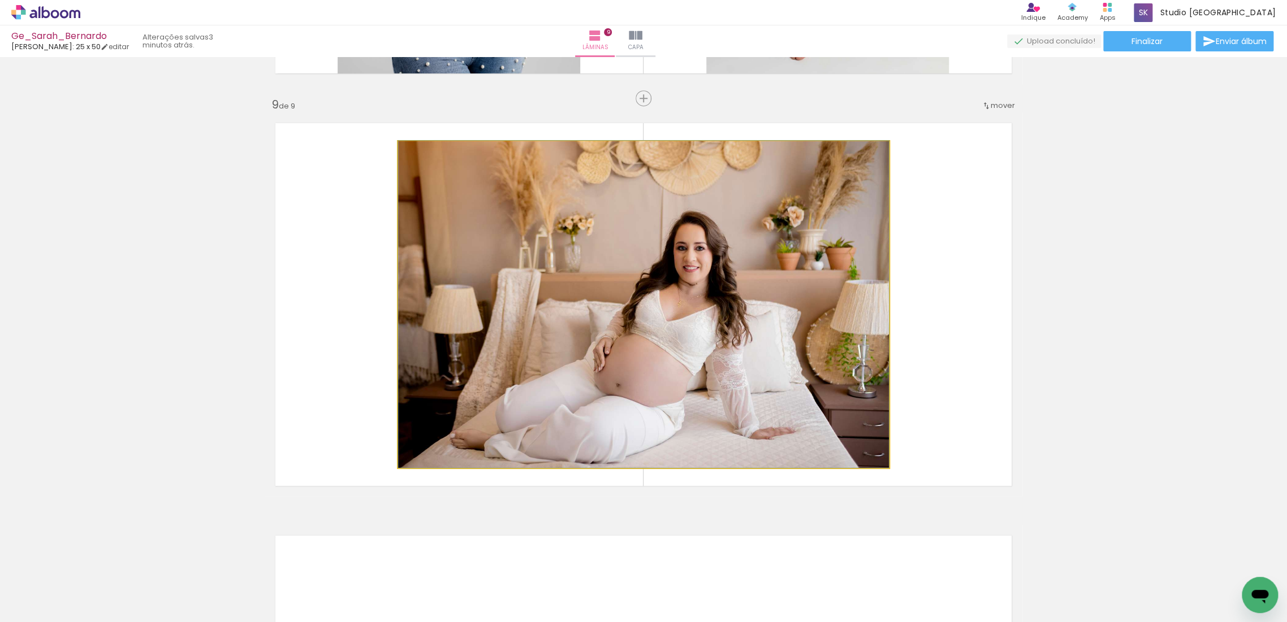
click at [796, 322] on quentale-photo at bounding box center [643, 304] width 491 height 327
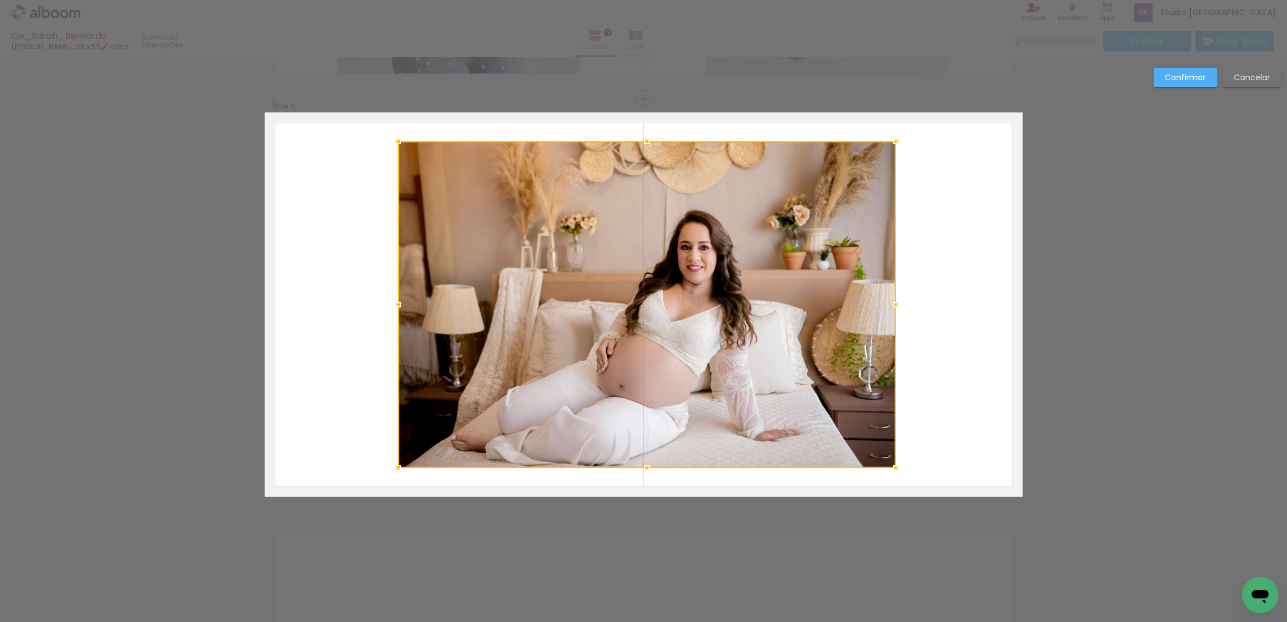
drag, startPoint x: 887, startPoint y: 306, endPoint x: 894, endPoint y: 308, distance: 7.4
click at [894, 308] on div at bounding box center [895, 304] width 23 height 23
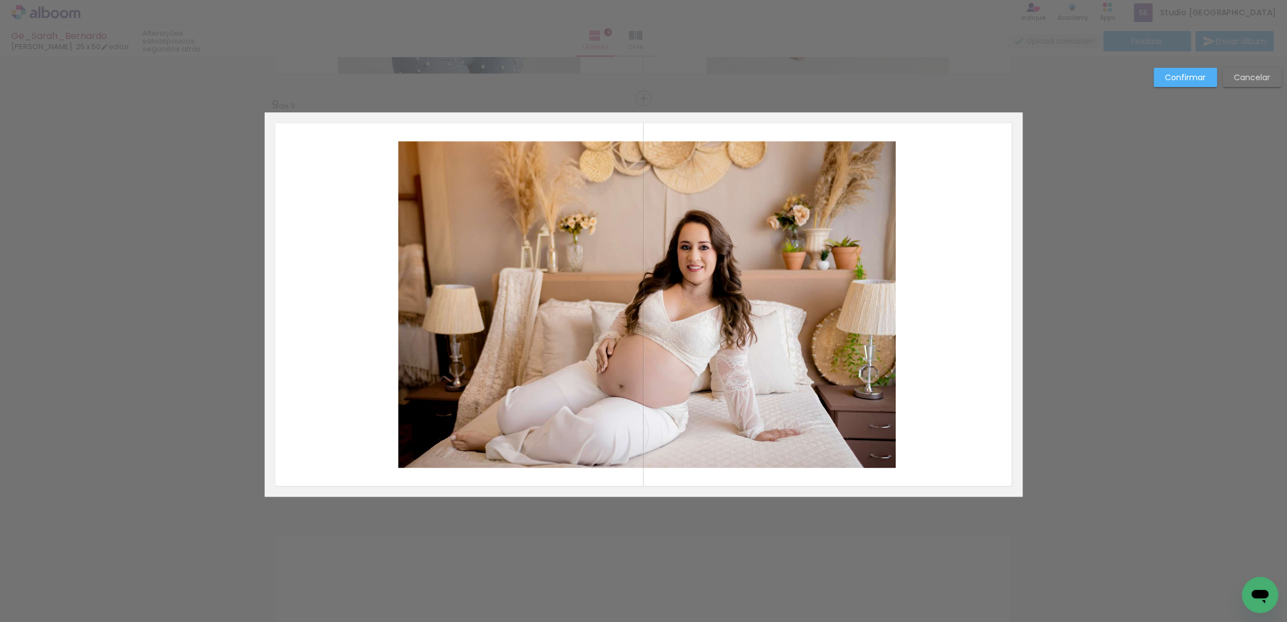
click at [392, 296] on quentale-layouter at bounding box center [644, 305] width 758 height 384
click at [420, 293] on quentale-photo at bounding box center [647, 304] width 498 height 327
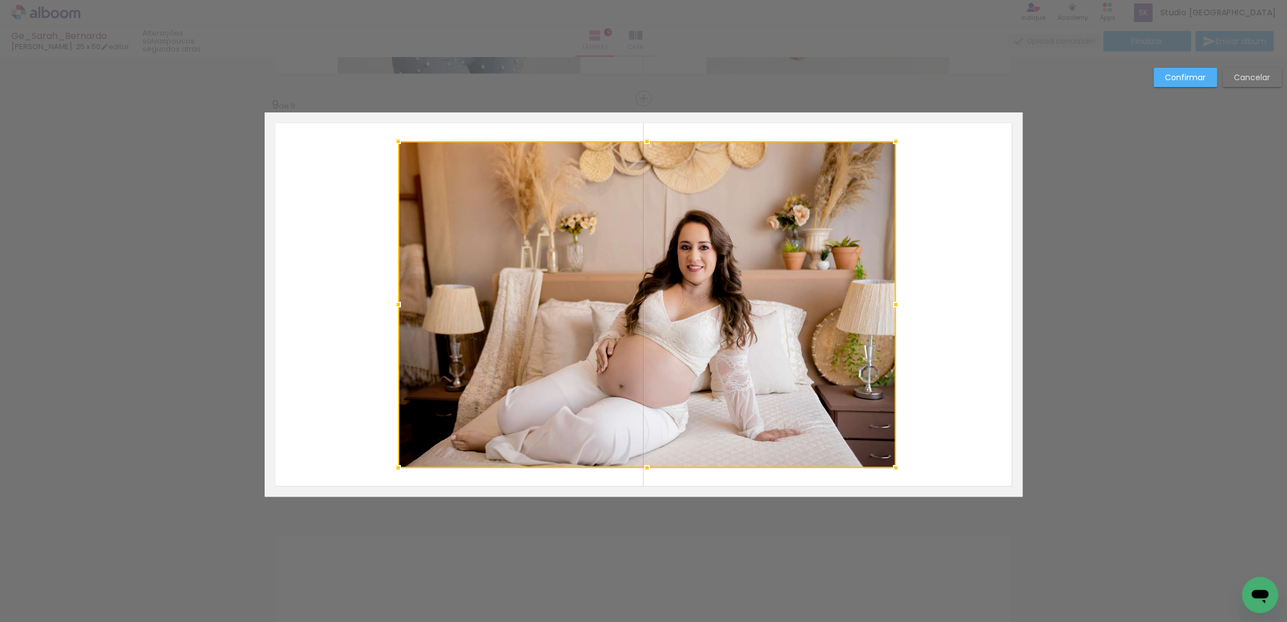
click at [420, 293] on div at bounding box center [647, 304] width 498 height 327
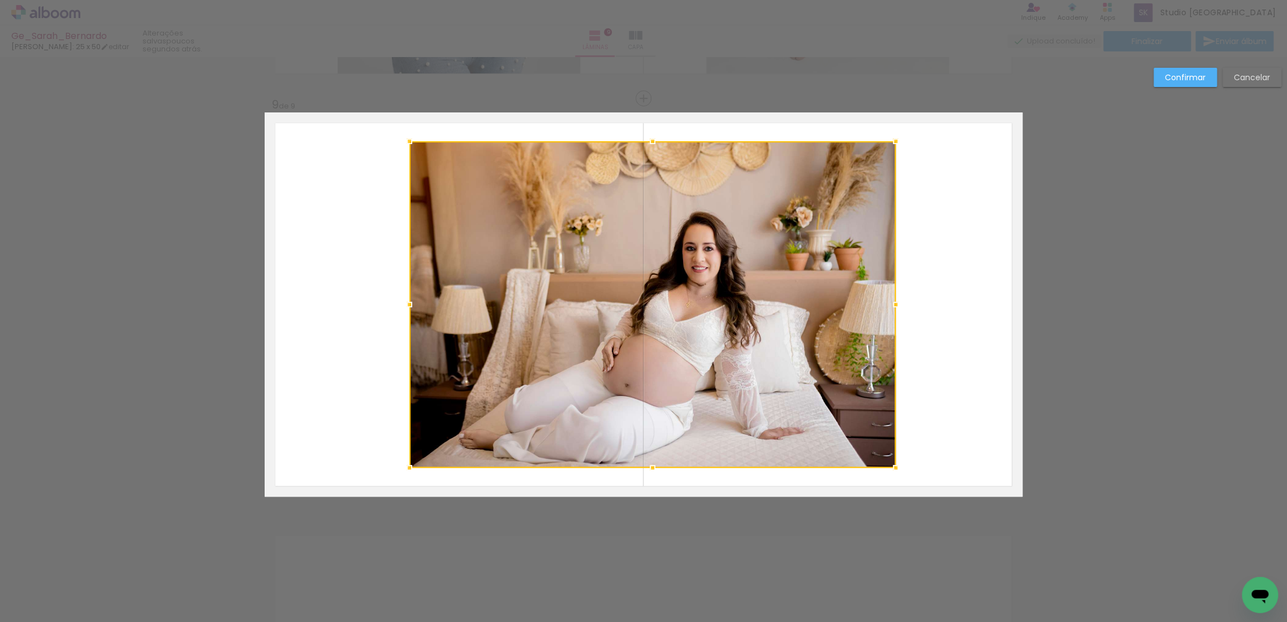
drag, startPoint x: 391, startPoint y: 304, endPoint x: 403, endPoint y: 297, distance: 13.2
click at [403, 297] on div at bounding box center [409, 304] width 23 height 23
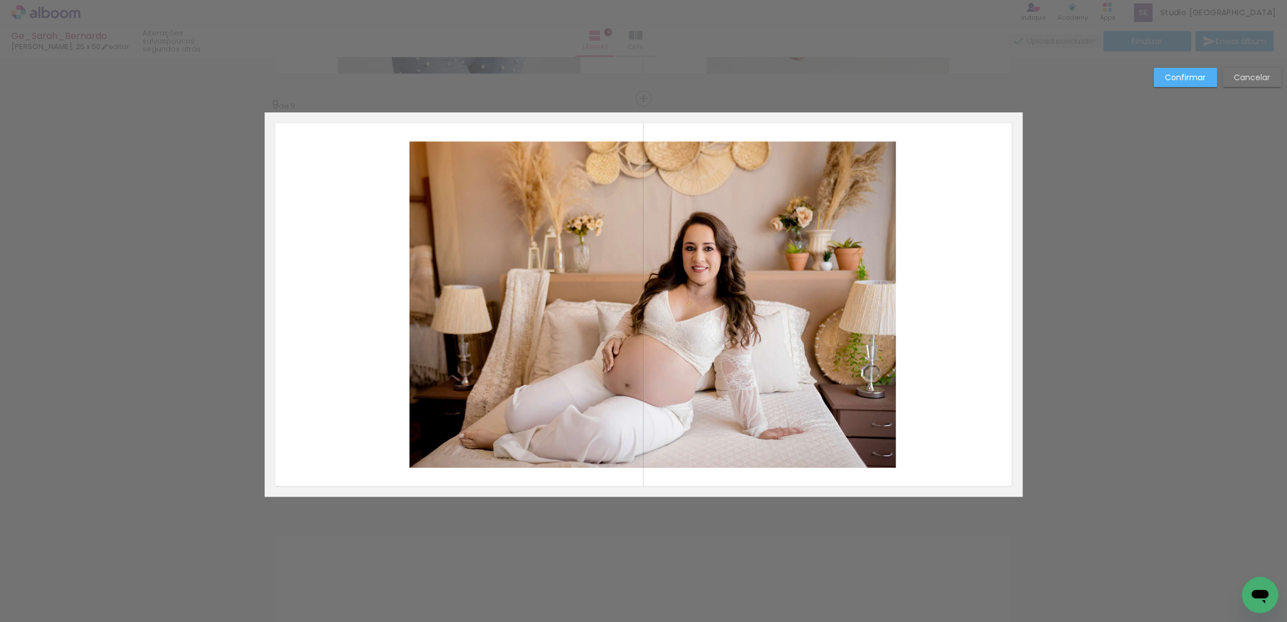
click at [0, 0] on slot "Confirmar" at bounding box center [0, 0] width 0 height 0
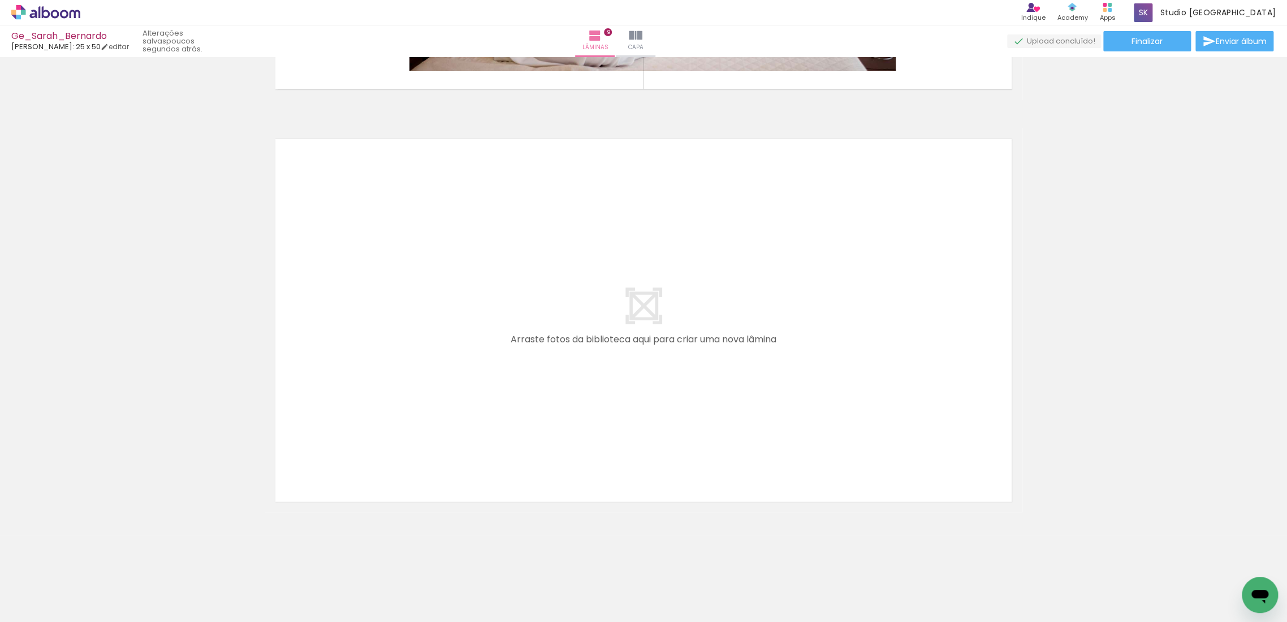
scroll to position [3676, 0]
drag, startPoint x: 318, startPoint y: 546, endPoint x: 375, endPoint y: 439, distance: 121.9
click at [375, 439] on quentale-workspace at bounding box center [643, 311] width 1287 height 622
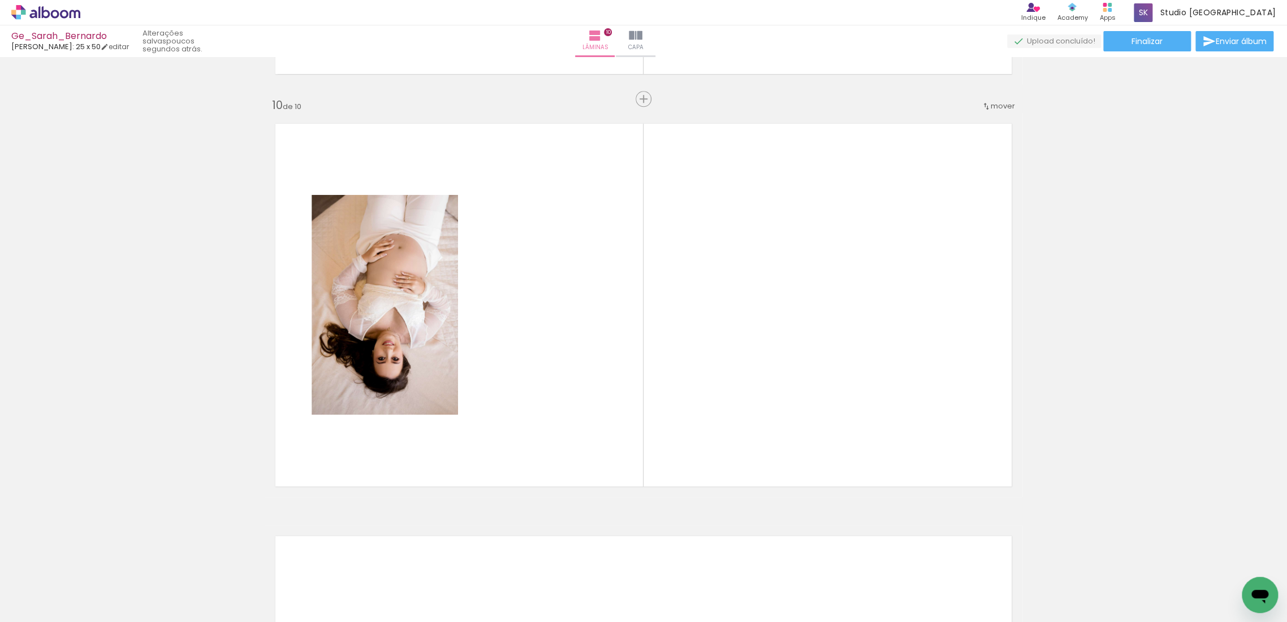
scroll to position [3692, 0]
drag, startPoint x: 386, startPoint y: 579, endPoint x: 511, endPoint y: 446, distance: 183.2
click at [511, 446] on quentale-workspace at bounding box center [643, 311] width 1287 height 622
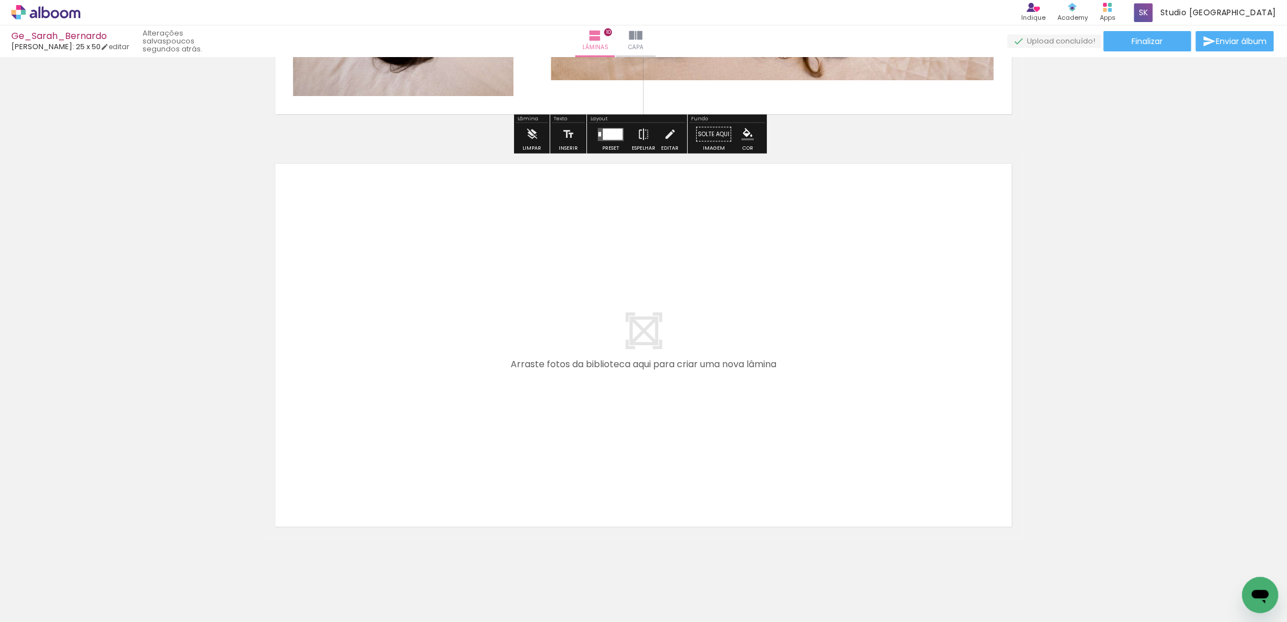
scroll to position [4069, 0]
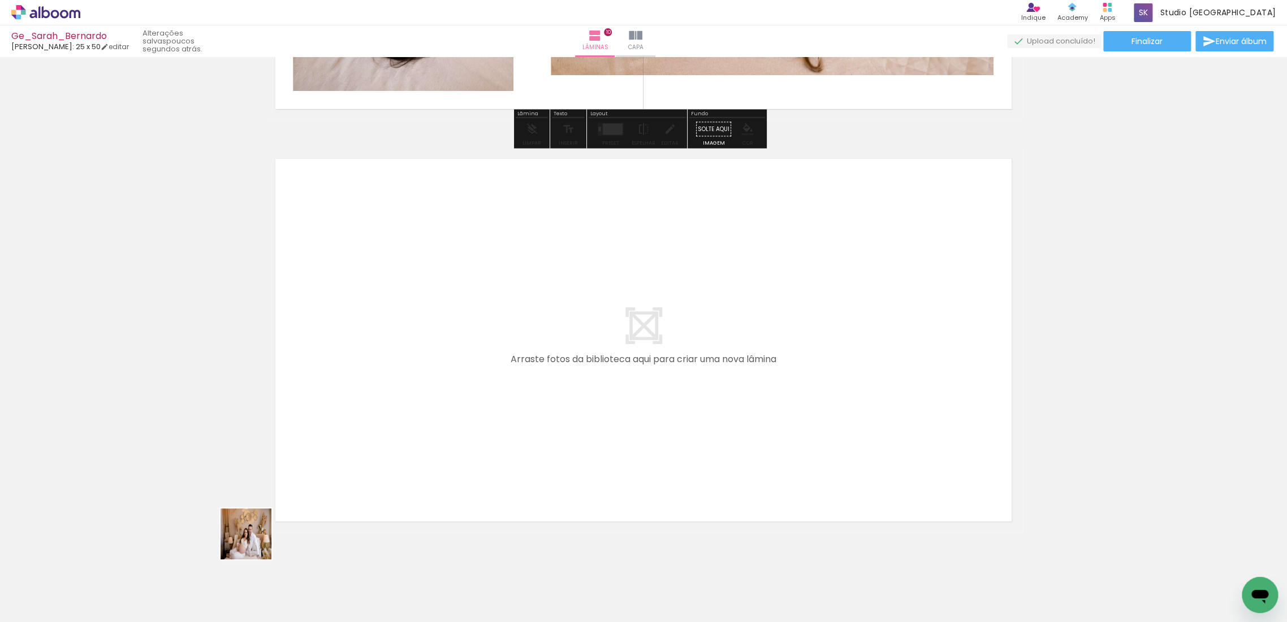
drag, startPoint x: 195, startPoint y: 595, endPoint x: 324, endPoint y: 565, distance: 132.5
click at [377, 478] on quentale-workspace at bounding box center [643, 311] width 1287 height 622
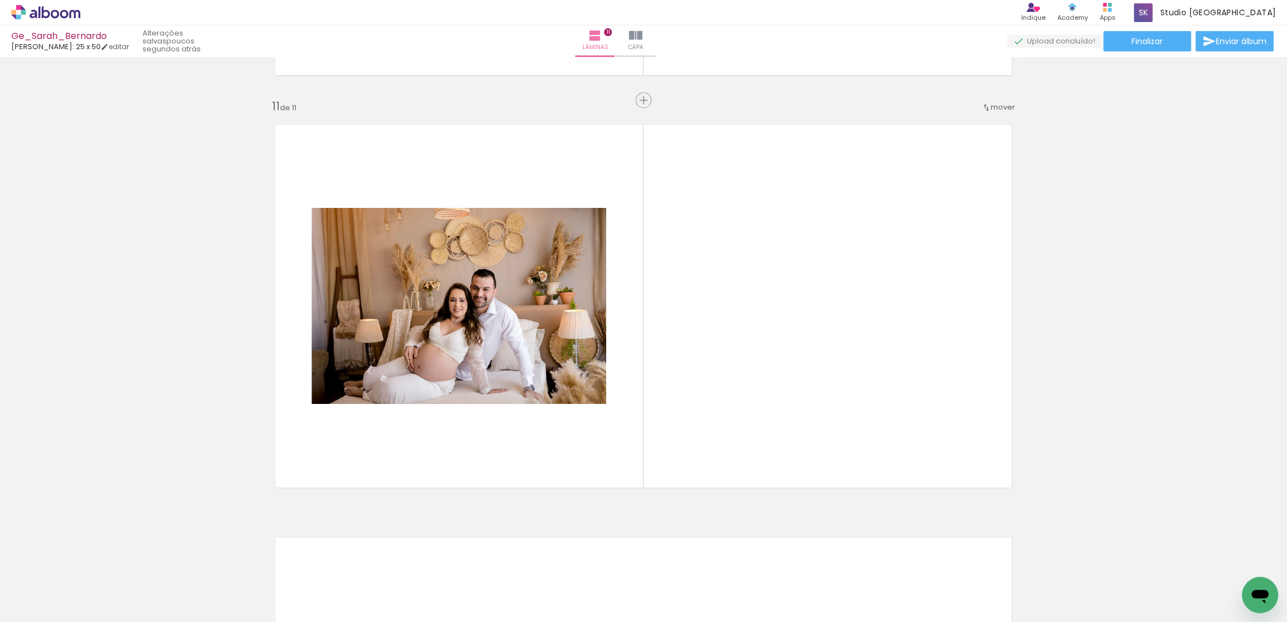
scroll to position [4104, 0]
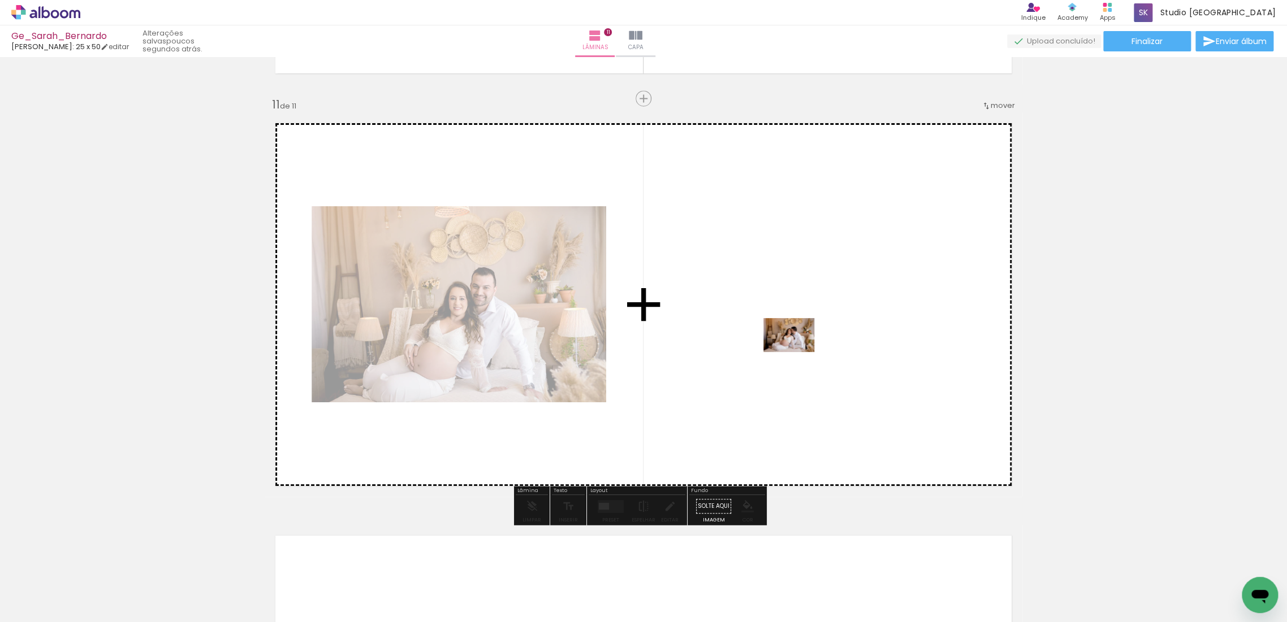
drag, startPoint x: 254, startPoint y: 587, endPoint x: 863, endPoint y: 339, distance: 657.0
click at [863, 339] on quentale-workspace at bounding box center [643, 311] width 1287 height 622
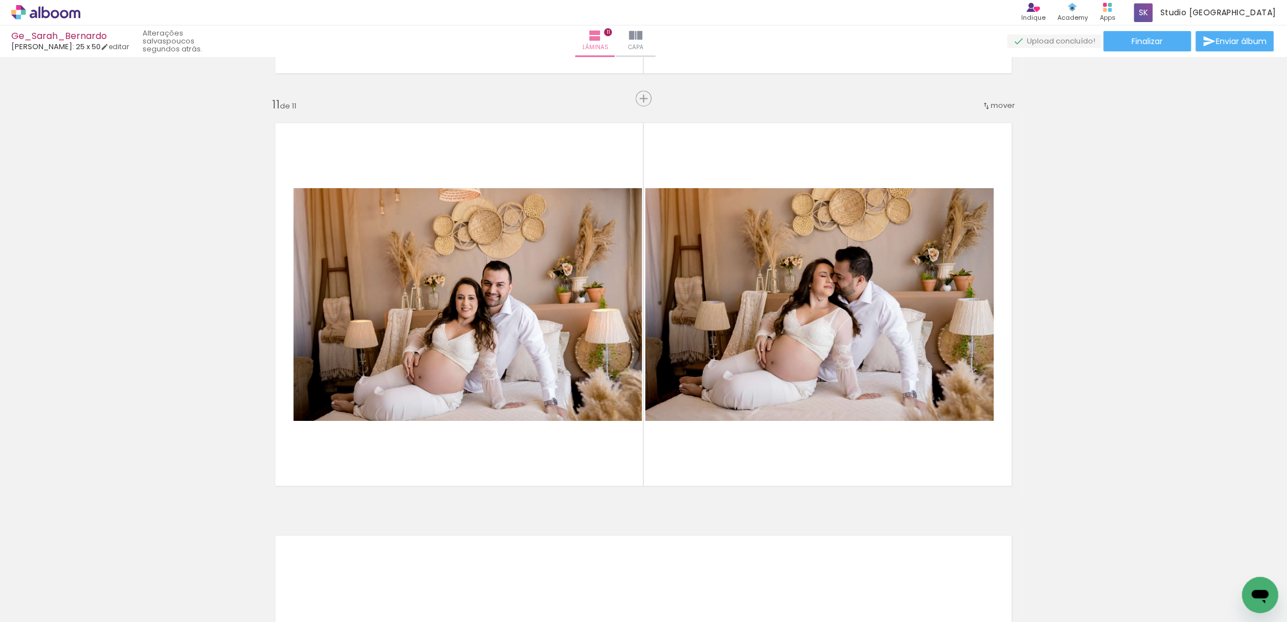
scroll to position [0, 332]
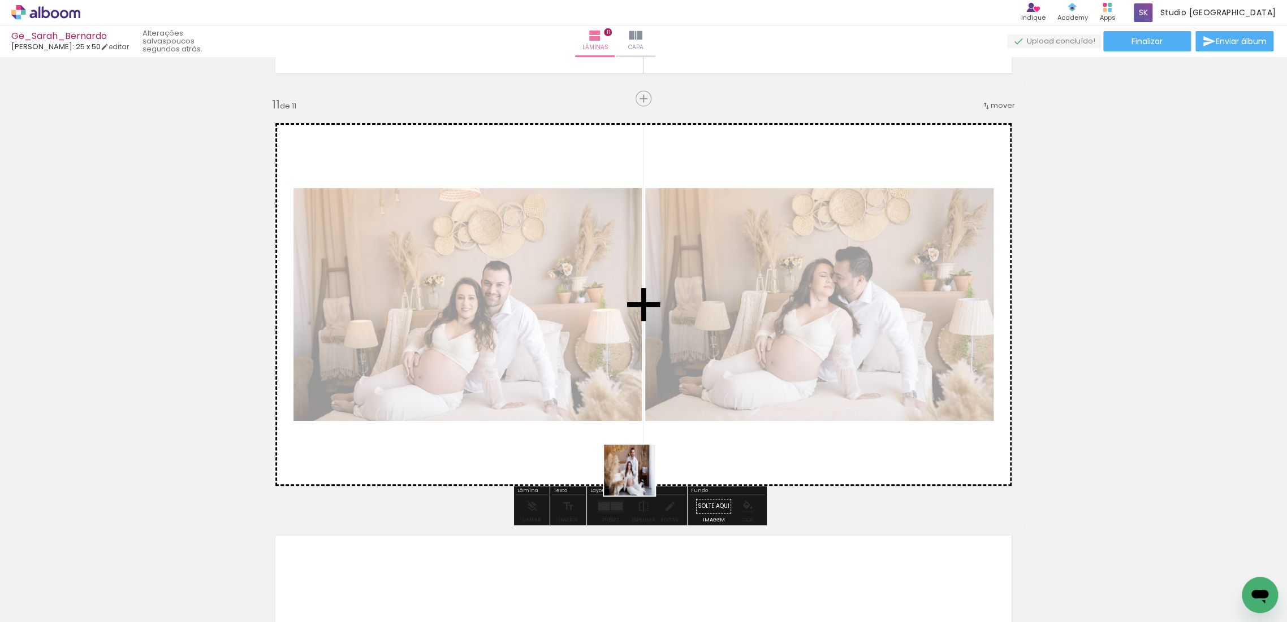
drag, startPoint x: 611, startPoint y: 591, endPoint x: 656, endPoint y: 379, distance: 217.3
click at [656, 379] on quentale-workspace at bounding box center [643, 311] width 1287 height 622
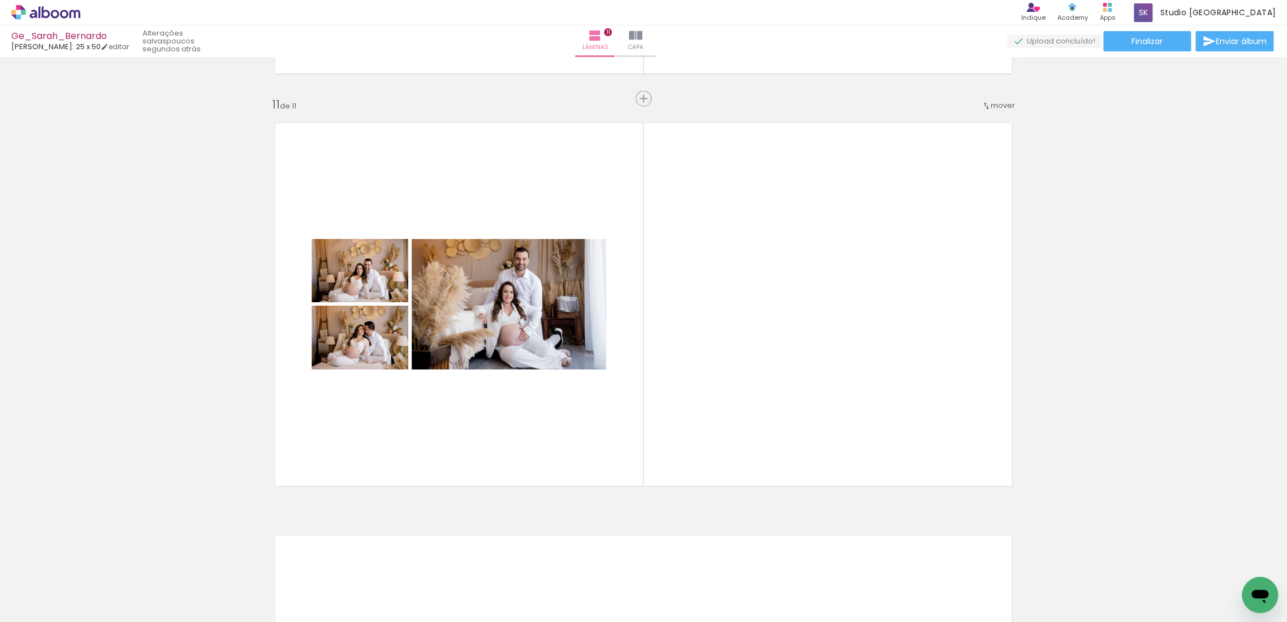
scroll to position [0, 214]
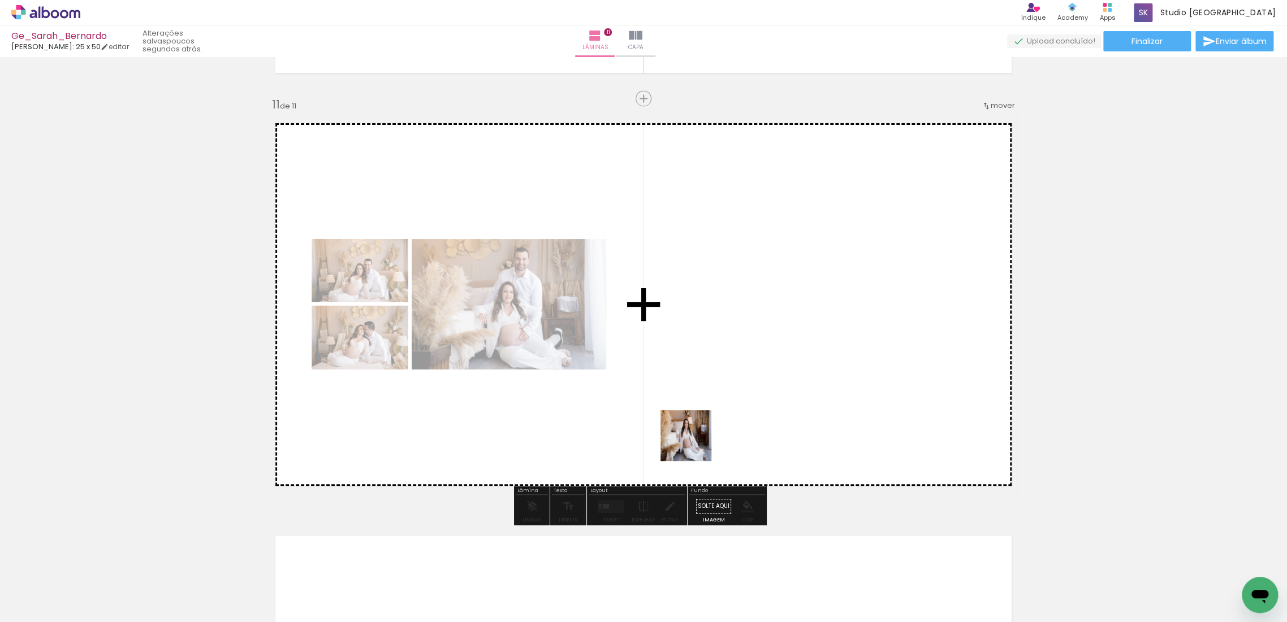
drag, startPoint x: 661, startPoint y: 589, endPoint x: 689, endPoint y: 438, distance: 152.8
click at [695, 431] on quentale-workspace at bounding box center [643, 311] width 1287 height 622
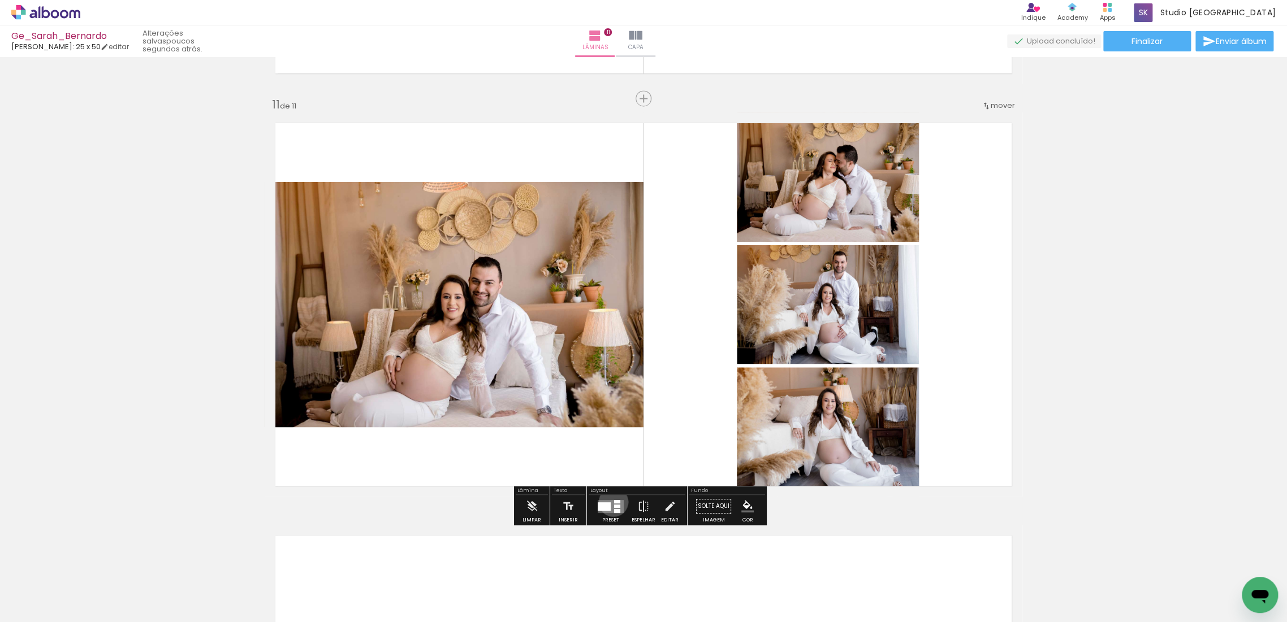
click at [611, 501] on quentale-layouter at bounding box center [611, 506] width 26 height 13
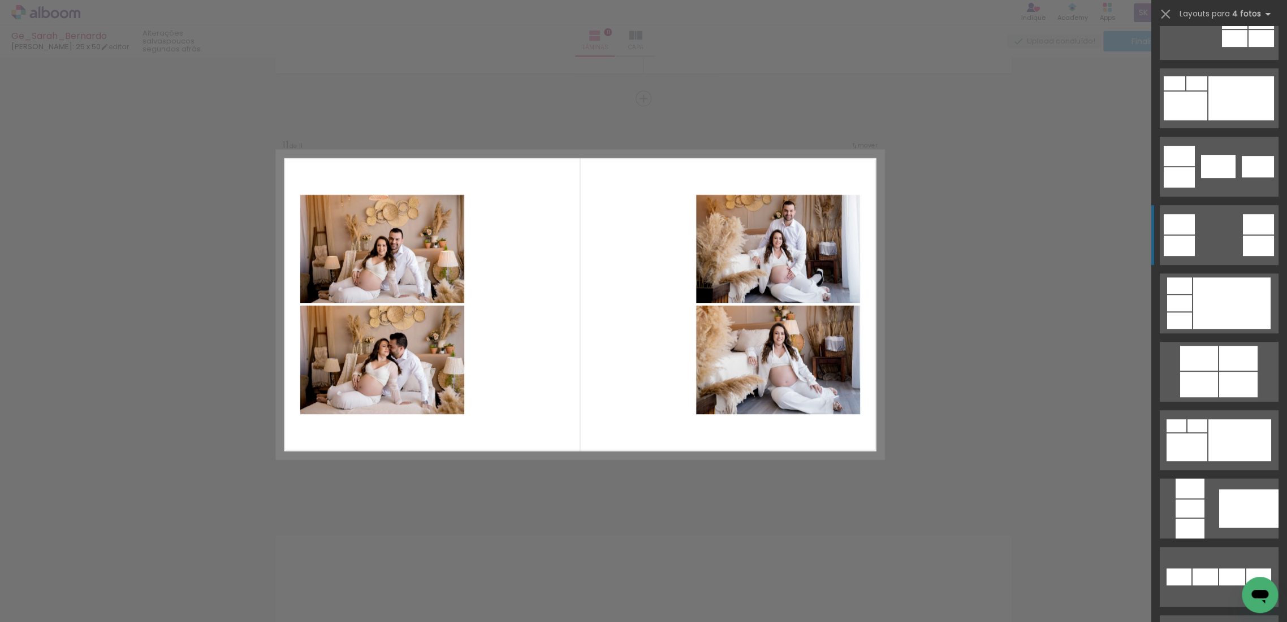
scroll to position [314, 0]
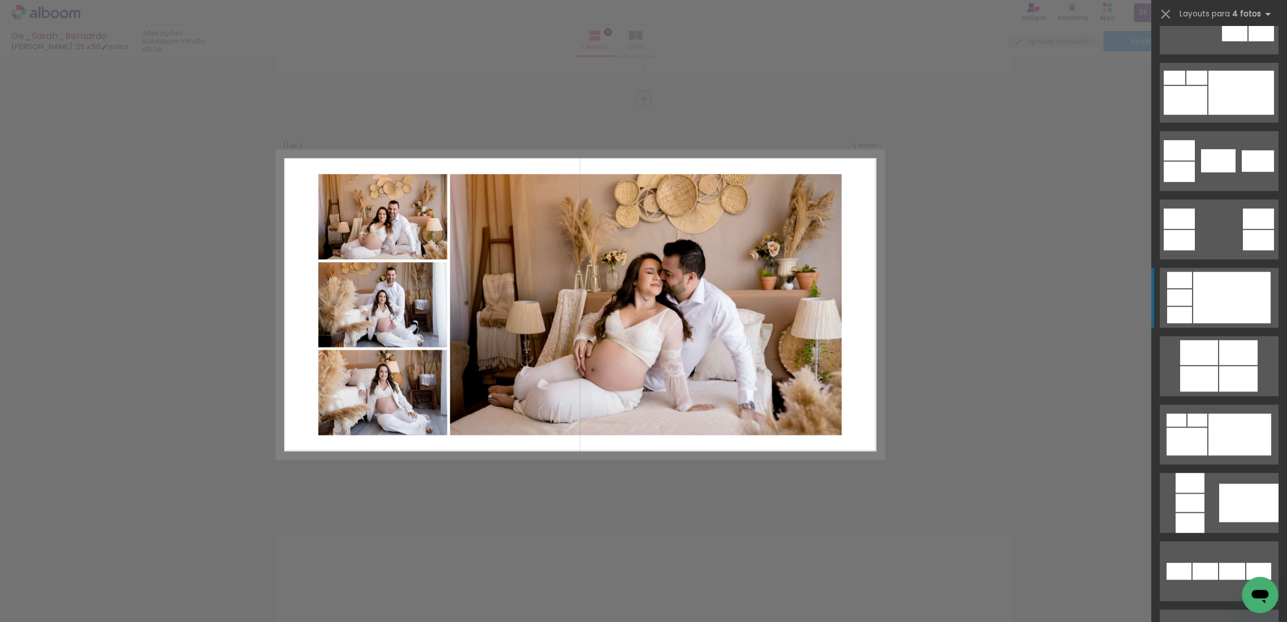
click at [1195, 305] on div at bounding box center [1231, 297] width 77 height 51
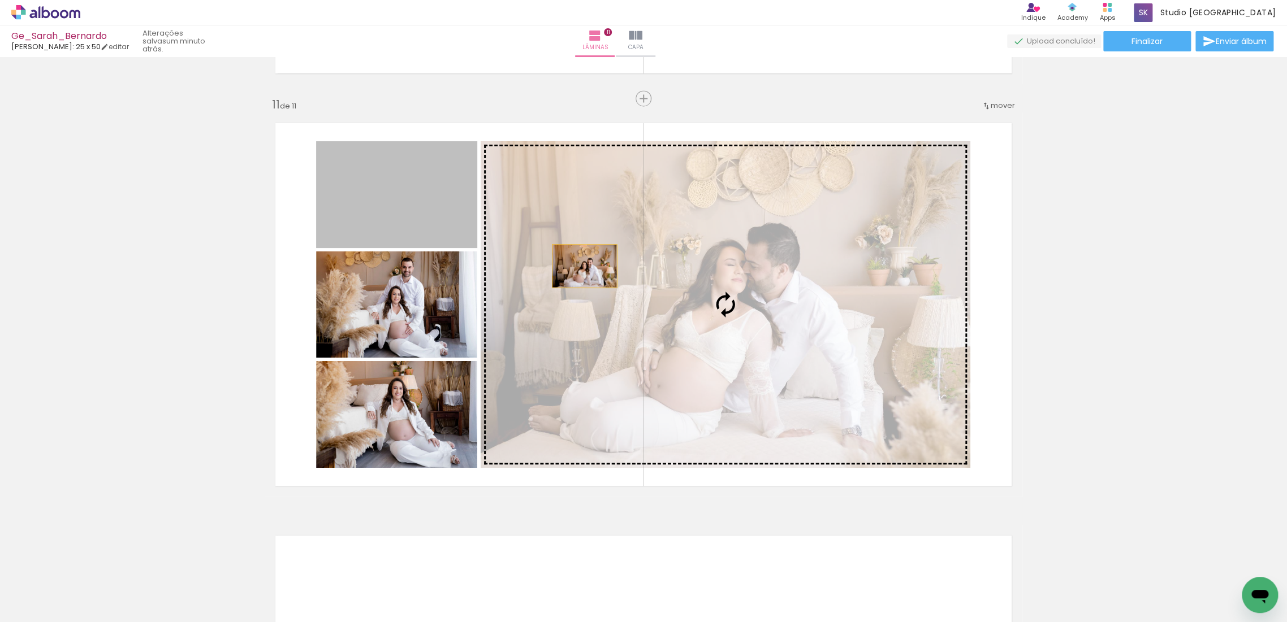
drag, startPoint x: 418, startPoint y: 215, endPoint x: 613, endPoint y: 278, distance: 205.1
click at [0, 0] on slot at bounding box center [0, 0] width 0 height 0
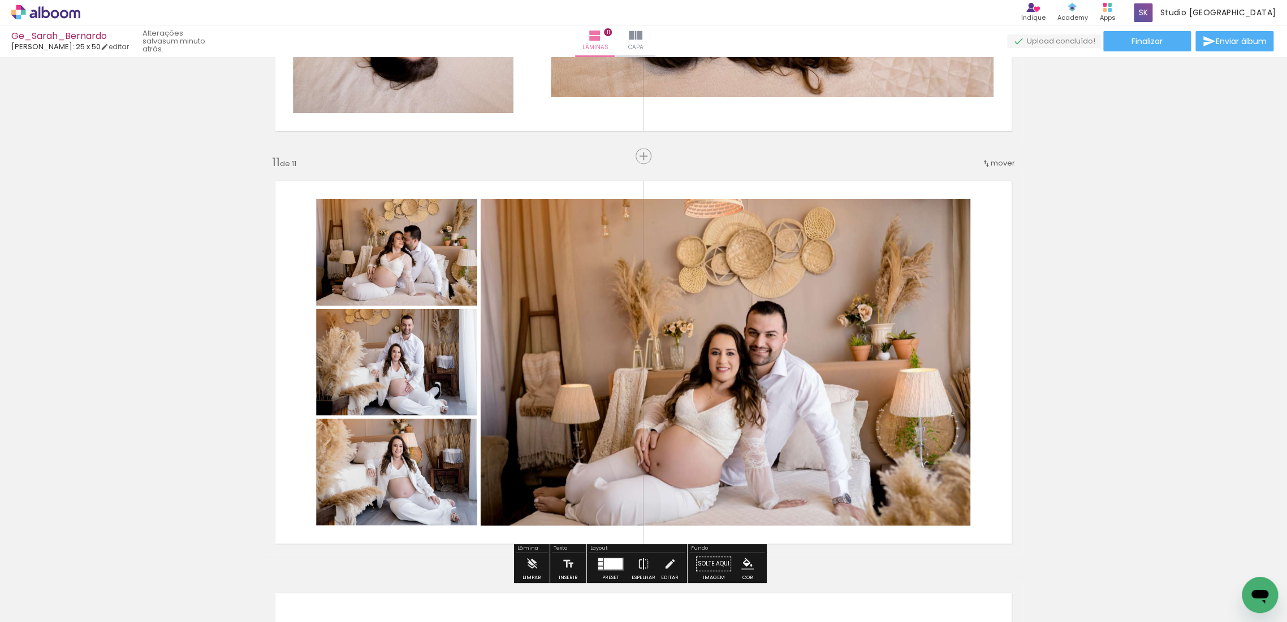
scroll to position [4104, 0]
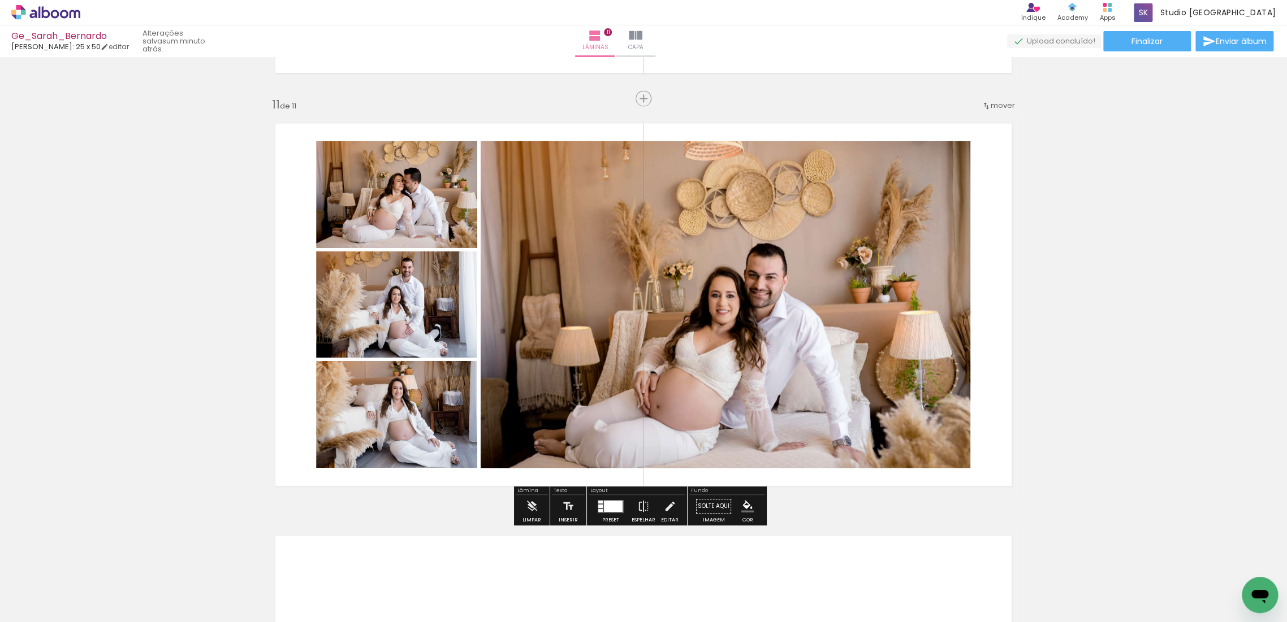
click at [604, 508] on div at bounding box center [613, 505] width 19 height 11
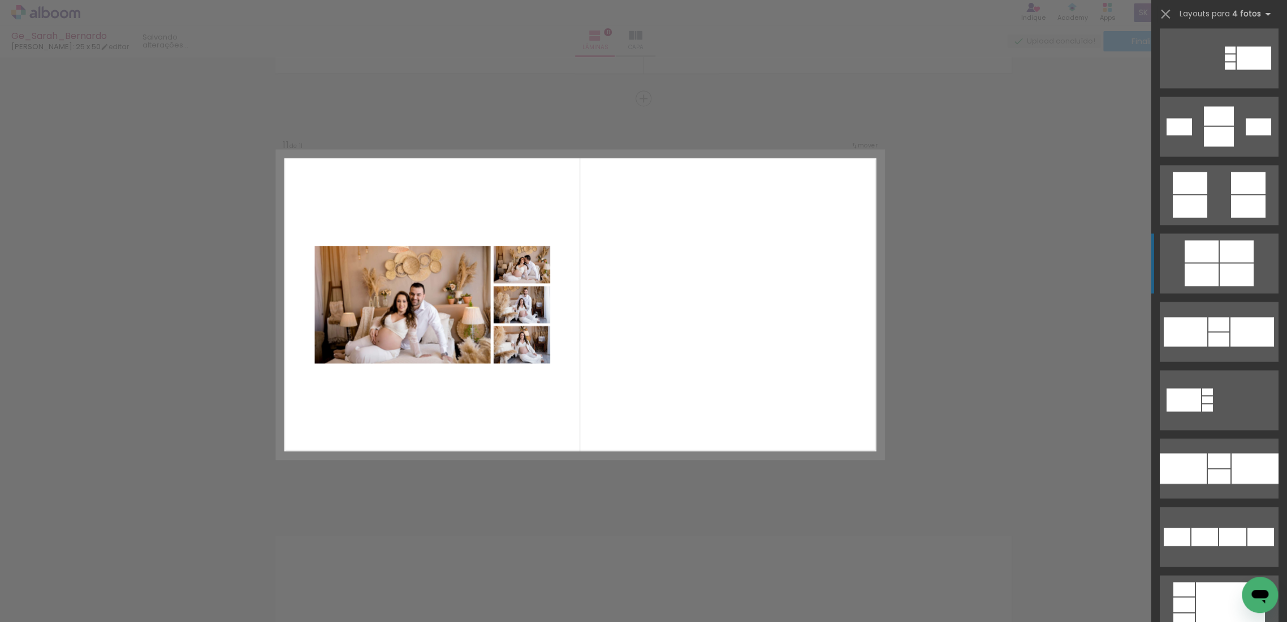
scroll to position [1364, 0]
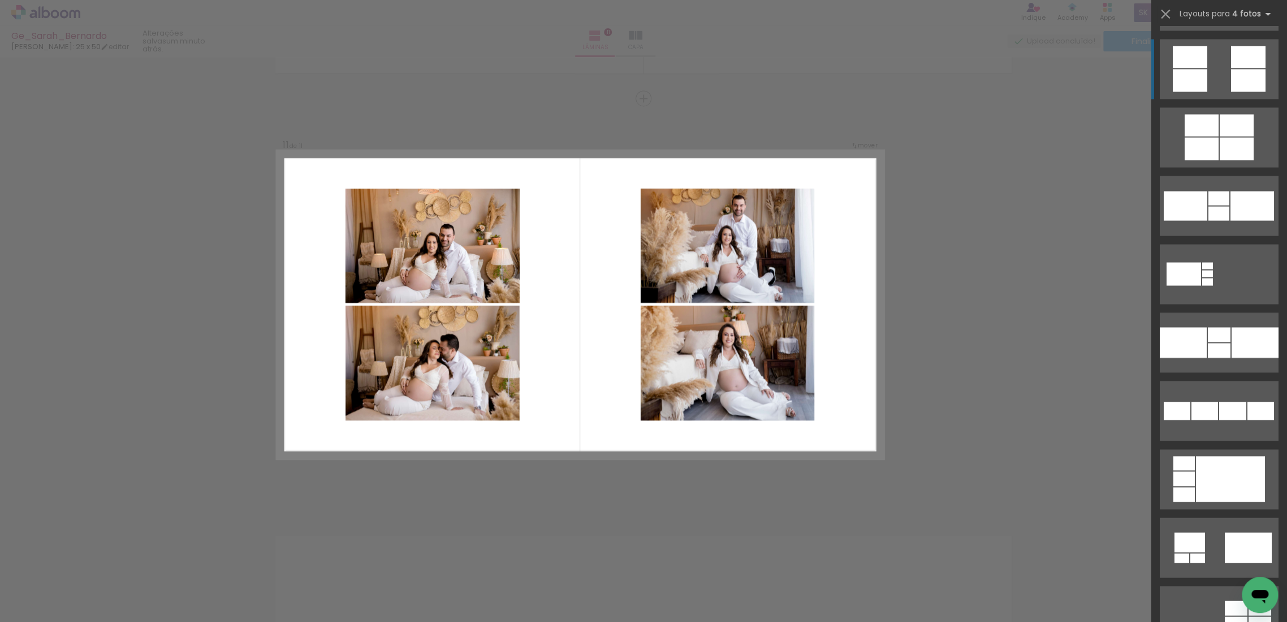
click at [1200, 85] on div at bounding box center [1190, 80] width 34 height 23
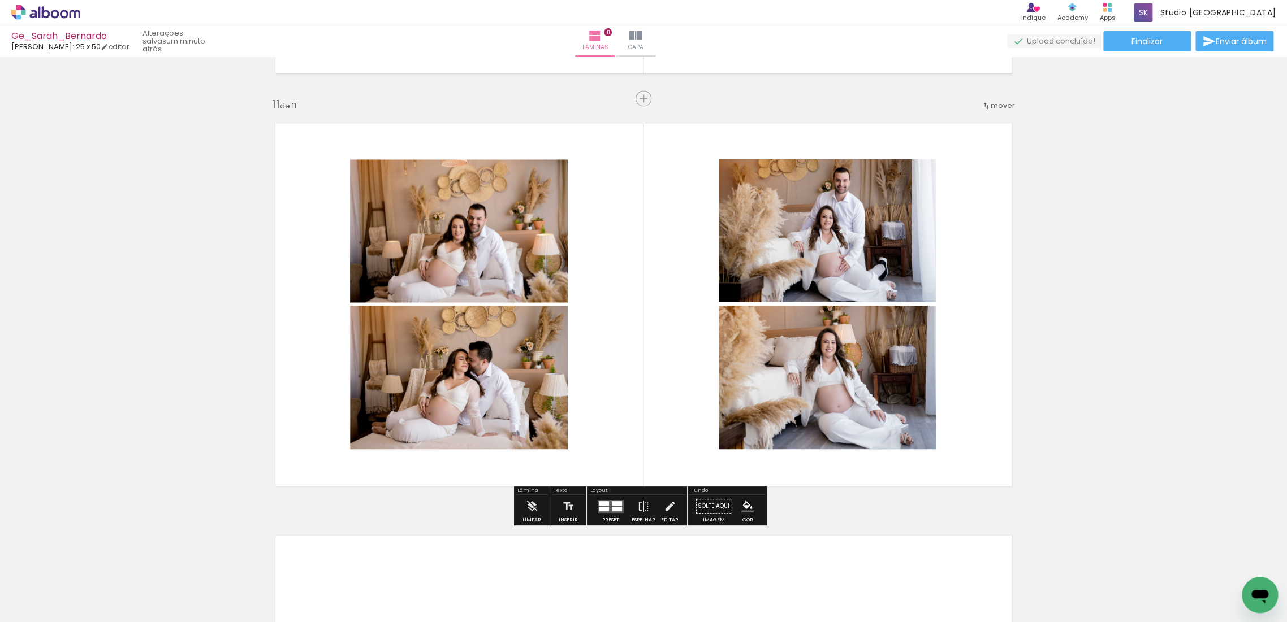
click at [513, 240] on quentale-photo at bounding box center [459, 230] width 218 height 143
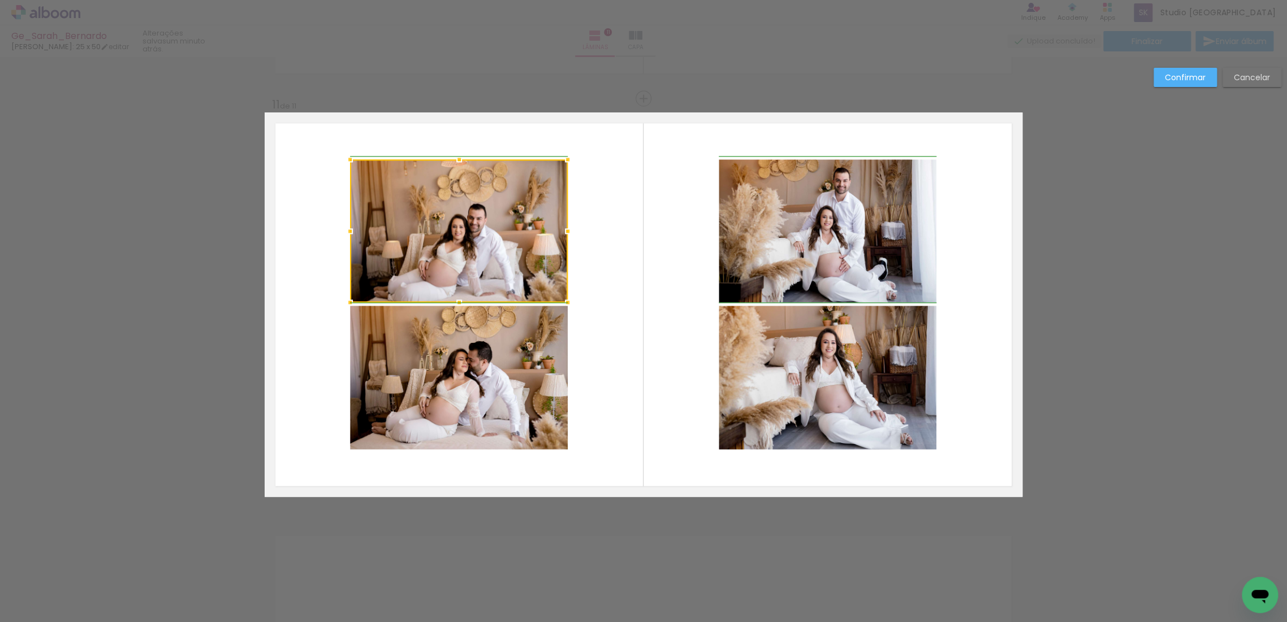
drag, startPoint x: 565, startPoint y: 231, endPoint x: 561, endPoint y: 235, distance: 6.0
click at [561, 235] on div at bounding box center [567, 231] width 23 height 23
drag, startPoint x: 455, startPoint y: 301, endPoint x: 462, endPoint y: 299, distance: 7.9
click at [462, 299] on div at bounding box center [459, 302] width 23 height 23
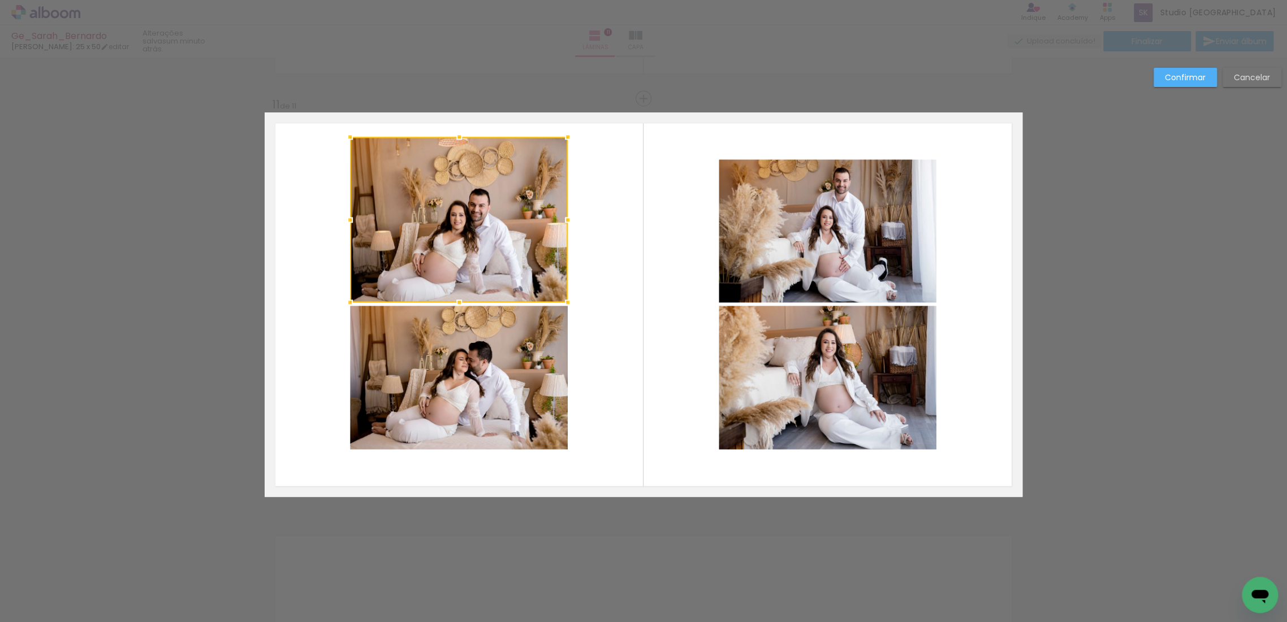
drag, startPoint x: 454, startPoint y: 152, endPoint x: 451, endPoint y: 133, distance: 18.4
click at [451, 133] on div at bounding box center [459, 137] width 23 height 23
click at [466, 399] on quentale-photo at bounding box center [459, 378] width 218 height 144
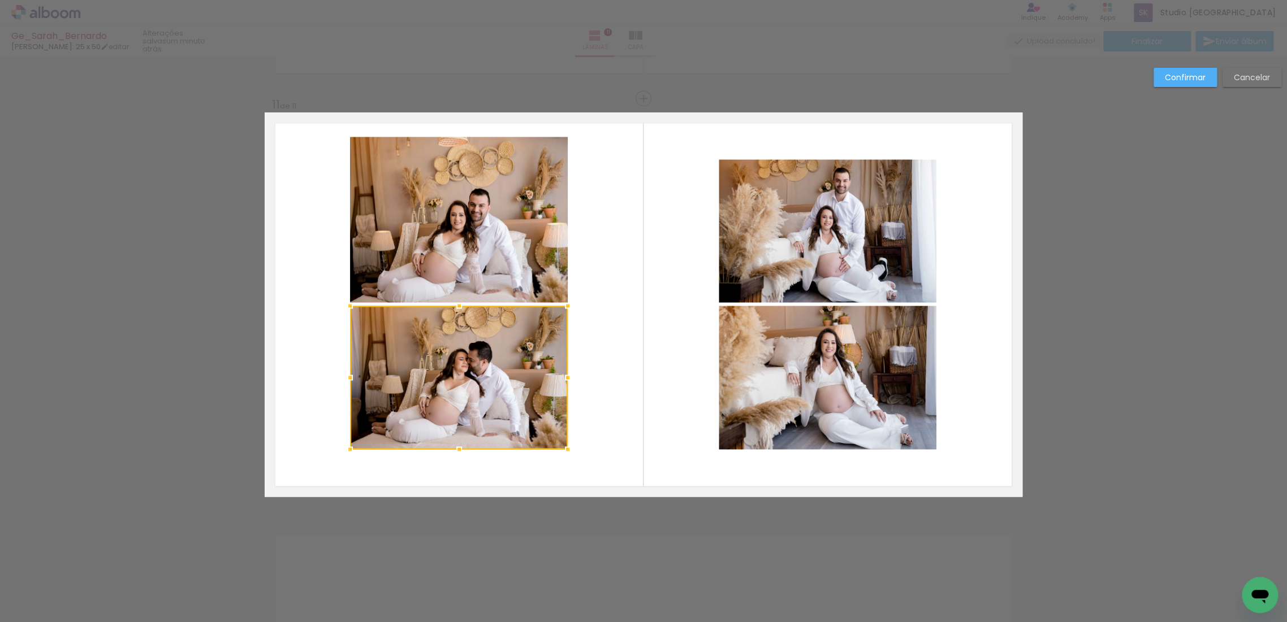
click at [466, 399] on div at bounding box center [459, 378] width 218 height 144
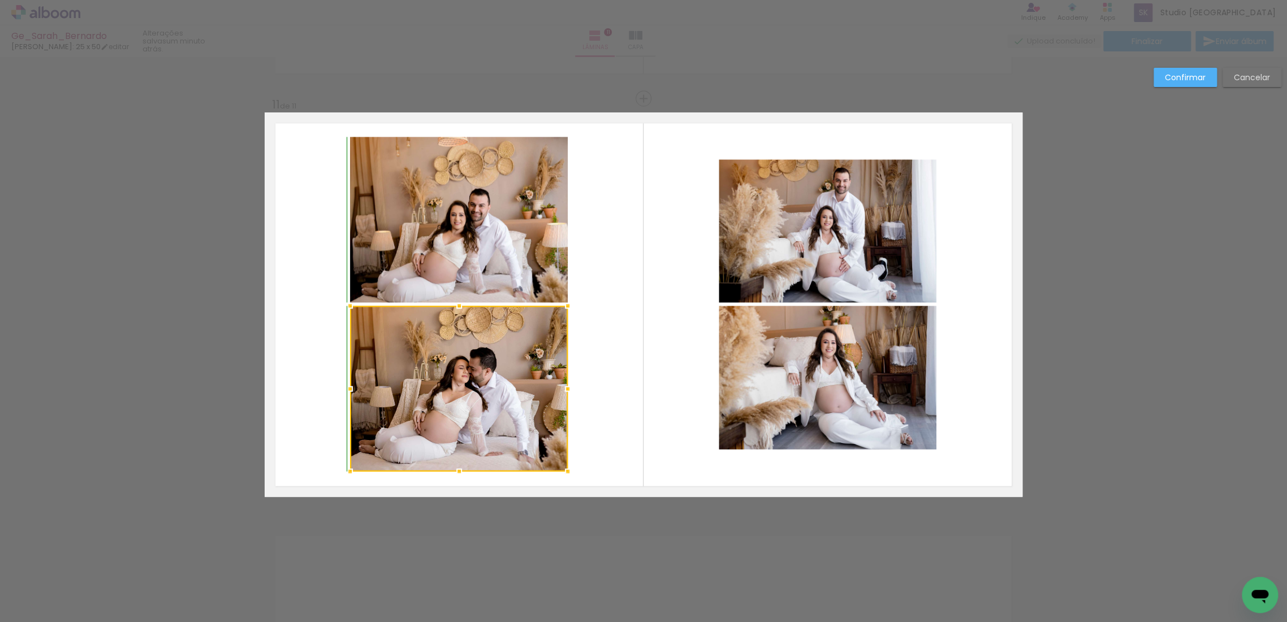
drag, startPoint x: 452, startPoint y: 449, endPoint x: 453, endPoint y: 468, distance: 18.7
click at [453, 468] on div at bounding box center [459, 471] width 23 height 23
click at [854, 247] on quentale-photo at bounding box center [828, 230] width 218 height 143
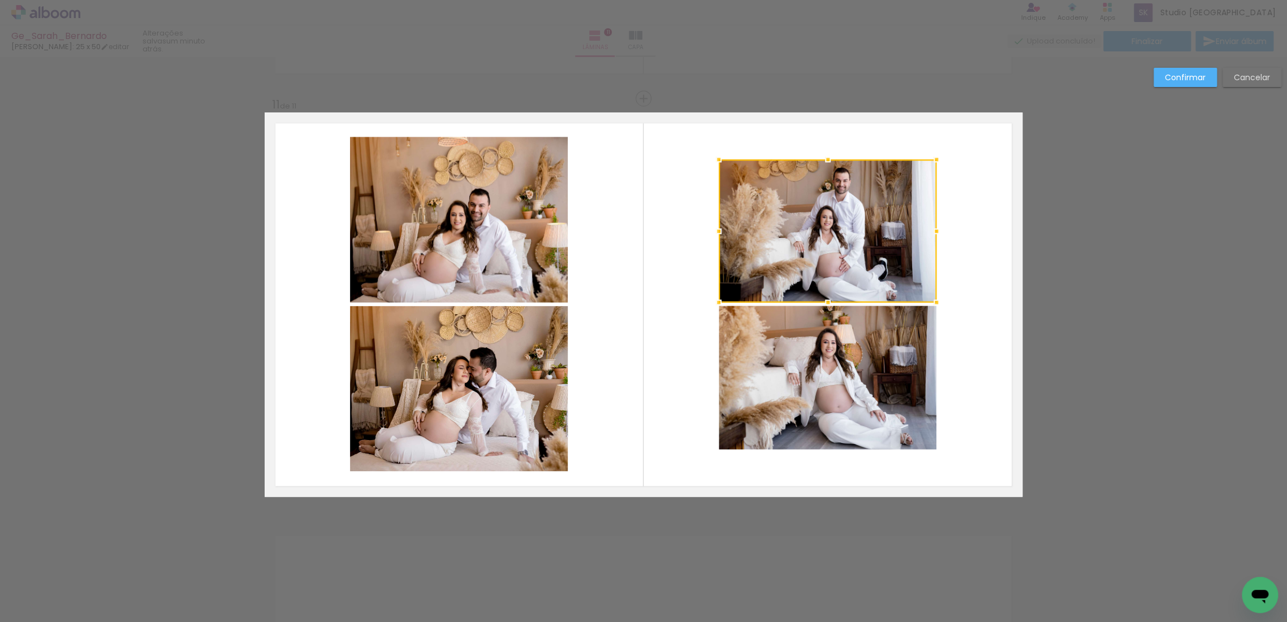
click at [829, 218] on div at bounding box center [828, 230] width 218 height 143
drag, startPoint x: 936, startPoint y: 231, endPoint x: 909, endPoint y: 225, distance: 27.3
click at [932, 231] on div at bounding box center [936, 231] width 23 height 23
click at [823, 159] on quentale-photo at bounding box center [828, 230] width 218 height 143
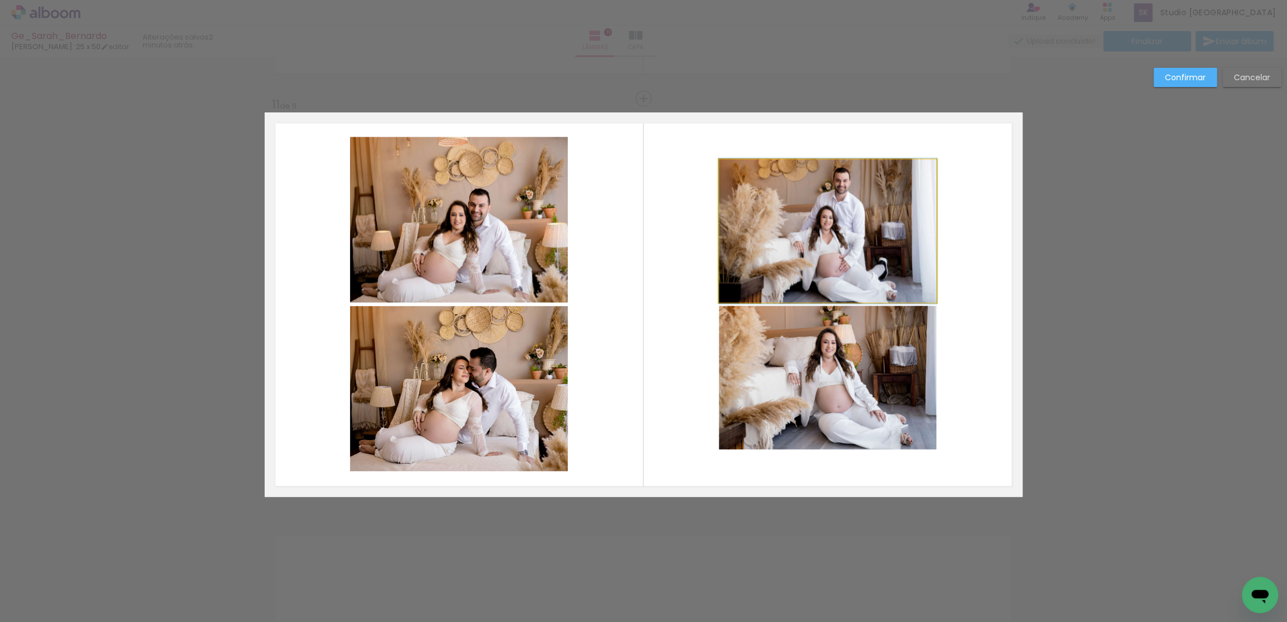
click at [823, 159] on quentale-photo at bounding box center [828, 230] width 218 height 143
click at [828, 178] on quentale-photo at bounding box center [828, 230] width 218 height 143
click at [828, 178] on div at bounding box center [828, 230] width 218 height 143
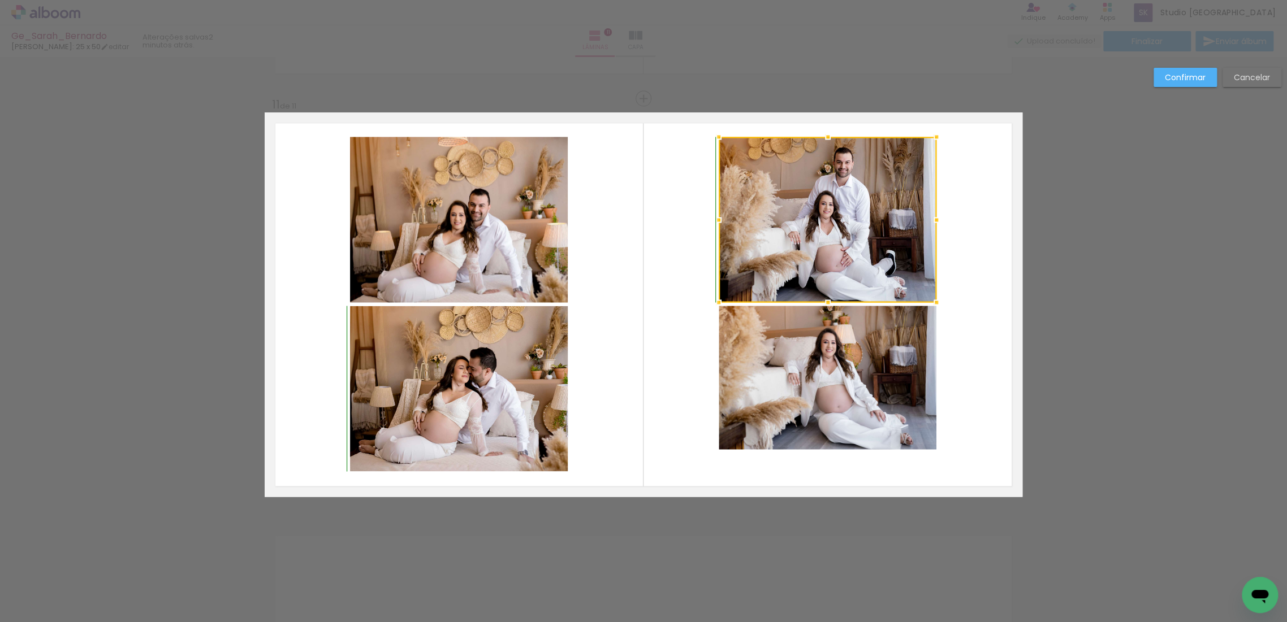
drag, startPoint x: 822, startPoint y: 157, endPoint x: 821, endPoint y: 133, distance: 23.8
click at [821, 133] on div at bounding box center [827, 137] width 23 height 23
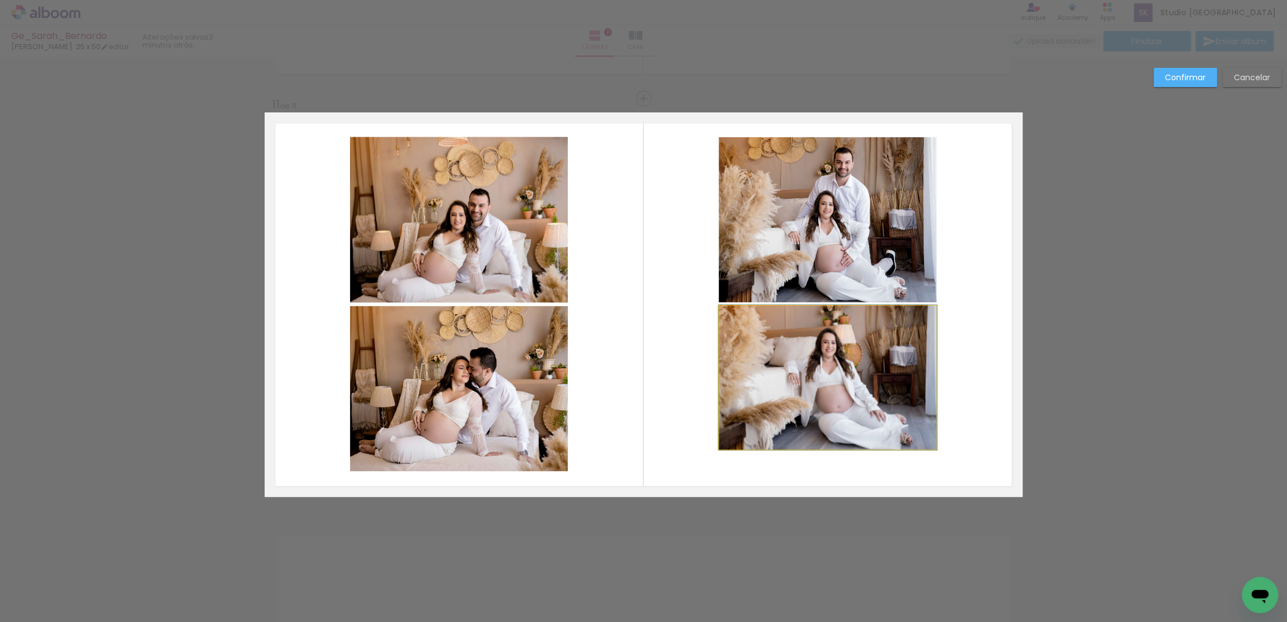
click at [828, 354] on quentale-photo at bounding box center [828, 378] width 218 height 144
click at [828, 354] on div at bounding box center [828, 378] width 218 height 144
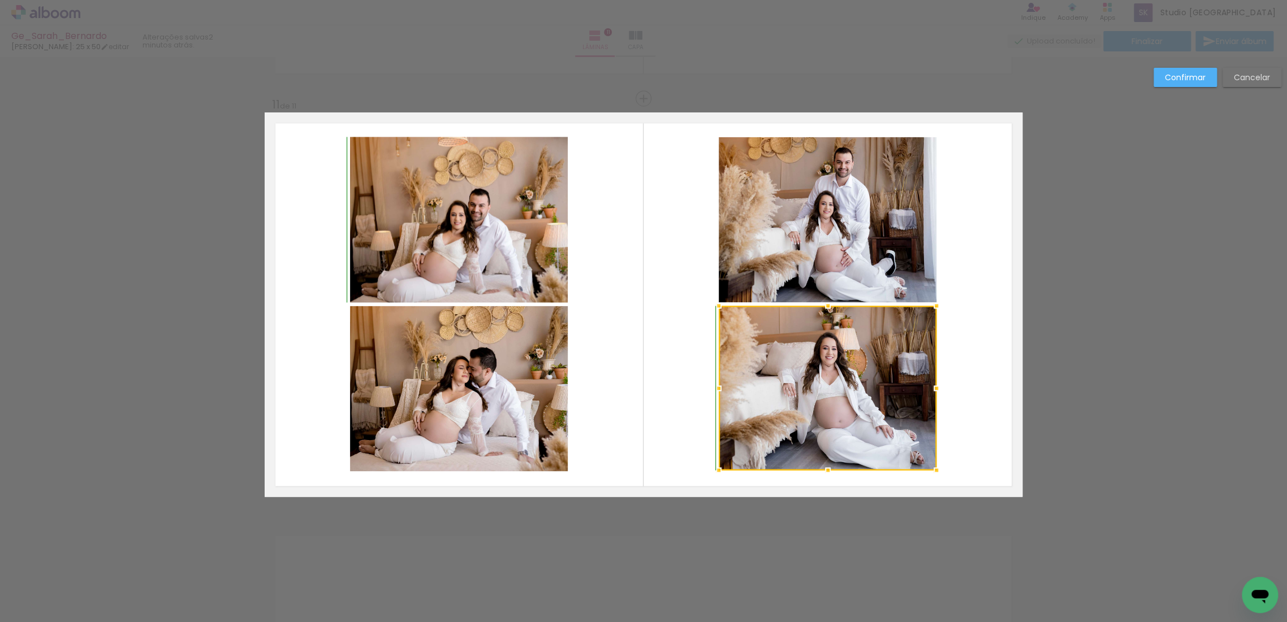
drag, startPoint x: 821, startPoint y: 448, endPoint x: 824, endPoint y: 466, distance: 18.3
click at [824, 466] on div at bounding box center [827, 470] width 23 height 23
click at [1185, 68] on paper-button "Confirmar" at bounding box center [1184, 77] width 63 height 19
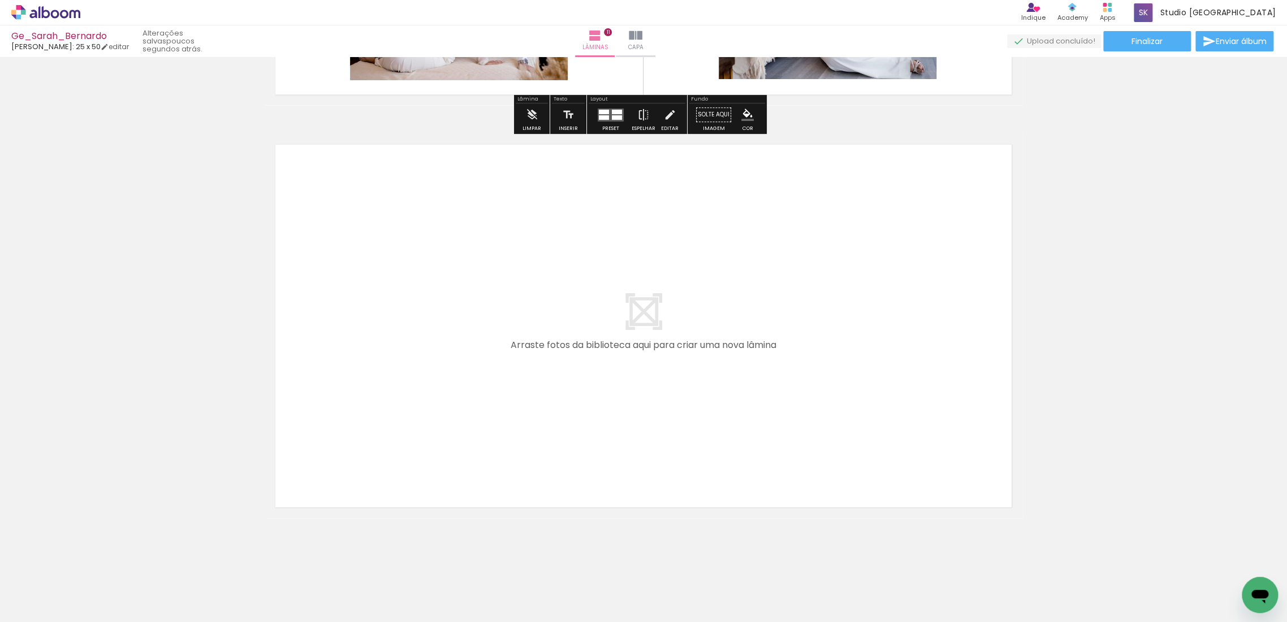
scroll to position [4501, 0]
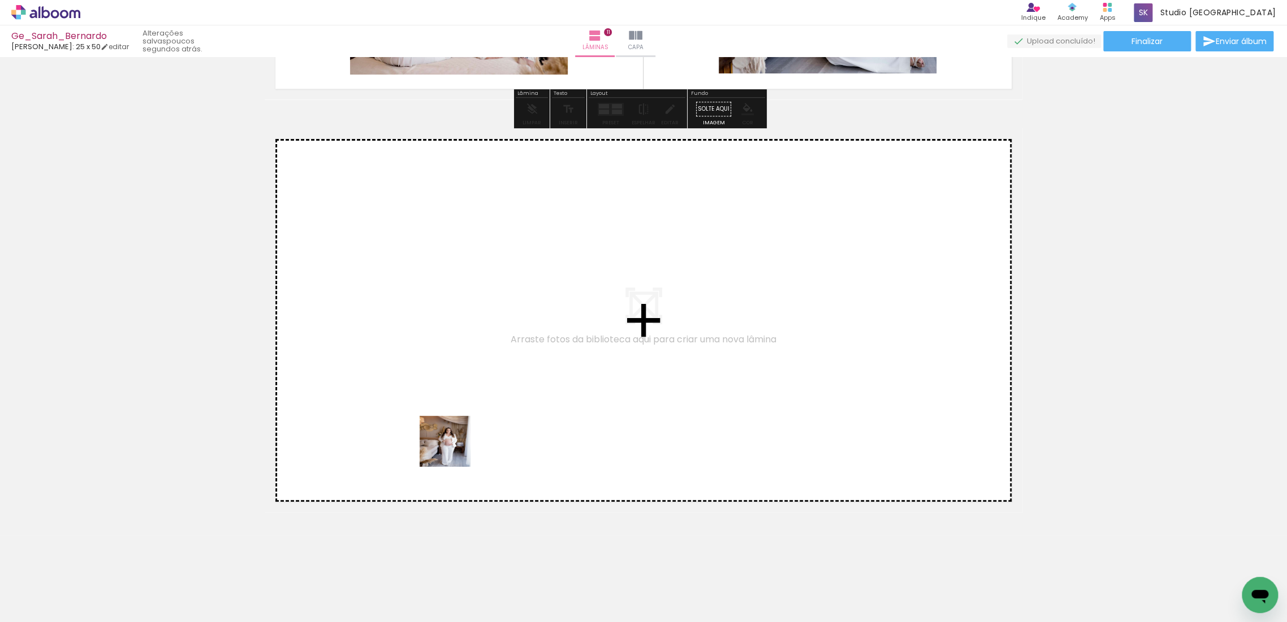
drag, startPoint x: 446, startPoint y: 577, endPoint x: 453, endPoint y: 449, distance: 127.4
click at [453, 449] on quentale-workspace at bounding box center [643, 311] width 1287 height 622
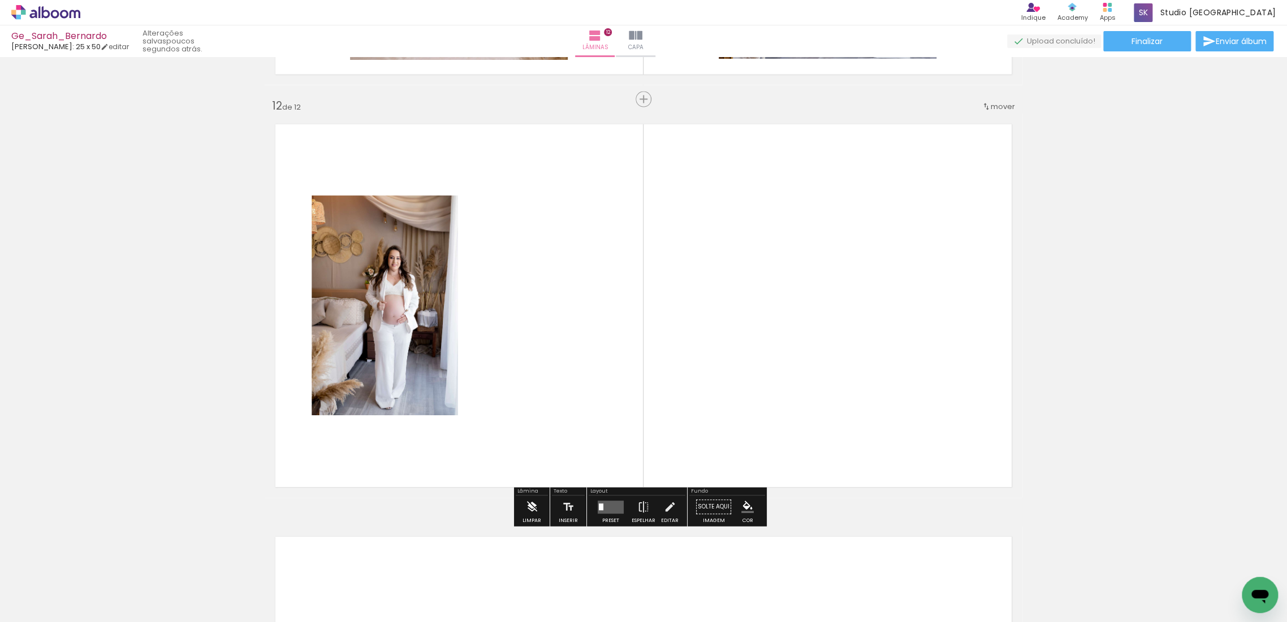
scroll to position [4517, 0]
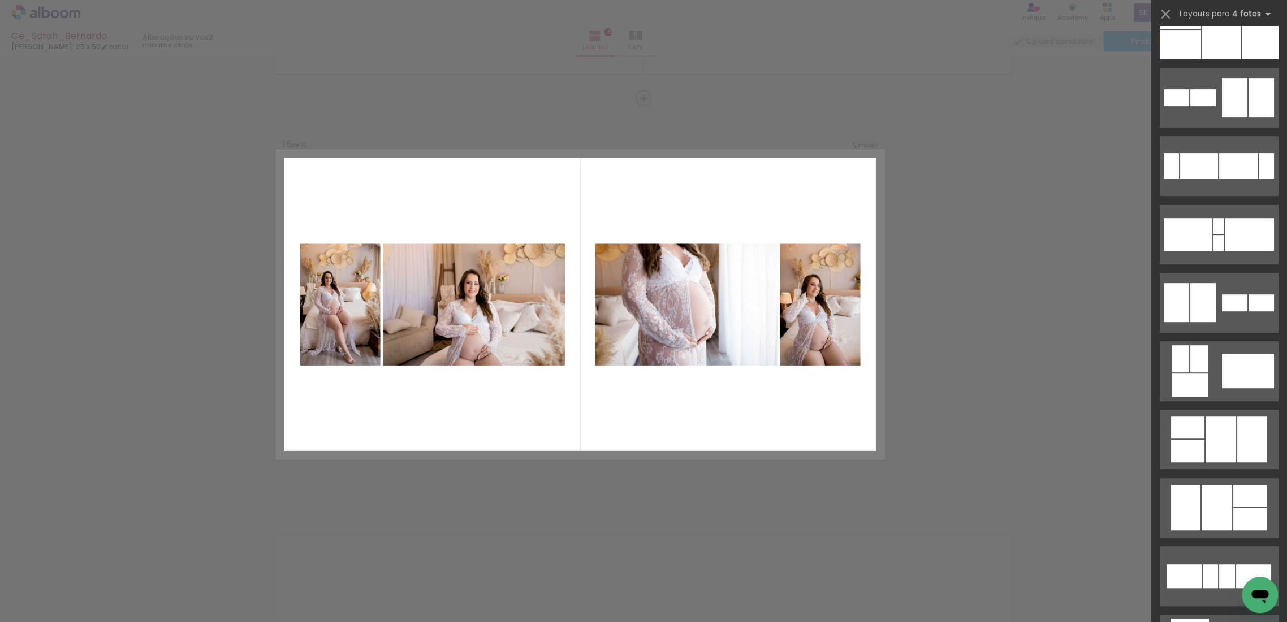
scroll to position [251, 0]
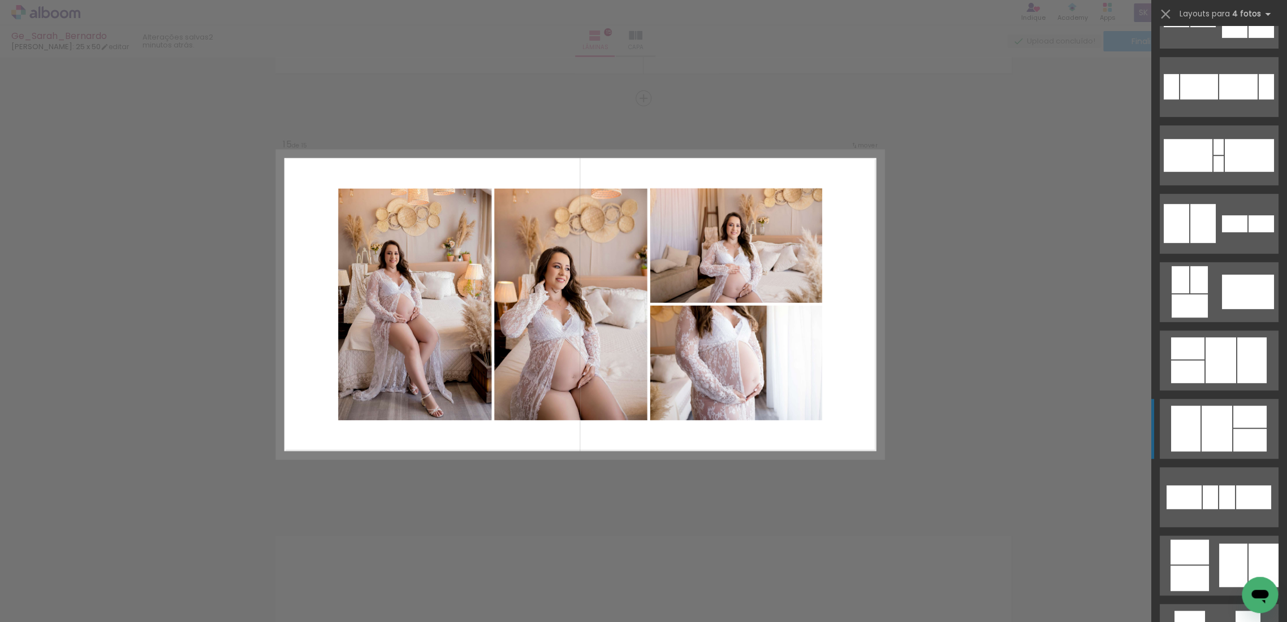
click at [1201, 412] on div at bounding box center [1216, 429] width 31 height 46
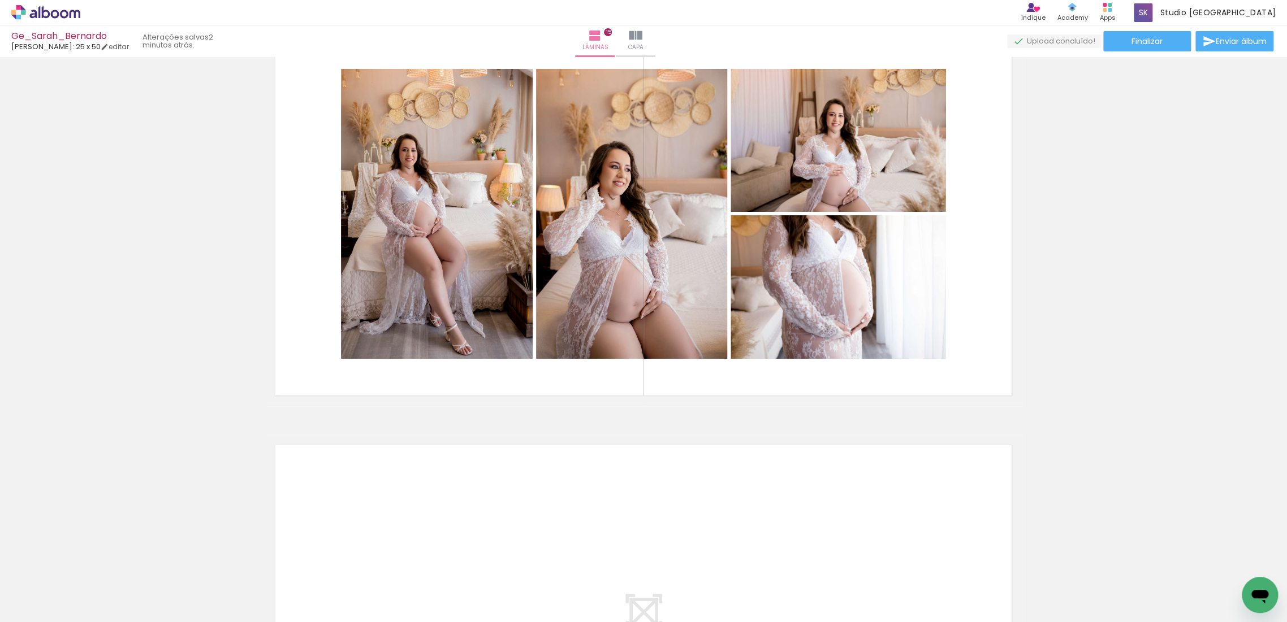
scroll to position [5818, 0]
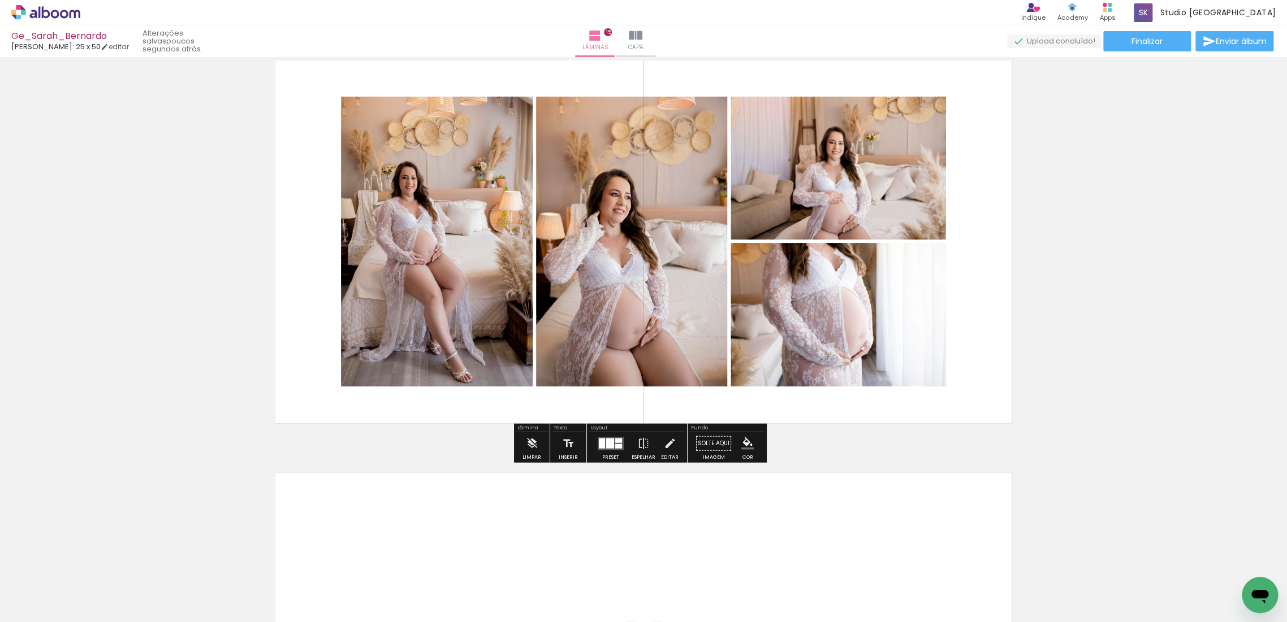
click at [606, 445] on div at bounding box center [610, 443] width 8 height 10
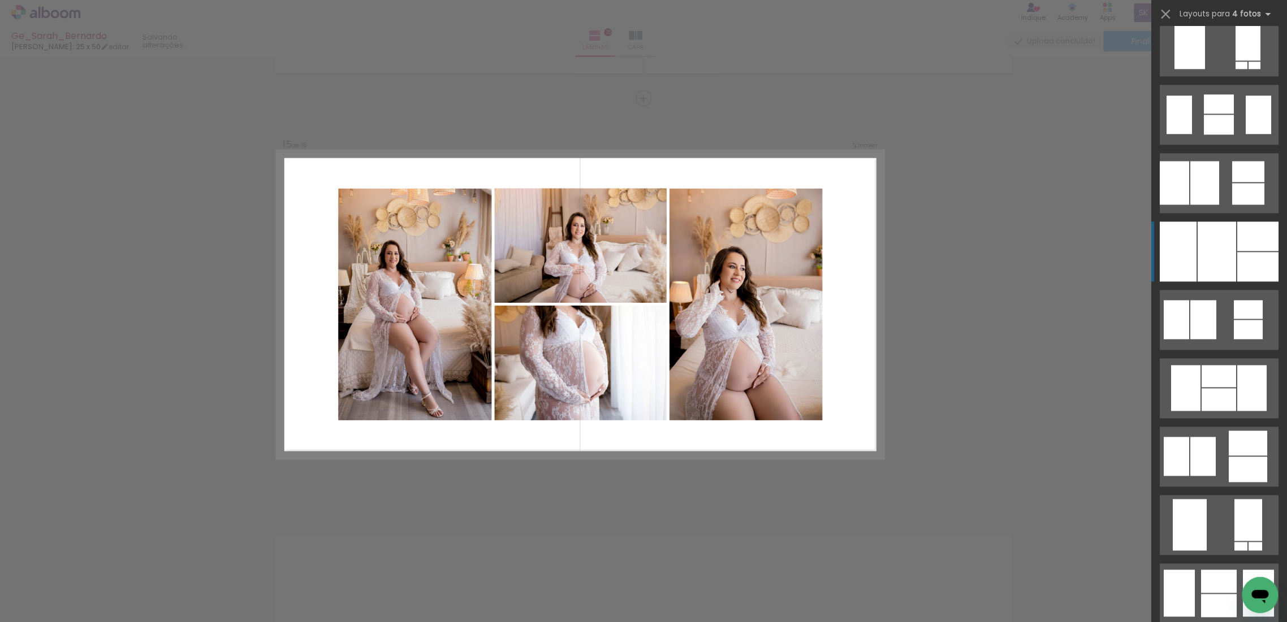
scroll to position [992, 0]
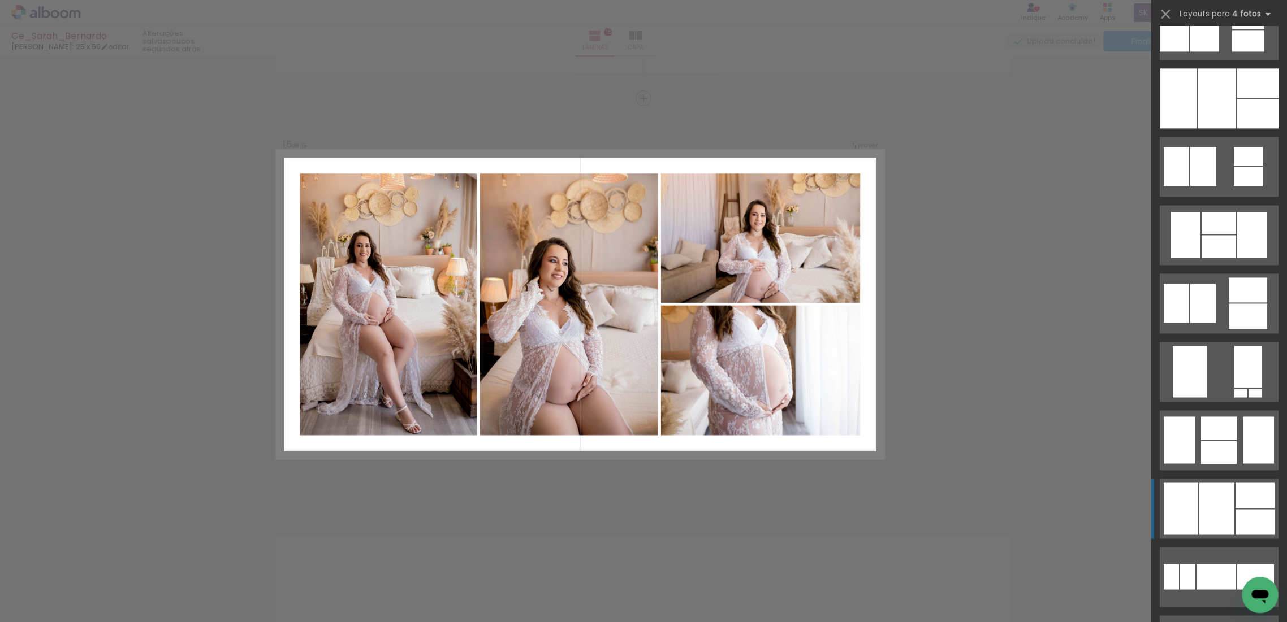
click at [1219, 518] on div at bounding box center [1216, 509] width 35 height 52
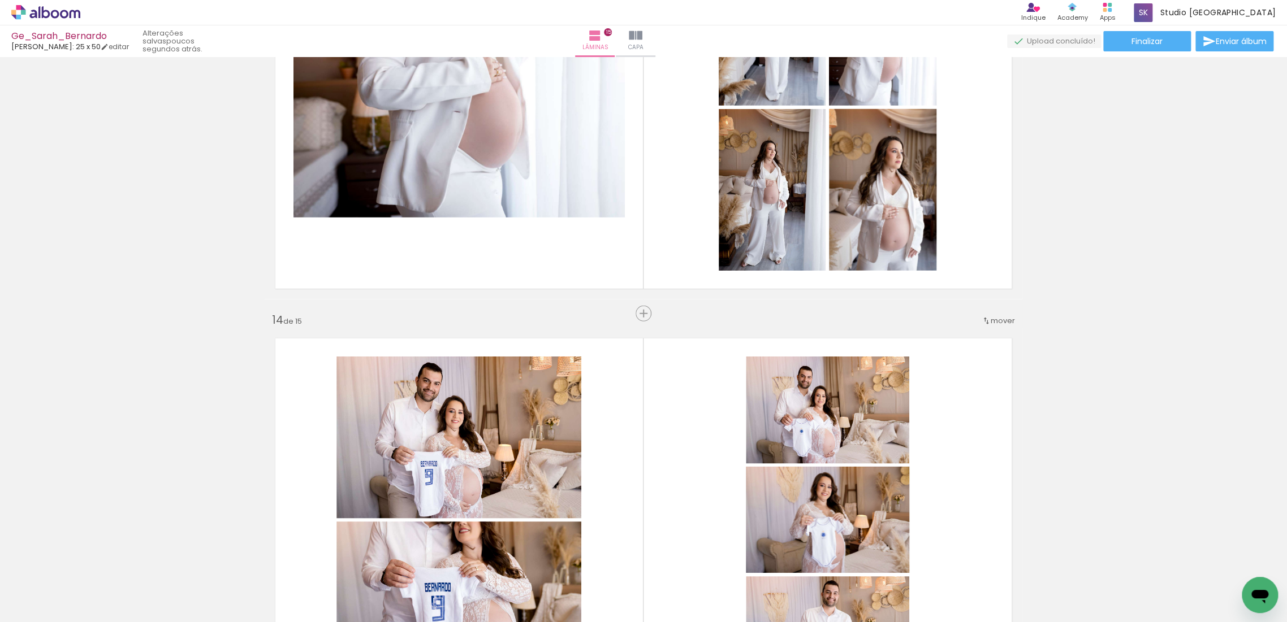
scroll to position [4939, 0]
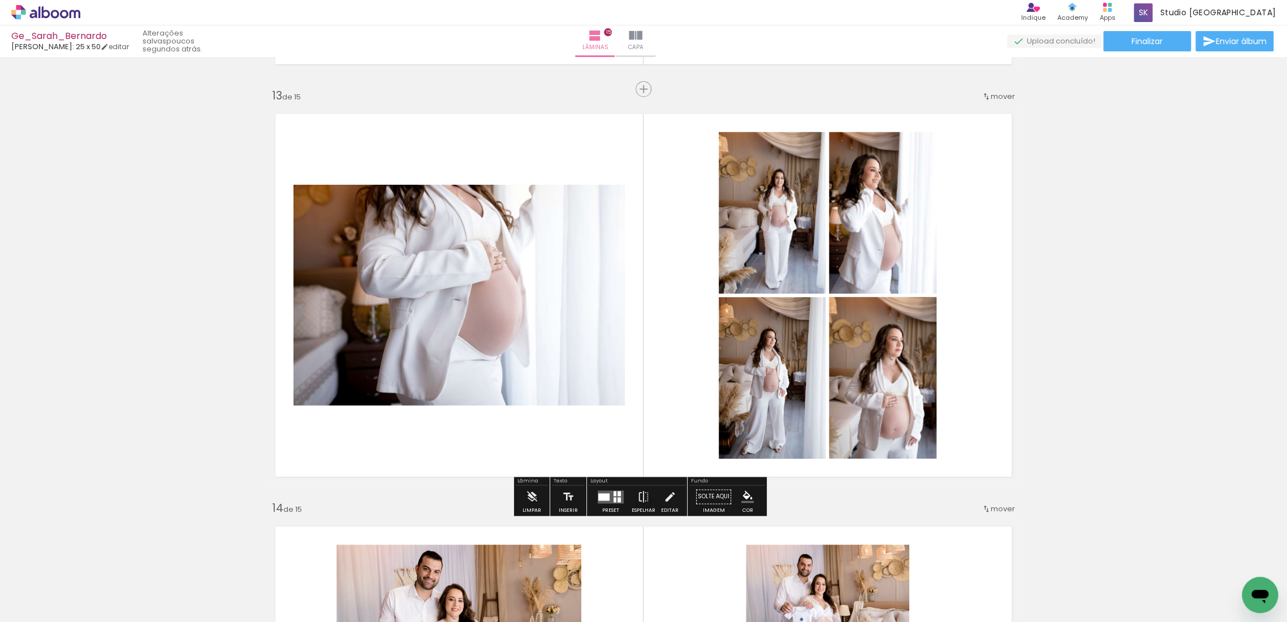
click at [611, 487] on div at bounding box center [610, 497] width 31 height 23
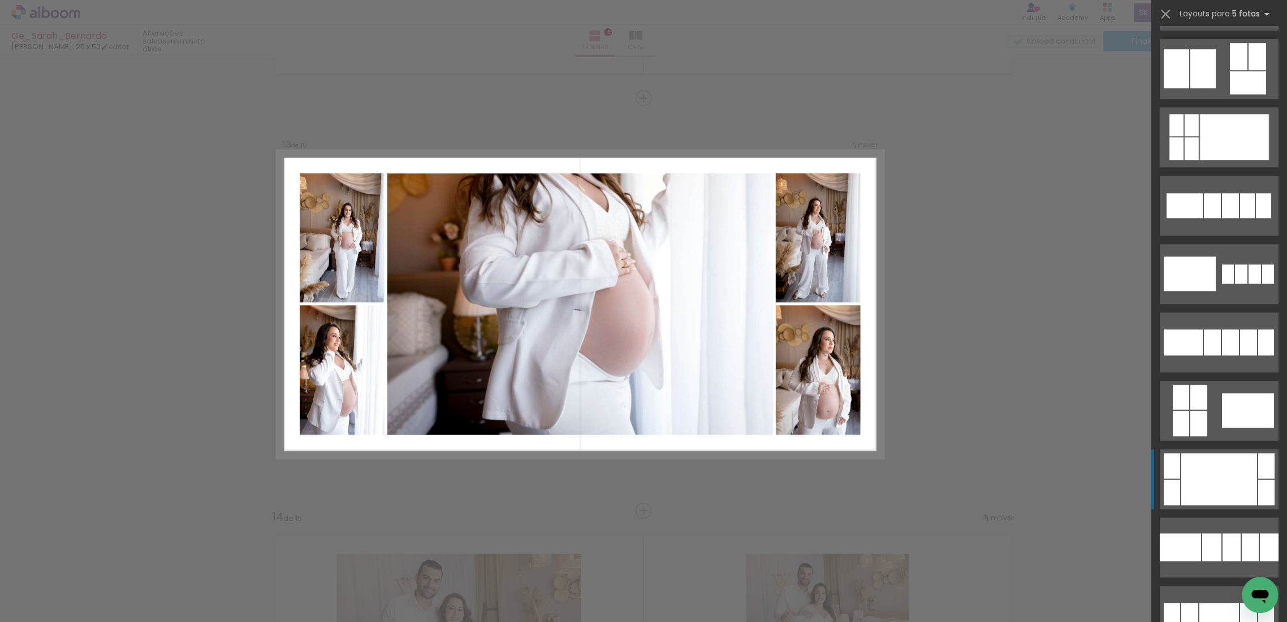
scroll to position [628, 0]
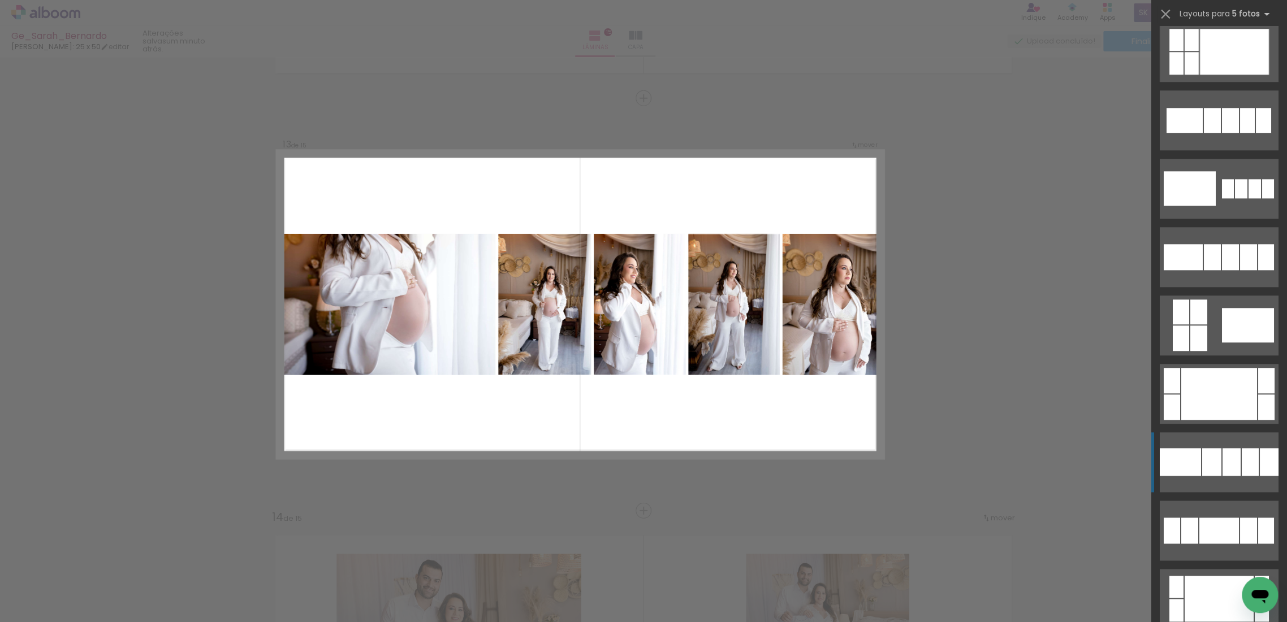
click at [1247, 465] on div at bounding box center [1250, 462] width 17 height 28
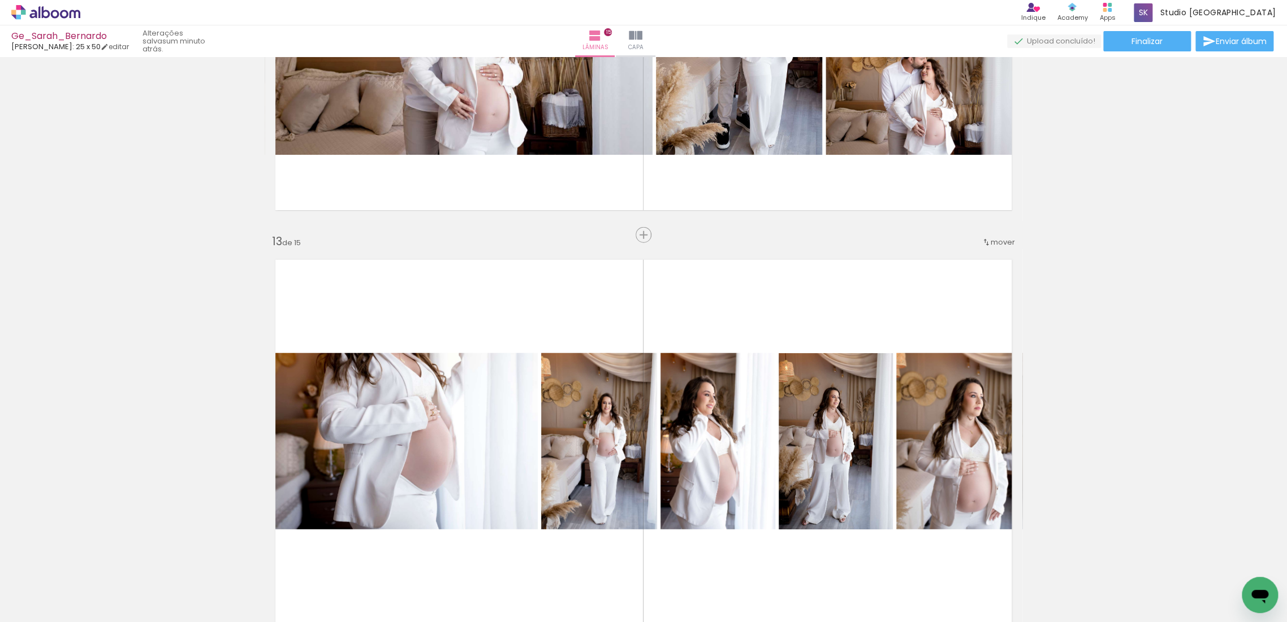
scroll to position [4867, 0]
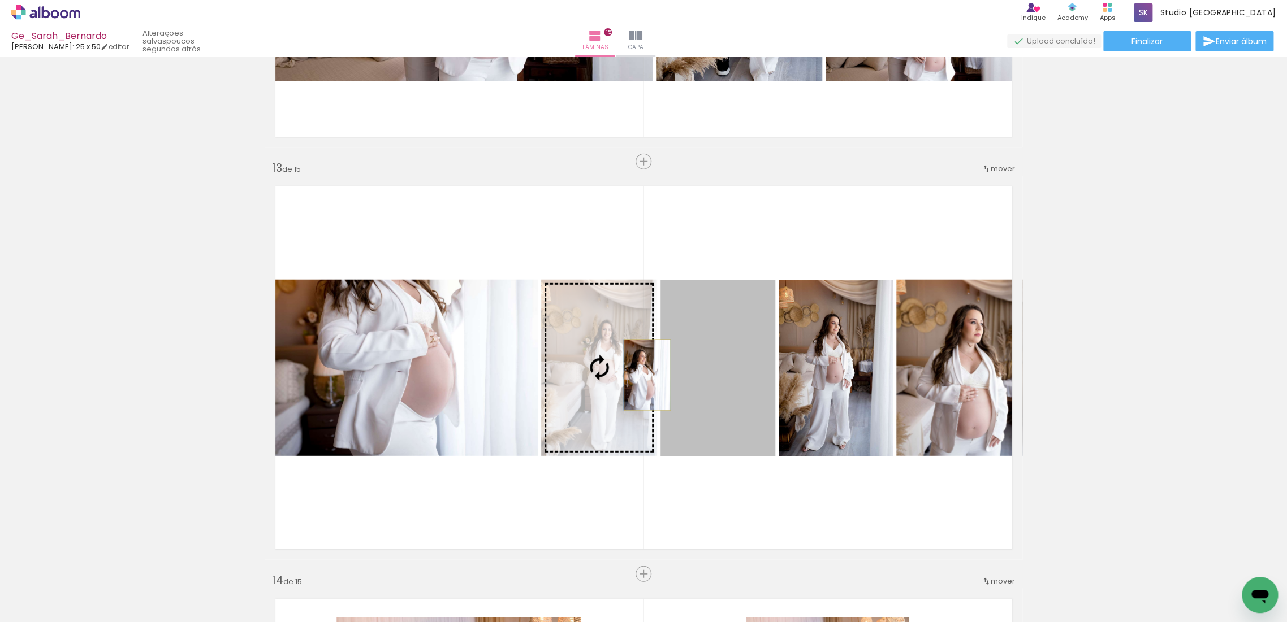
drag, startPoint x: 719, startPoint y: 370, endPoint x: 642, endPoint y: 375, distance: 77.0
click at [0, 0] on slot at bounding box center [0, 0] width 0 height 0
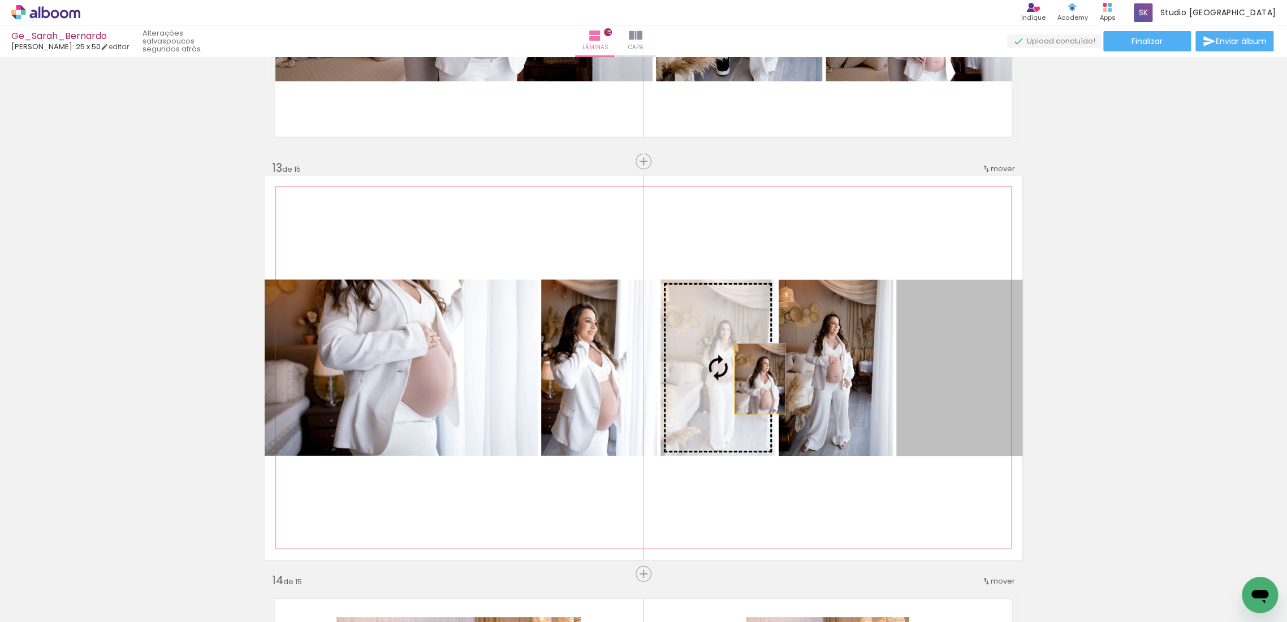
drag, startPoint x: 951, startPoint y: 356, endPoint x: 741, endPoint y: 380, distance: 211.1
click at [0, 0] on slot at bounding box center [0, 0] width 0 height 0
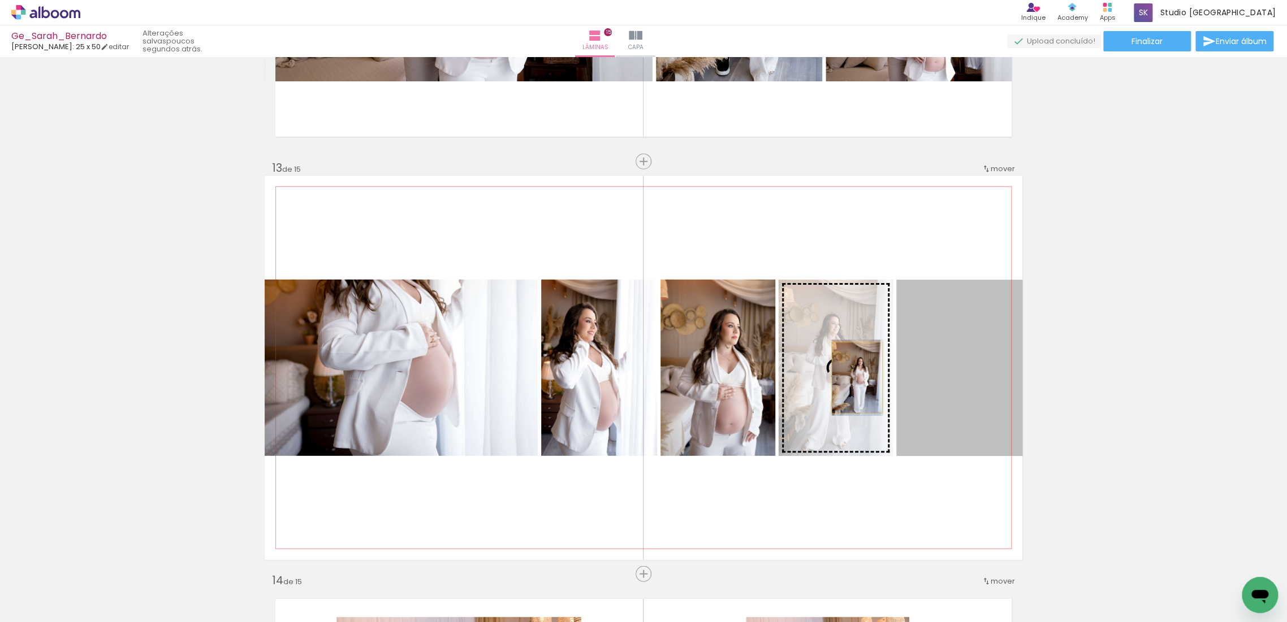
drag, startPoint x: 958, startPoint y: 377, endPoint x: 852, endPoint y: 378, distance: 106.3
click at [0, 0] on slot at bounding box center [0, 0] width 0 height 0
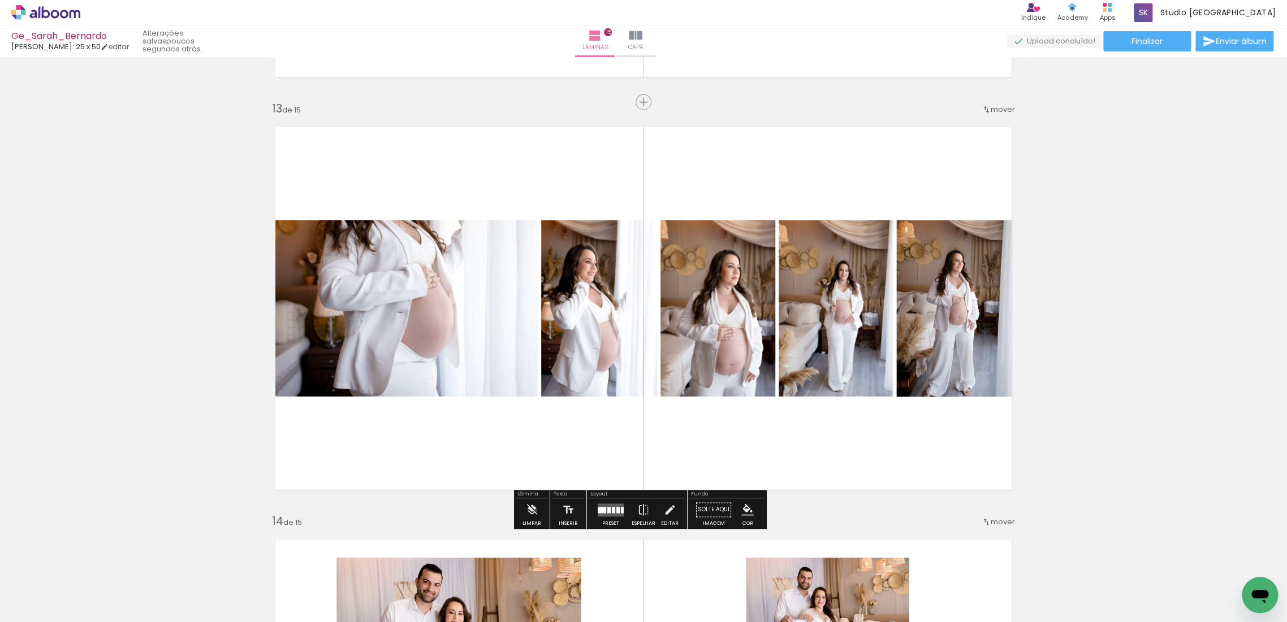
scroll to position [5055, 0]
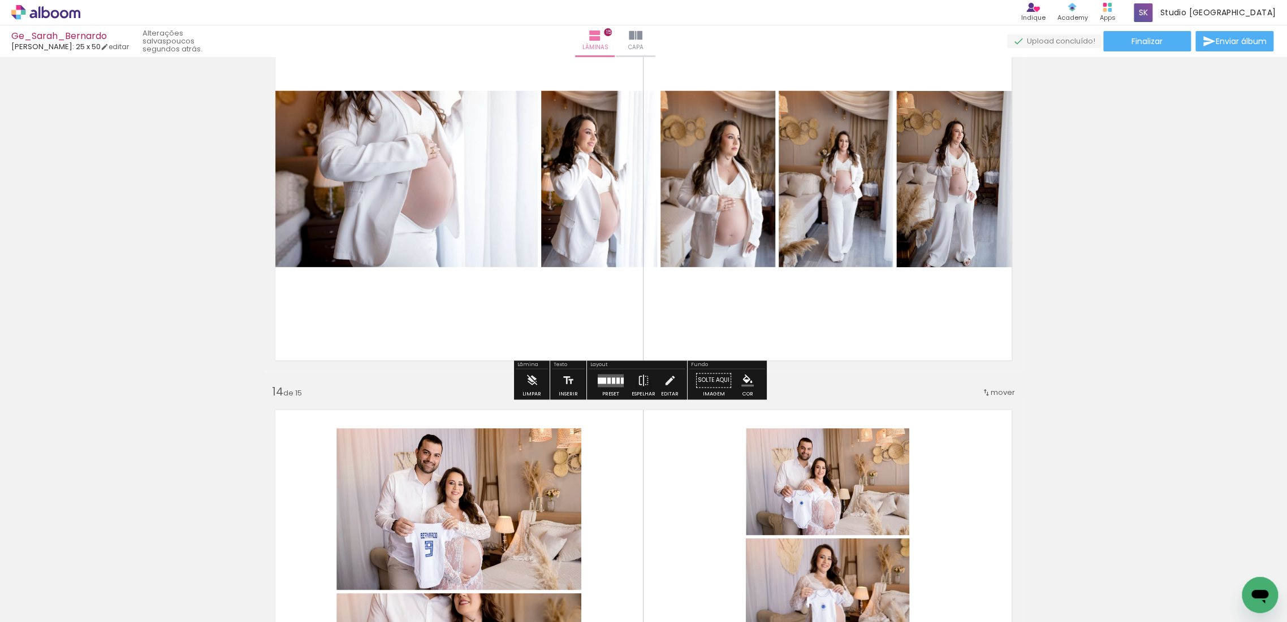
click at [607, 382] on div at bounding box center [608, 381] width 3 height 6
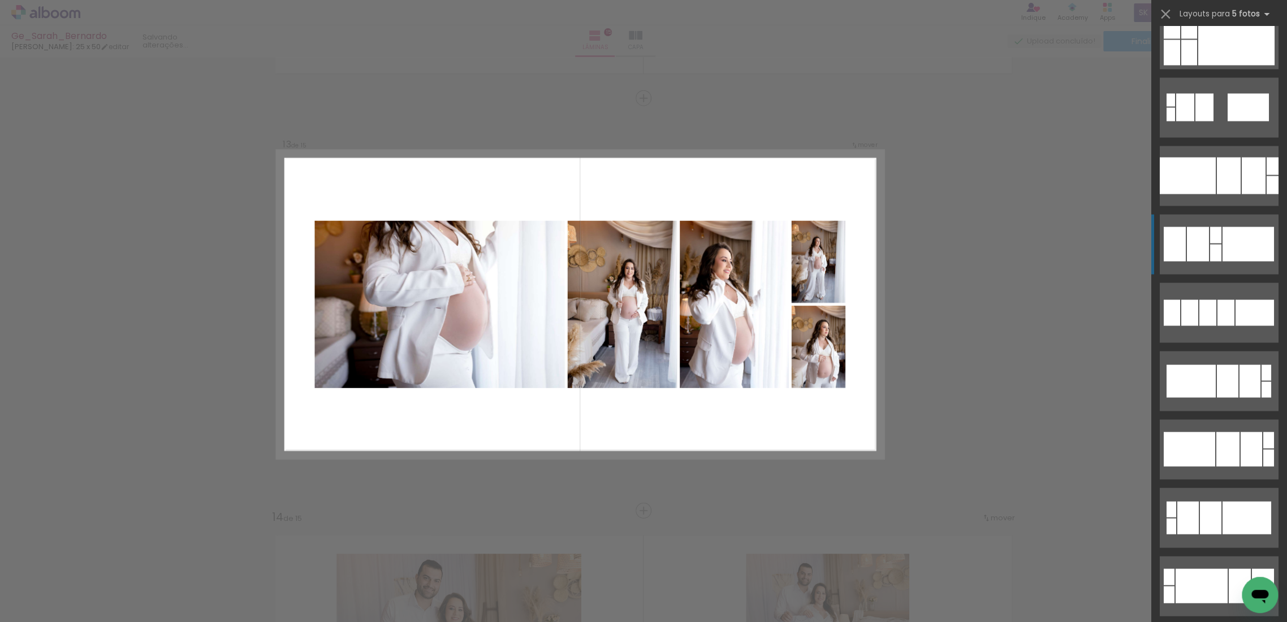
scroll to position [1529, 0]
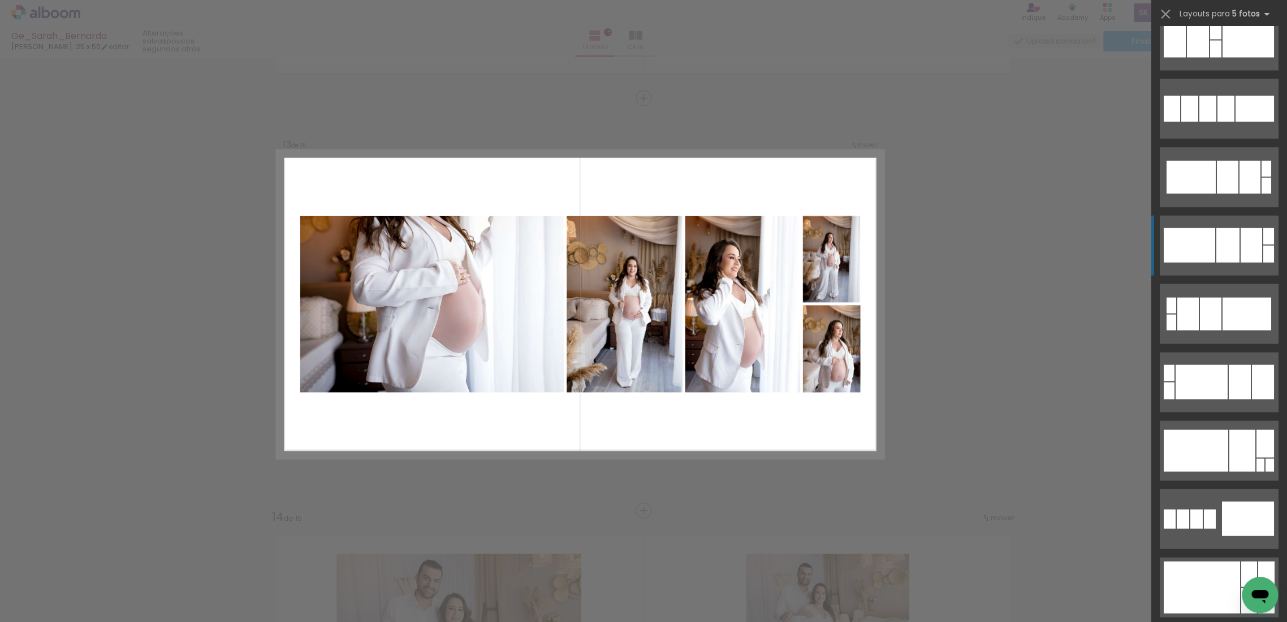
click at [1202, 234] on div at bounding box center [1188, 245] width 51 height 34
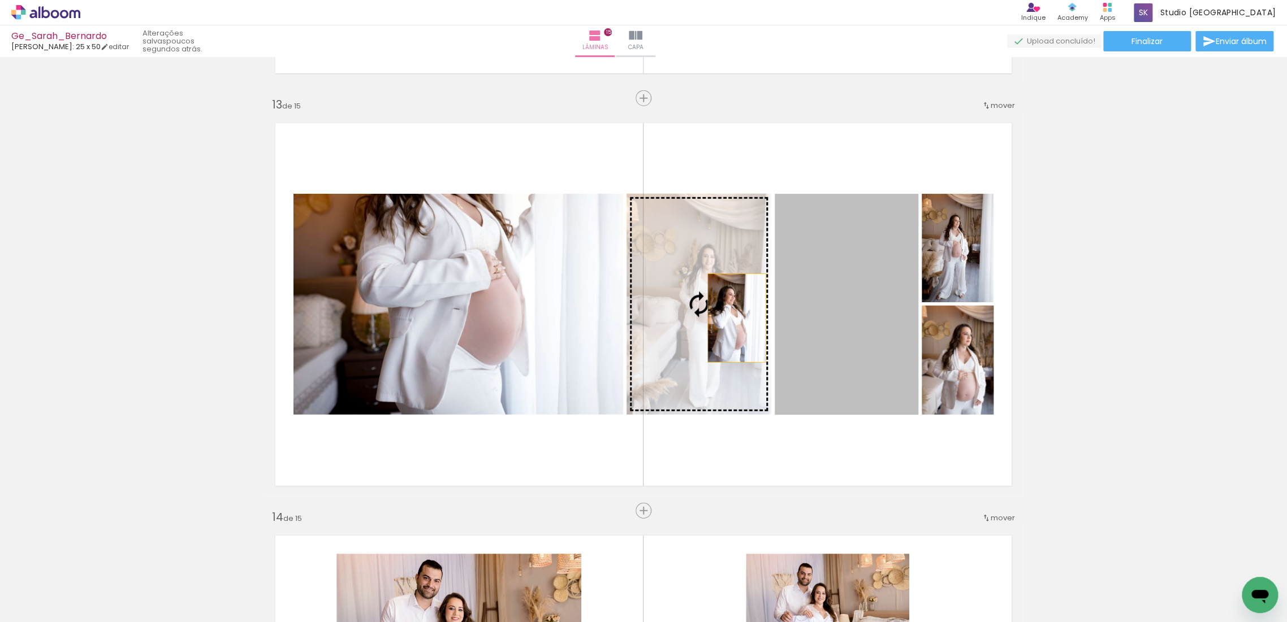
drag, startPoint x: 851, startPoint y: 345, endPoint x: 732, endPoint y: 318, distance: 122.8
click at [0, 0] on slot at bounding box center [0, 0] width 0 height 0
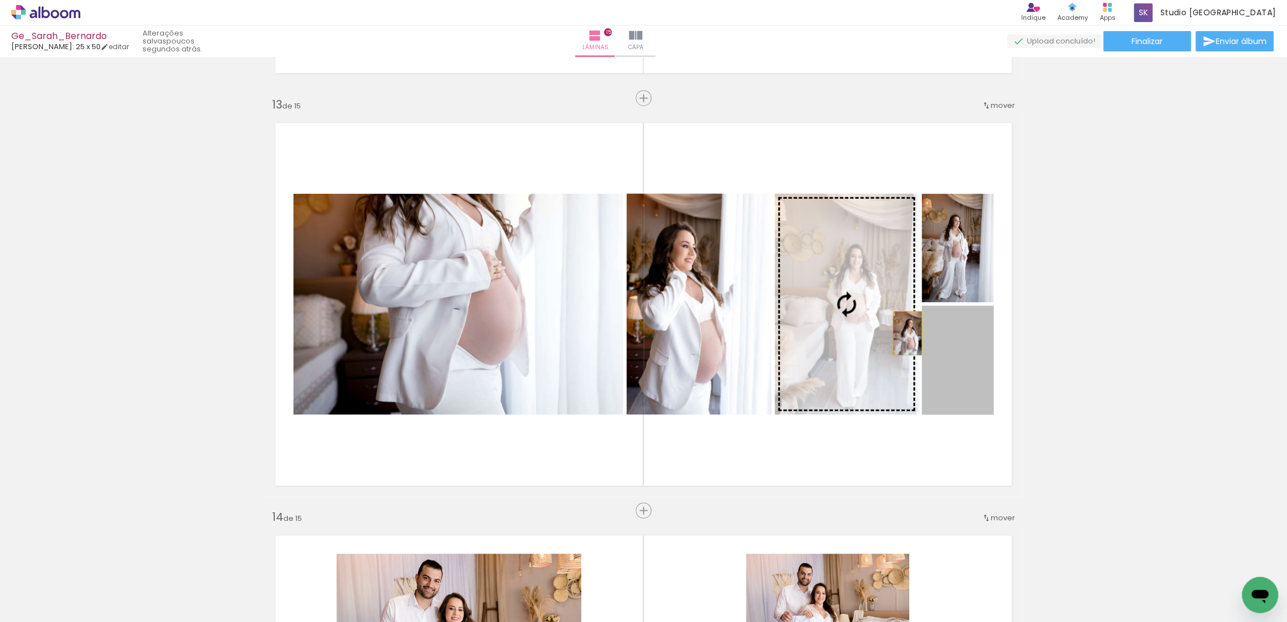
drag, startPoint x: 967, startPoint y: 366, endPoint x: 902, endPoint y: 334, distance: 72.1
click at [0, 0] on slot at bounding box center [0, 0] width 0 height 0
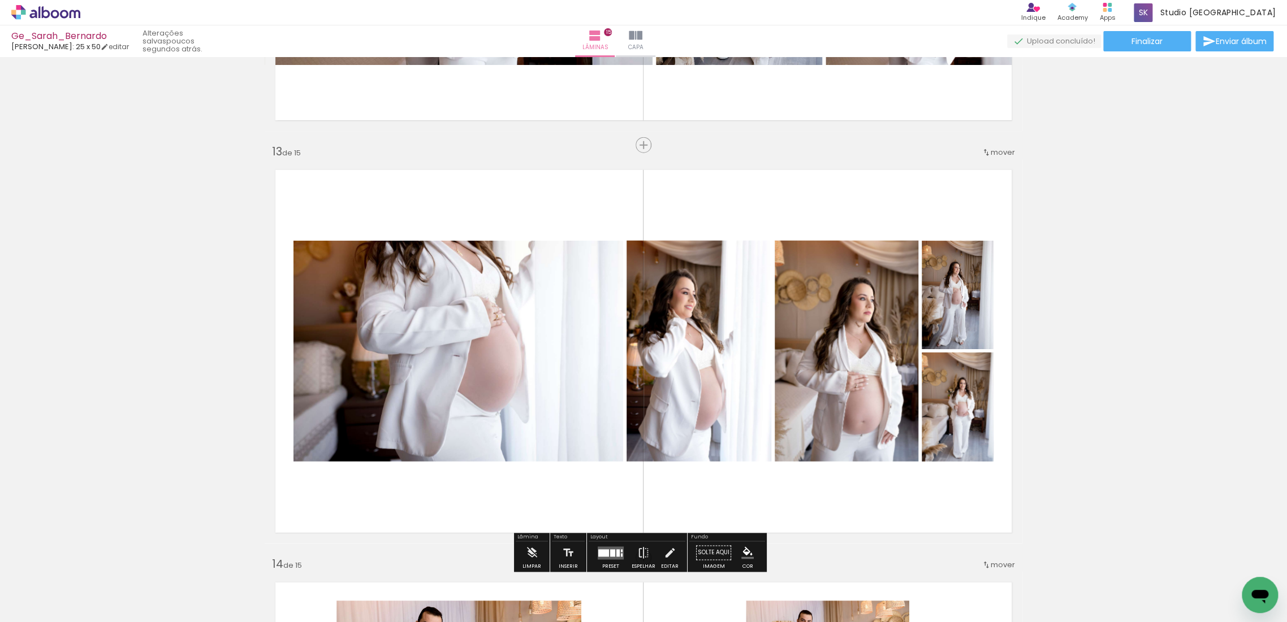
scroll to position [4930, 0]
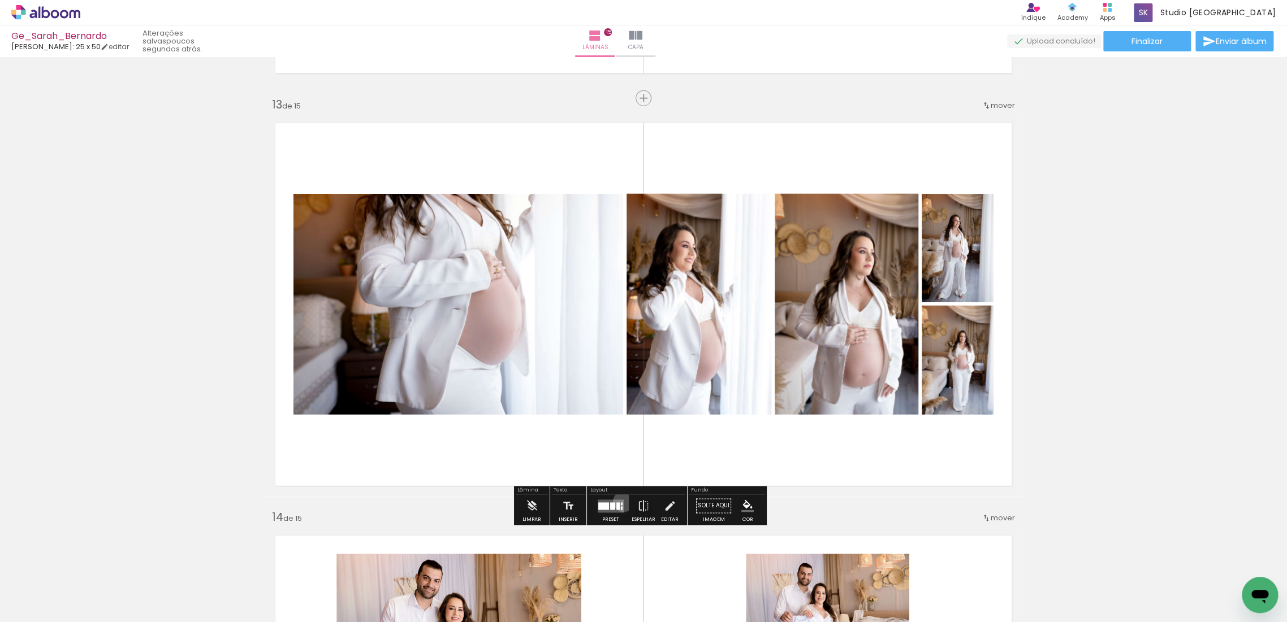
click at [621, 501] on div at bounding box center [610, 506] width 31 height 23
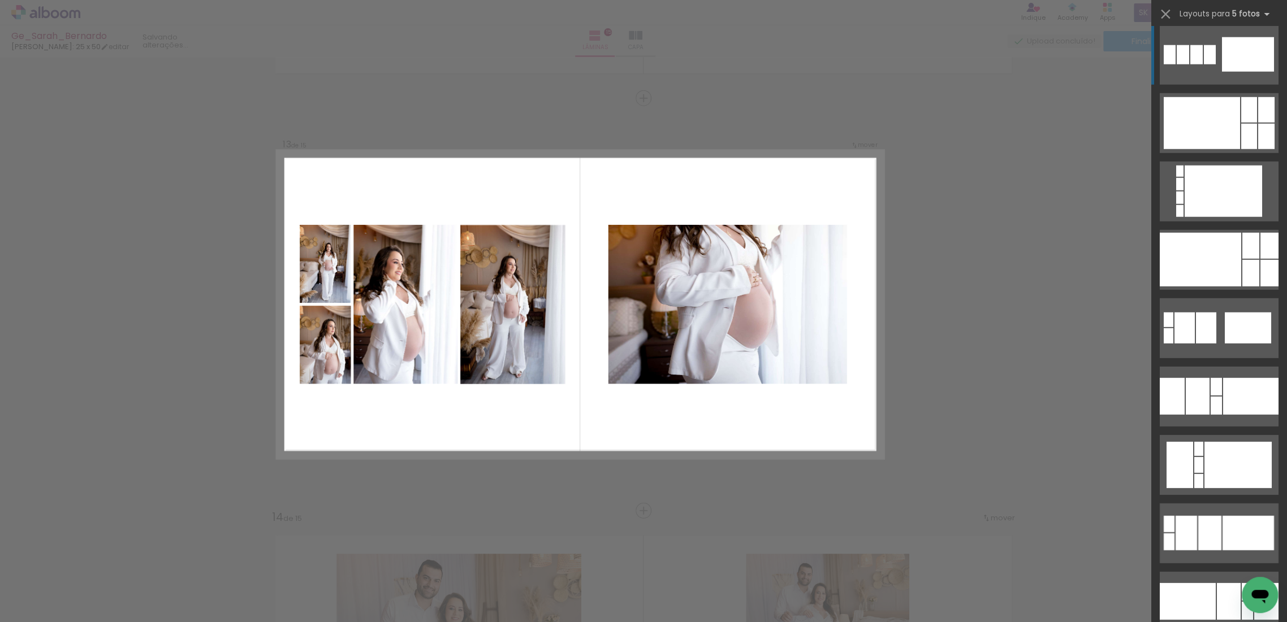
scroll to position [2024, 0]
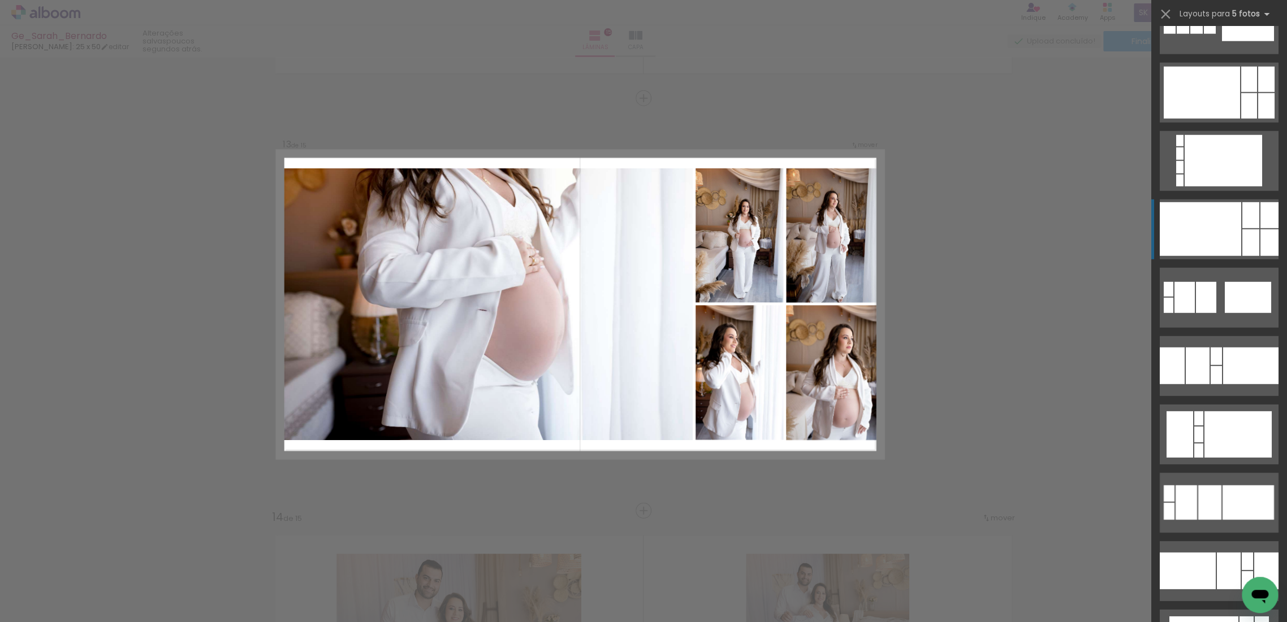
click at [1207, 238] on div at bounding box center [1200, 229] width 81 height 54
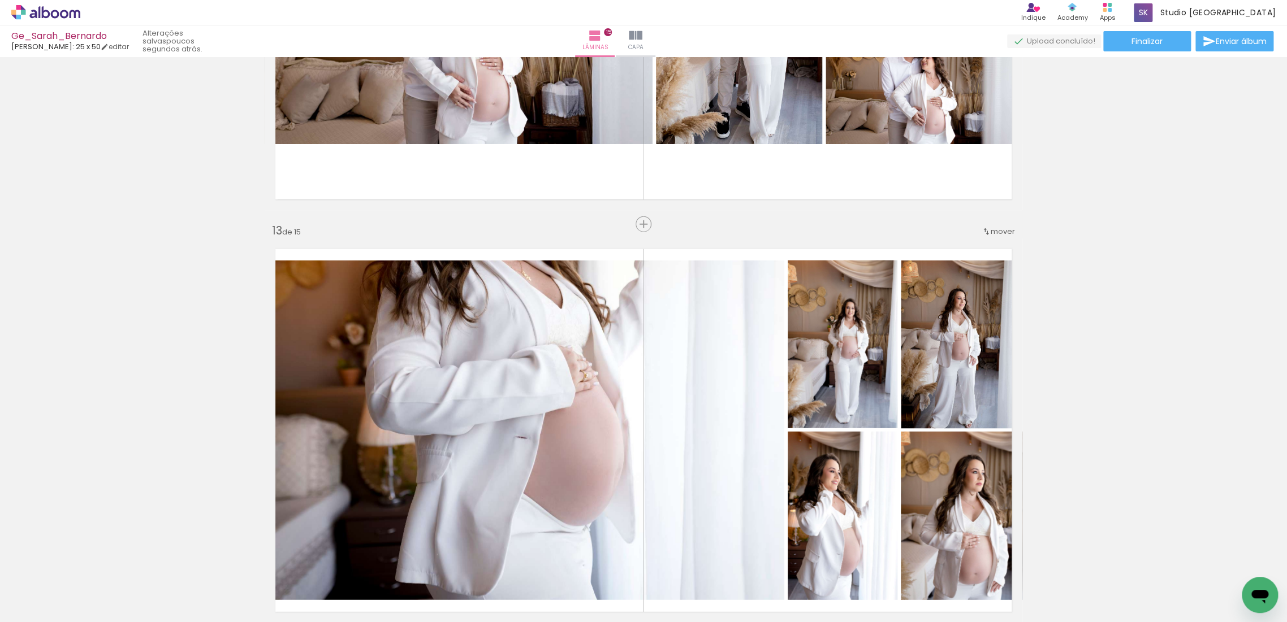
scroll to position [4993, 0]
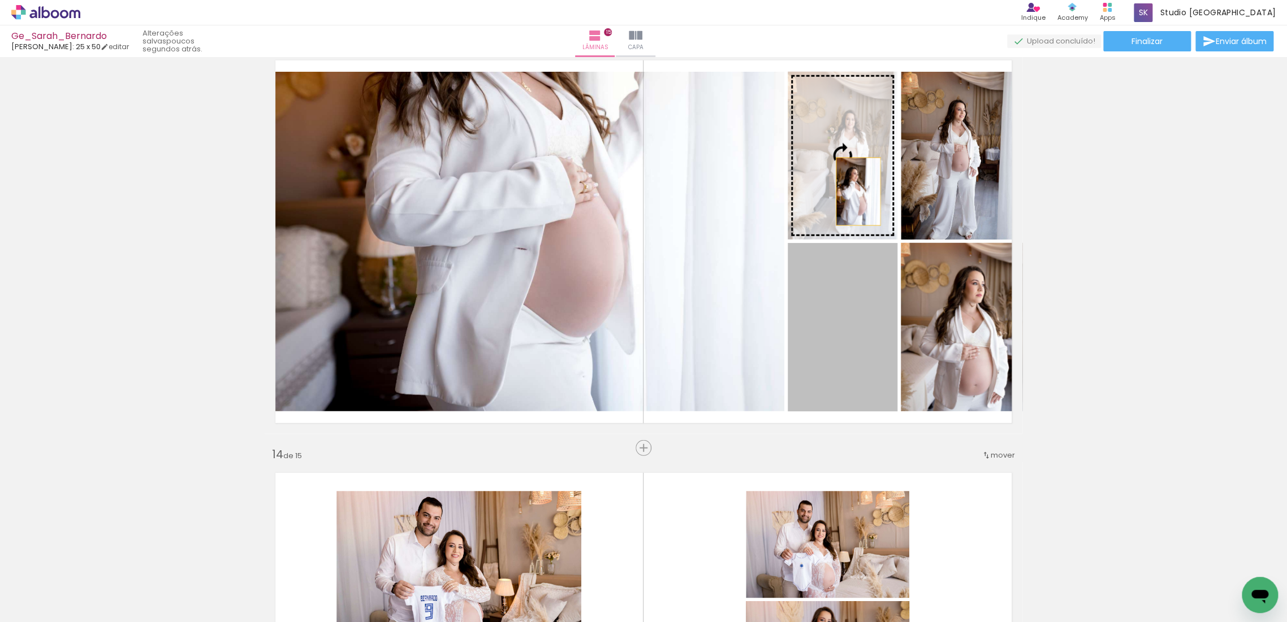
drag, startPoint x: 842, startPoint y: 361, endPoint x: 854, endPoint y: 191, distance: 170.6
click at [0, 0] on slot at bounding box center [0, 0] width 0 height 0
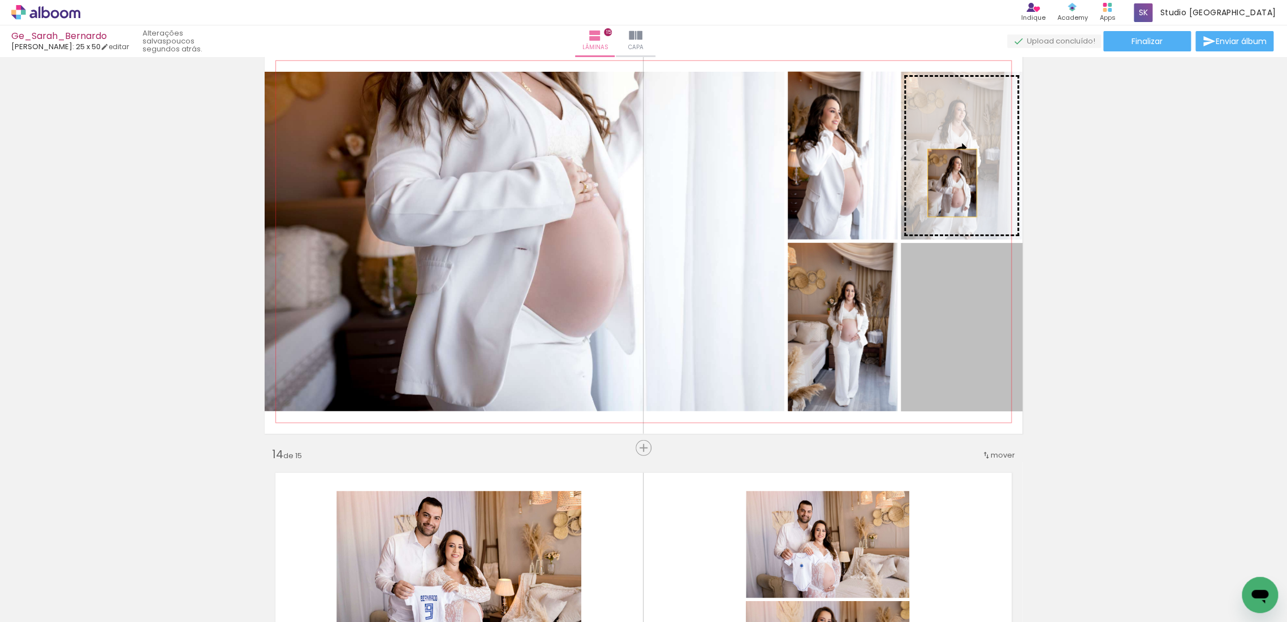
drag, startPoint x: 944, startPoint y: 301, endPoint x: 945, endPoint y: 166, distance: 135.1
click at [0, 0] on slot at bounding box center [0, 0] width 0 height 0
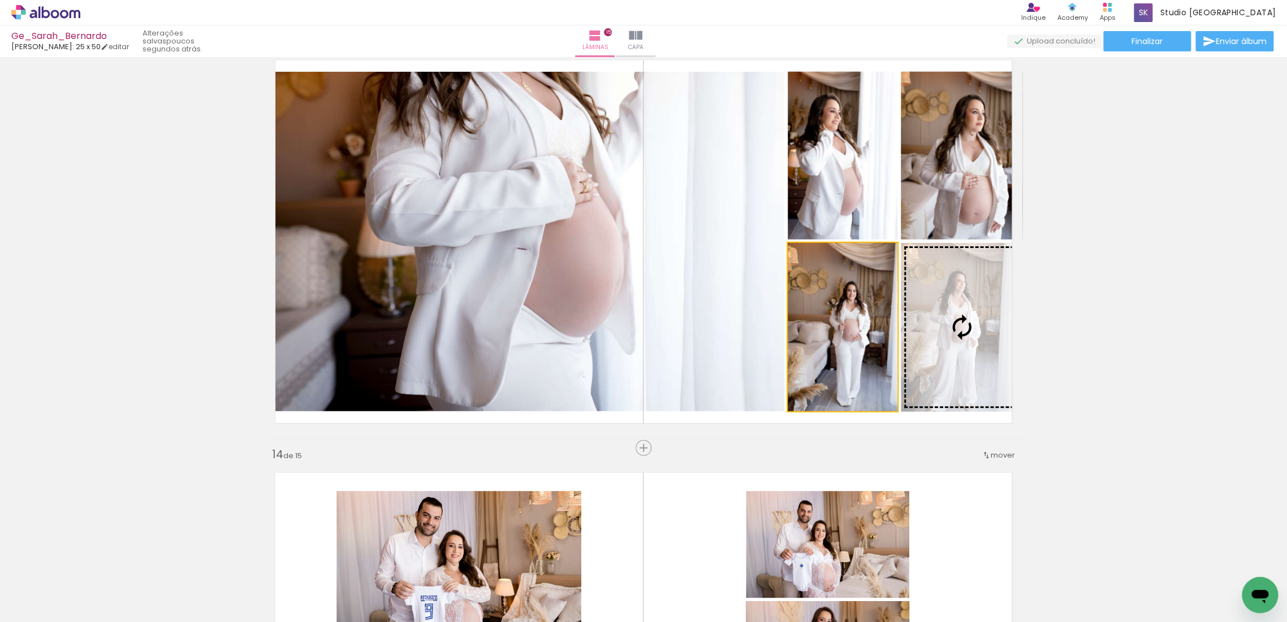
drag, startPoint x: 855, startPoint y: 332, endPoint x: 901, endPoint y: 340, distance: 46.5
click at [0, 0] on slot at bounding box center [0, 0] width 0 height 0
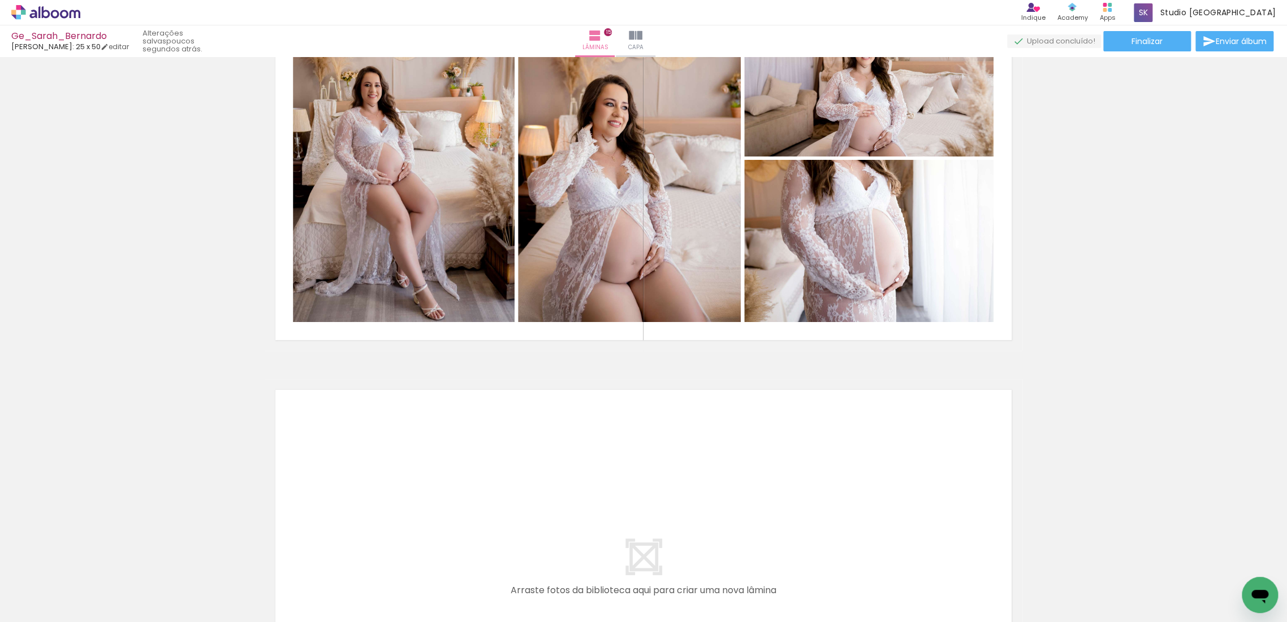
scroll to position [5712, 0]
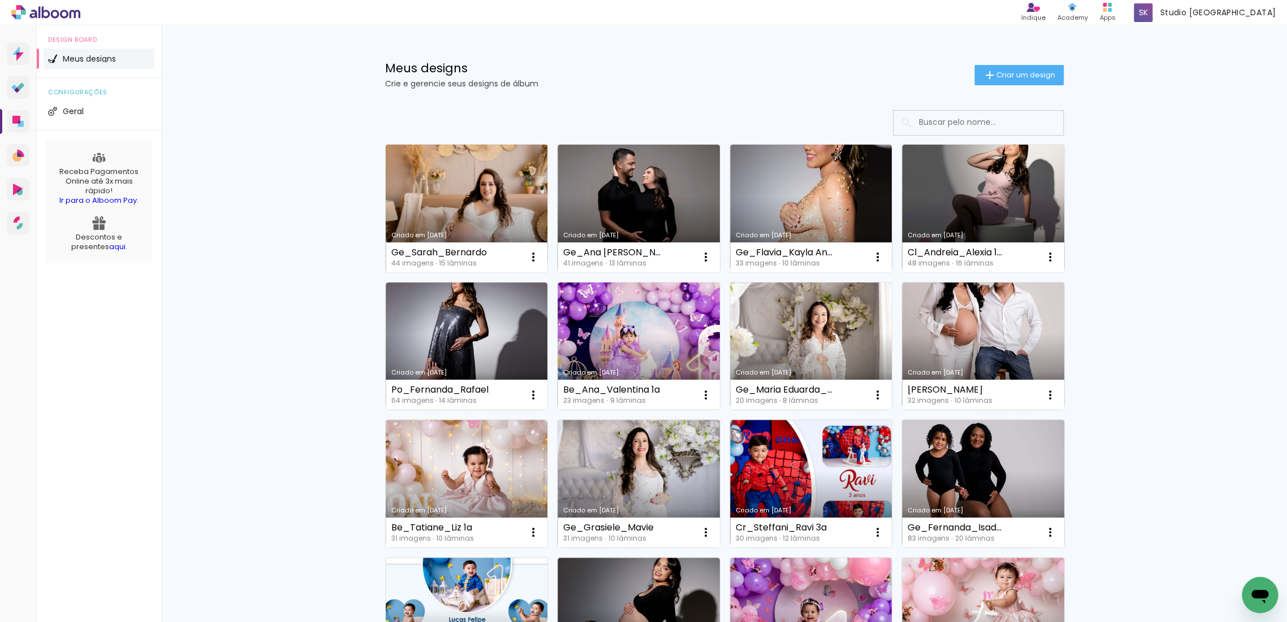
click at [472, 202] on link "Criado em [DATE]" at bounding box center [467, 209] width 162 height 128
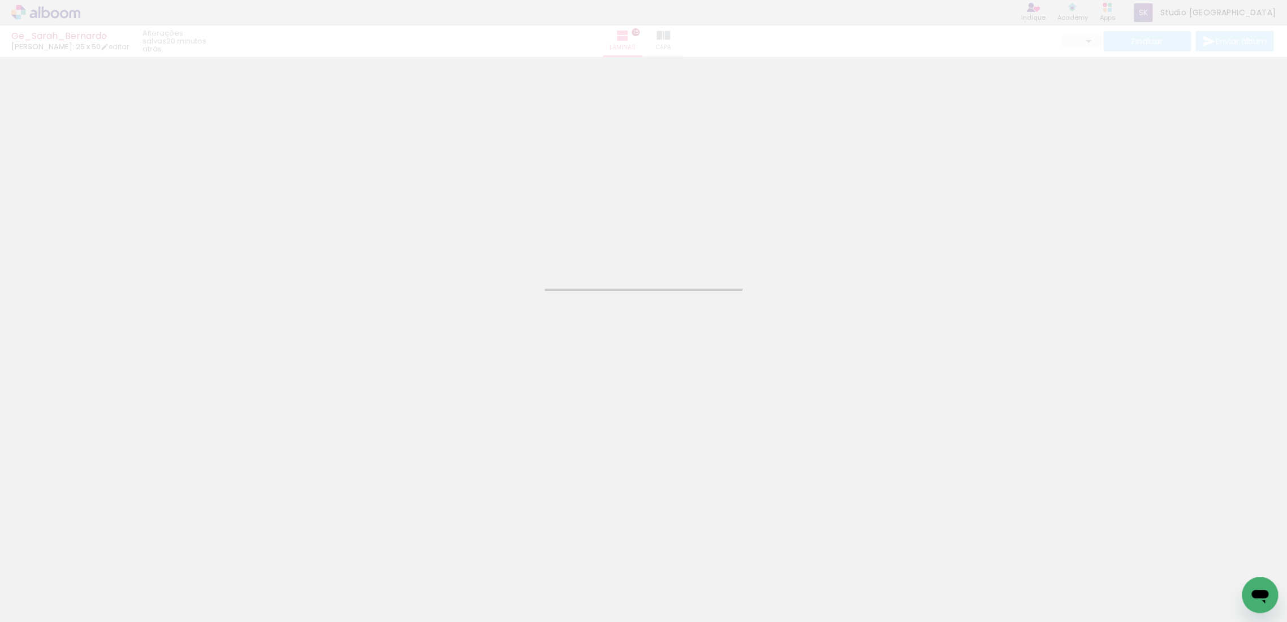
click at [602, 586] on div at bounding box center [620, 584] width 56 height 37
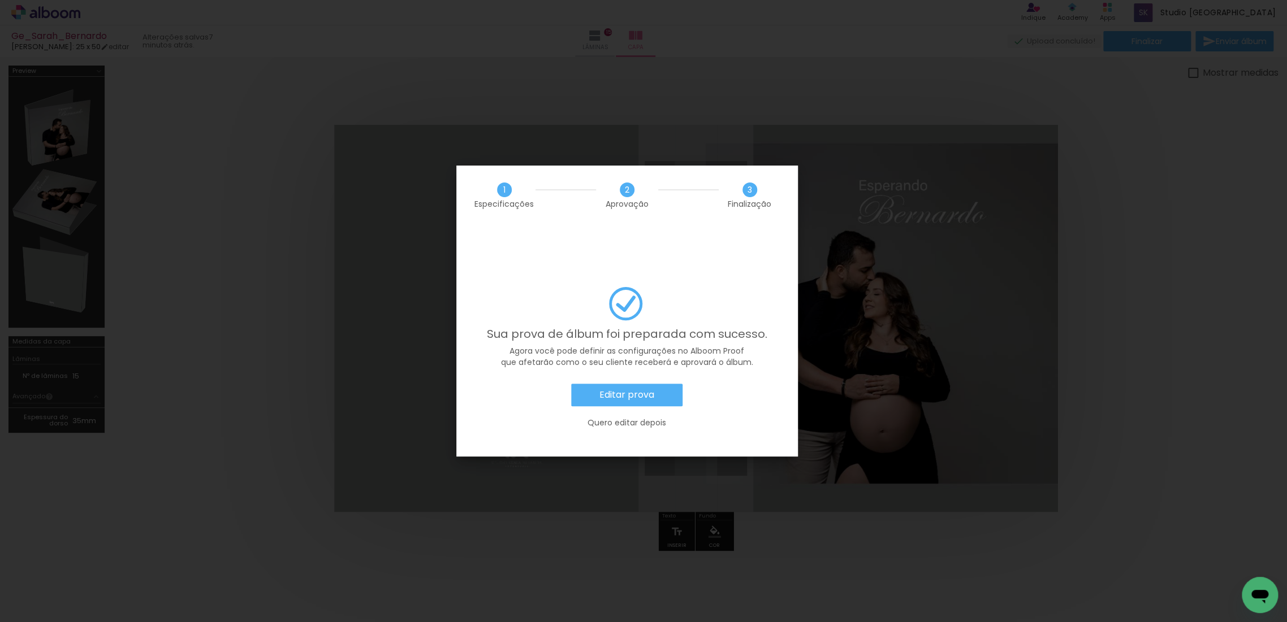
scroll to position [0, 1659]
